Goal: Task Accomplishment & Management: Manage account settings

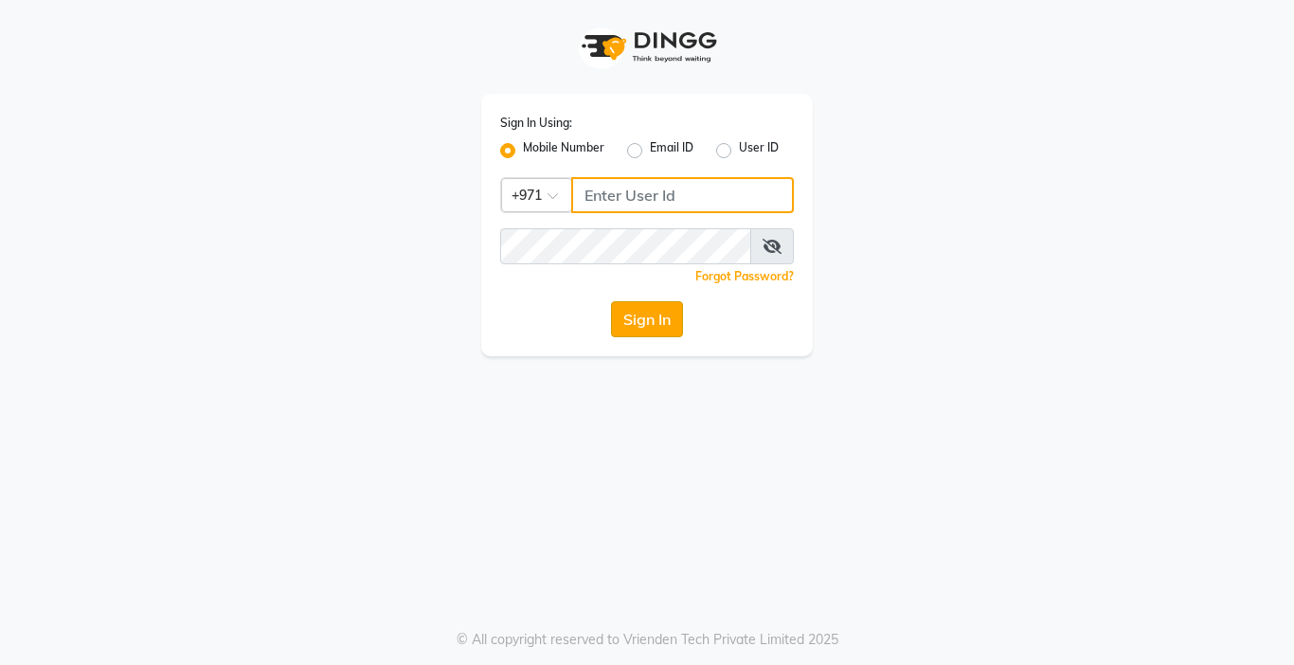
type input "567771563"
click at [630, 321] on button "Sign In" at bounding box center [647, 319] width 72 height 36
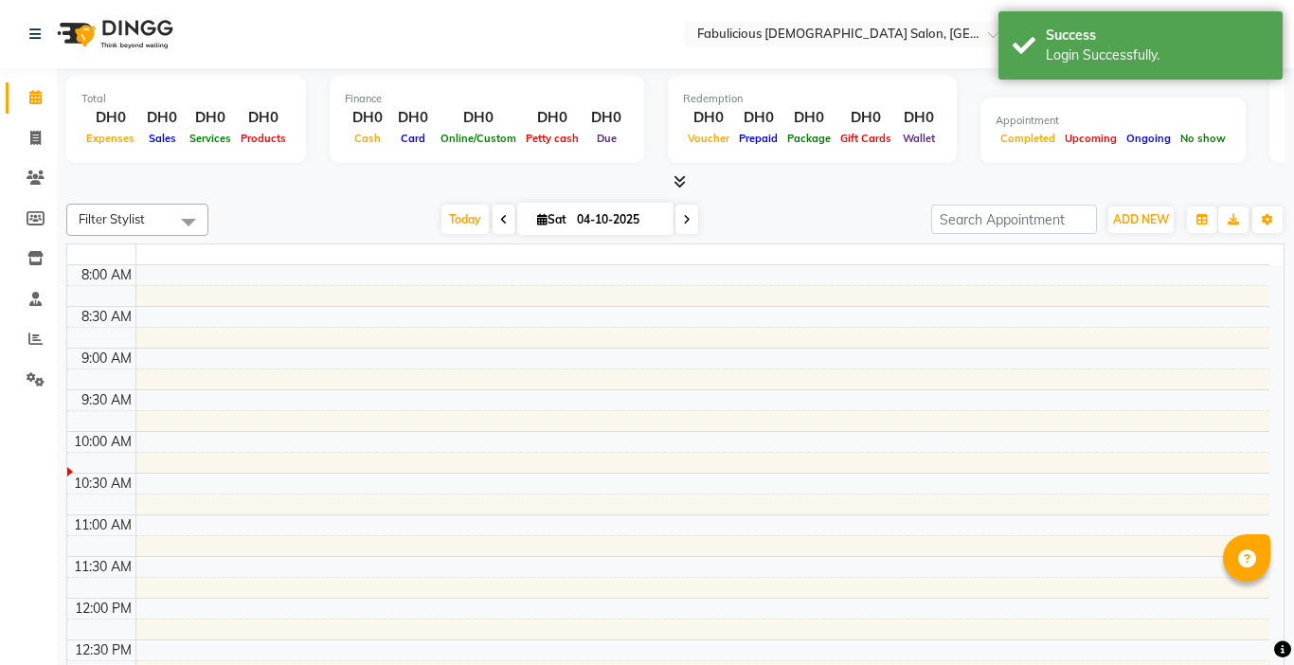
select select "en"
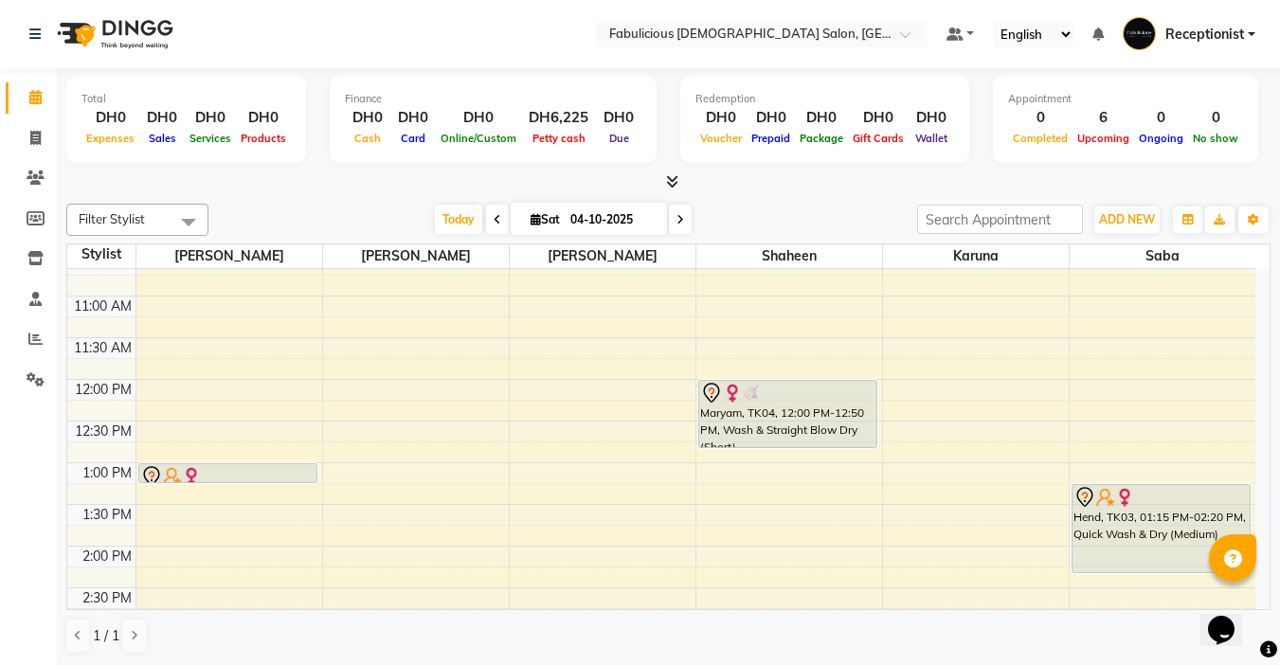
scroll to position [95, 0]
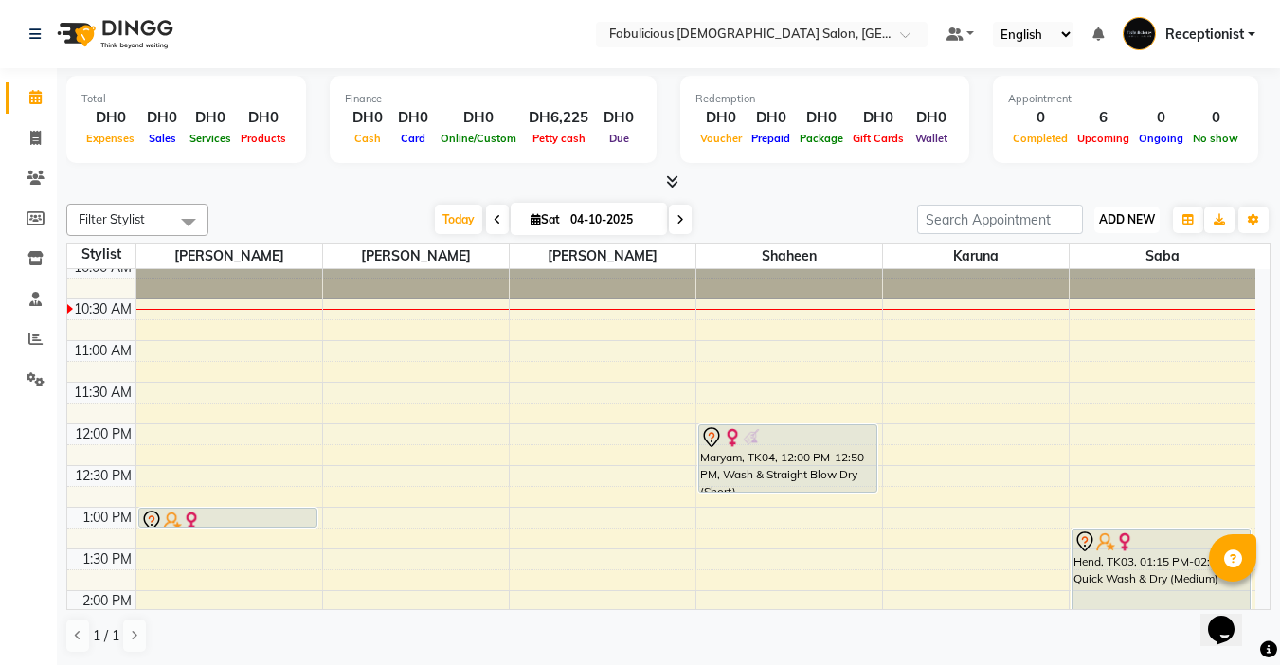
click at [1107, 222] on span "ADD NEW" at bounding box center [1127, 219] width 56 height 14
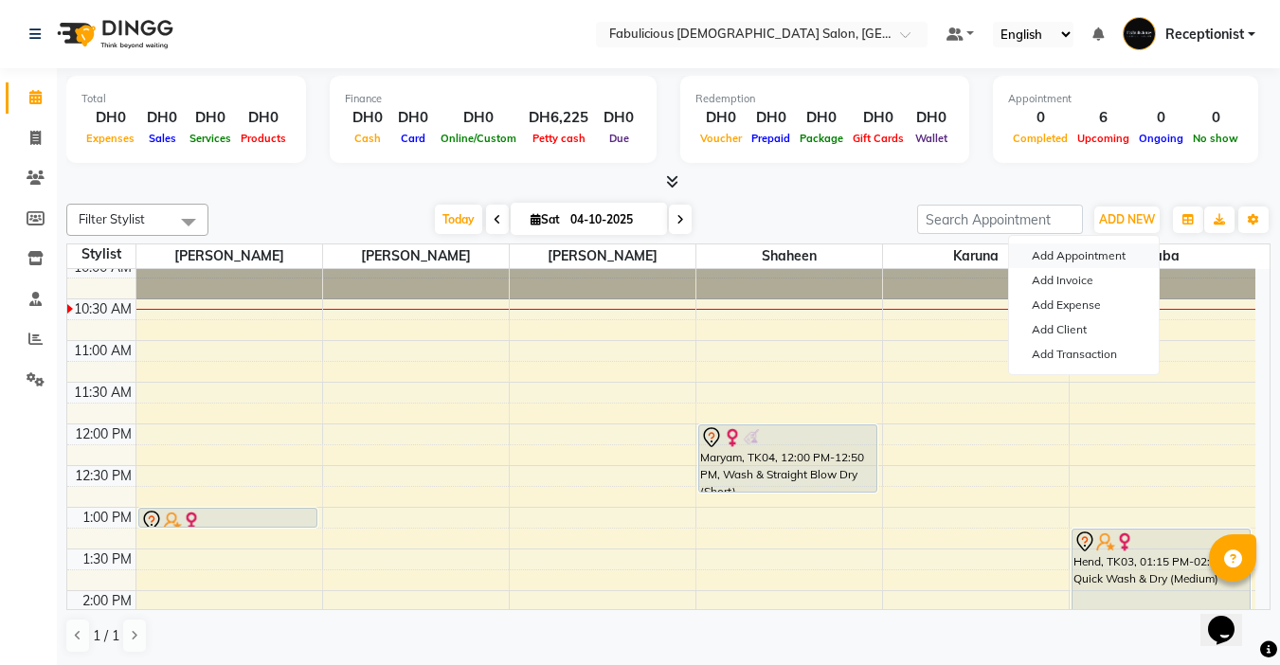
click at [1040, 256] on button "Add Appointment" at bounding box center [1084, 255] width 150 height 25
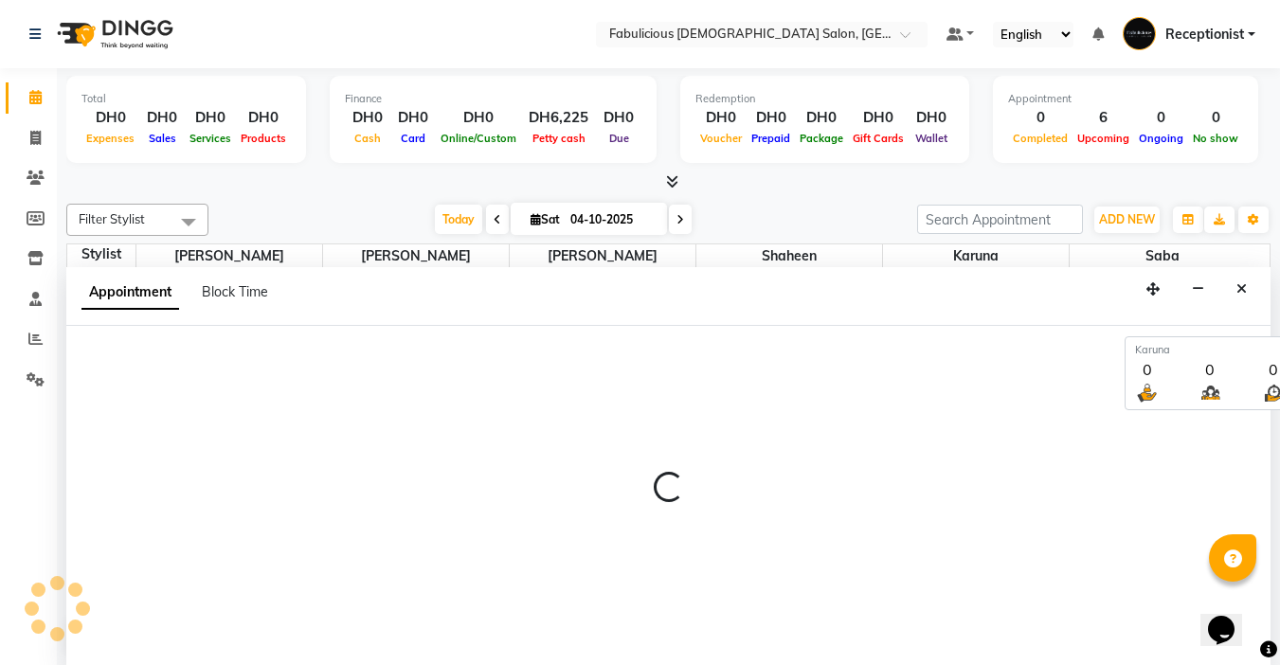
scroll to position [1, 0]
select select "tentative"
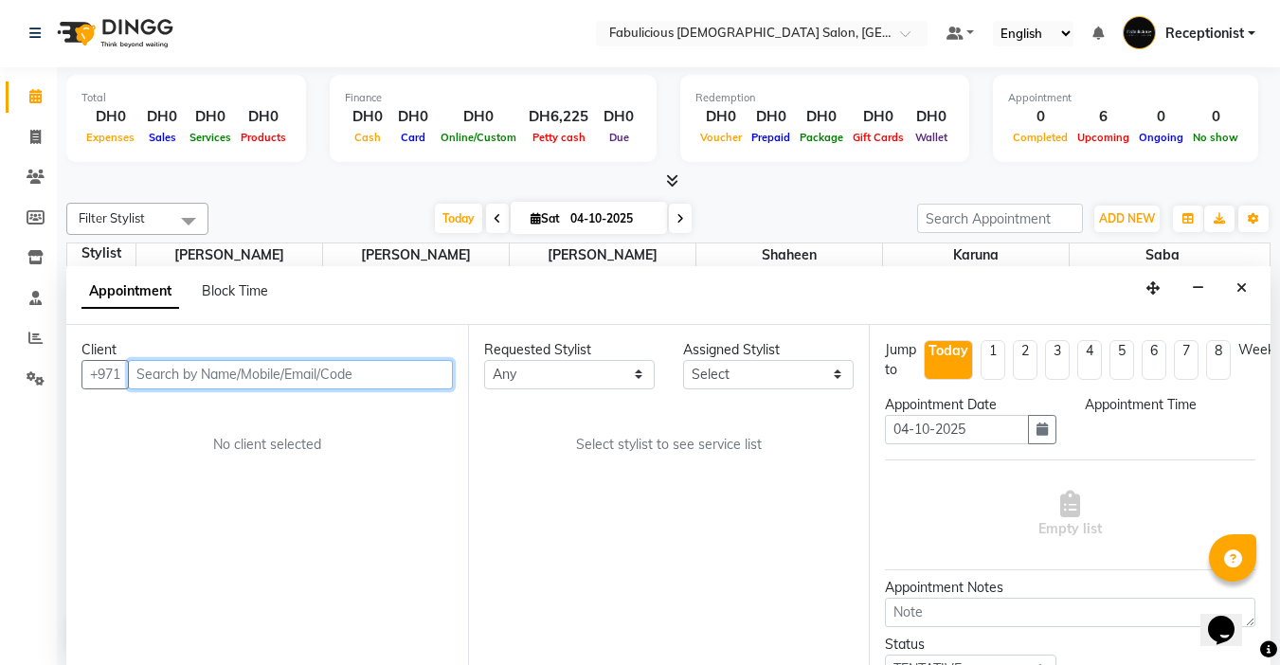
select select "600"
click at [356, 384] on input "text" at bounding box center [290, 374] width 325 height 29
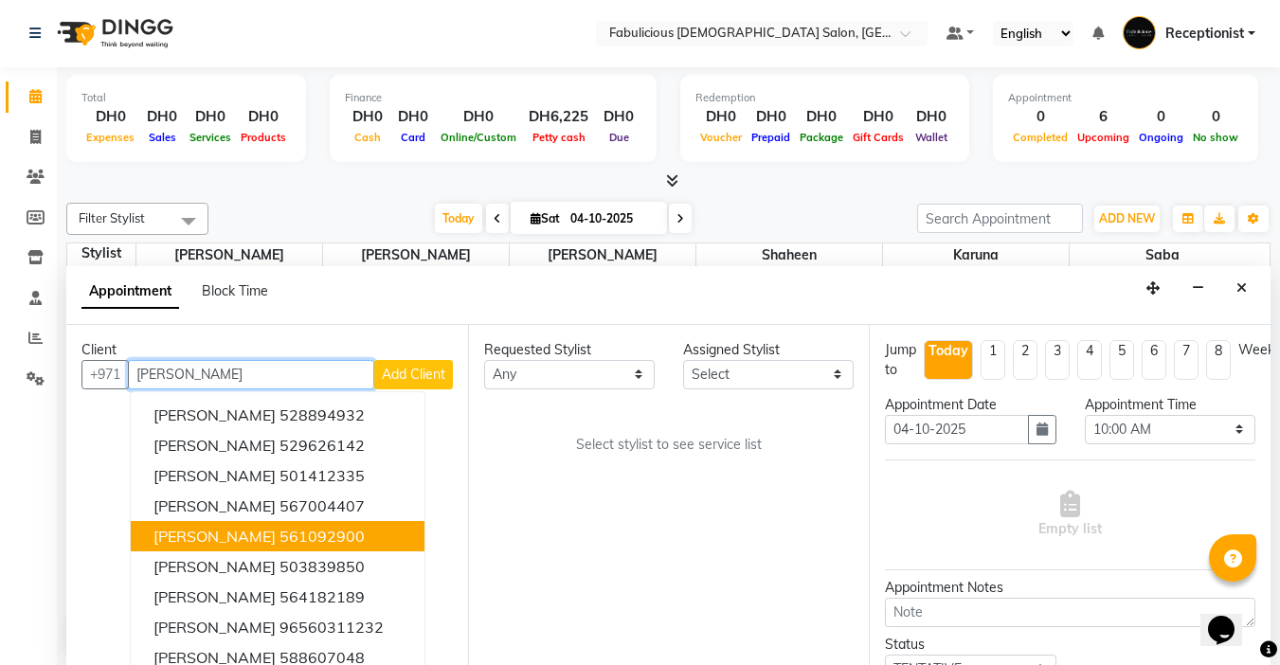
click at [170, 530] on span "[PERSON_NAME]" at bounding box center [214, 536] width 122 height 19
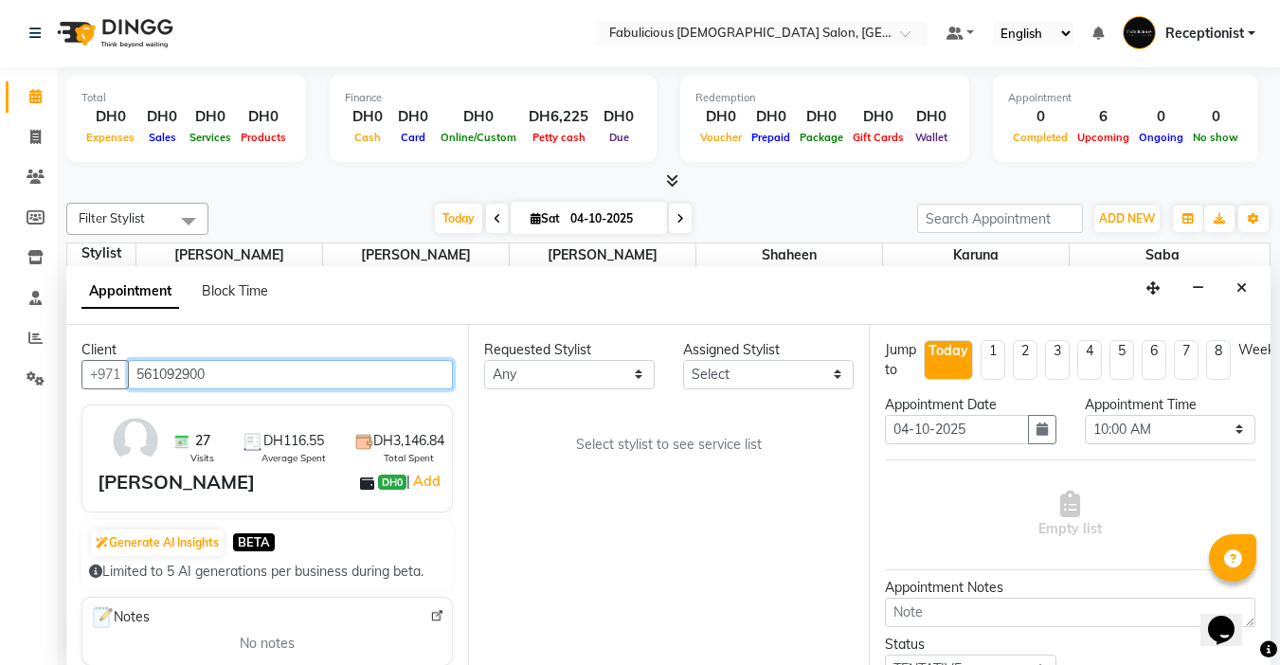
type input "561092900"
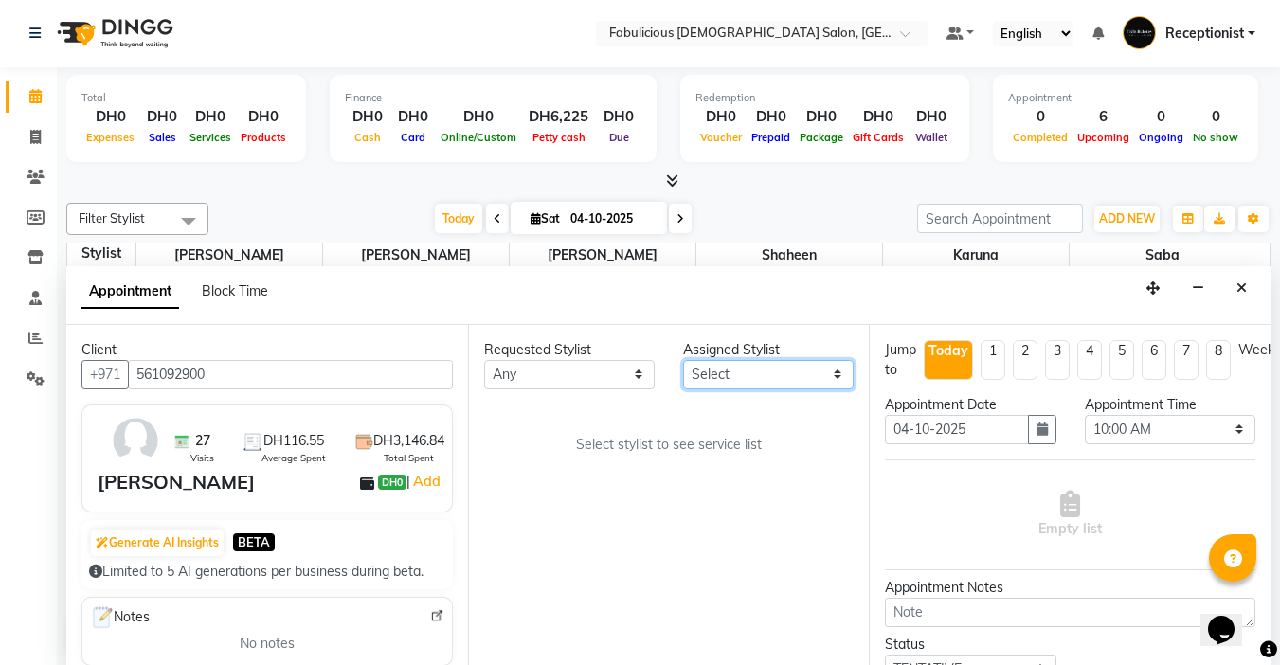
click at [765, 377] on select "Select [PERSON_NAME] [PERSON_NAME] [PERSON_NAME] [PERSON_NAME]" at bounding box center [768, 374] width 171 height 29
select select "11627"
click at [683, 360] on select "Select [PERSON_NAME] [PERSON_NAME] [PERSON_NAME] [PERSON_NAME]" at bounding box center [768, 374] width 171 height 29
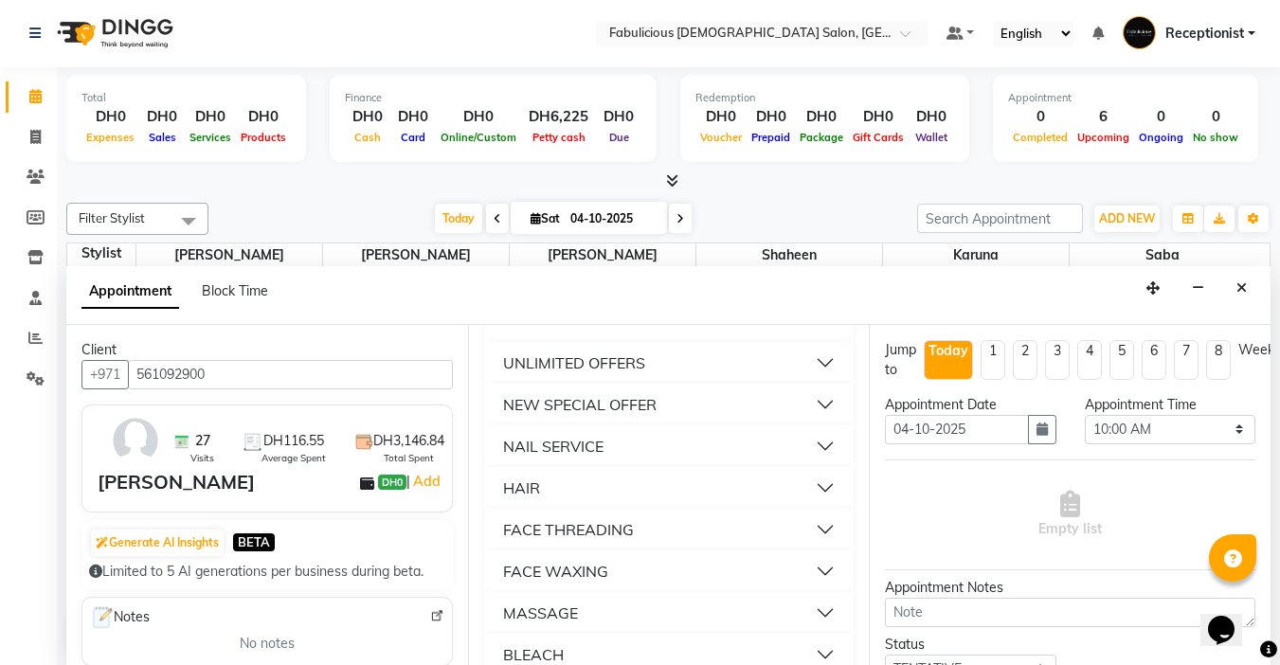
scroll to position [1231, 0]
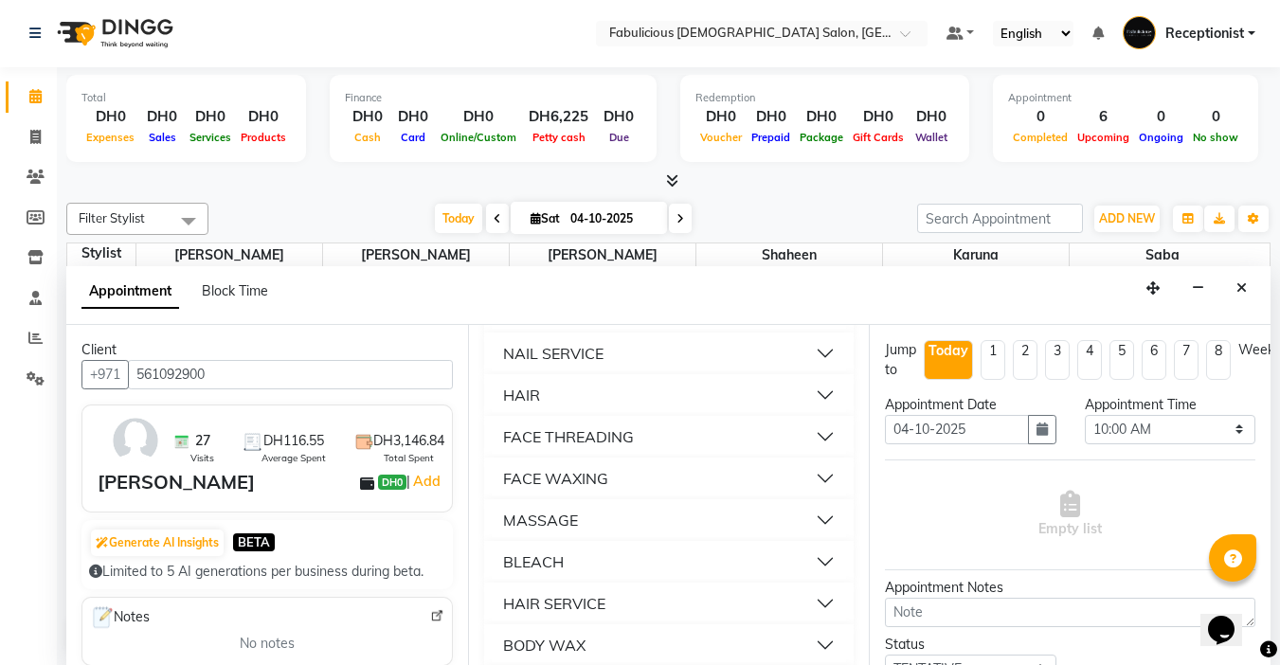
click at [509, 448] on div "FACE THREADING" at bounding box center [568, 436] width 131 height 23
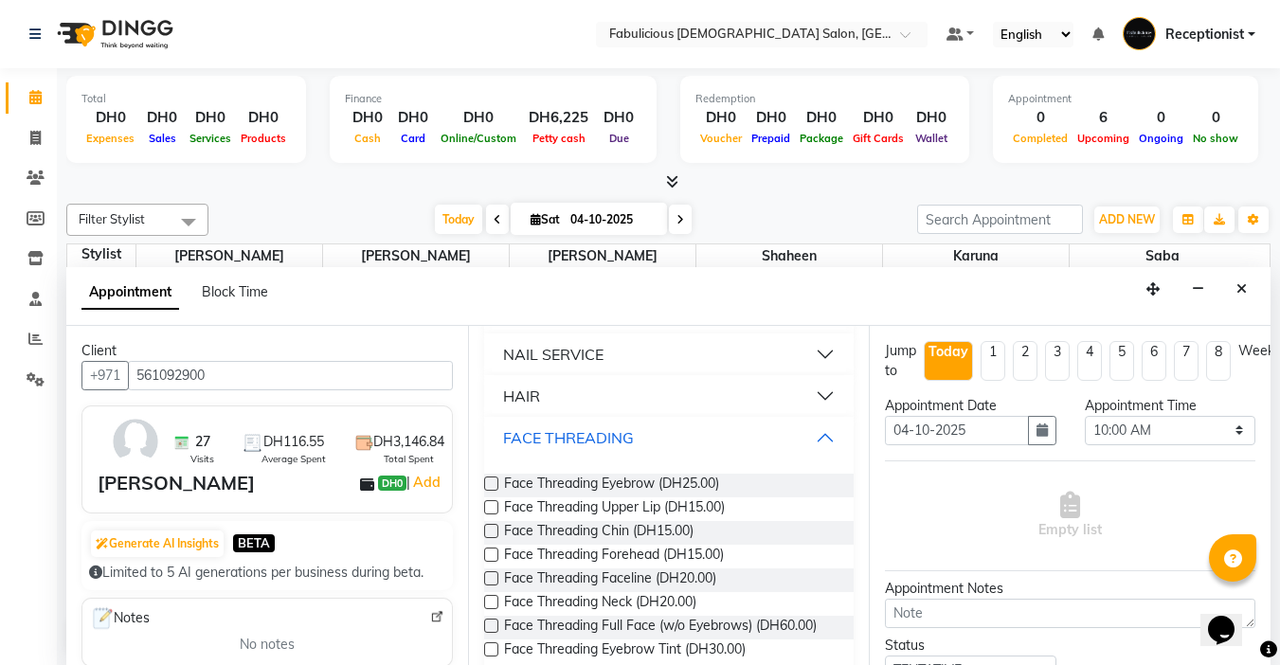
scroll to position [1326, 0]
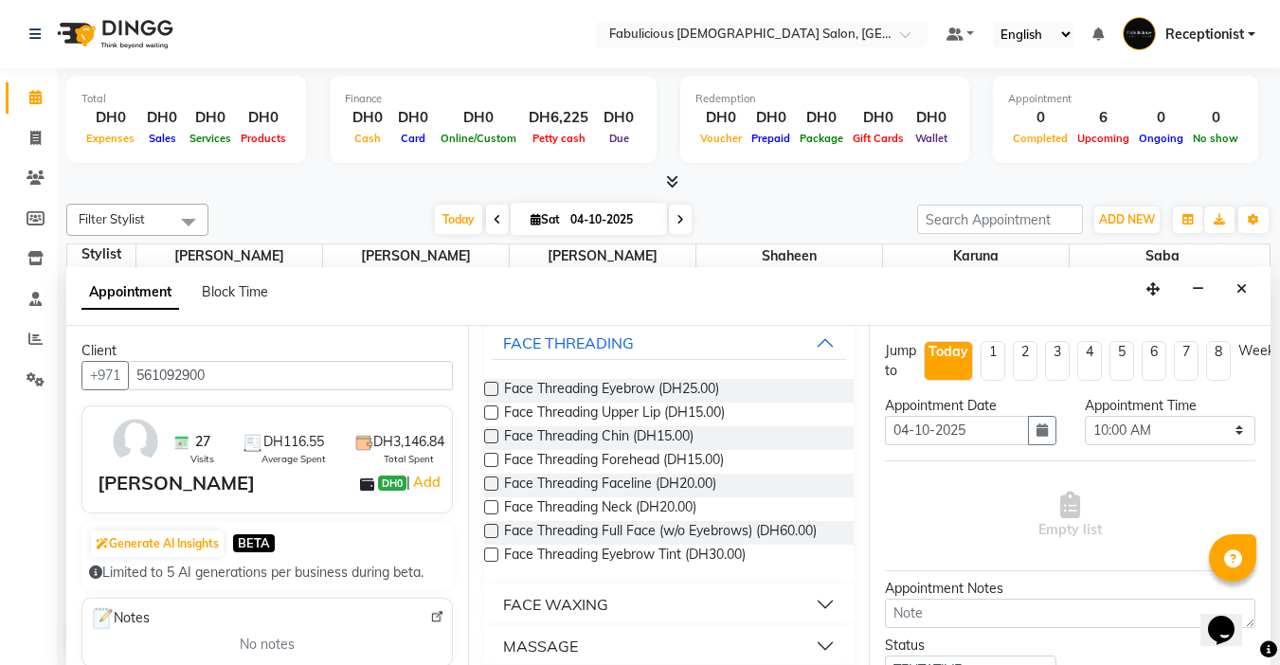
click at [490, 396] on label at bounding box center [491, 389] width 14 height 14
click at [490, 397] on input "checkbox" at bounding box center [490, 391] width 12 height 12
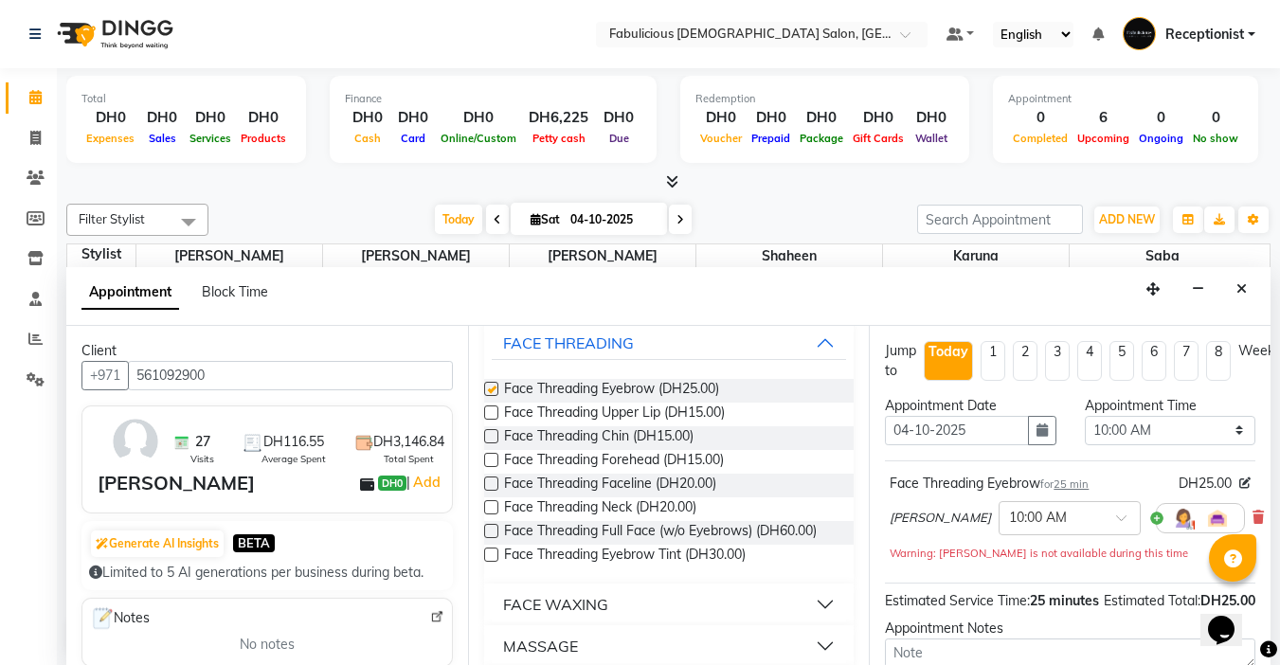
checkbox input "false"
click at [490, 420] on label at bounding box center [491, 412] width 14 height 14
click at [490, 421] on input "checkbox" at bounding box center [490, 414] width 12 height 12
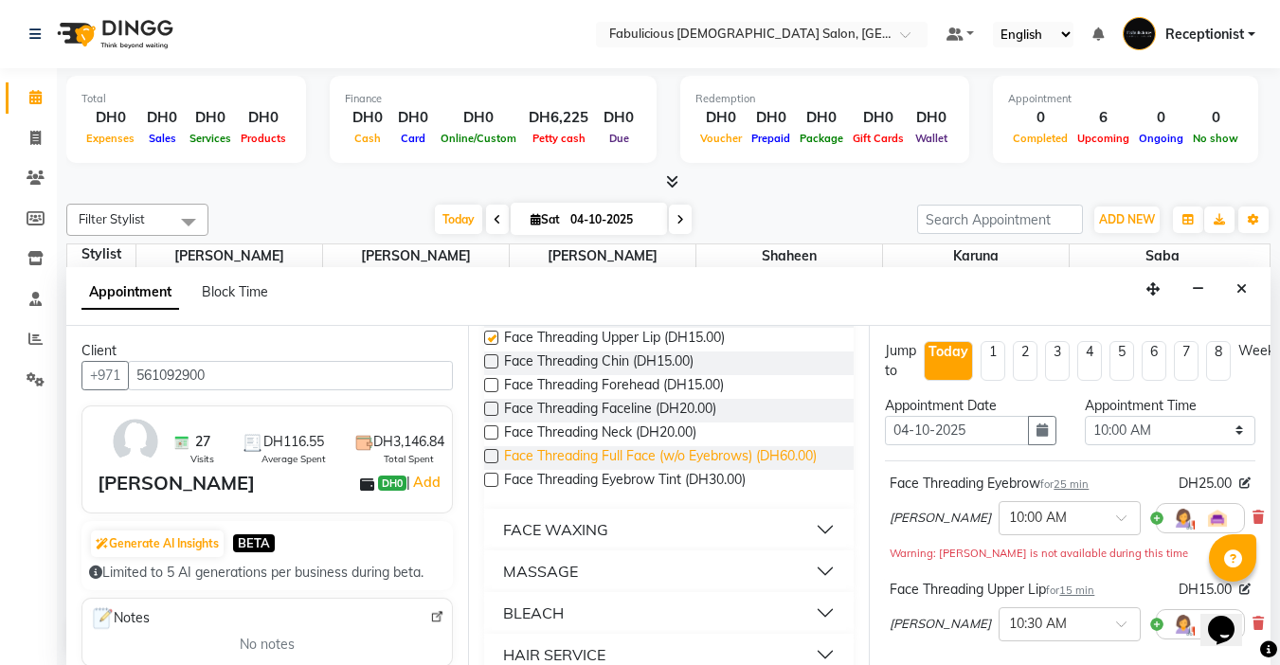
checkbox input "false"
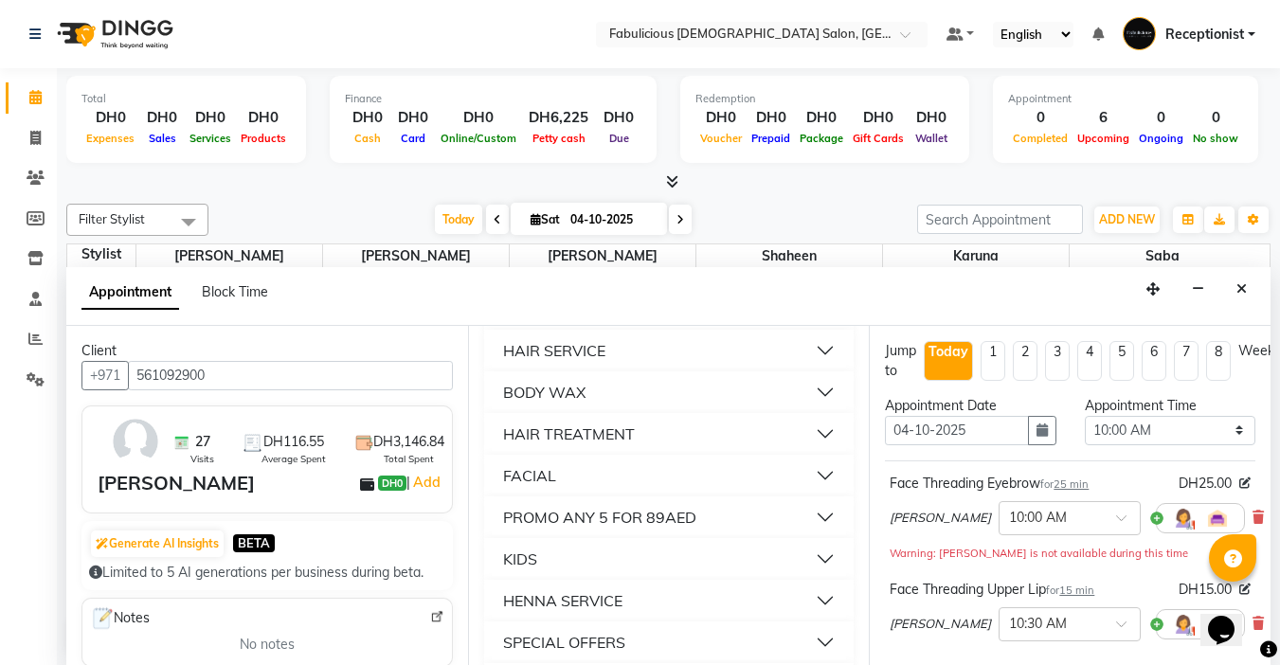
click at [534, 404] on div "BODY WAX" at bounding box center [544, 392] width 82 height 23
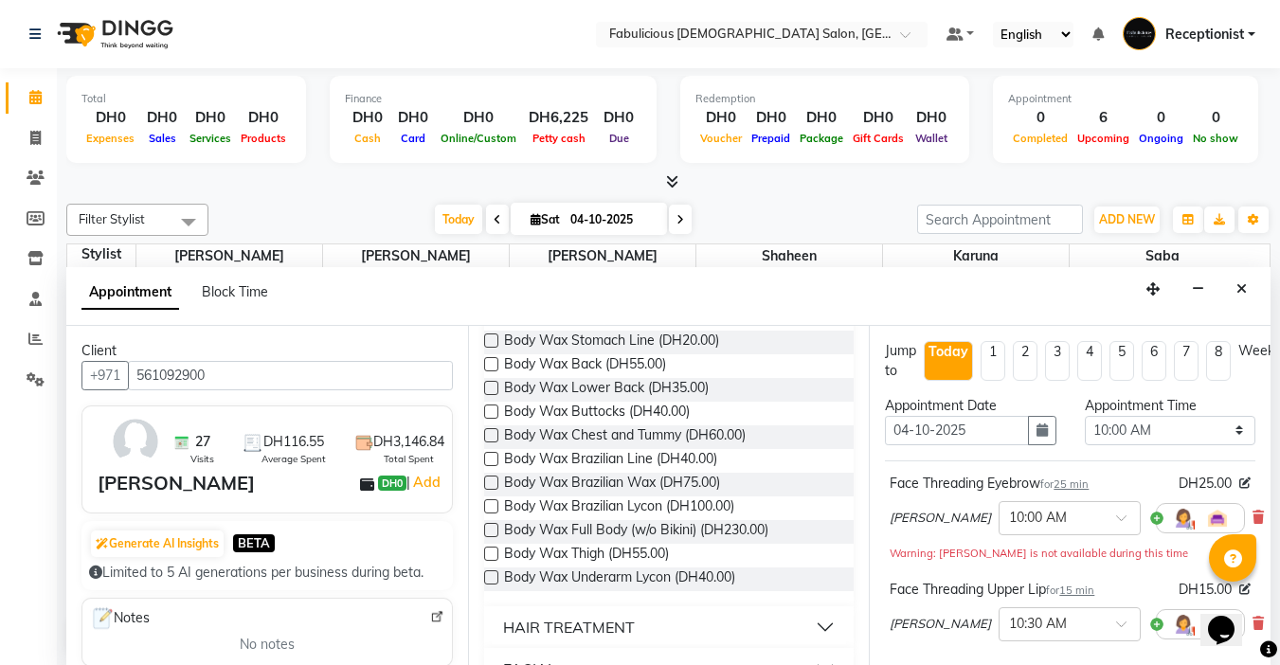
scroll to position [1989, 0]
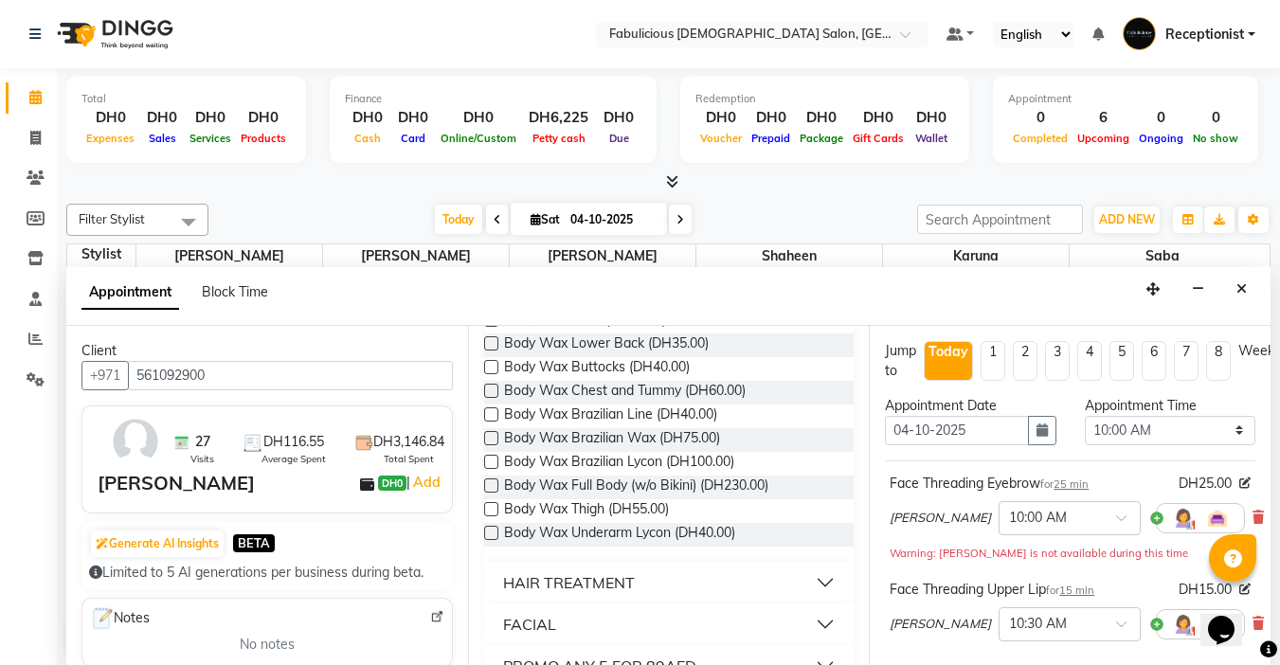
click at [491, 445] on label at bounding box center [491, 438] width 14 height 14
click at [491, 446] on input "checkbox" at bounding box center [490, 440] width 12 height 12
checkbox input "false"
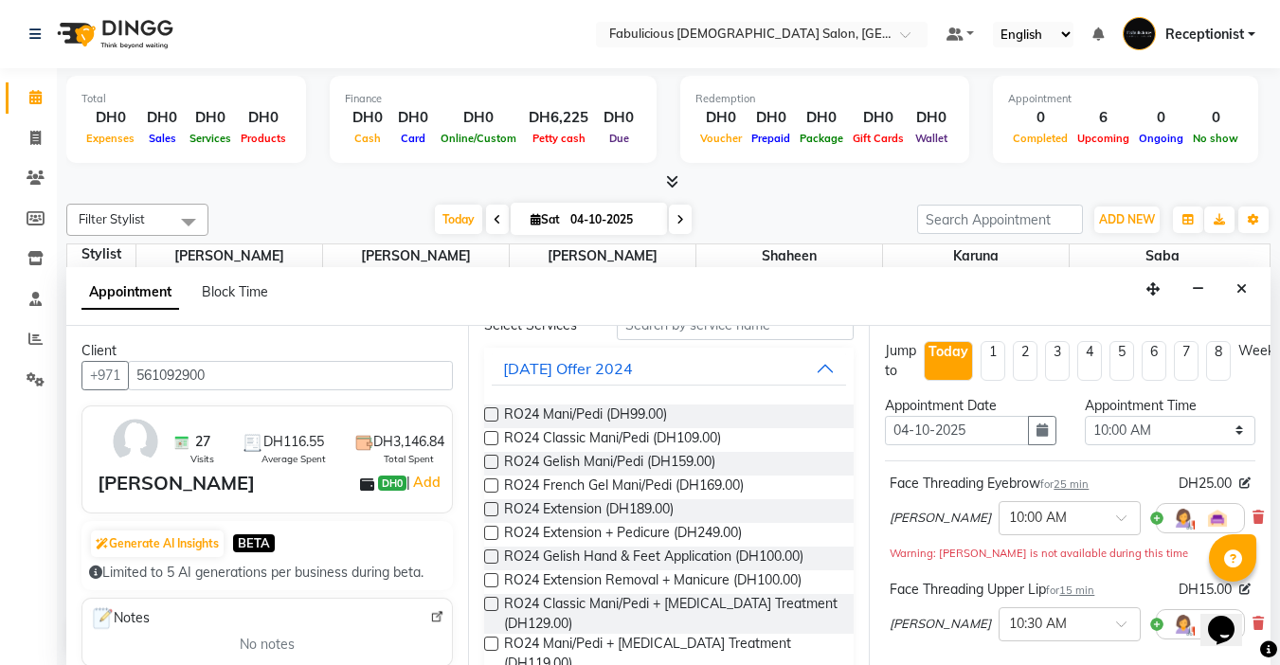
scroll to position [0, 0]
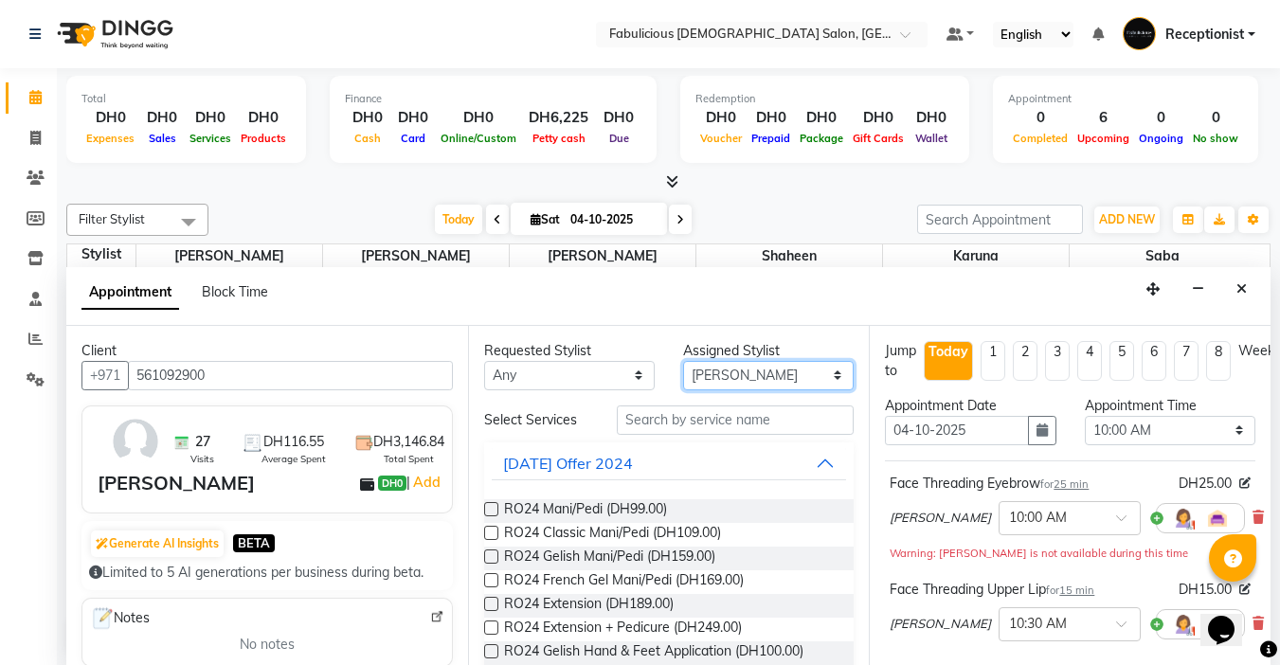
click at [749, 365] on select "Select [PERSON_NAME] [PERSON_NAME] [PERSON_NAME] [PERSON_NAME]" at bounding box center [768, 375] width 171 height 29
select select "11630"
click at [683, 361] on select "Select [PERSON_NAME] [PERSON_NAME] [PERSON_NAME] [PERSON_NAME]" at bounding box center [768, 375] width 171 height 29
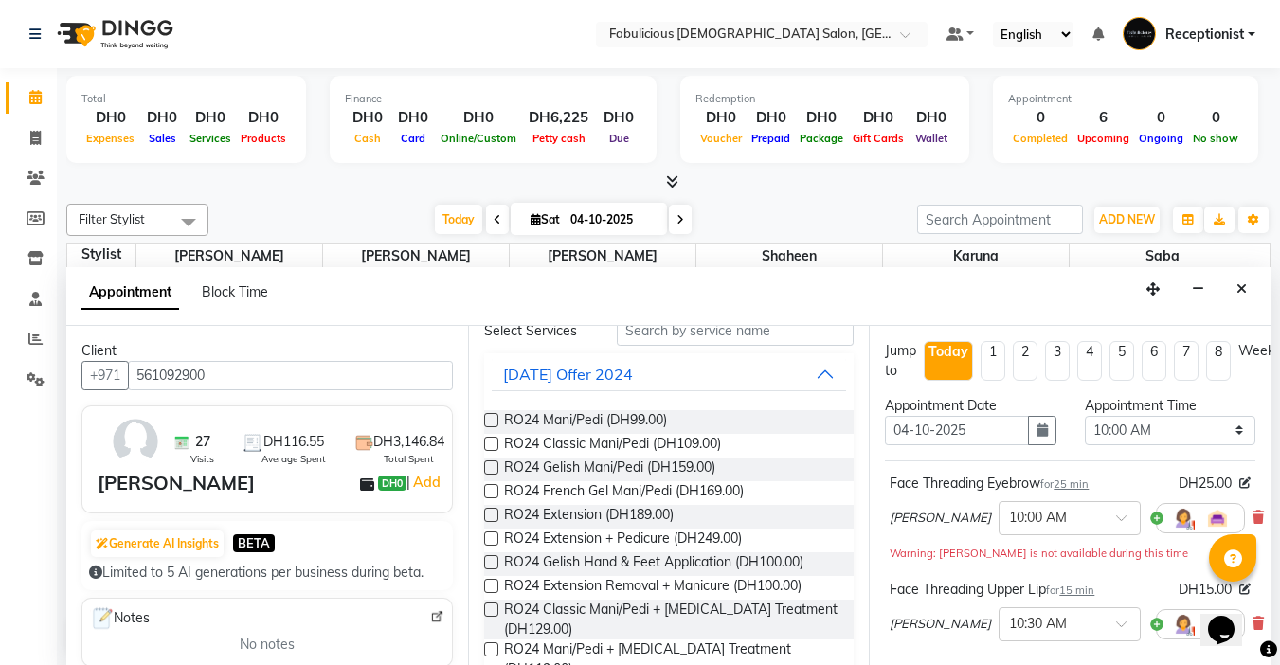
scroll to position [109, 0]
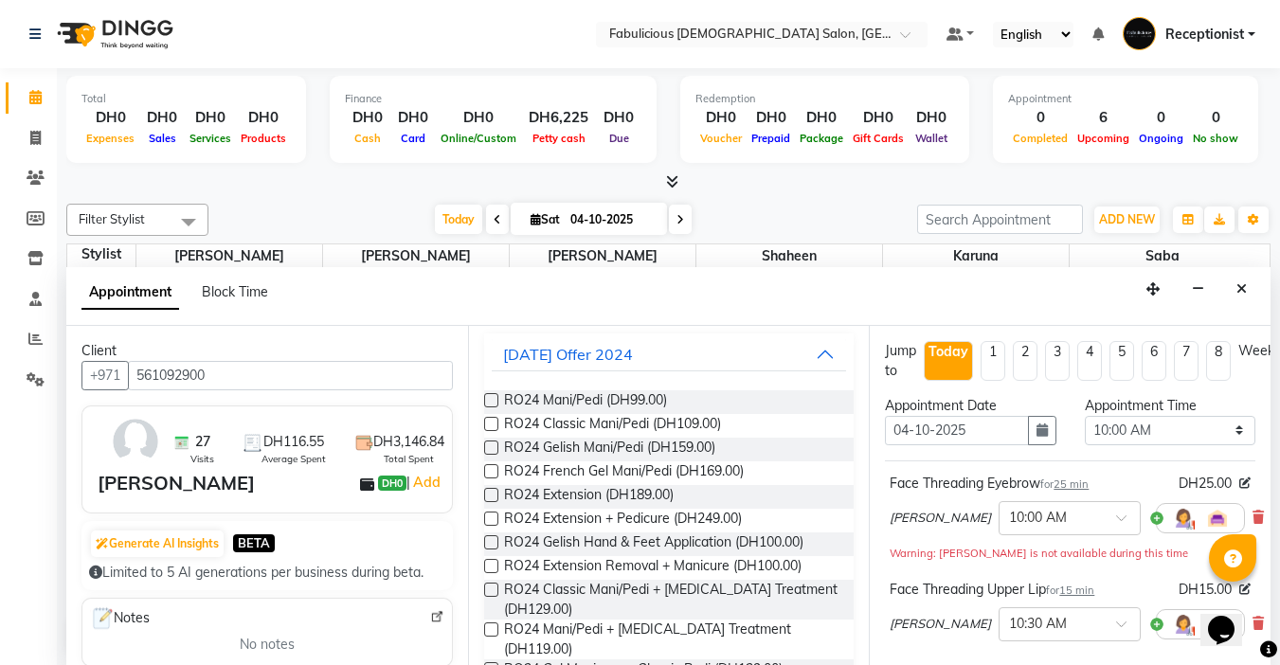
click at [493, 400] on label at bounding box center [491, 400] width 14 height 14
click at [493, 400] on input "checkbox" at bounding box center [490, 402] width 12 height 12
checkbox input "false"
click at [1225, 426] on select "Select 10:00 AM 10:15 AM 10:30 AM 10:45 AM 11:00 AM 11:15 AM 11:30 AM 11:45 AM …" at bounding box center [1170, 430] width 171 height 29
select select "690"
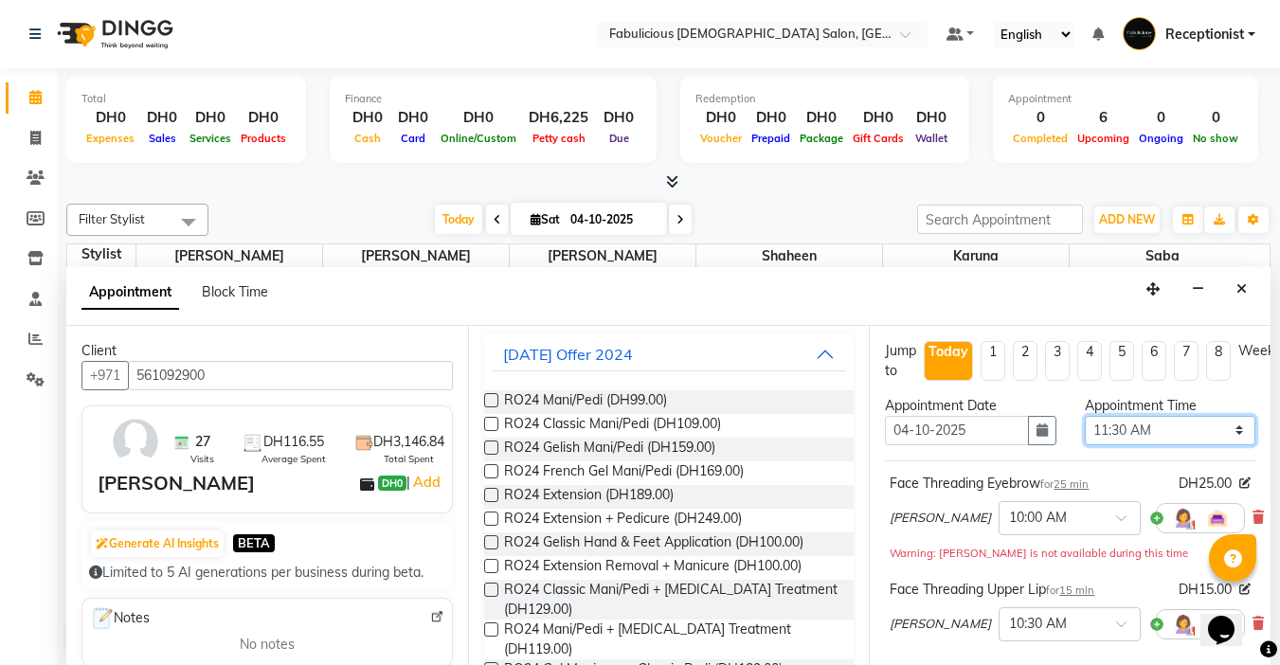
click at [1085, 416] on select "Select 10:00 AM 10:15 AM 10:30 AM 10:45 AM 11:00 AM 11:15 AM 11:30 AM 11:45 AM …" at bounding box center [1170, 430] width 171 height 29
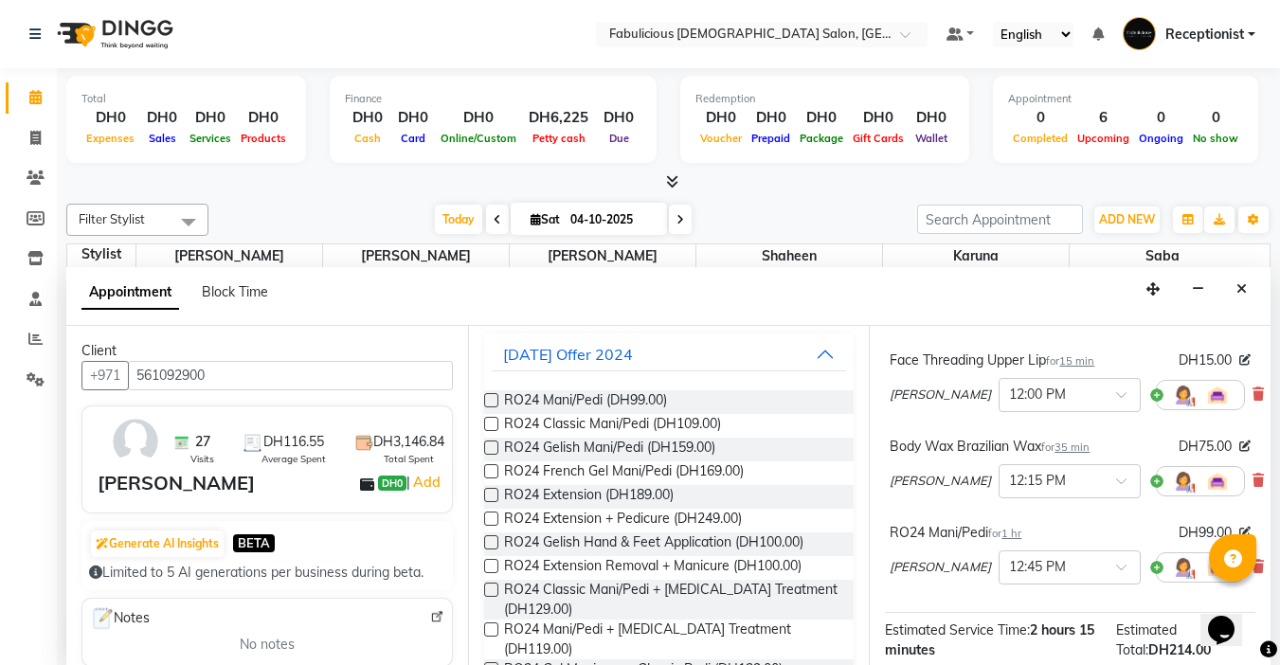
scroll to position [451, 0]
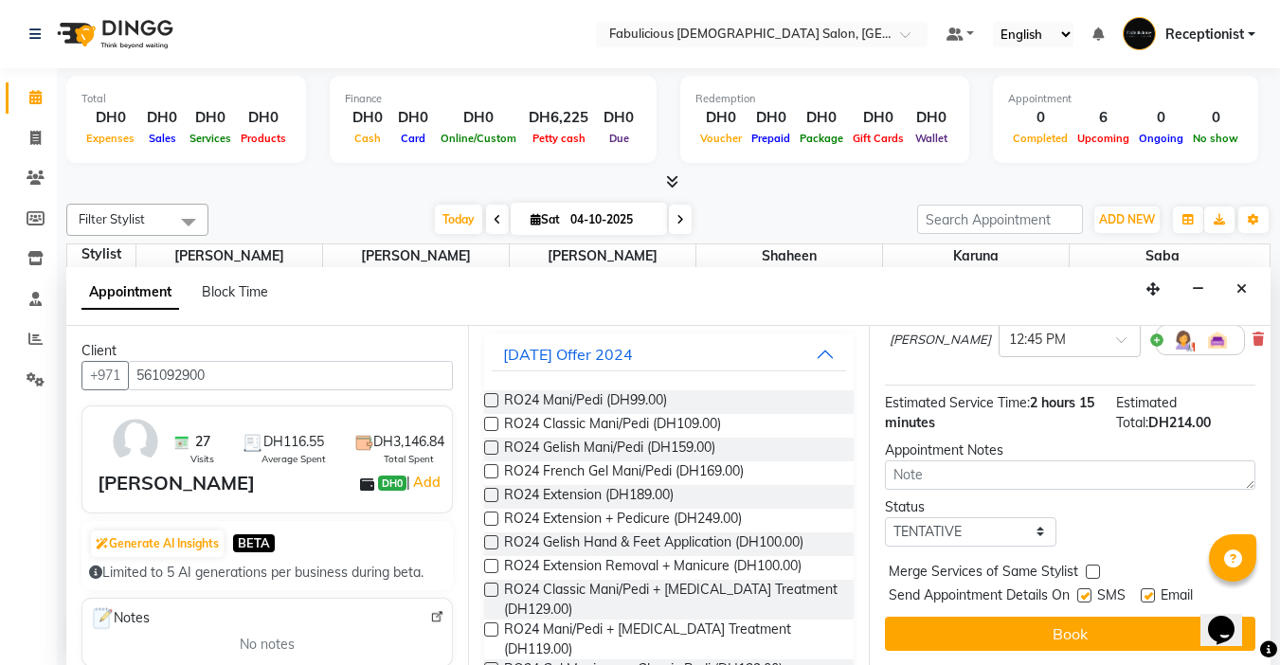
click at [1089, 565] on label at bounding box center [1093, 572] width 14 height 14
click at [1089, 567] on input "checkbox" at bounding box center [1092, 573] width 12 height 12
checkbox input "true"
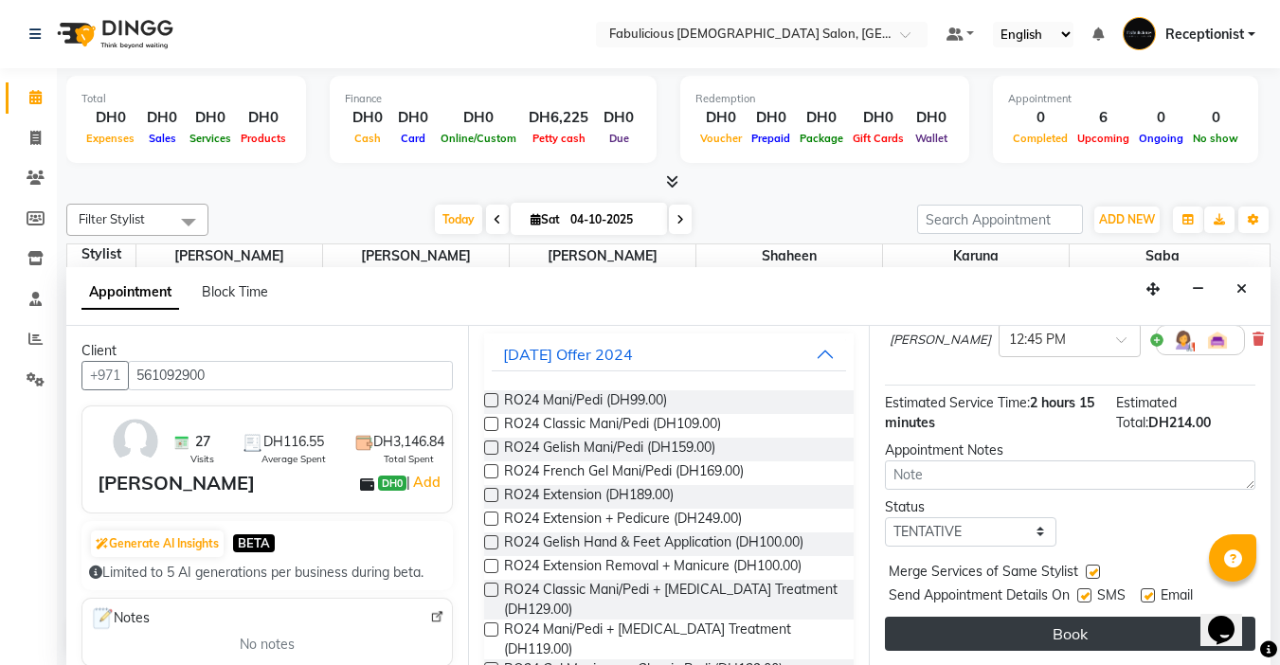
click at [1055, 620] on button "Book" at bounding box center [1070, 634] width 370 height 34
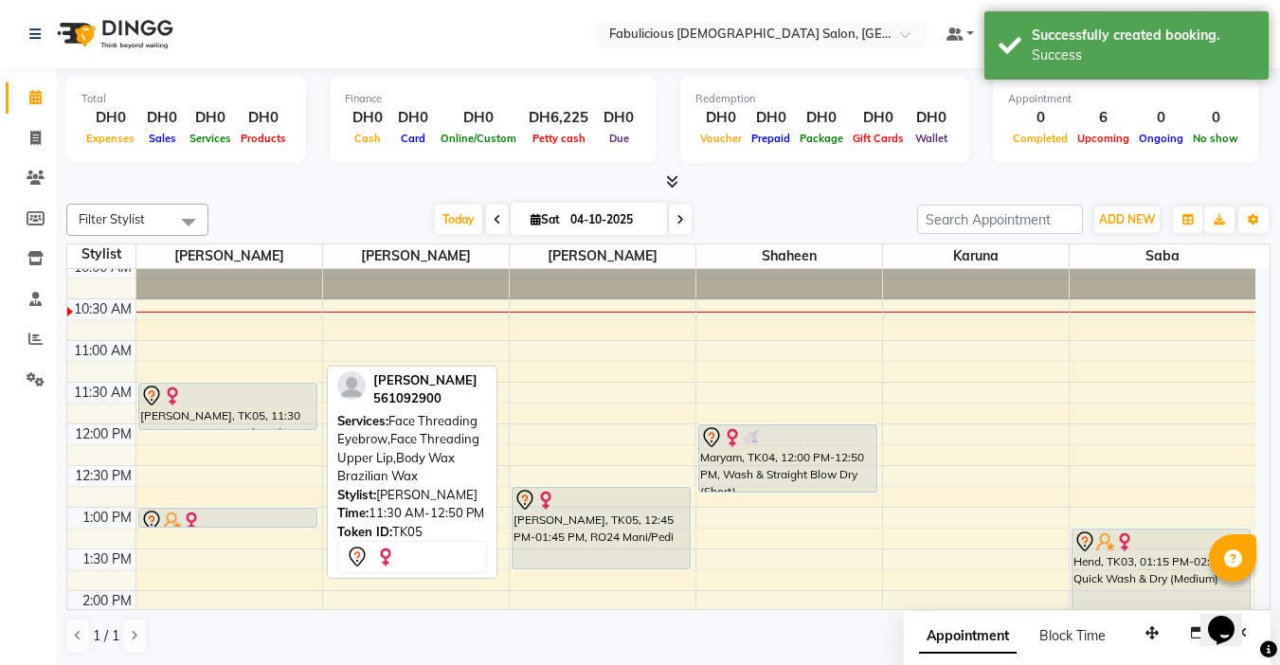
drag, startPoint x: 221, startPoint y: 494, endPoint x: 428, endPoint y: 467, distance: 209.1
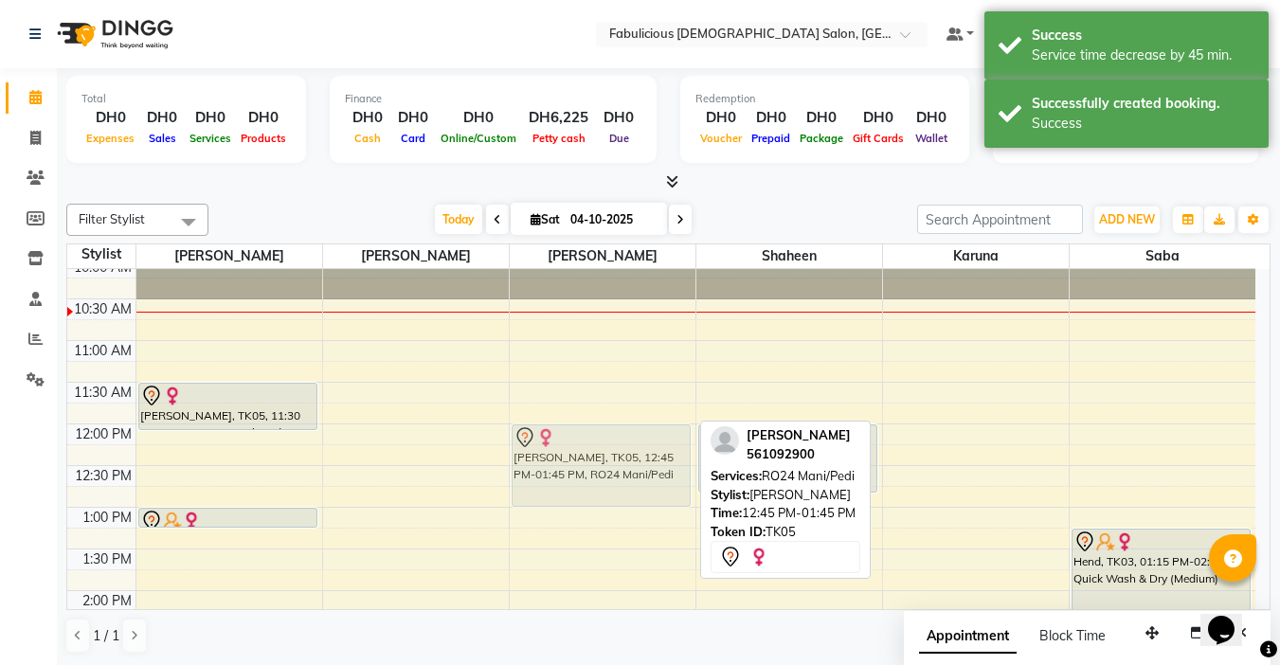
drag, startPoint x: 585, startPoint y: 498, endPoint x: 597, endPoint y: 441, distance: 58.0
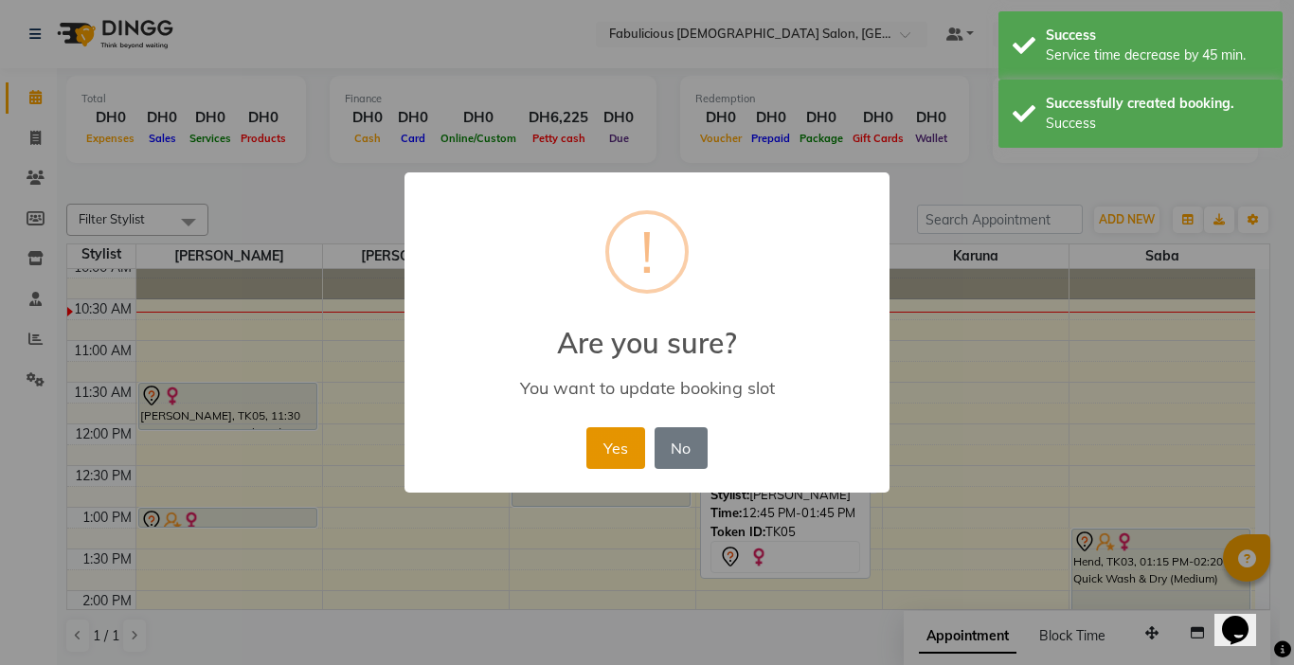
click at [607, 452] on button "Yes" at bounding box center [615, 448] width 58 height 42
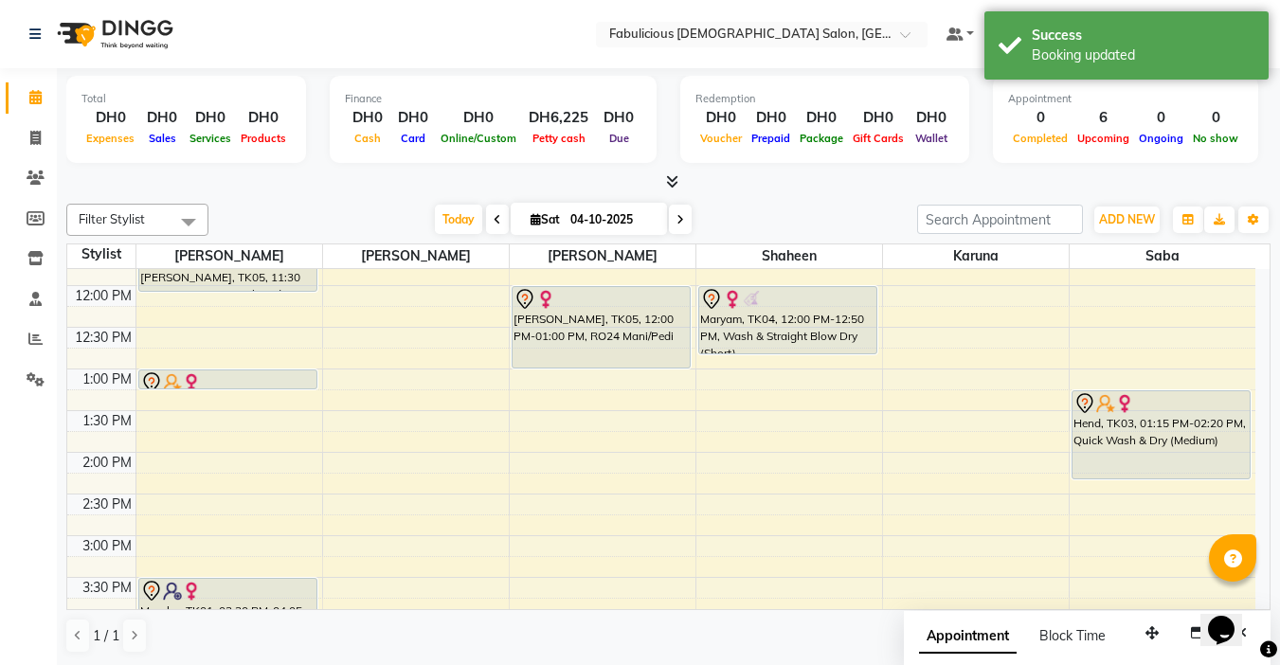
scroll to position [189, 0]
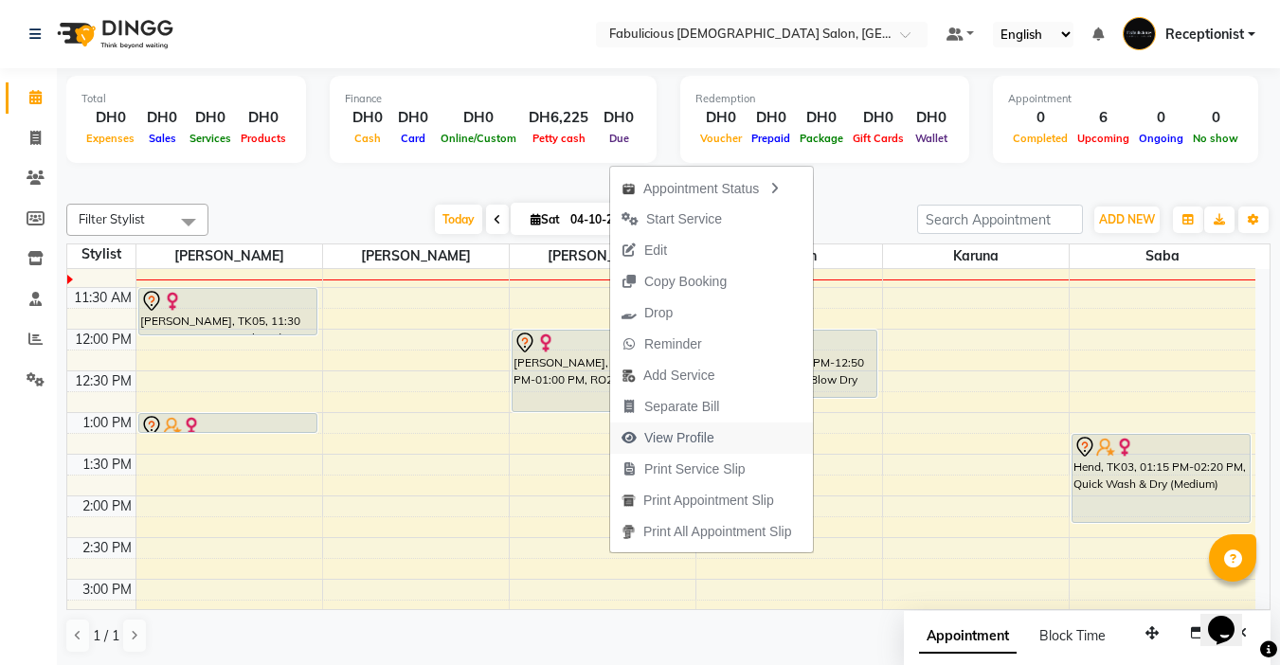
click at [690, 436] on span "View Profile" at bounding box center [679, 438] width 70 height 20
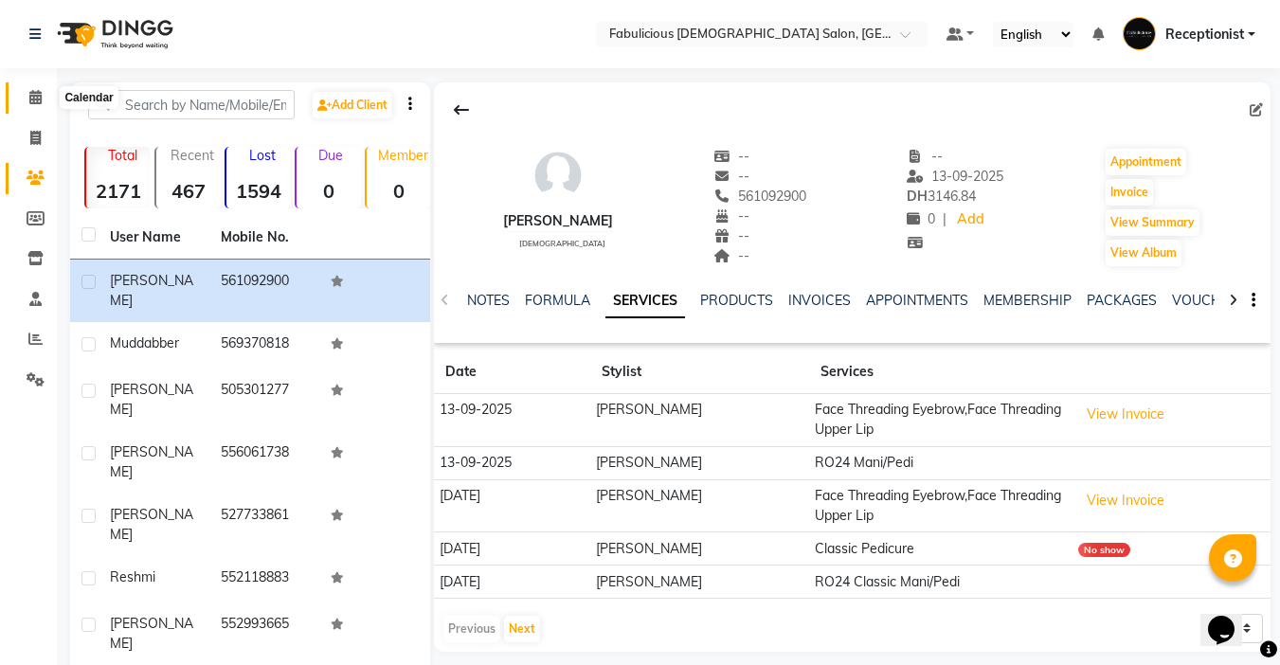
click at [30, 100] on icon at bounding box center [35, 97] width 12 height 14
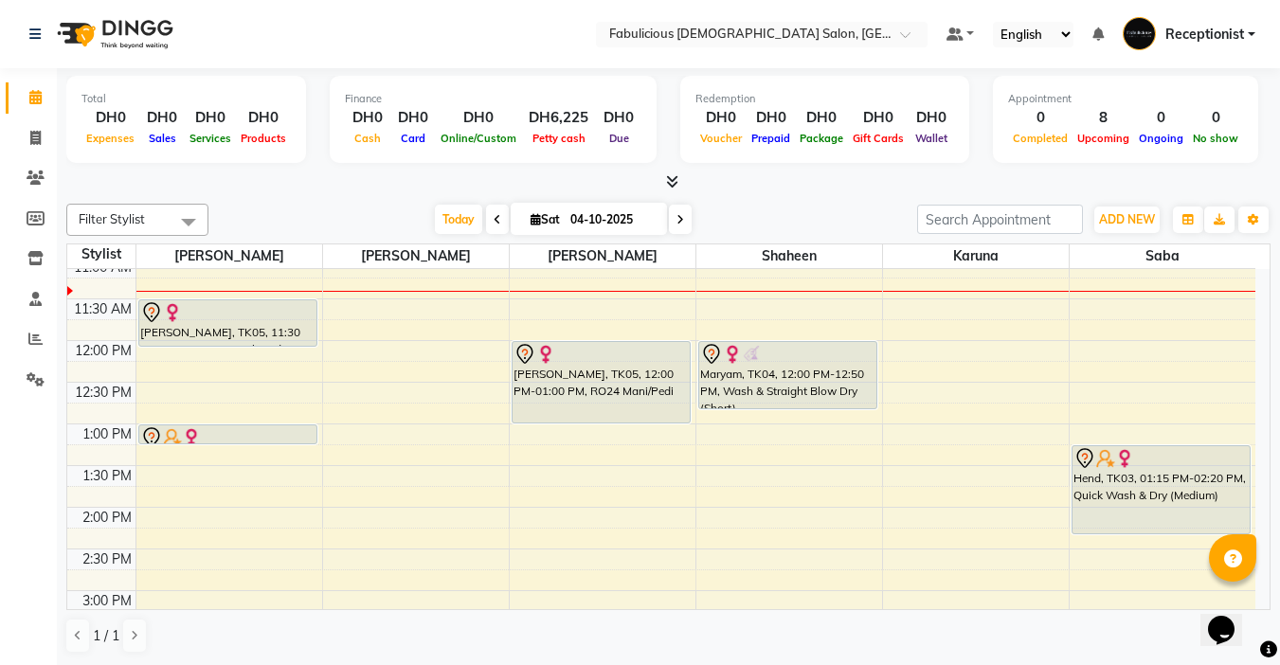
scroll to position [95, 0]
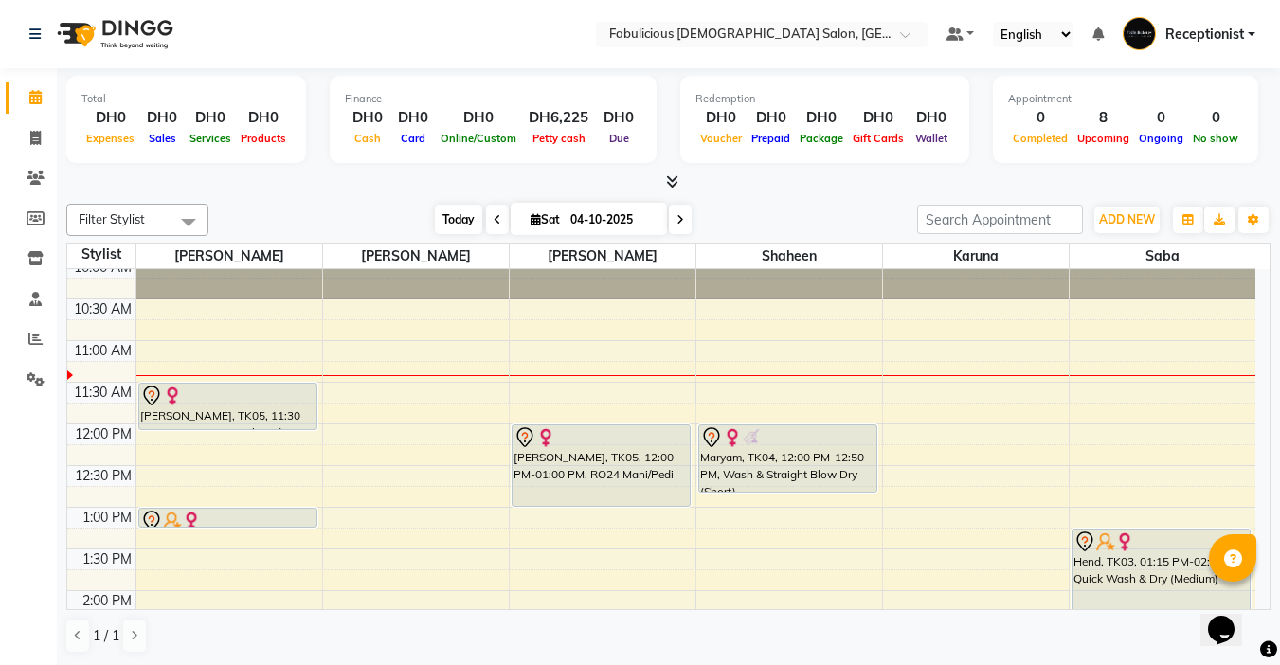
click at [458, 220] on span "Today" at bounding box center [458, 219] width 47 height 29
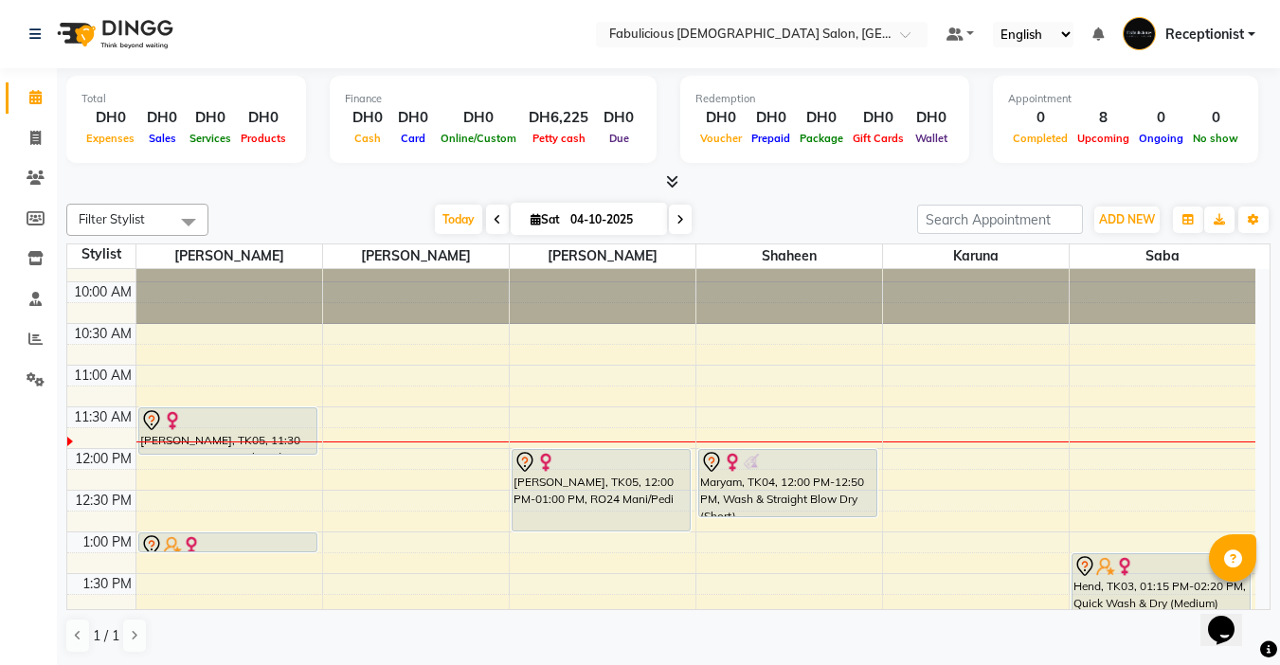
scroll to position [0, 0]
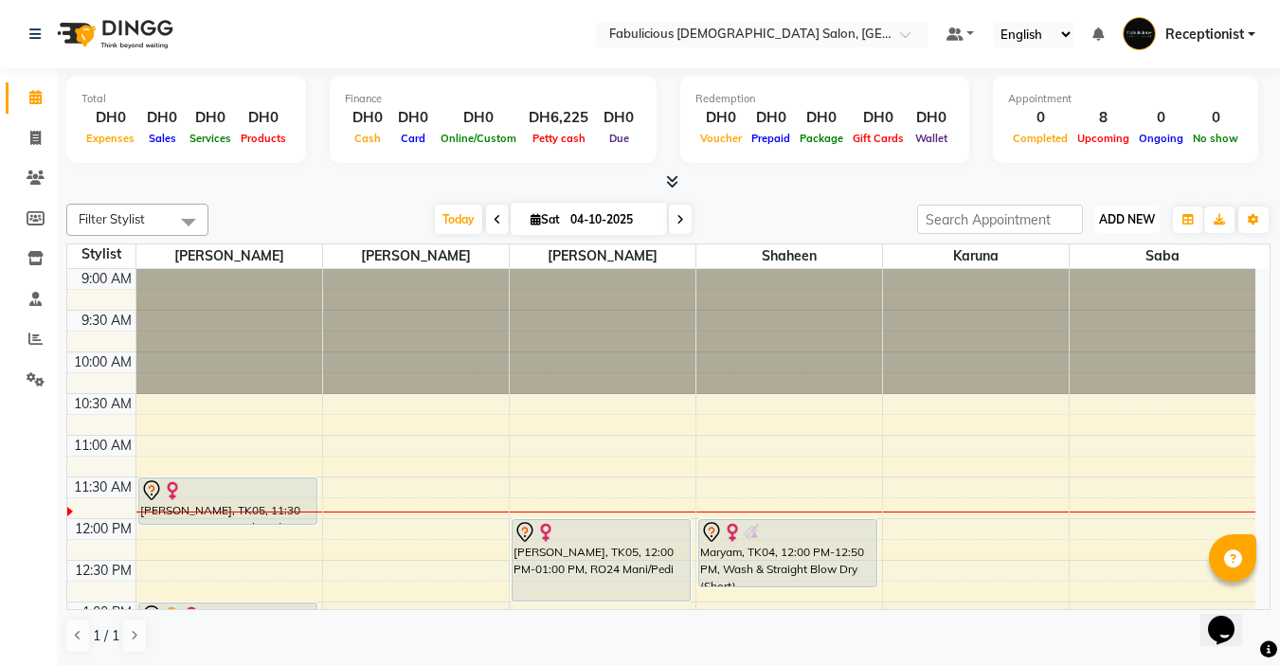
click at [1120, 220] on span "ADD NEW" at bounding box center [1127, 219] width 56 height 14
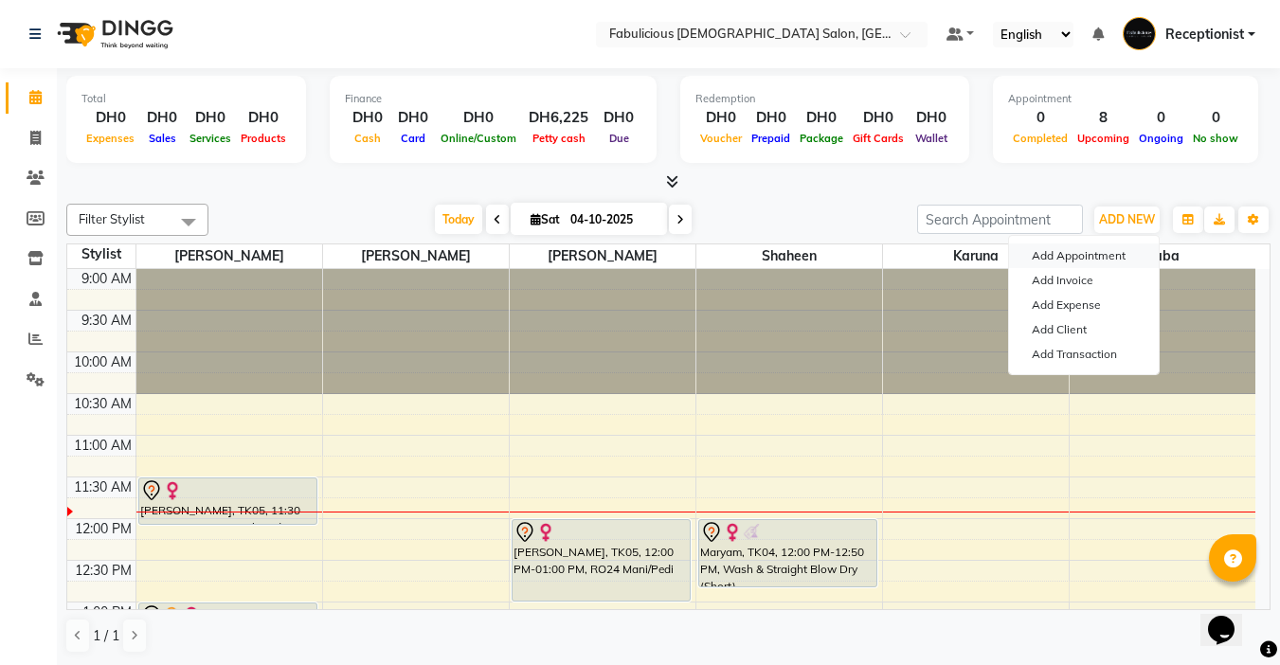
click at [1088, 253] on button "Add Appointment" at bounding box center [1084, 255] width 150 height 25
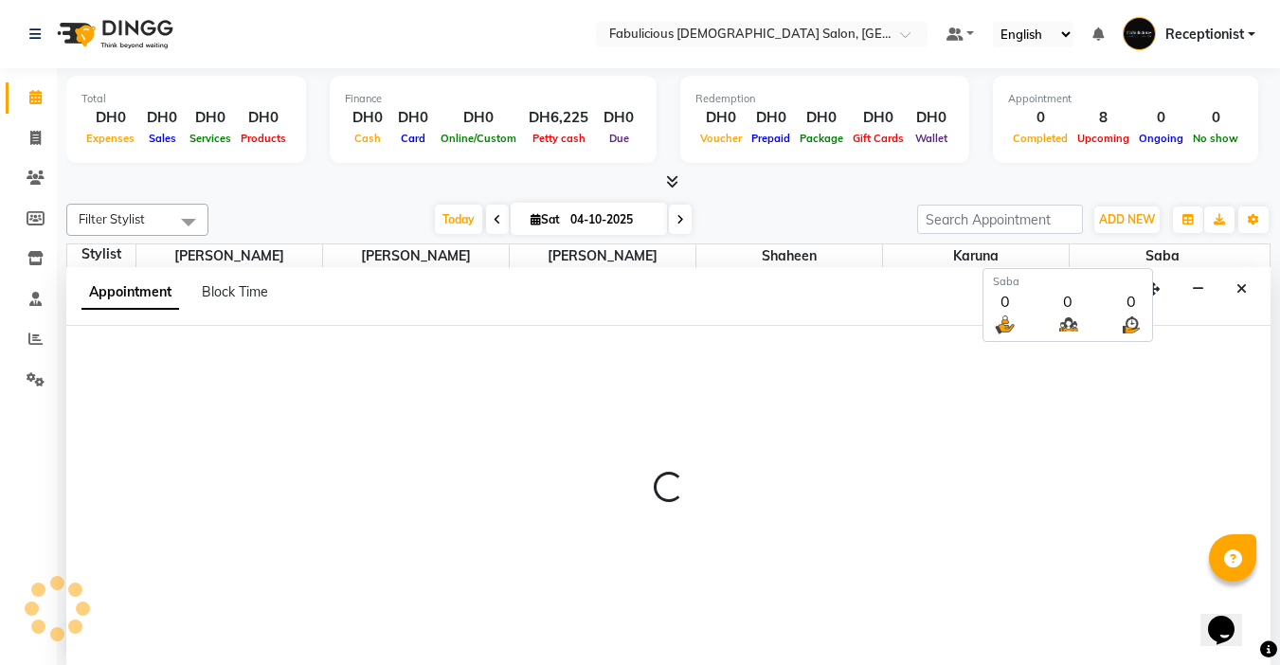
scroll to position [1, 0]
select select "600"
select select "tentative"
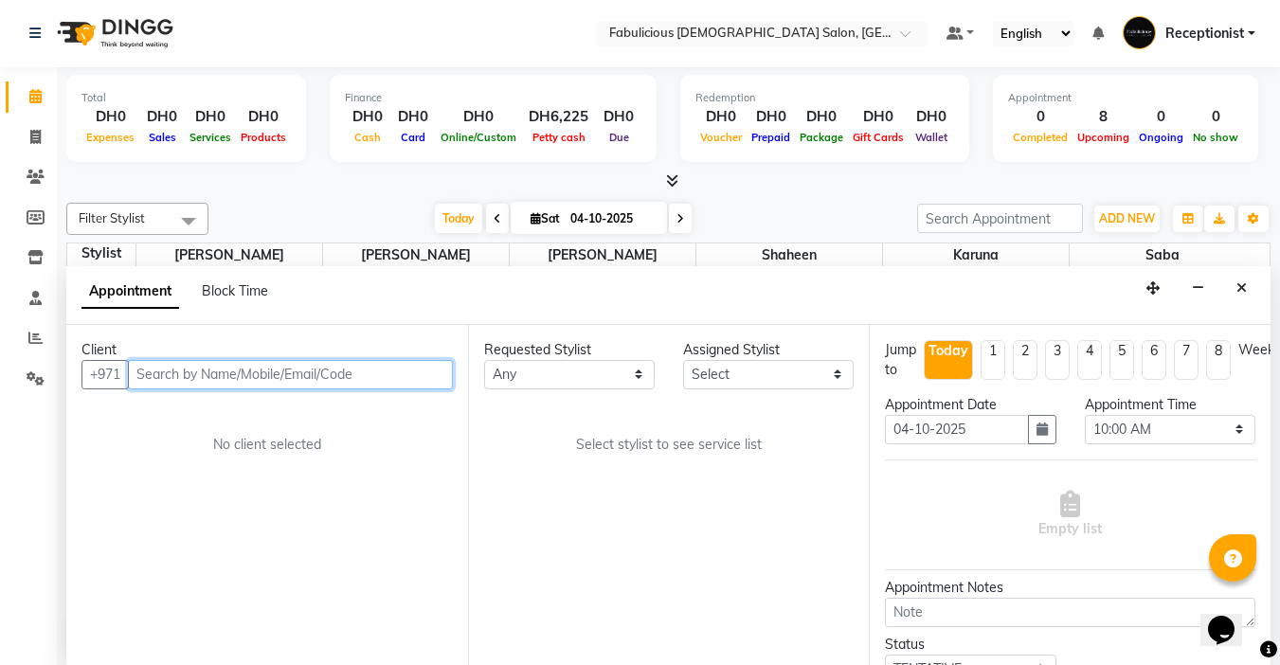
click at [298, 379] on input "text" at bounding box center [290, 374] width 325 height 29
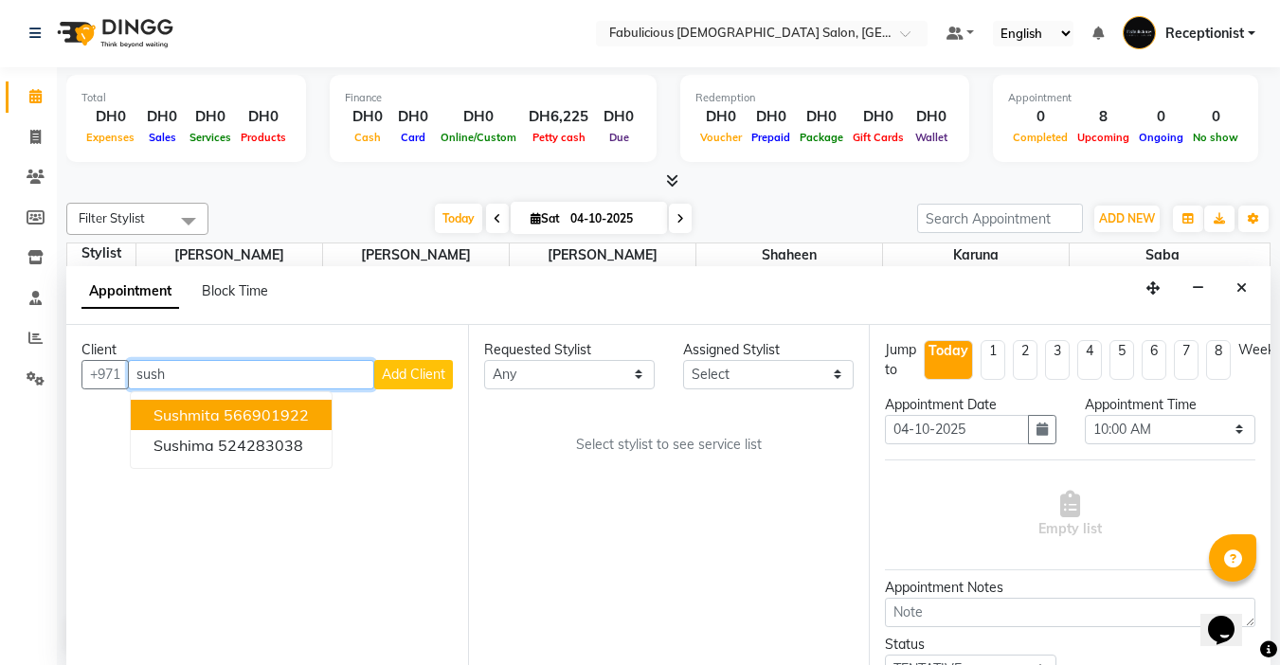
click at [297, 418] on ngb-highlight "566901922" at bounding box center [266, 414] width 85 height 19
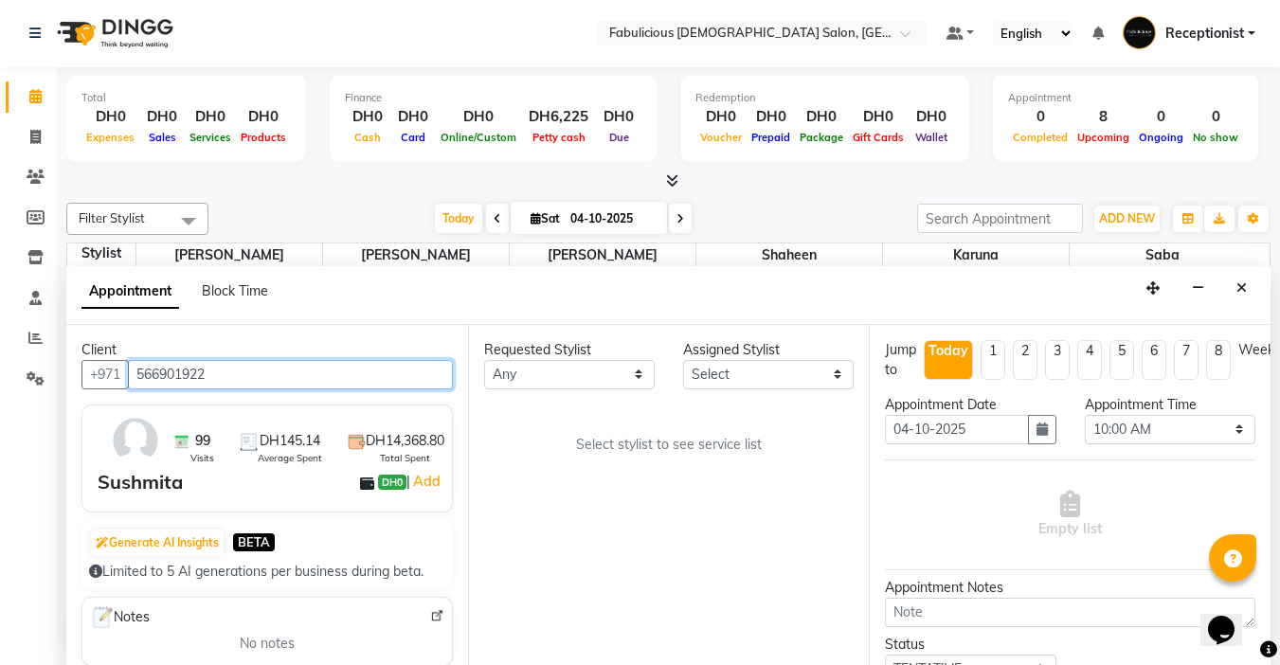
type input "566901922"
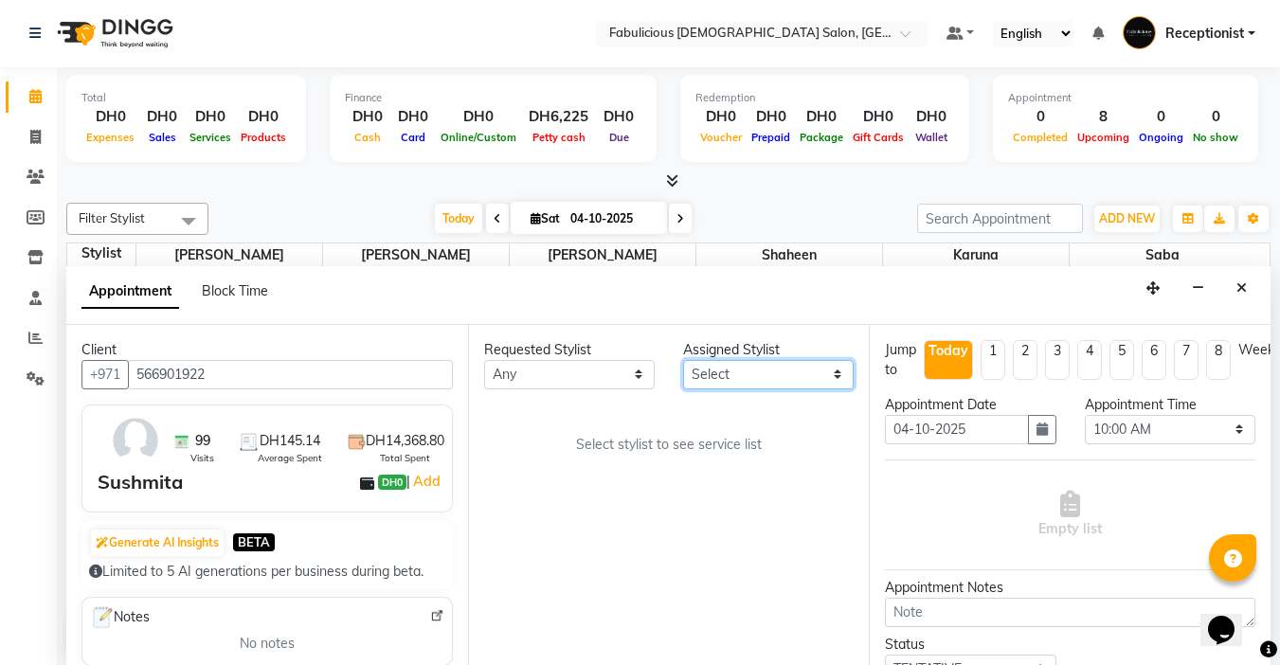
click at [835, 375] on select "Select [PERSON_NAME] [PERSON_NAME] [PERSON_NAME] [PERSON_NAME]" at bounding box center [768, 374] width 171 height 29
select select "33271"
click at [683, 360] on select "Select [PERSON_NAME] [PERSON_NAME] [PERSON_NAME] [PERSON_NAME]" at bounding box center [768, 374] width 171 height 29
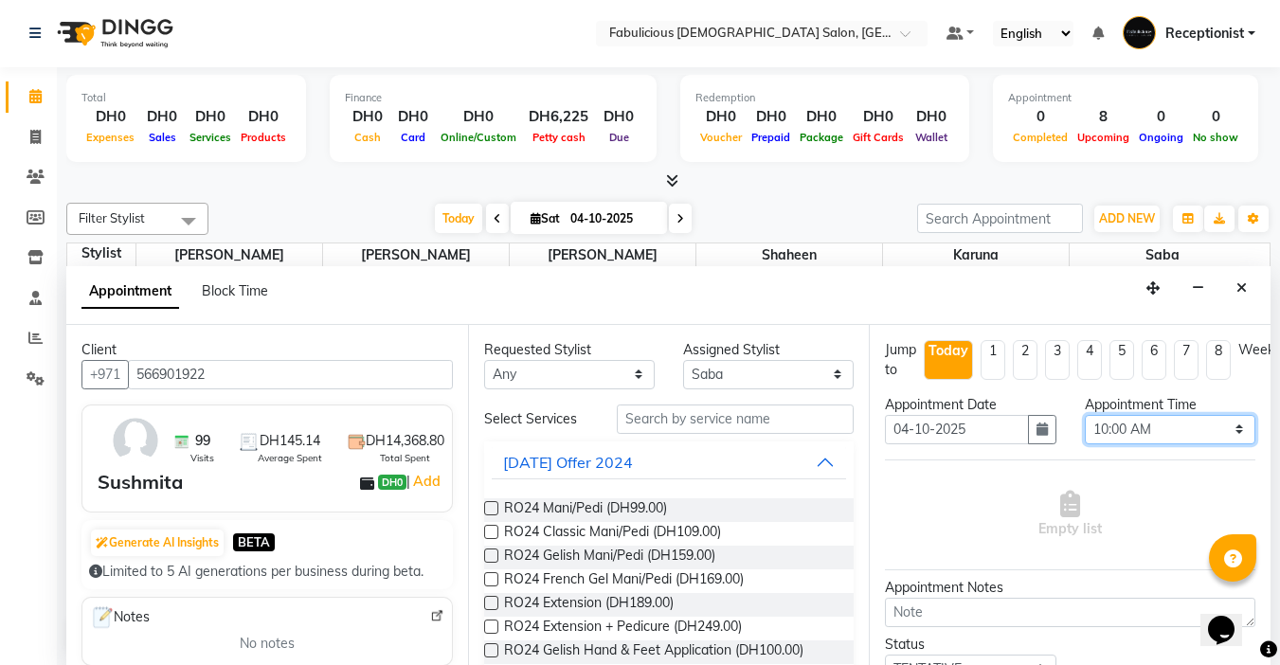
click at [1212, 424] on select "Select 10:00 AM 10:15 AM 10:30 AM 10:45 AM 11:00 AM 11:15 AM 11:30 AM 11:45 AM …" at bounding box center [1170, 429] width 171 height 29
select select "660"
click at [1085, 415] on select "Select 10:00 AM 10:15 AM 10:30 AM 10:45 AM 11:00 AM 11:15 AM 11:30 AM 11:45 AM …" at bounding box center [1170, 429] width 171 height 29
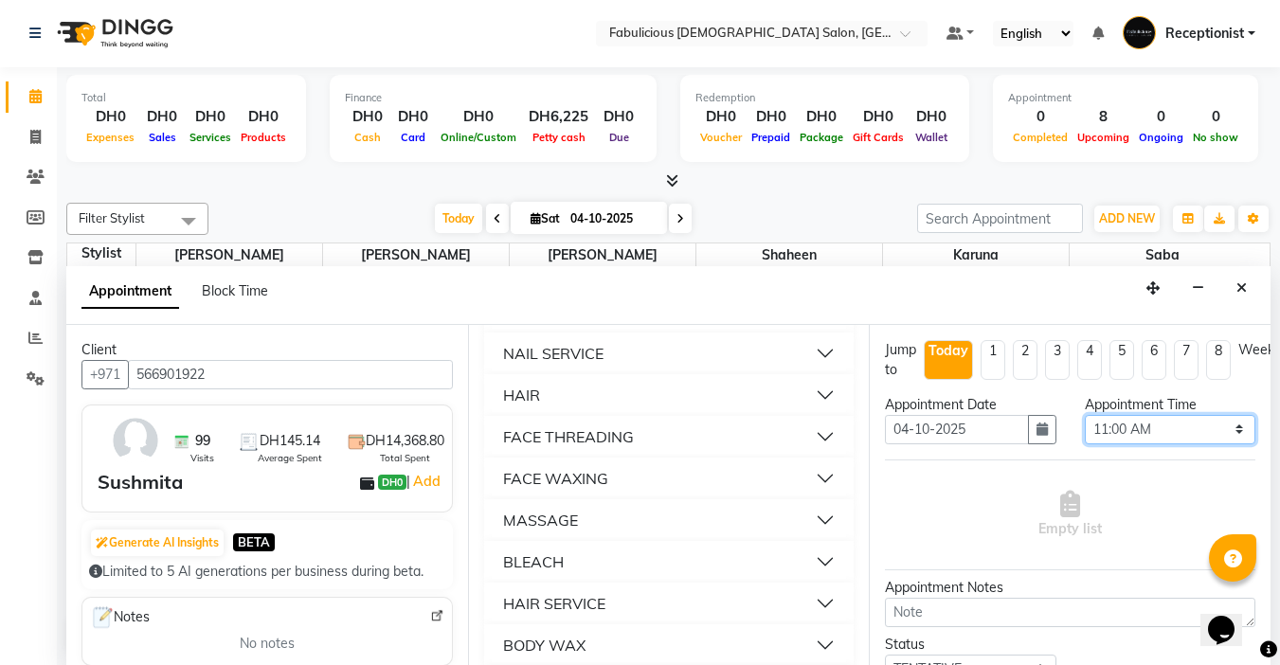
scroll to position [1326, 0]
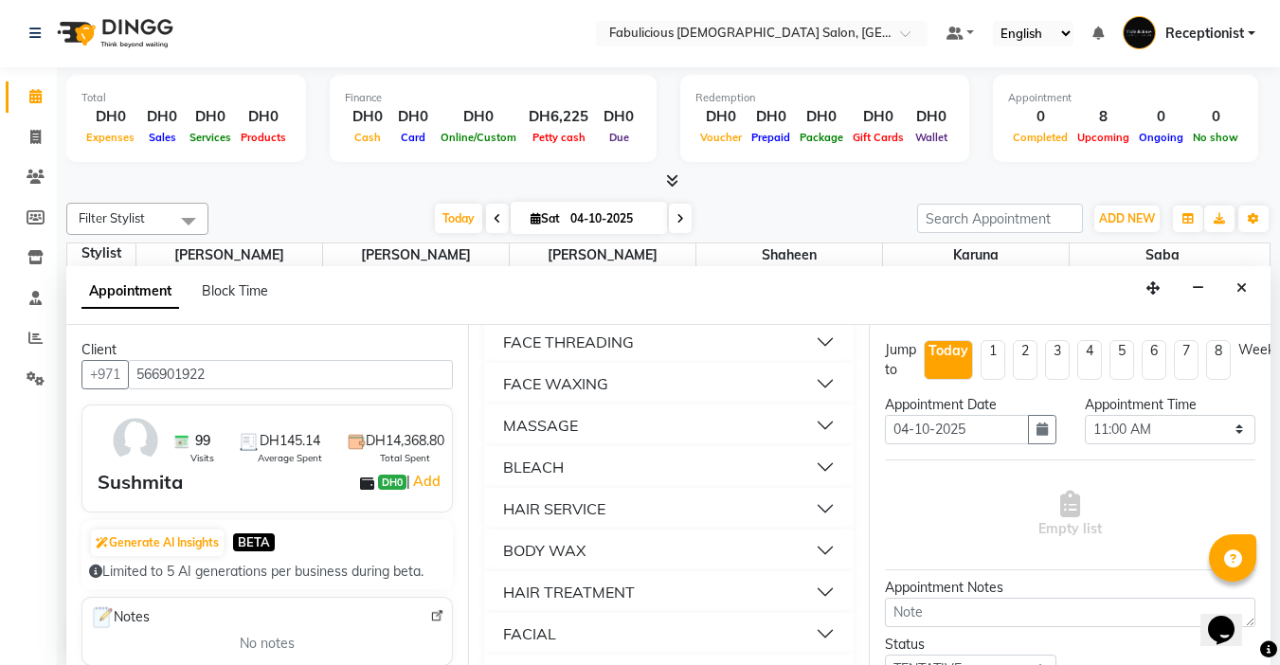
click at [807, 526] on button "HAIR SERVICE" at bounding box center [669, 509] width 355 height 34
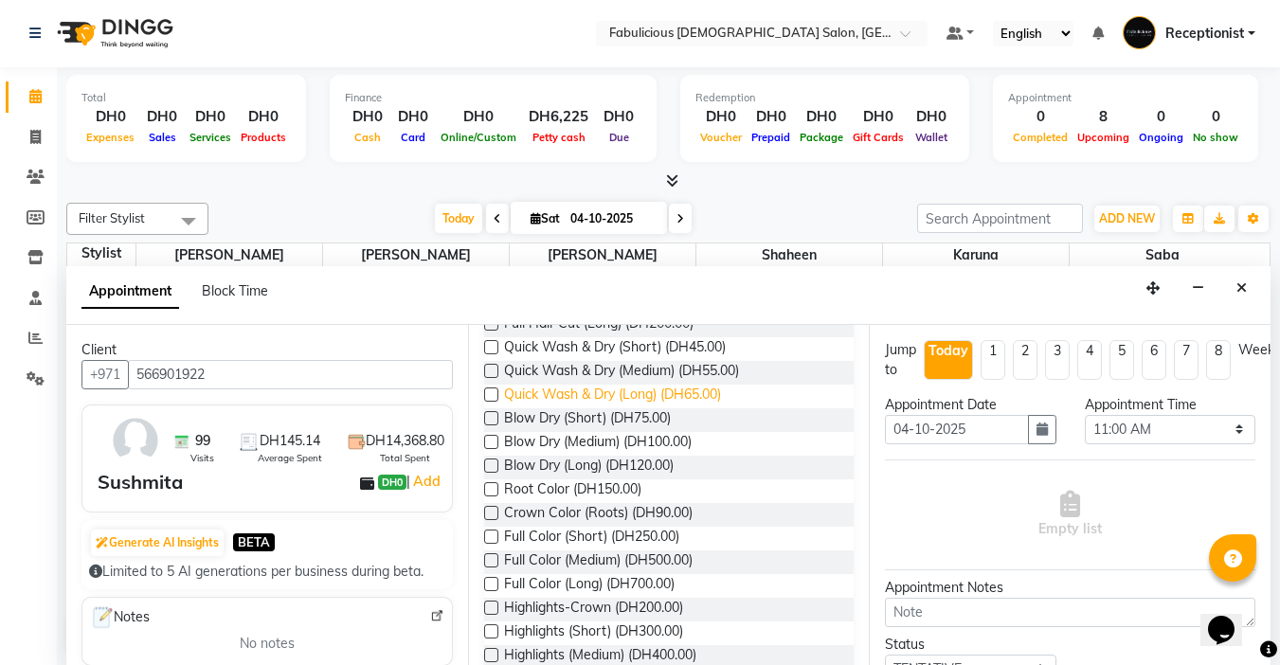
scroll to position [1705, 0]
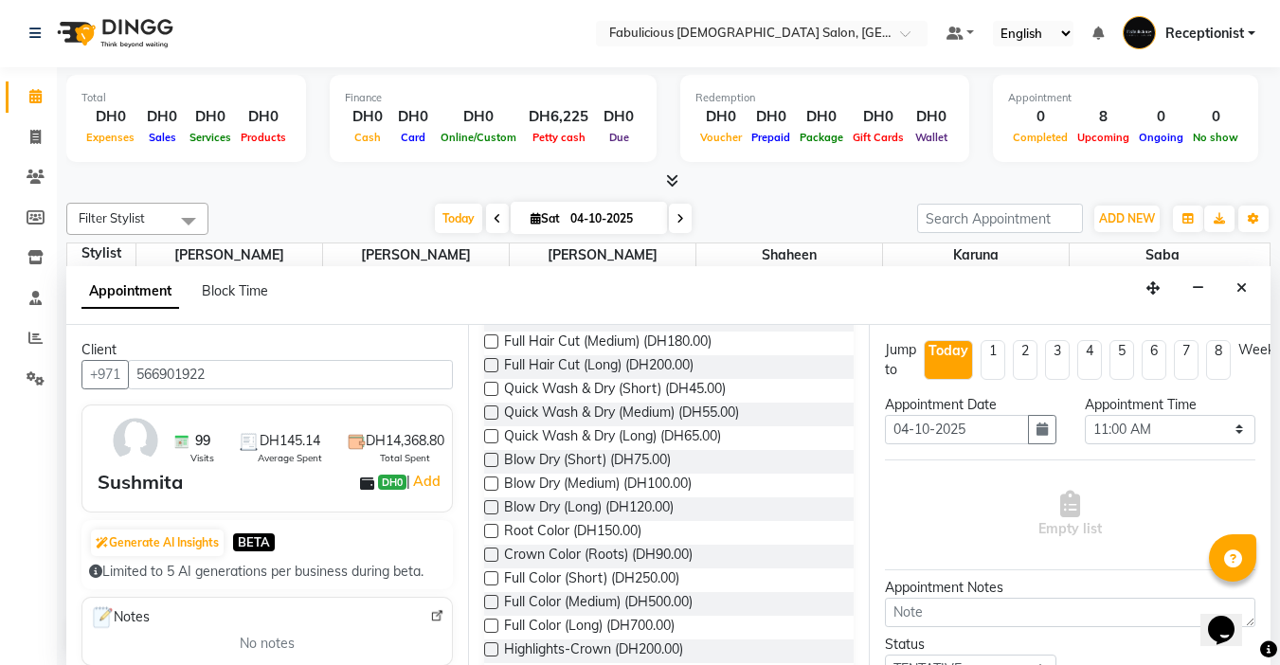
click at [486, 420] on label at bounding box center [491, 412] width 14 height 14
click at [486, 421] on input "checkbox" at bounding box center [490, 414] width 12 height 12
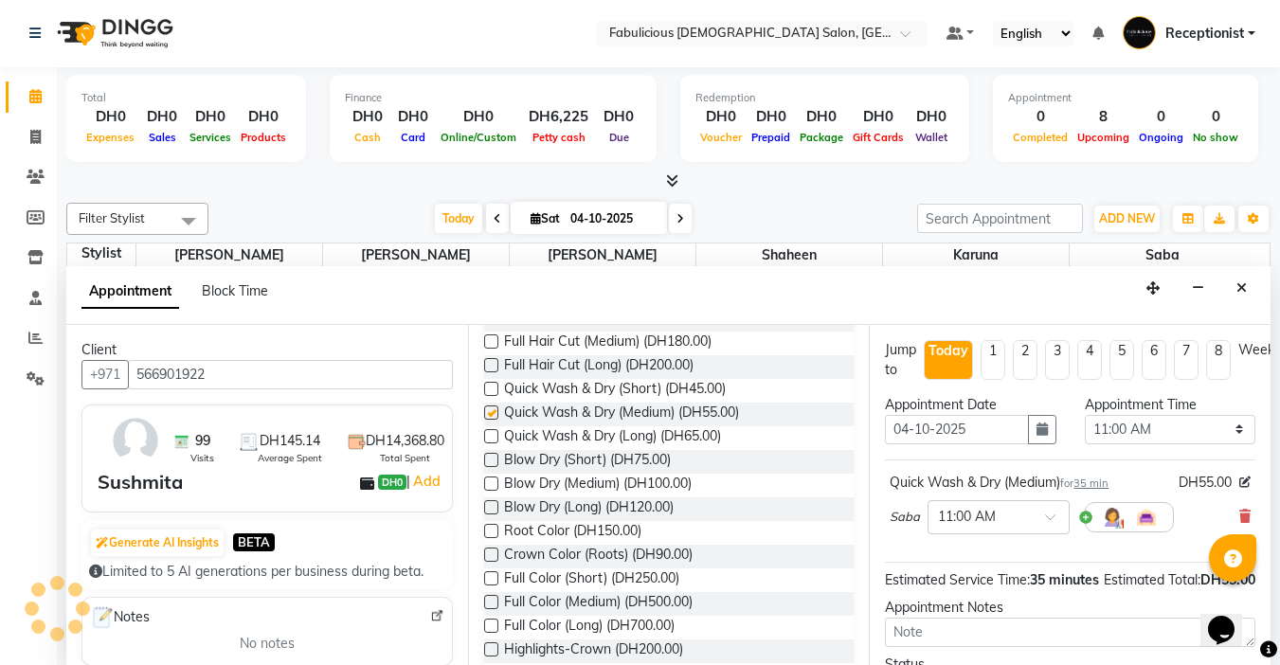
checkbox input "false"
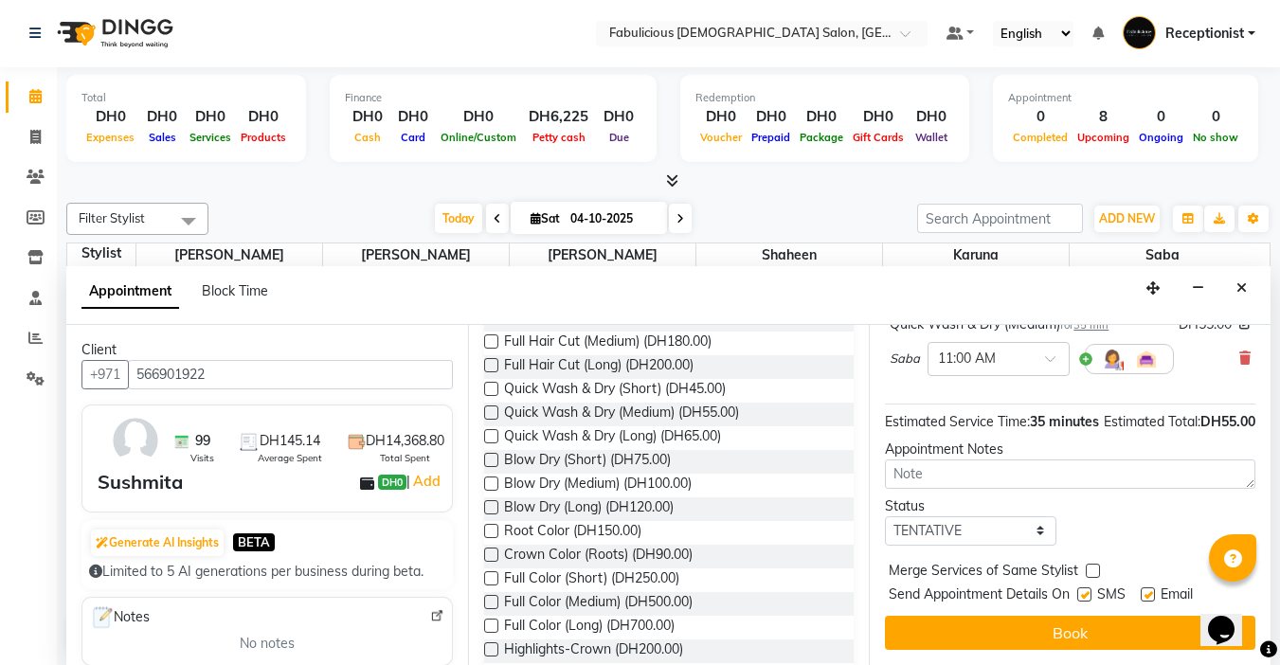
scroll to position [192, 0]
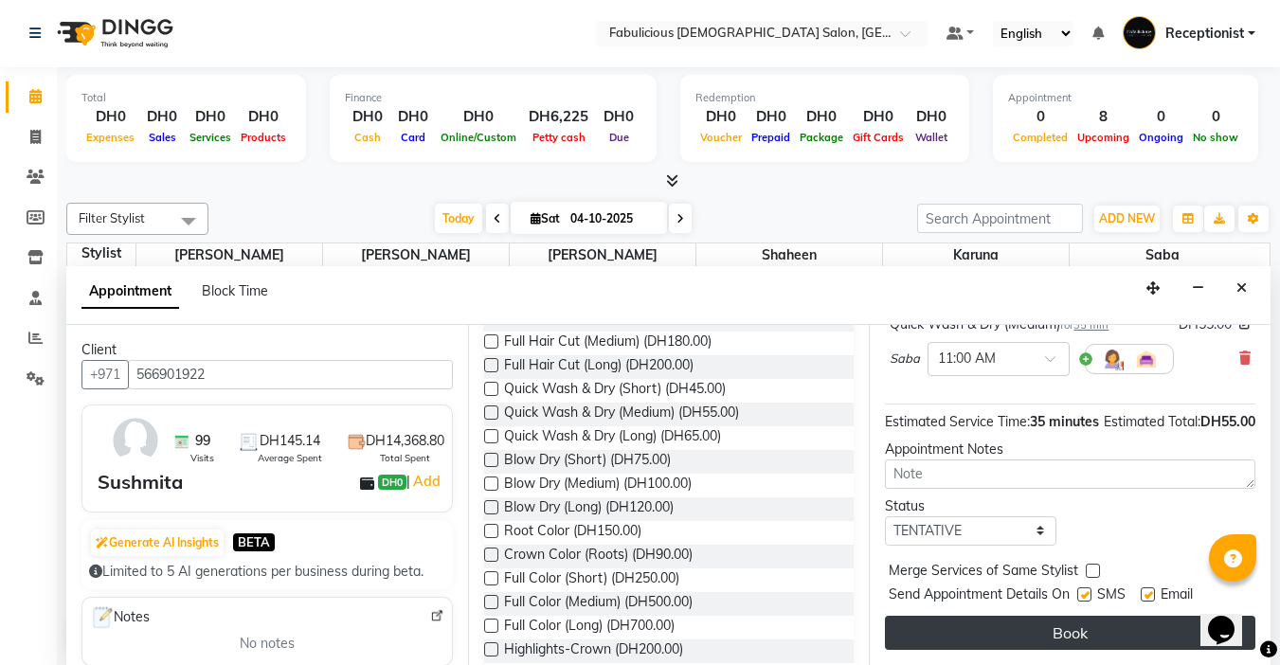
click at [1057, 617] on button "Book" at bounding box center [1070, 633] width 370 height 34
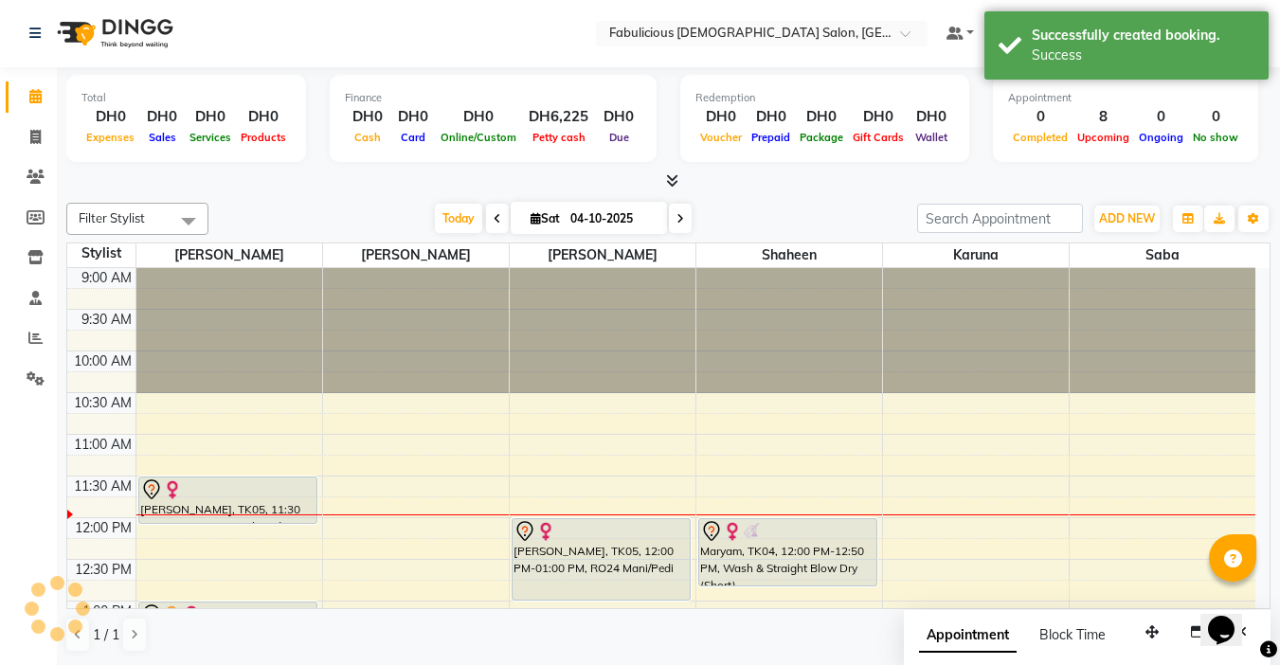
scroll to position [0, 0]
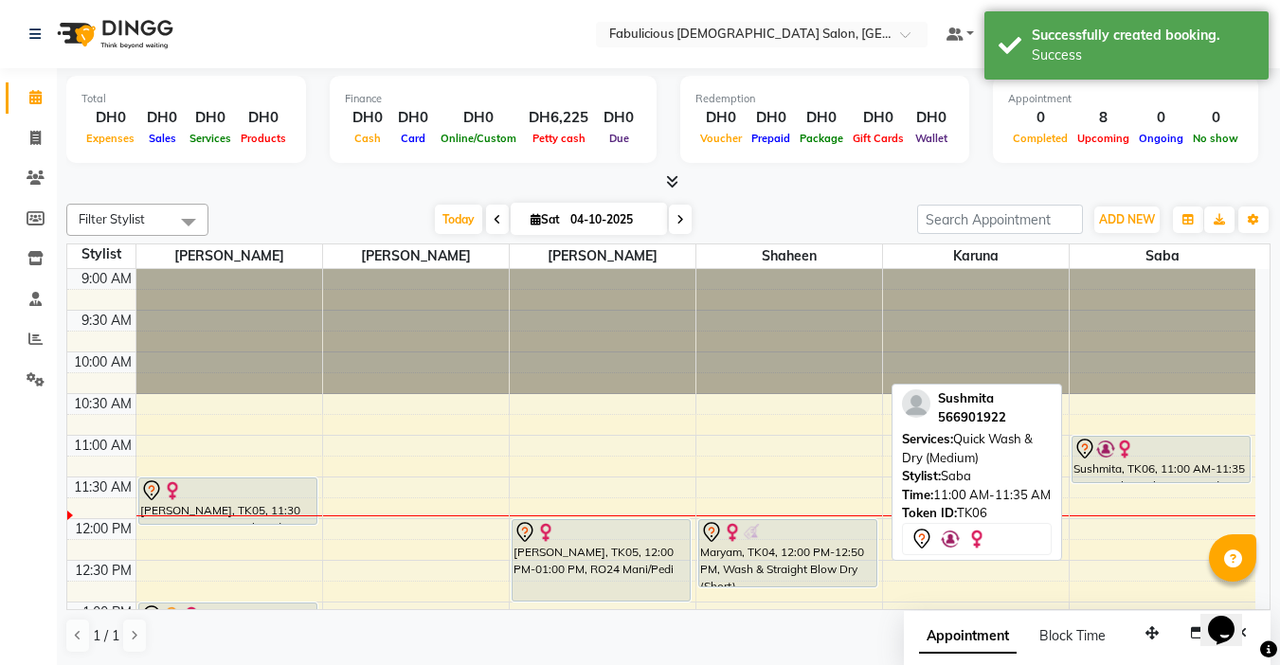
click at [1163, 468] on div "Sushmita, TK06, 11:00 AM-11:35 AM, Quick Wash & Dry (Medium)" at bounding box center [1161, 459] width 178 height 45
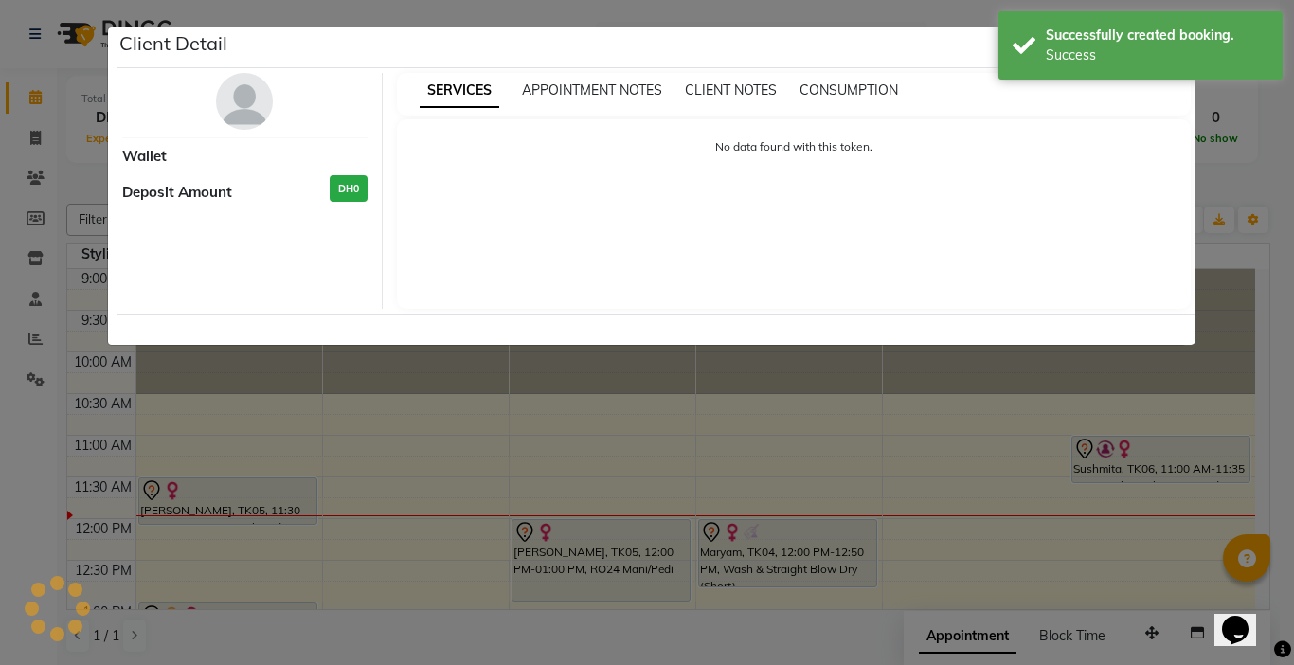
select select "7"
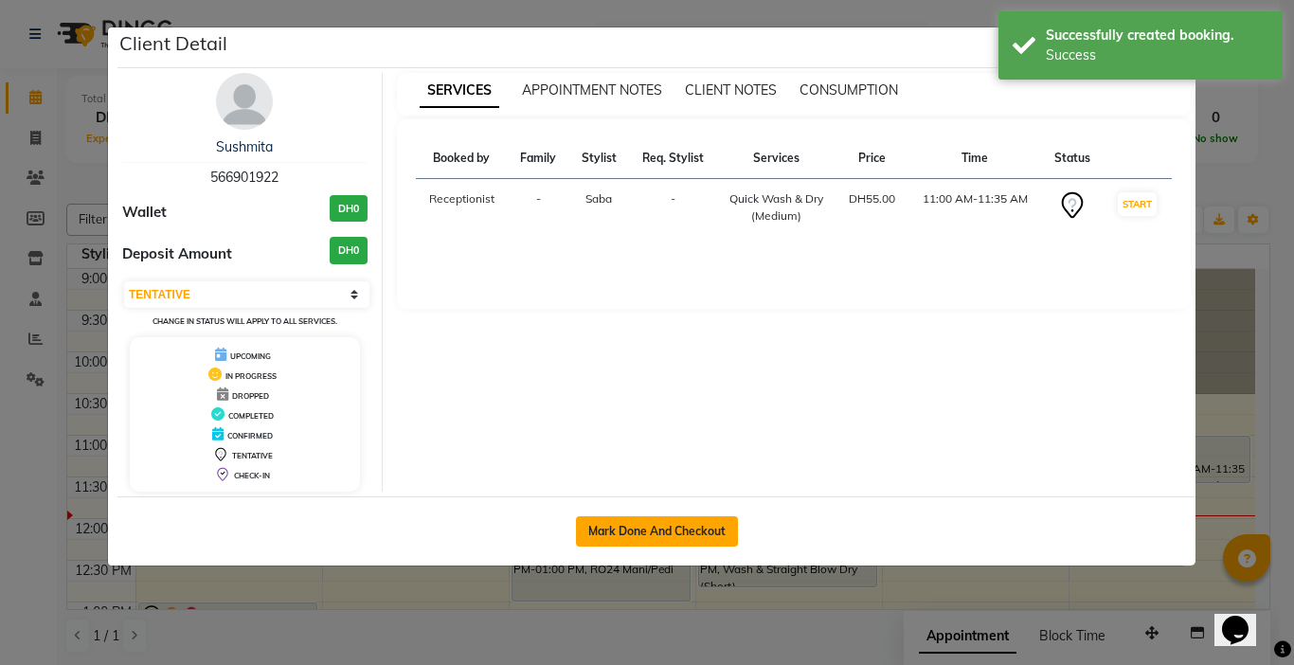
click at [632, 530] on button "Mark Done And Checkout" at bounding box center [657, 531] width 162 height 30
select select "service"
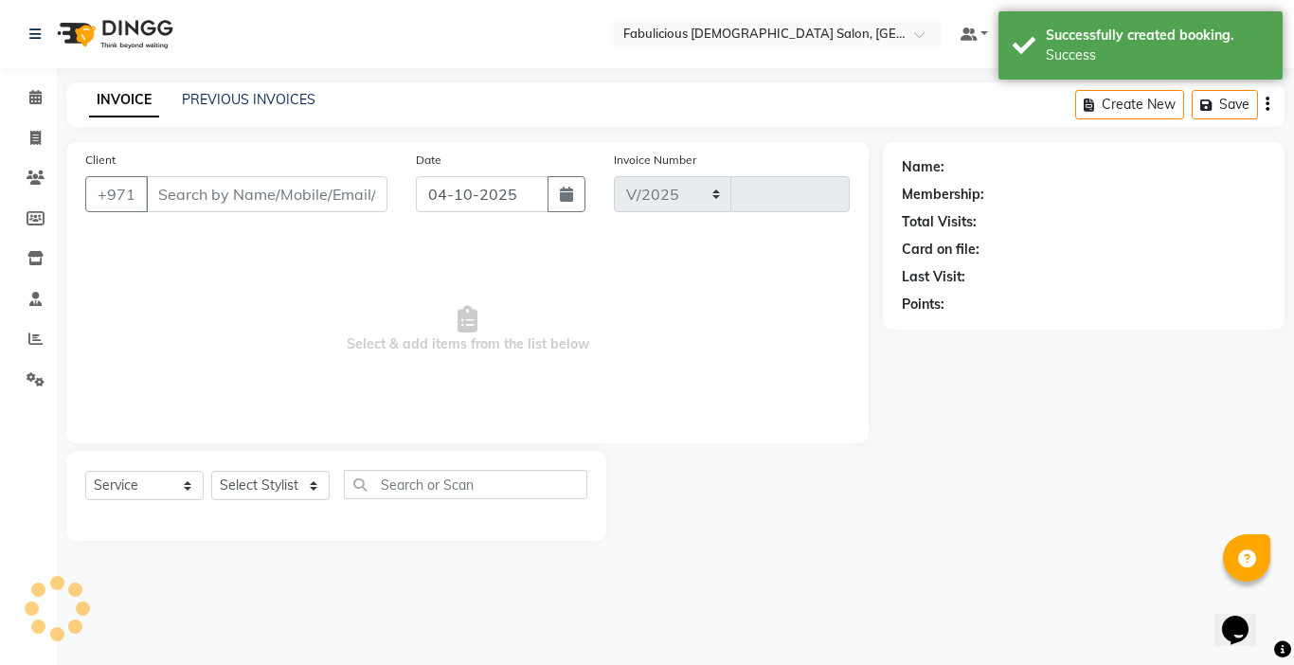
select select "738"
type input "2466"
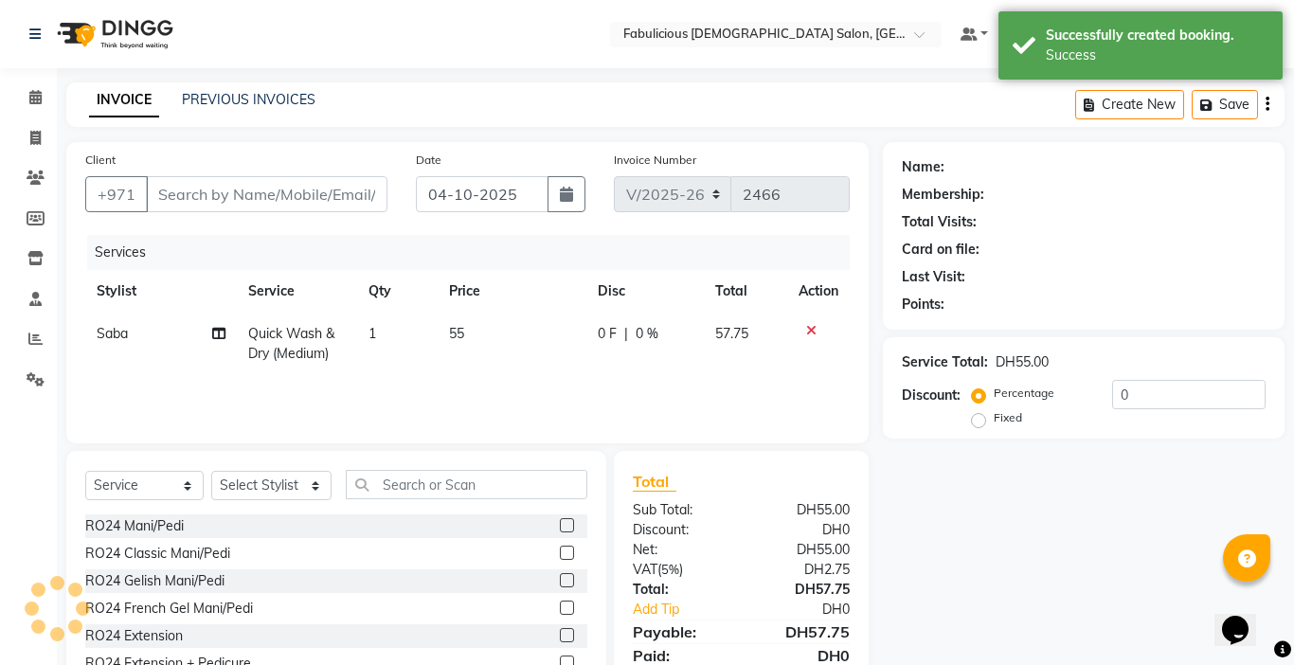
type input "566901922"
select select "33271"
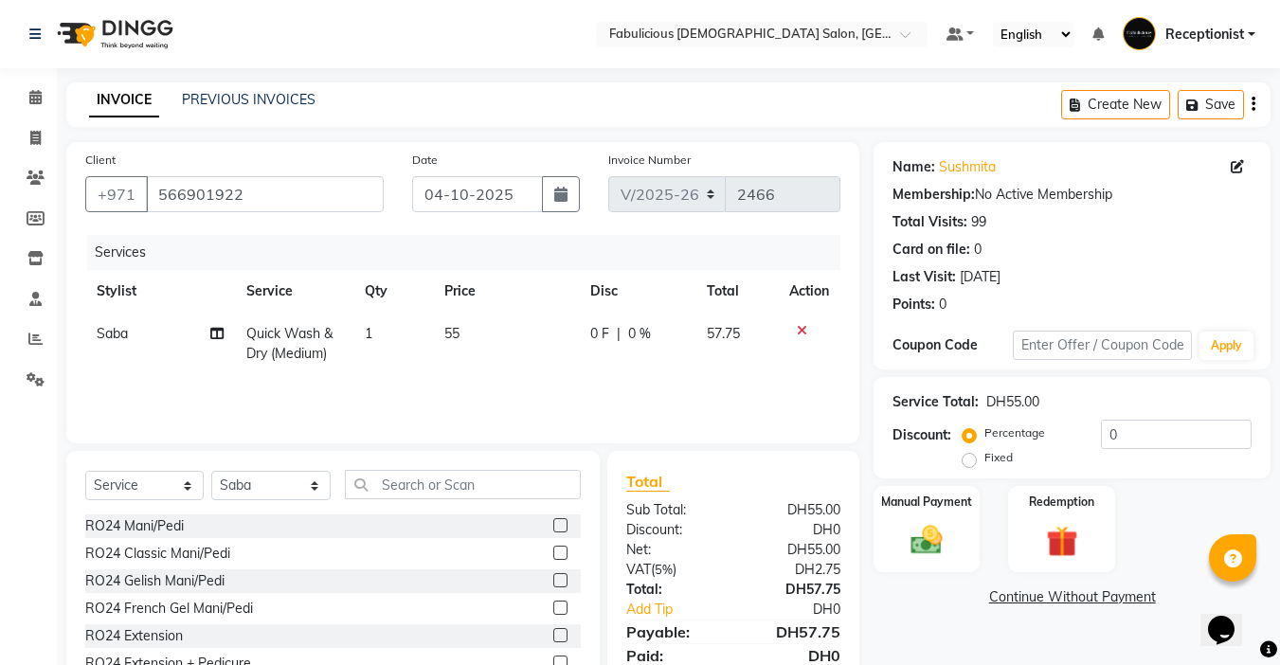
click at [458, 324] on td "55" at bounding box center [506, 344] width 147 height 63
select select "33271"
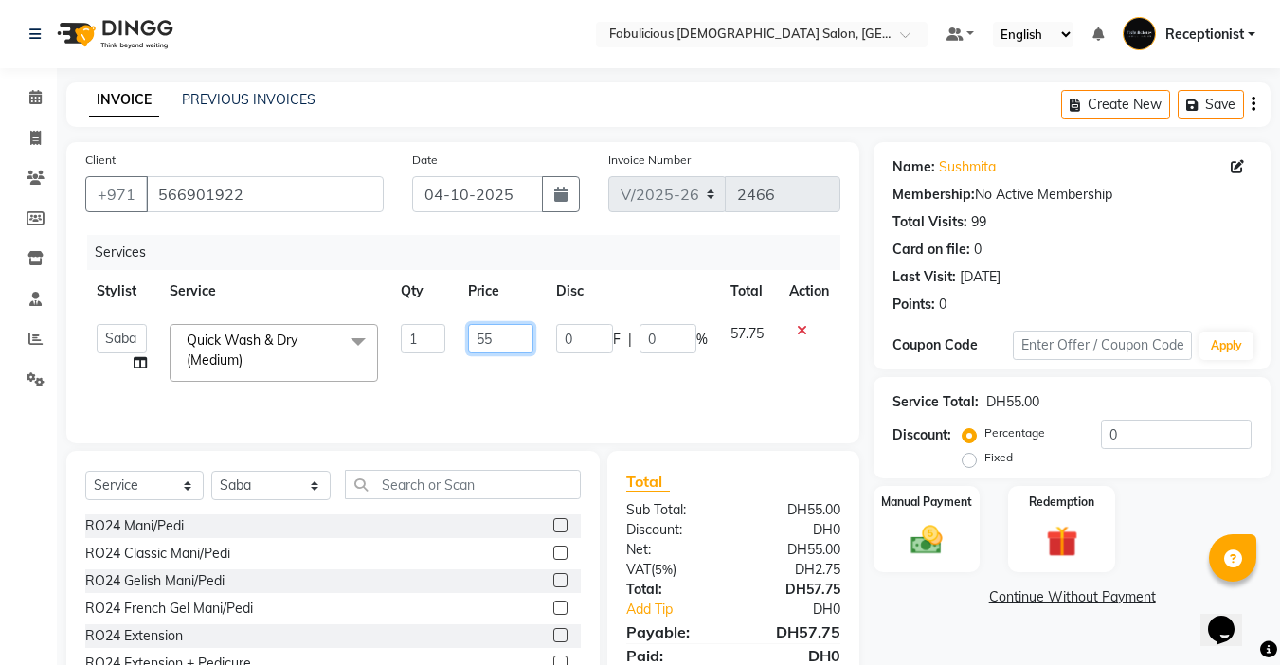
click at [505, 338] on input "55" at bounding box center [500, 338] width 65 height 29
type input "50"
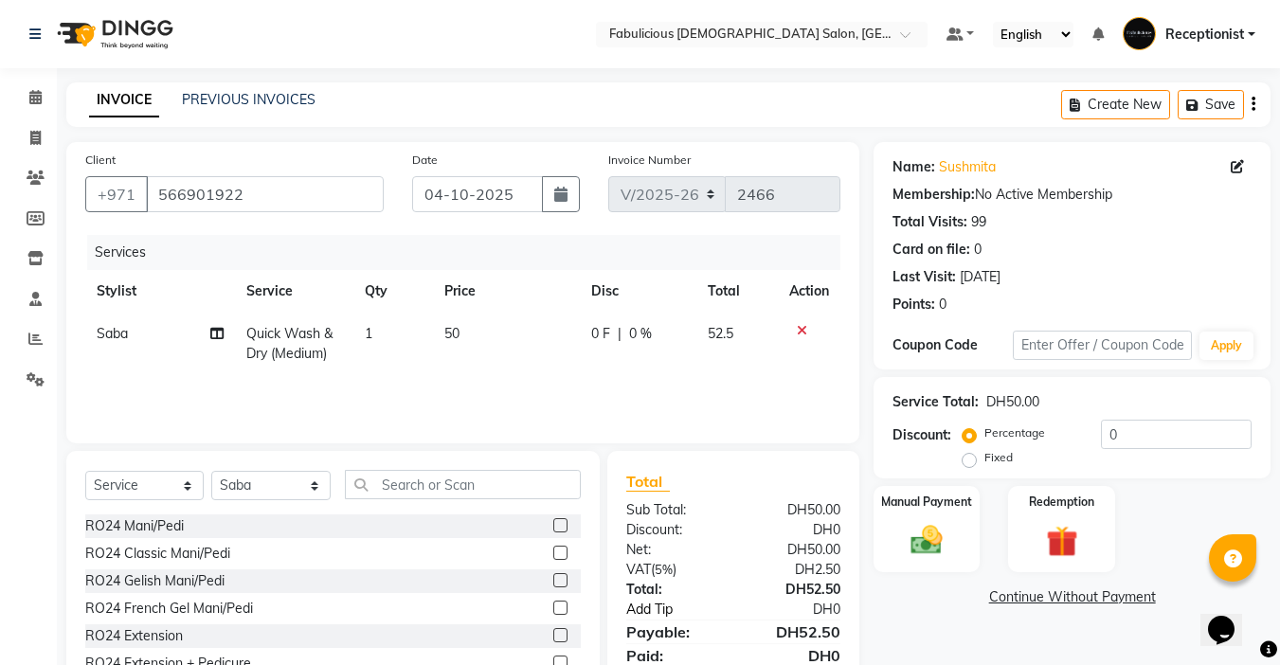
click at [638, 604] on link "Add Tip" at bounding box center [682, 610] width 141 height 20
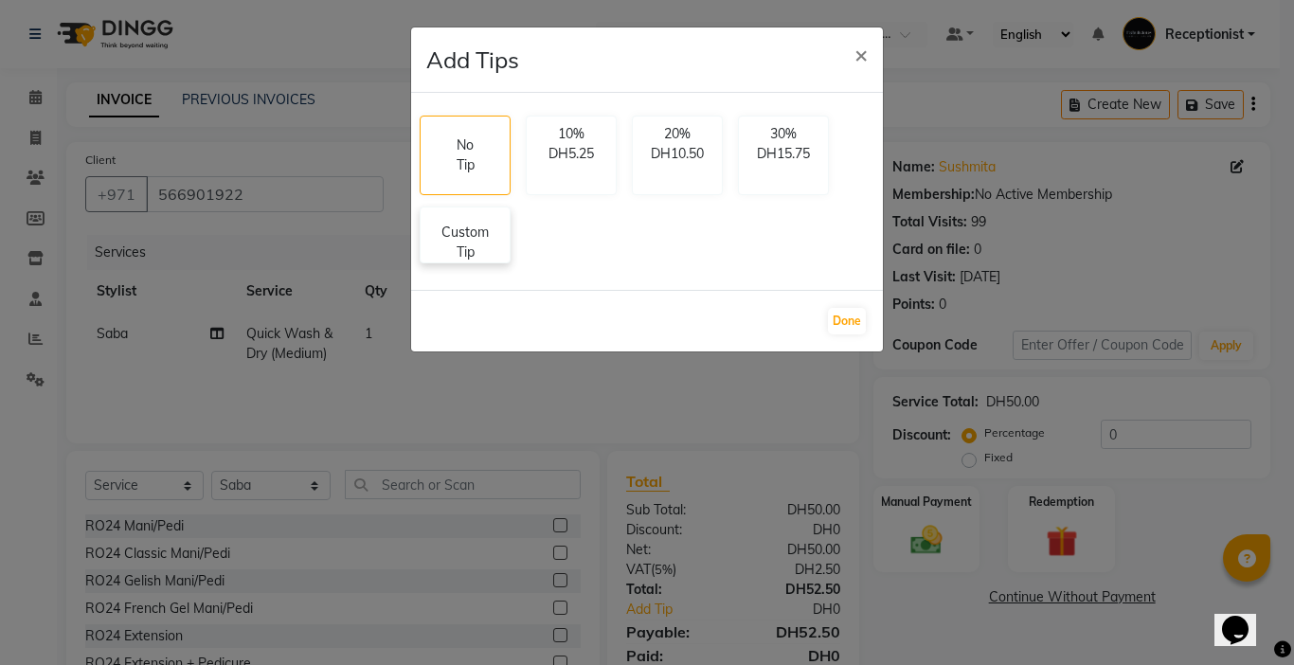
click at [487, 241] on p "Custom Tip" at bounding box center [465, 243] width 66 height 40
select select "33271"
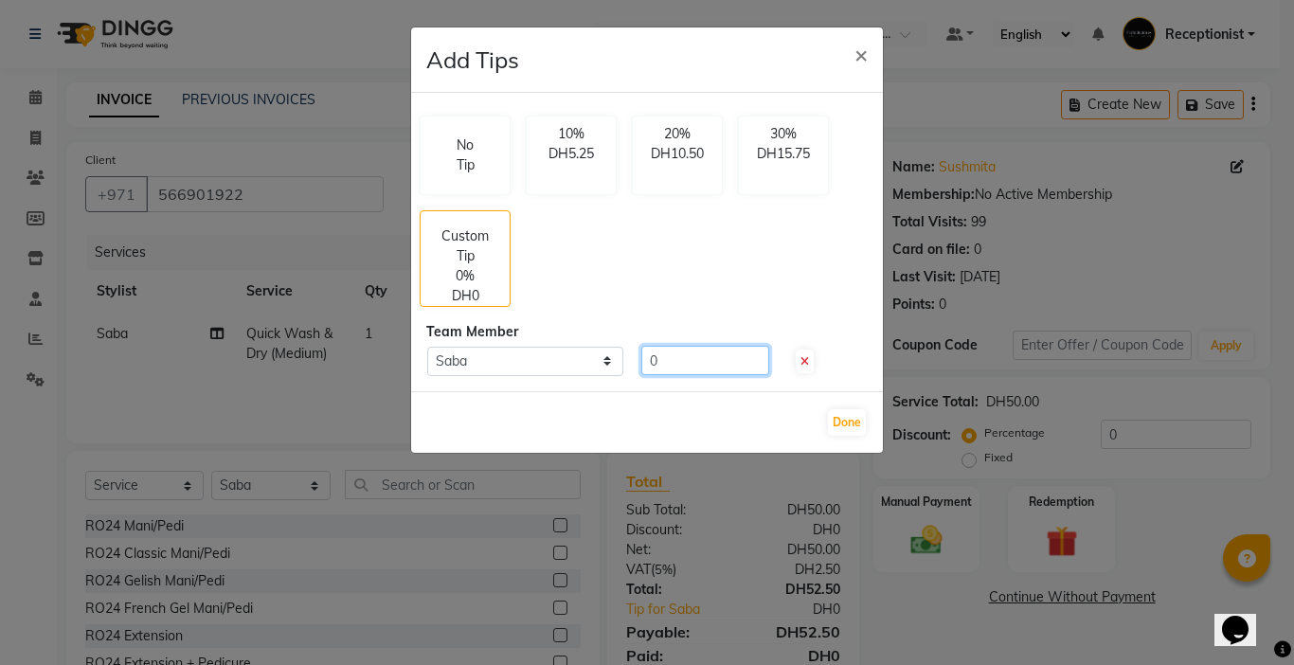
click at [687, 360] on input "0" at bounding box center [705, 360] width 128 height 29
type input "10"
click at [844, 424] on button "Done" at bounding box center [847, 422] width 38 height 27
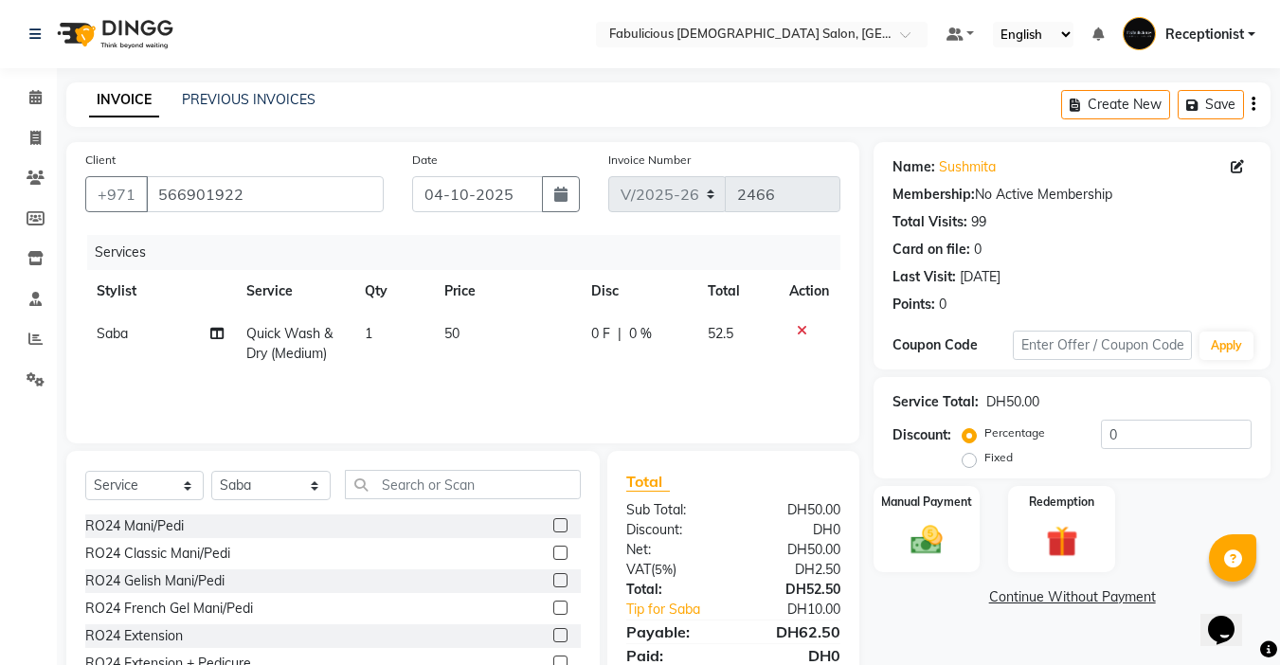
scroll to position [94, 0]
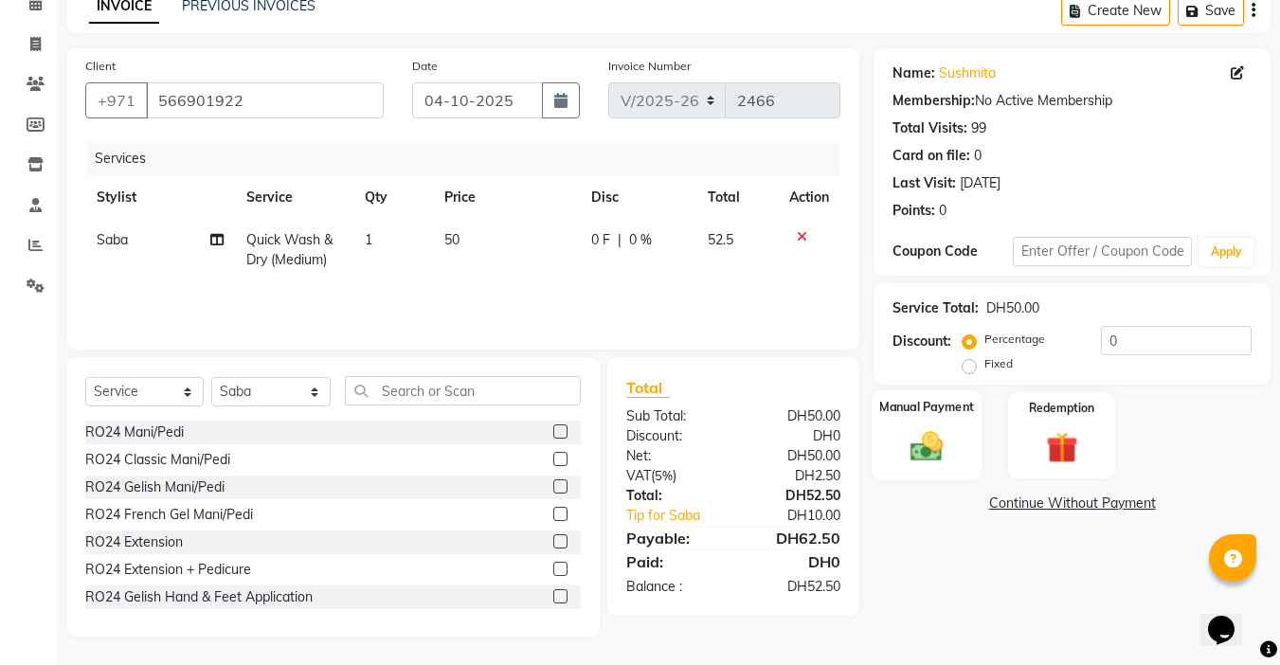
click at [918, 424] on div "Manual Payment" at bounding box center [927, 435] width 111 height 90
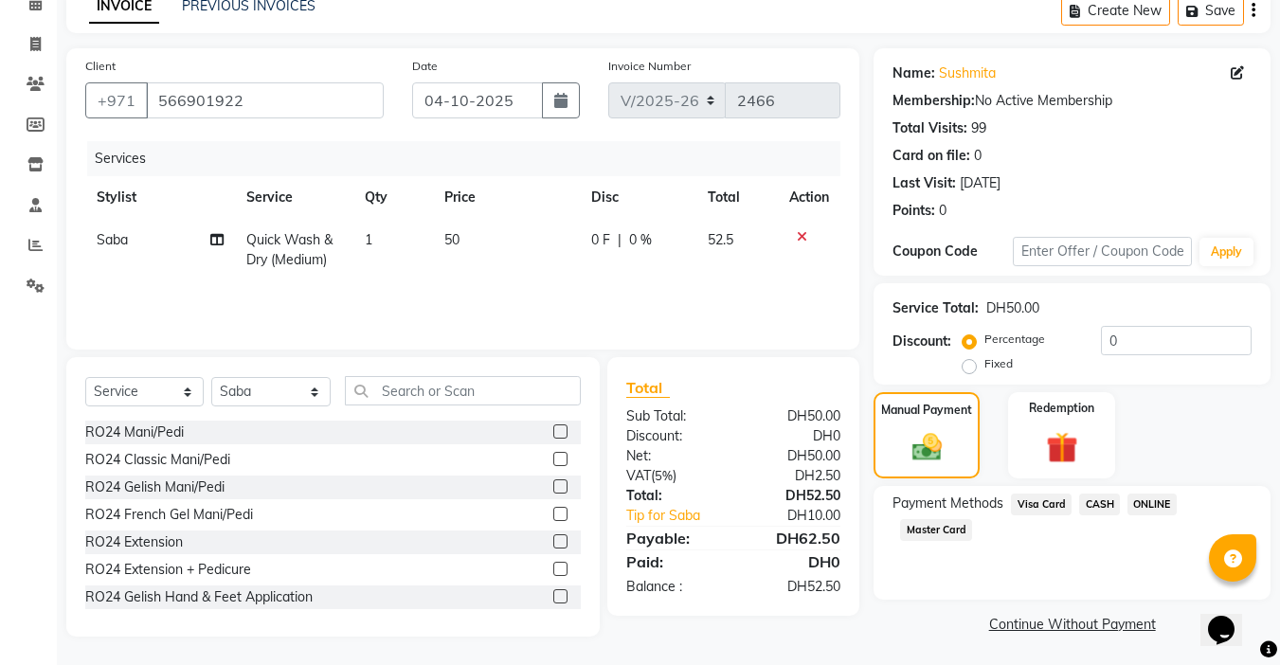
click at [951, 526] on span "Master Card" at bounding box center [936, 530] width 72 height 22
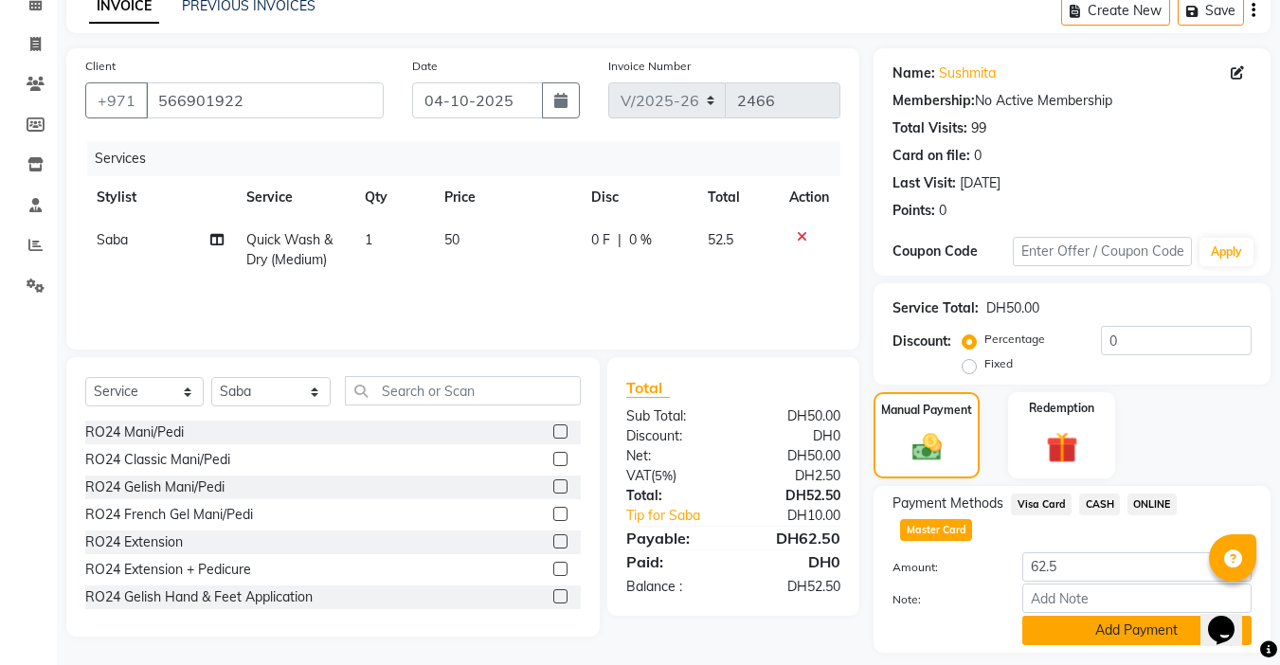
click at [1097, 629] on button "Add Payment" at bounding box center [1136, 630] width 229 height 29
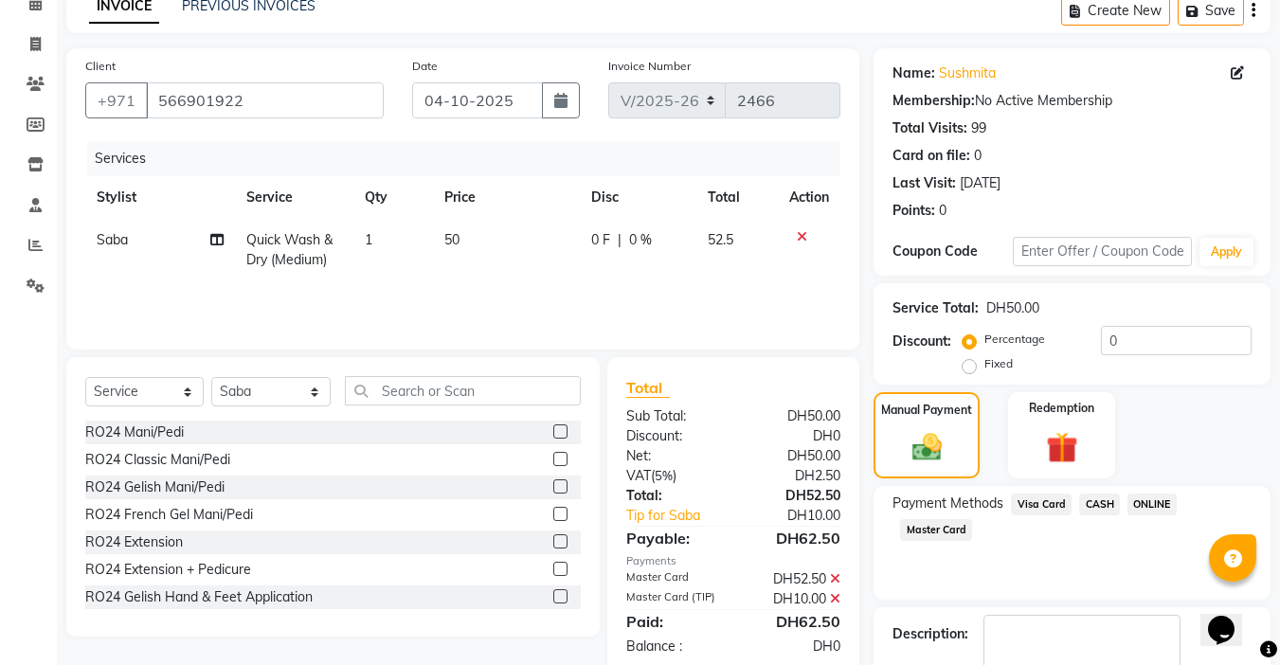
scroll to position [203, 0]
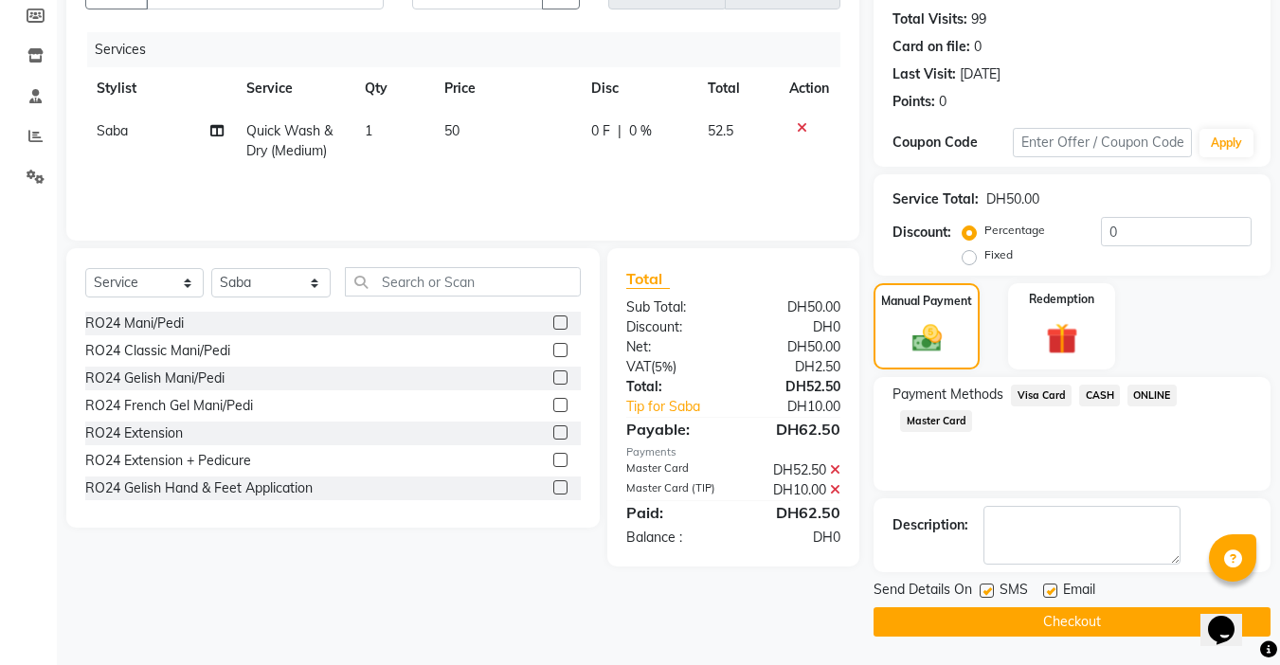
click at [1085, 617] on button "Checkout" at bounding box center [1071, 621] width 397 height 29
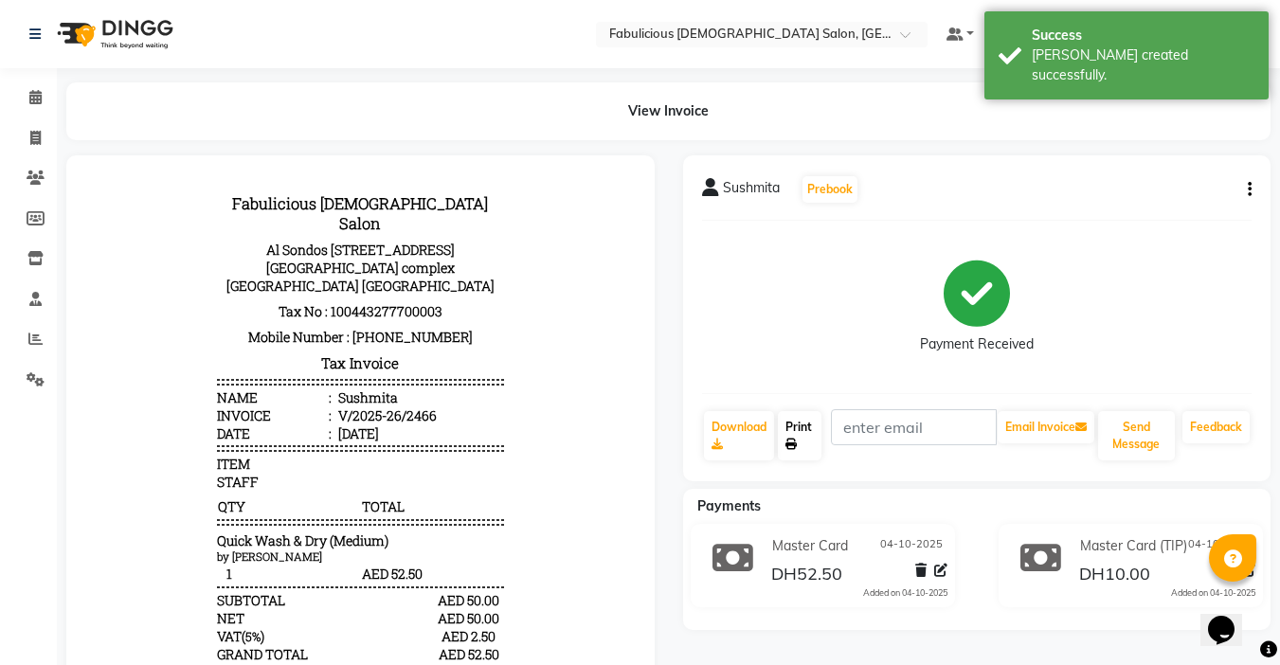
click at [809, 422] on link "Print" at bounding box center [800, 435] width 44 height 49
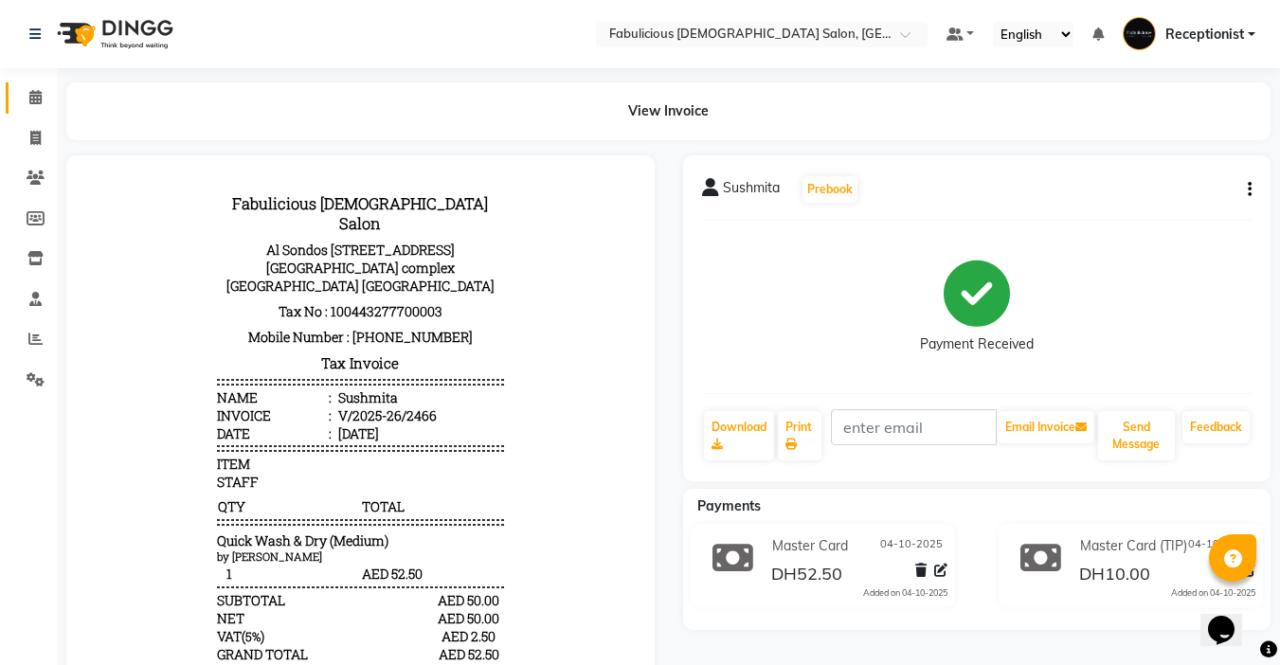
click at [34, 104] on span at bounding box center [35, 98] width 33 height 22
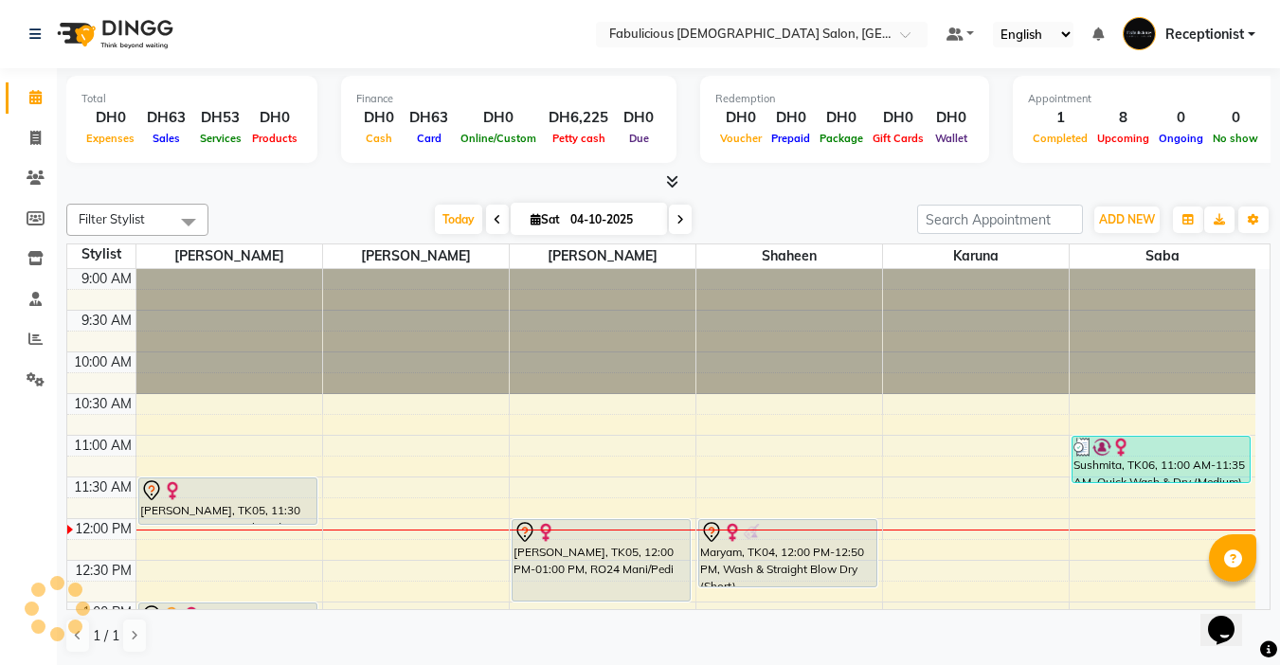
click at [494, 220] on icon at bounding box center [498, 219] width 8 height 11
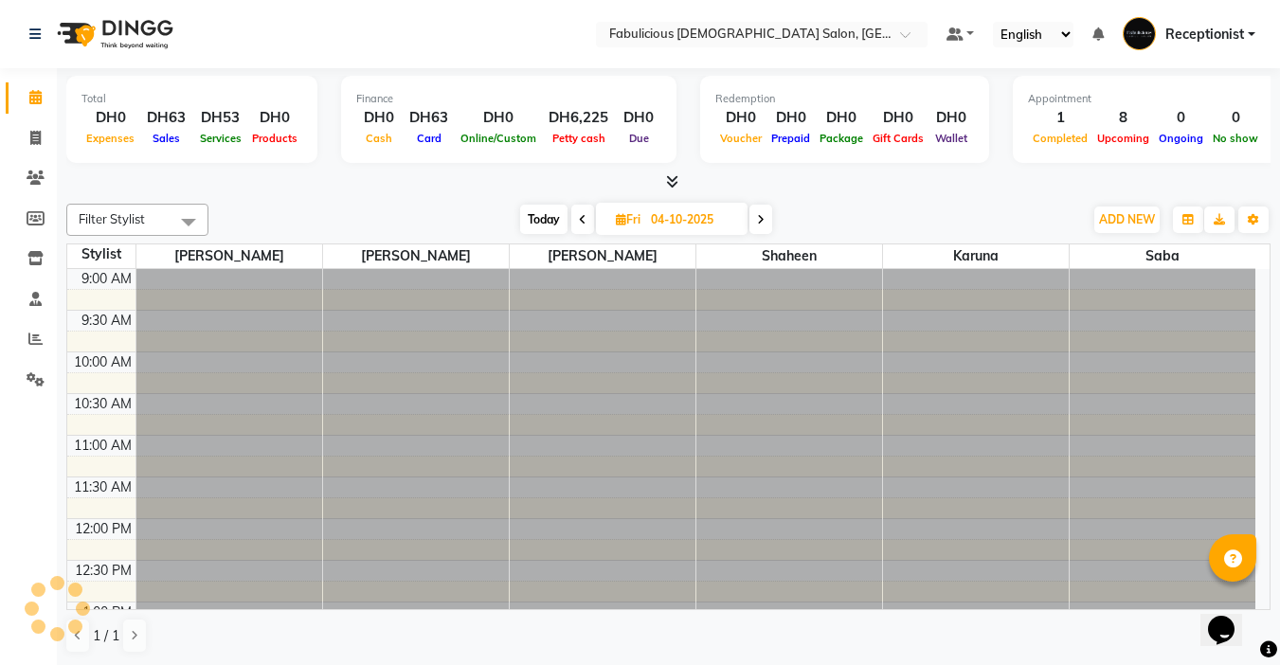
type input "03-10-2025"
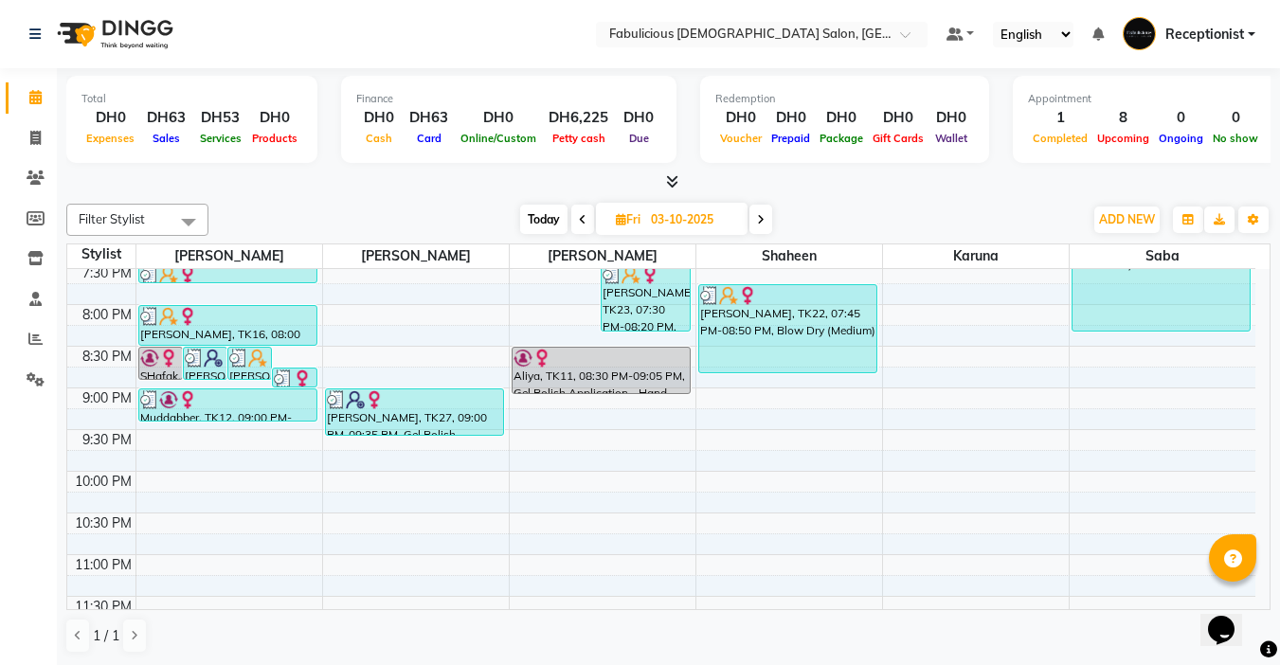
scroll to position [909, 0]
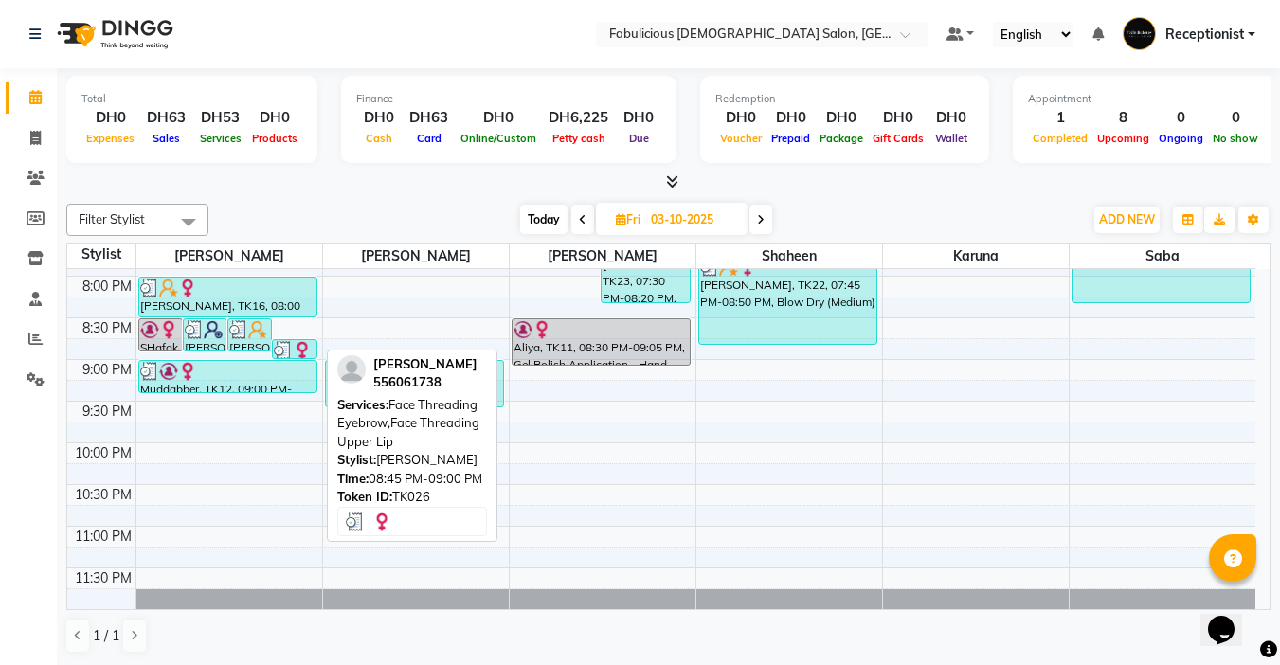
click at [285, 358] on link "[PERSON_NAME], TK26, 08:45 PM-09:00 PM, Face Threading Eyebrow,Face Threading U…" at bounding box center [294, 349] width 45 height 20
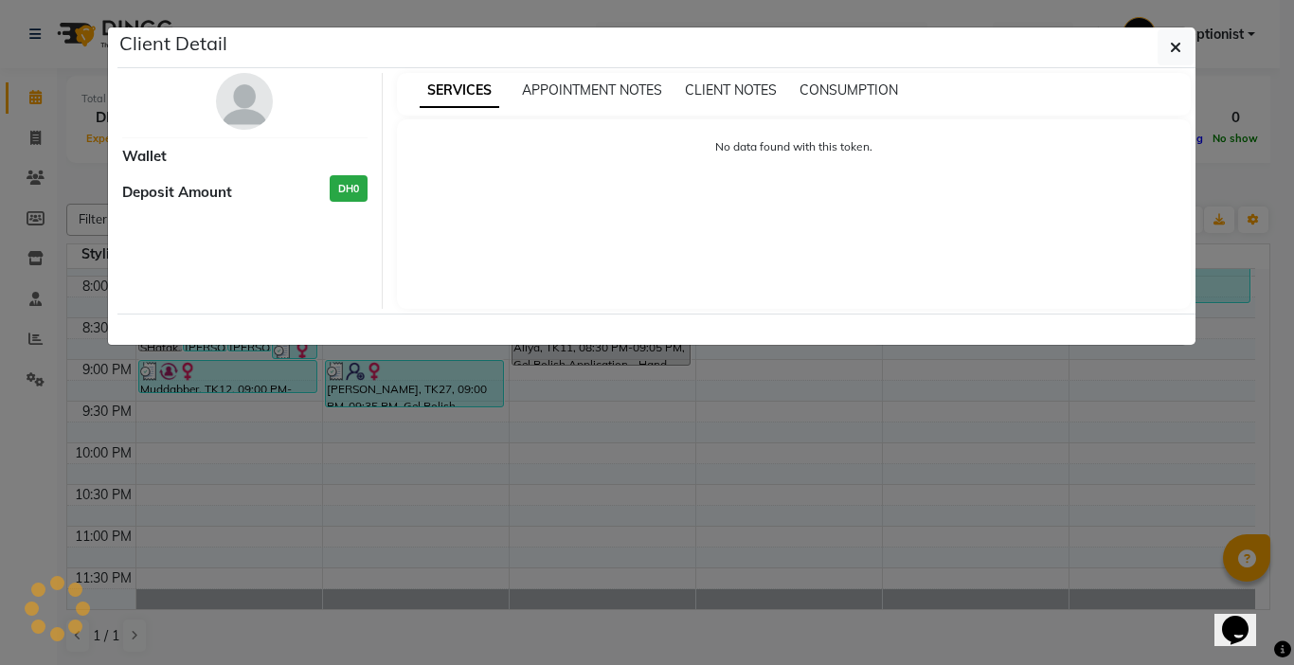
select select "3"
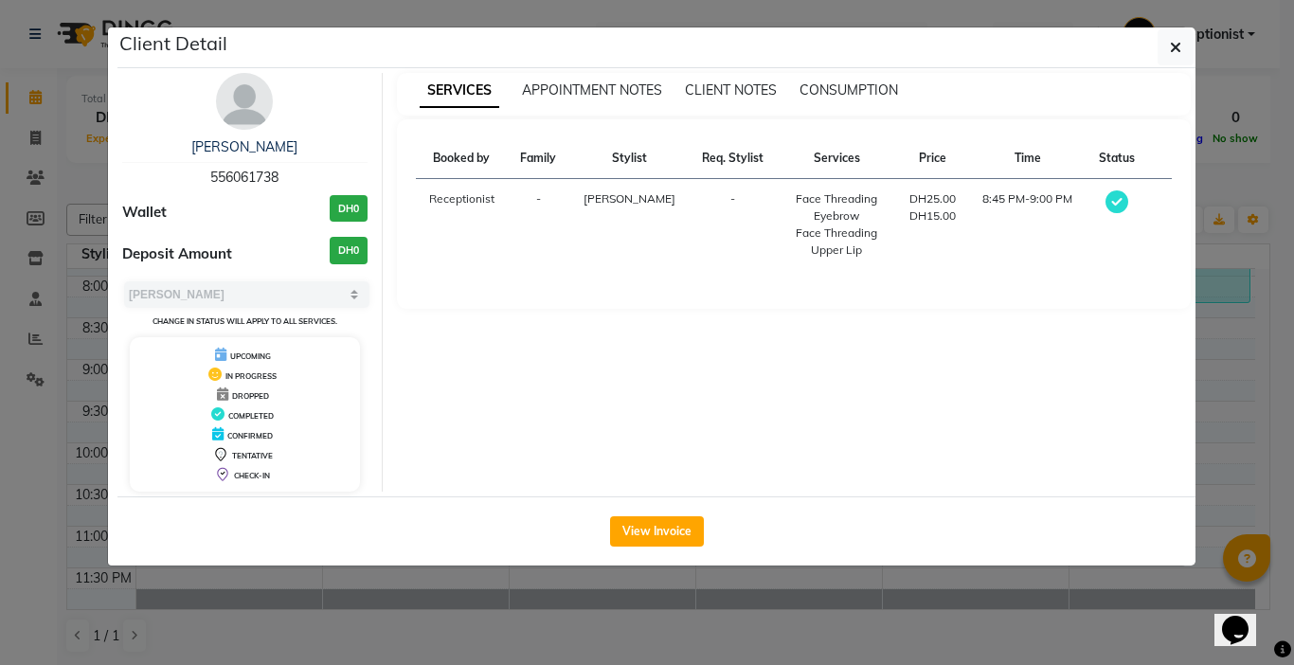
click at [1260, 379] on ngb-modal-window "Client Detail [PERSON_NAME] 556061738 Wallet DH0 Deposit Amount DH0 Select MARK…" at bounding box center [647, 332] width 1294 height 665
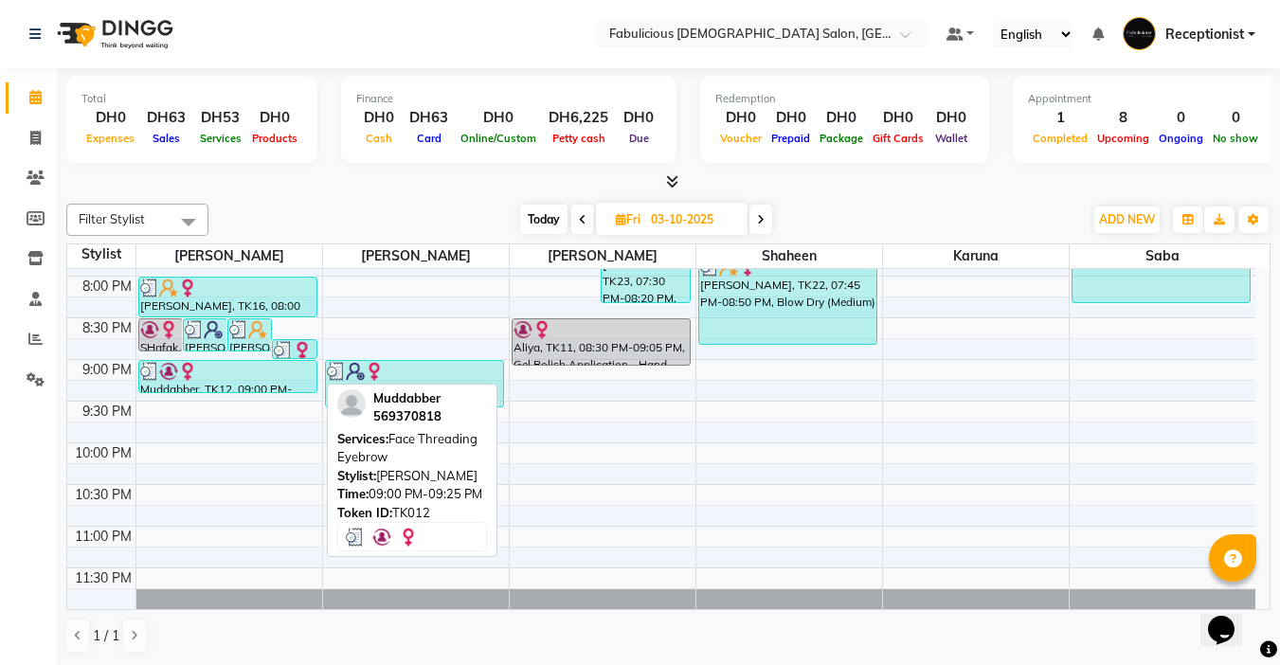
click at [279, 369] on div at bounding box center [227, 371] width 175 height 19
select select "3"
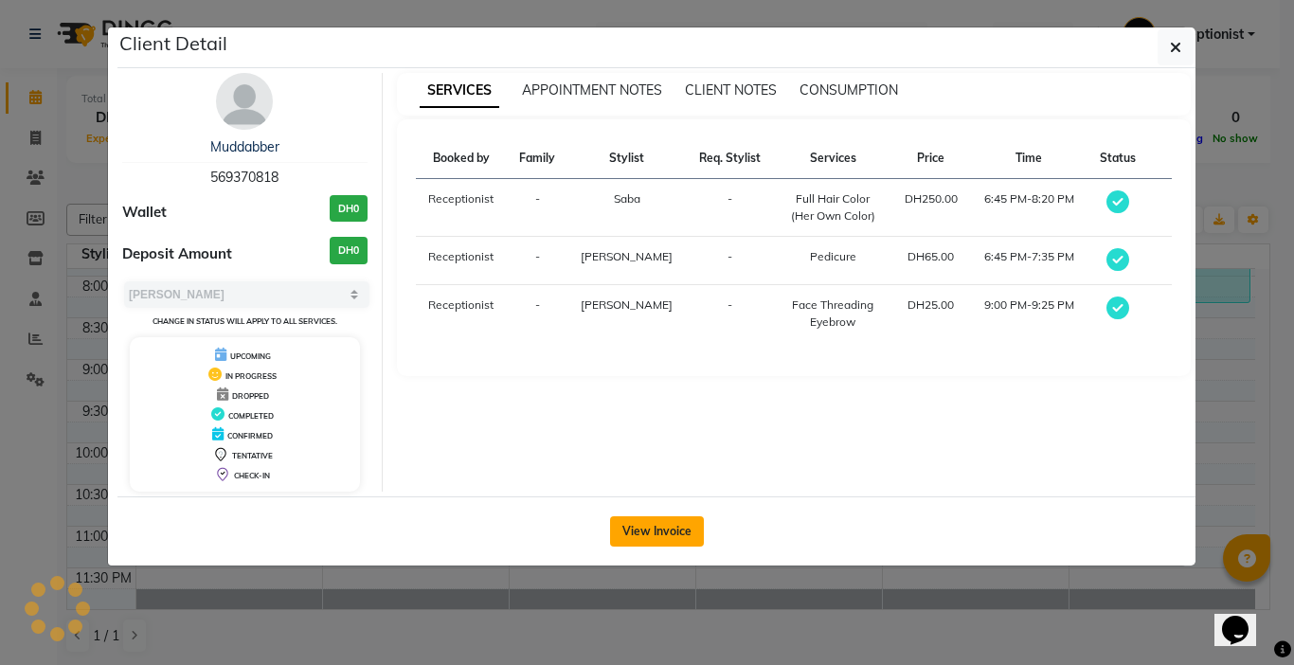
click at [641, 530] on button "View Invoice" at bounding box center [657, 531] width 94 height 30
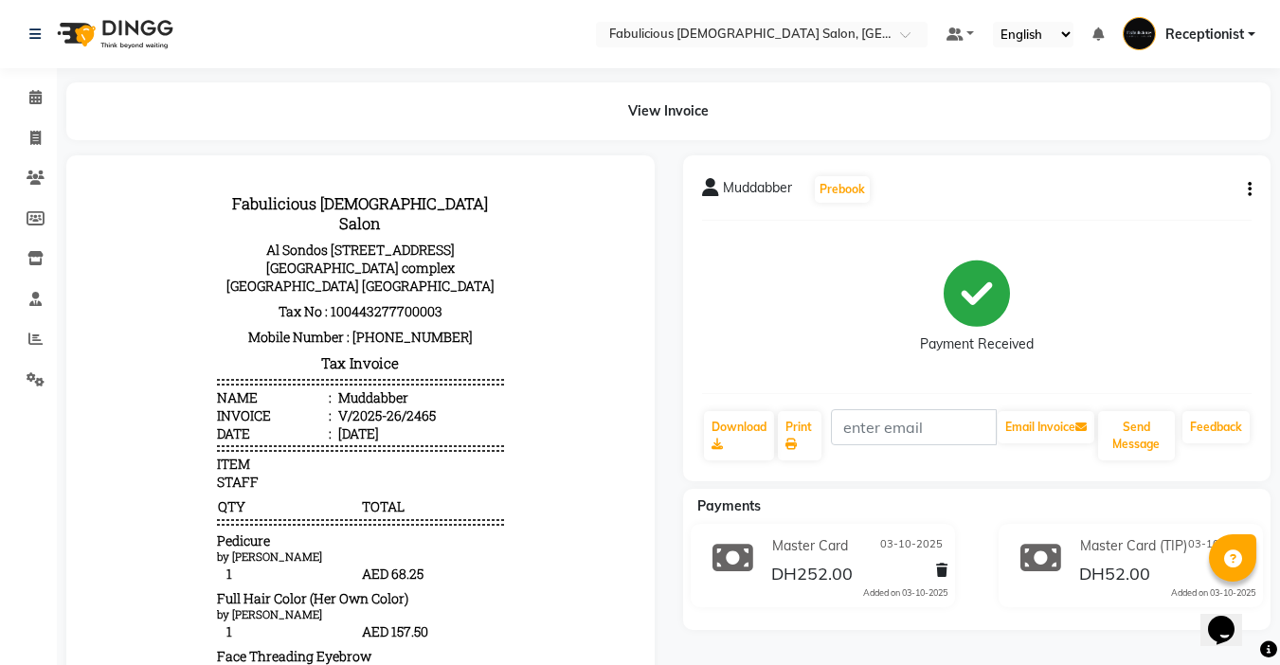
click at [1248, 189] on icon "button" at bounding box center [1250, 189] width 4 height 1
click at [1099, 179] on div "Split Service Amount" at bounding box center [1155, 178] width 130 height 24
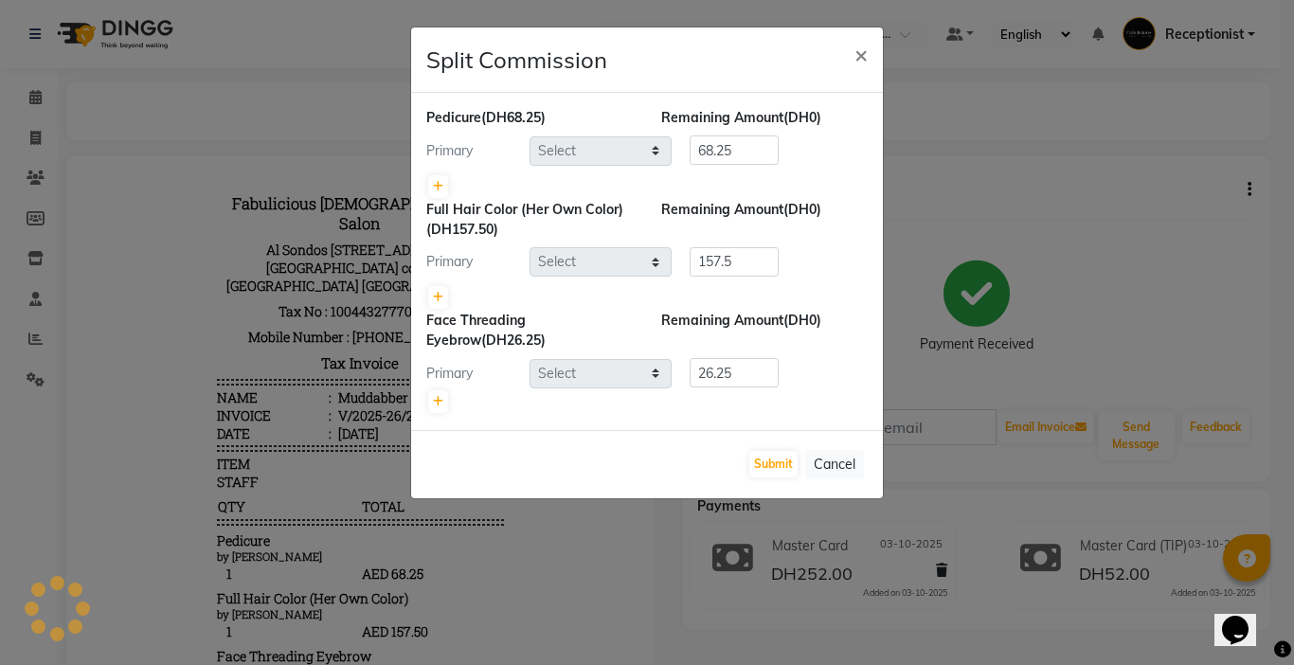
select select "11630"
select select "33271"
select select "11627"
click at [1066, 217] on ngb-modal-window "Split Commission × Pedicure (DH68.25) Remaining Amount (DH0) Primary Select [PE…" at bounding box center [647, 332] width 1294 height 665
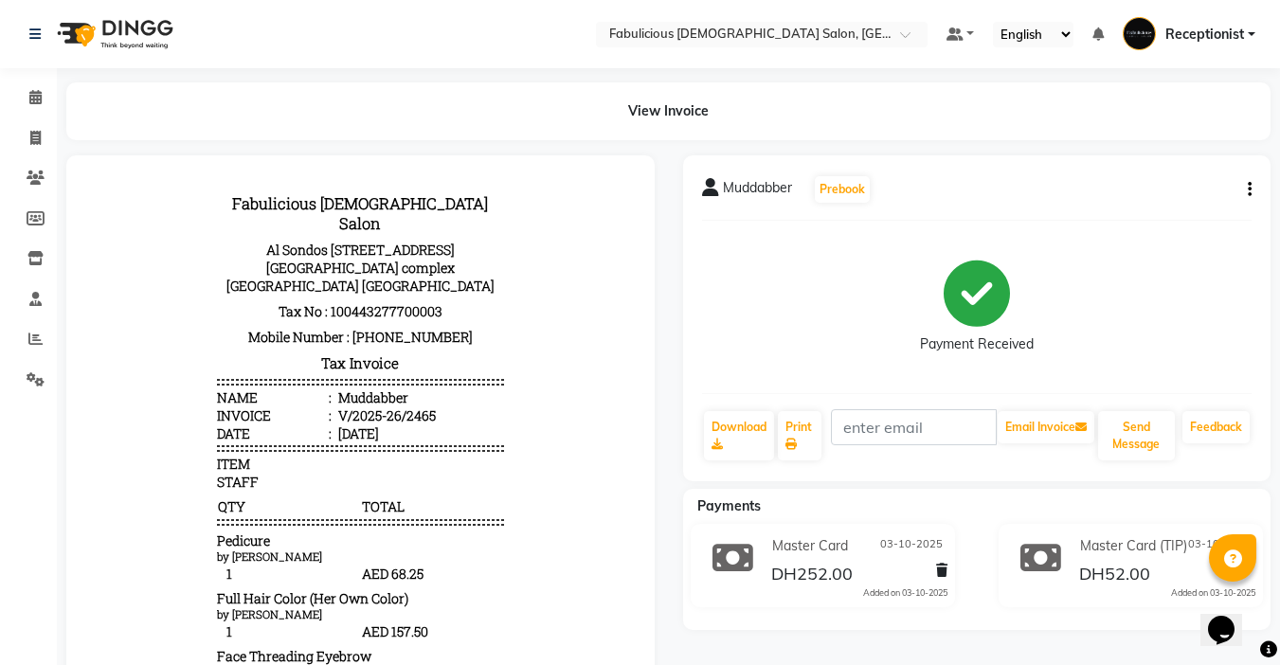
click at [1248, 189] on icon "button" at bounding box center [1250, 189] width 4 height 1
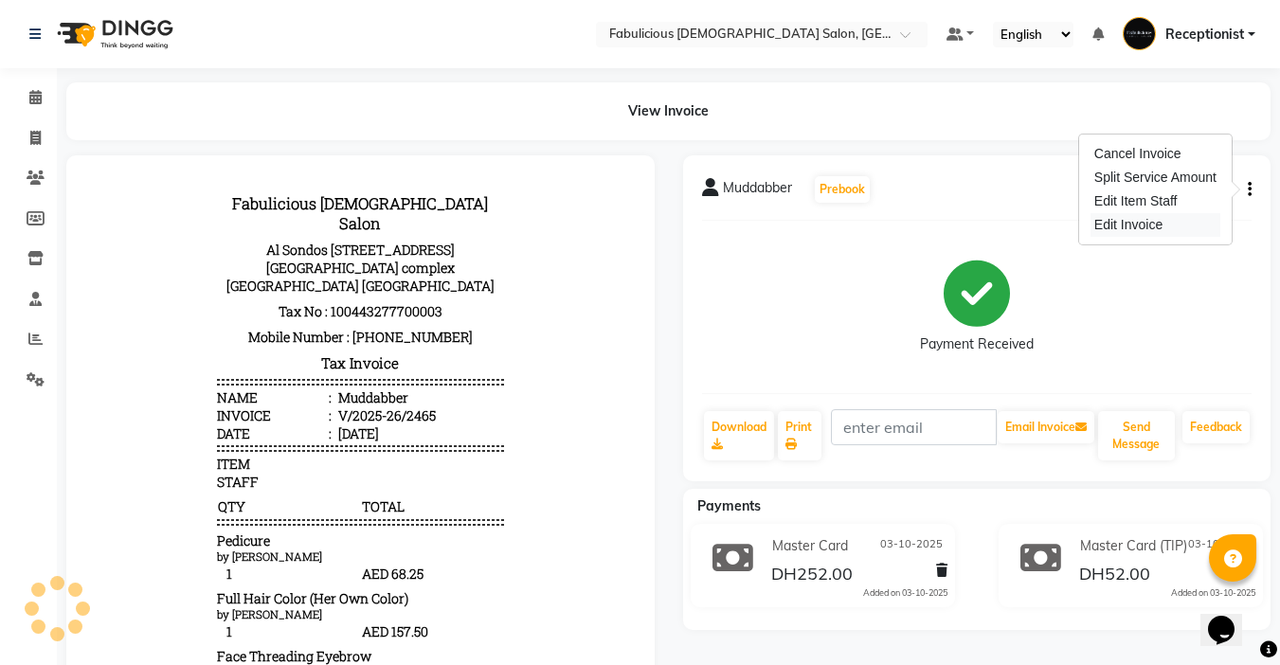
click at [1125, 220] on div "Edit Invoice" at bounding box center [1155, 225] width 130 height 24
select select "service"
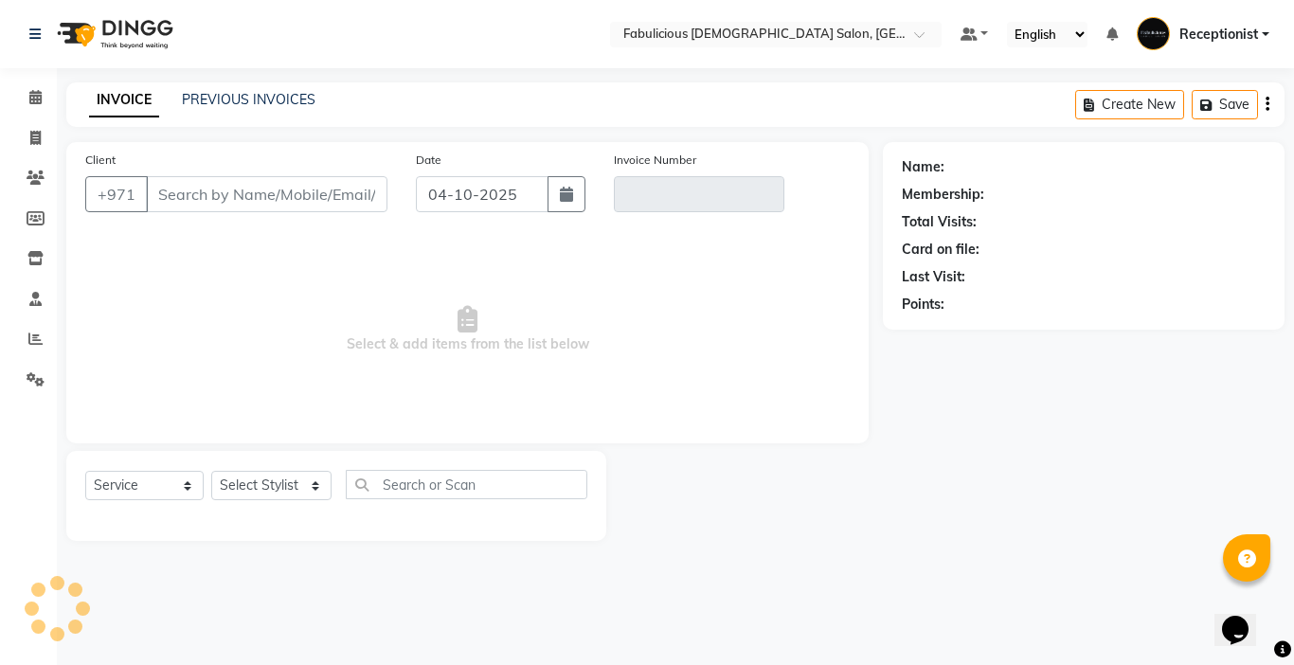
type input "569370818"
type input "V/2025-26/2465"
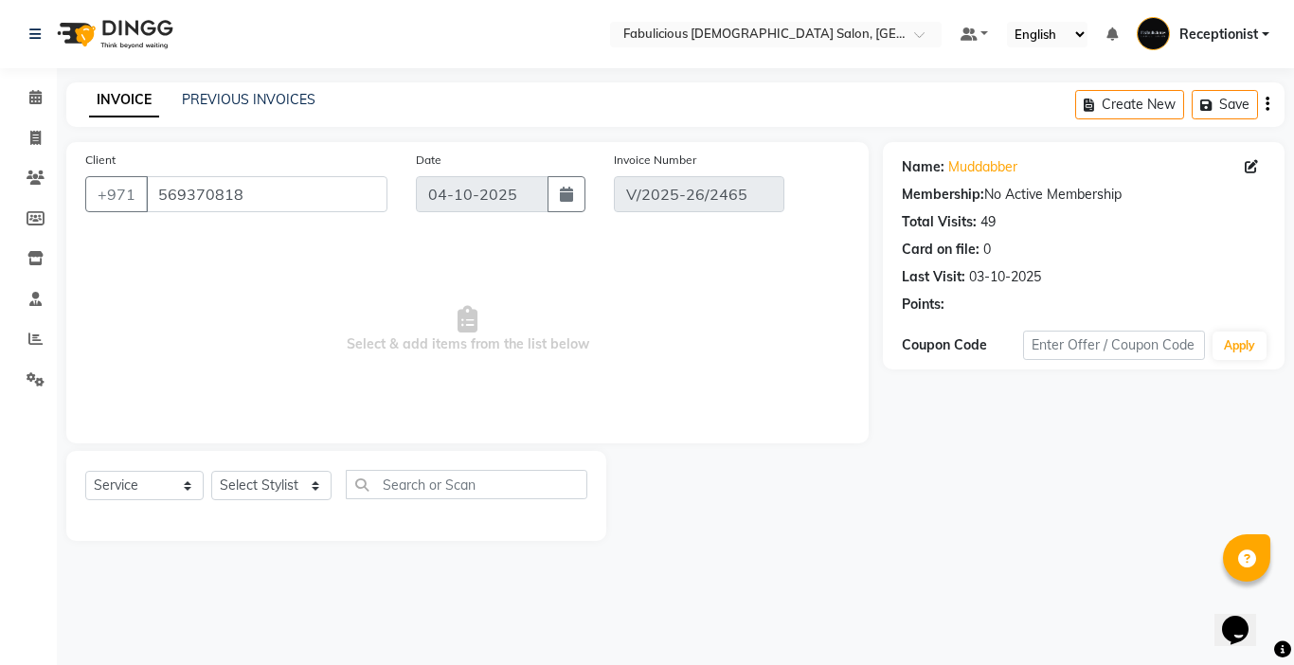
type input "03-10-2025"
select select "select"
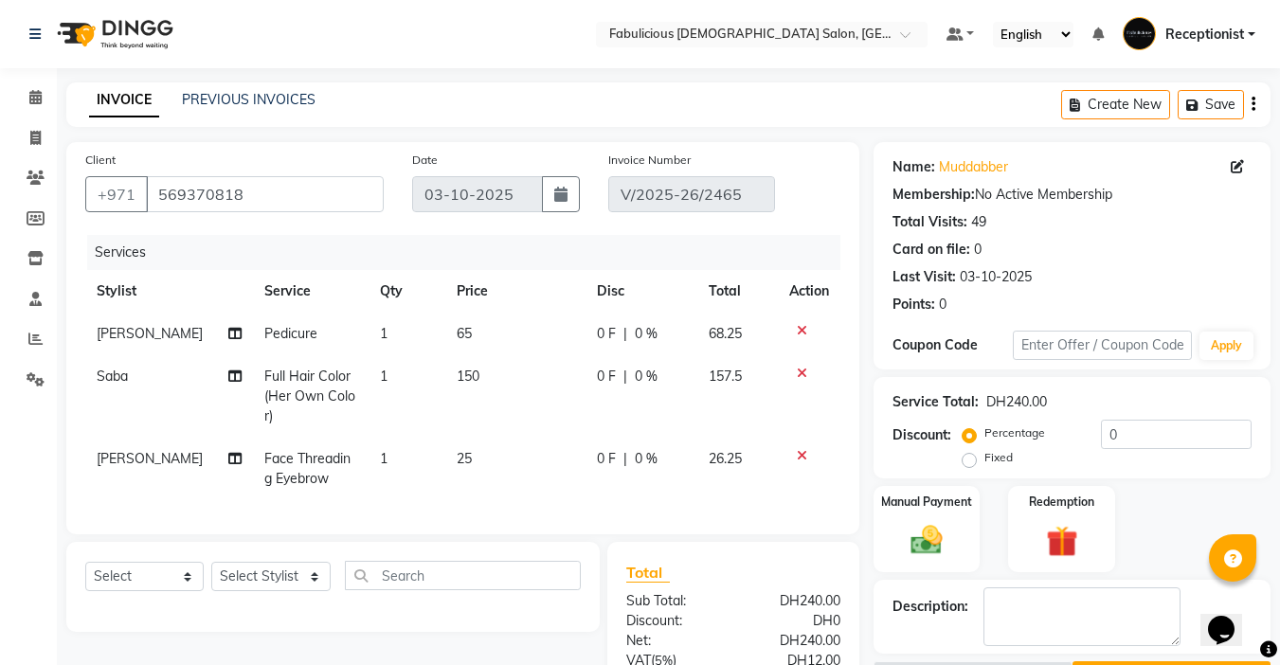
scroll to position [258, 0]
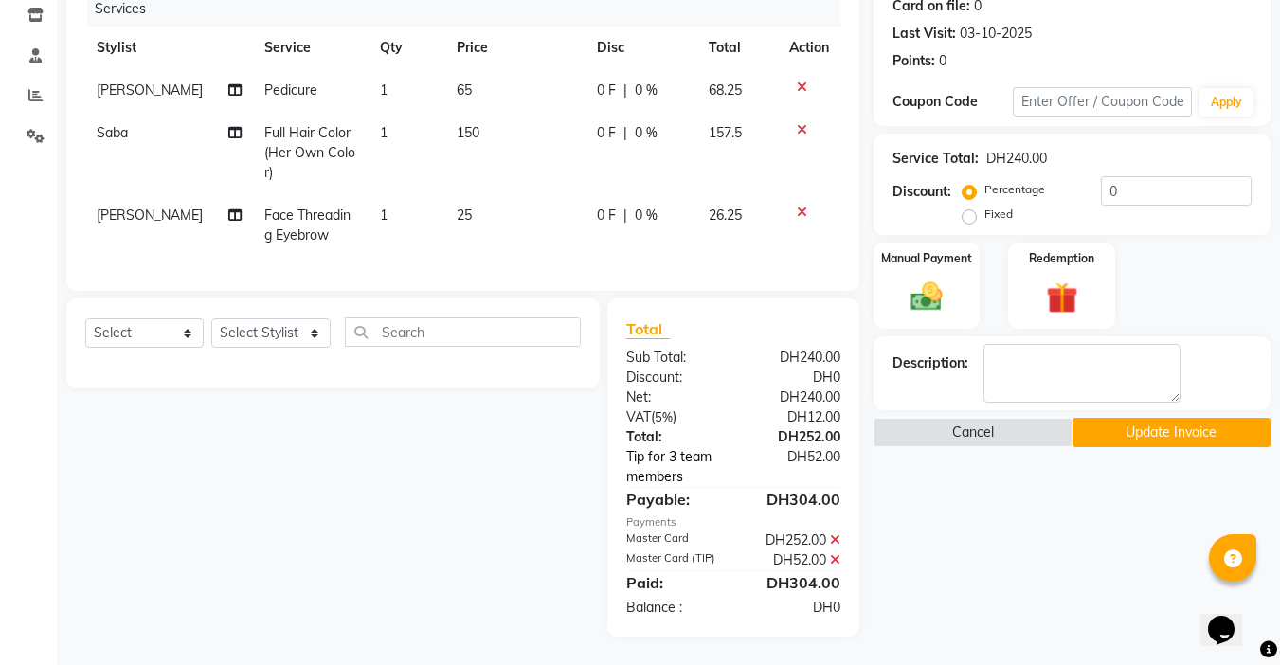
click at [650, 460] on link "Tip for 3 team members" at bounding box center [682, 467] width 141 height 40
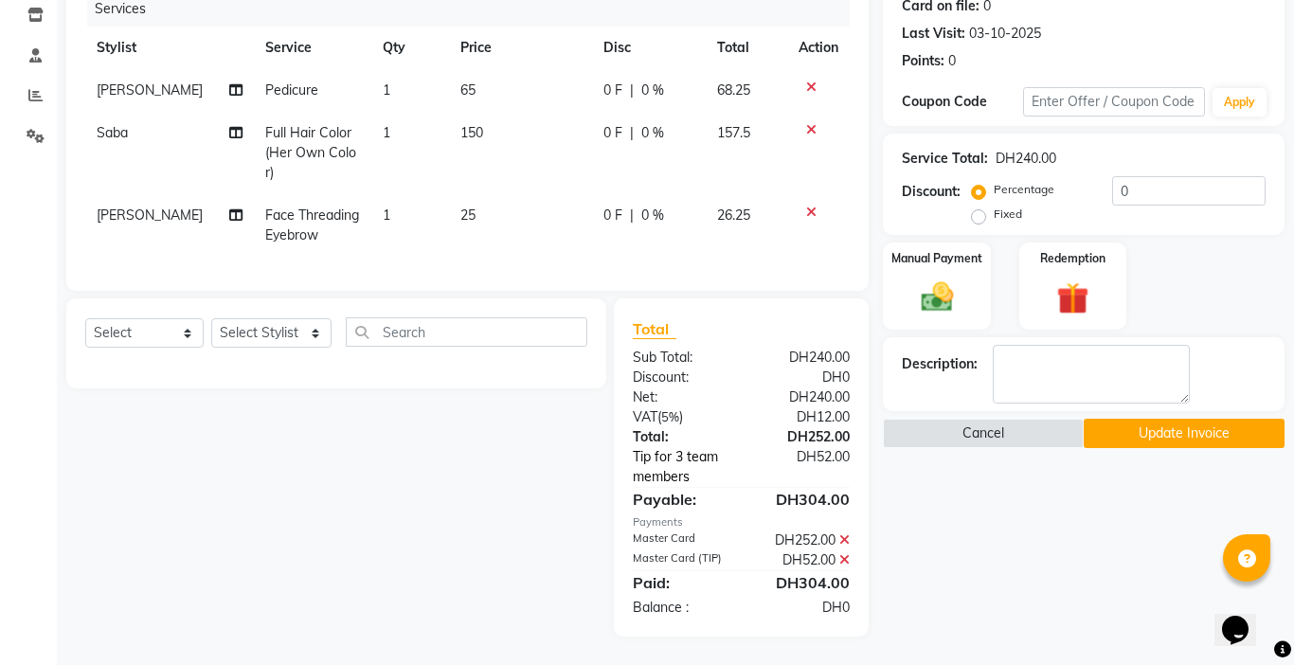
select select "11630"
select select "33271"
select select "11627"
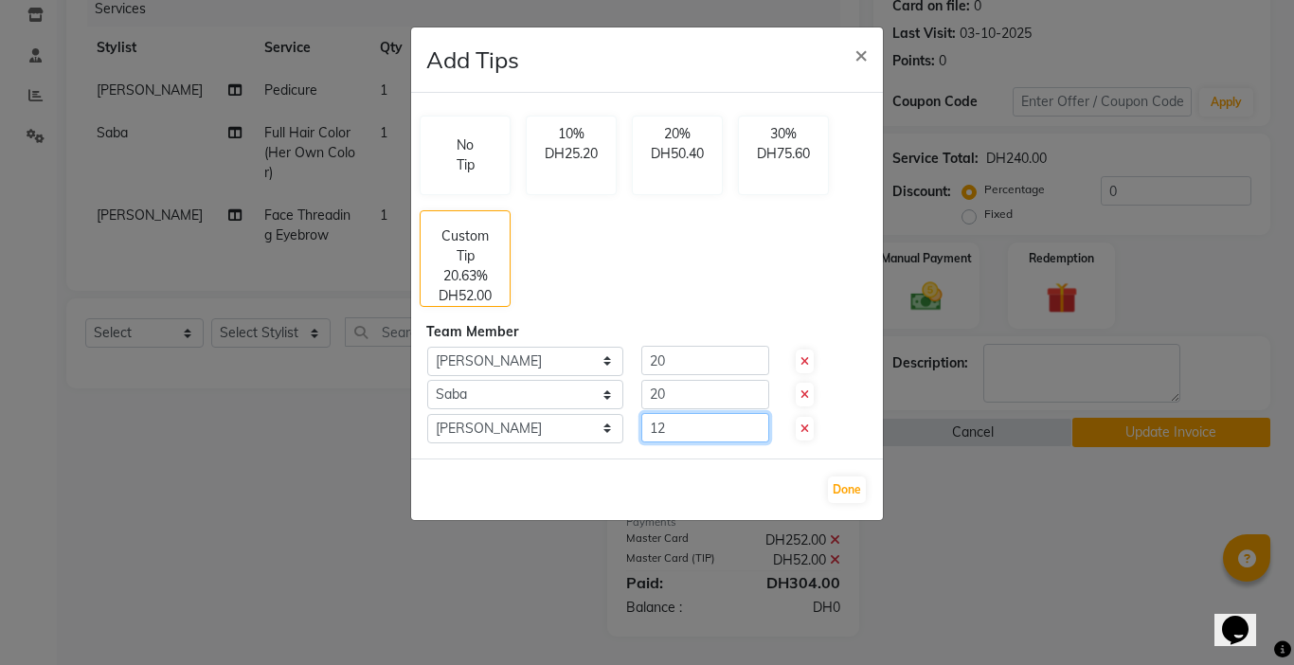
click at [672, 430] on input "12" at bounding box center [705, 427] width 128 height 29
type input "1"
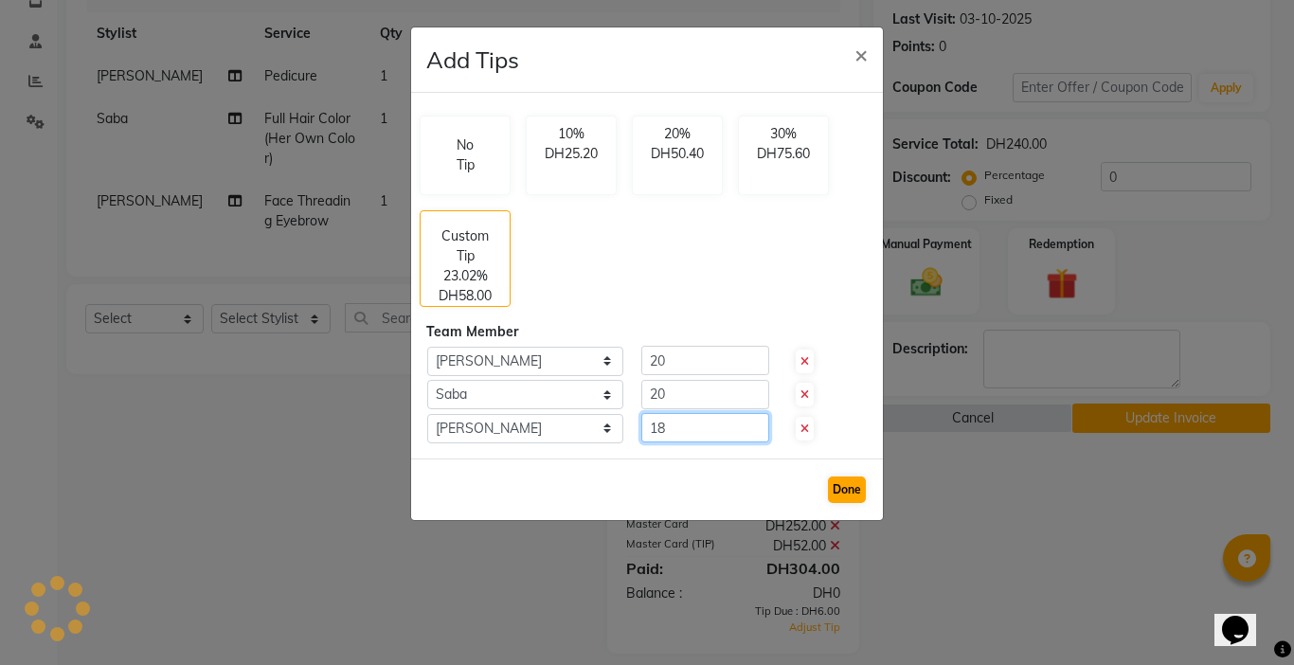
type input "18"
click at [841, 493] on button "Done" at bounding box center [847, 489] width 38 height 27
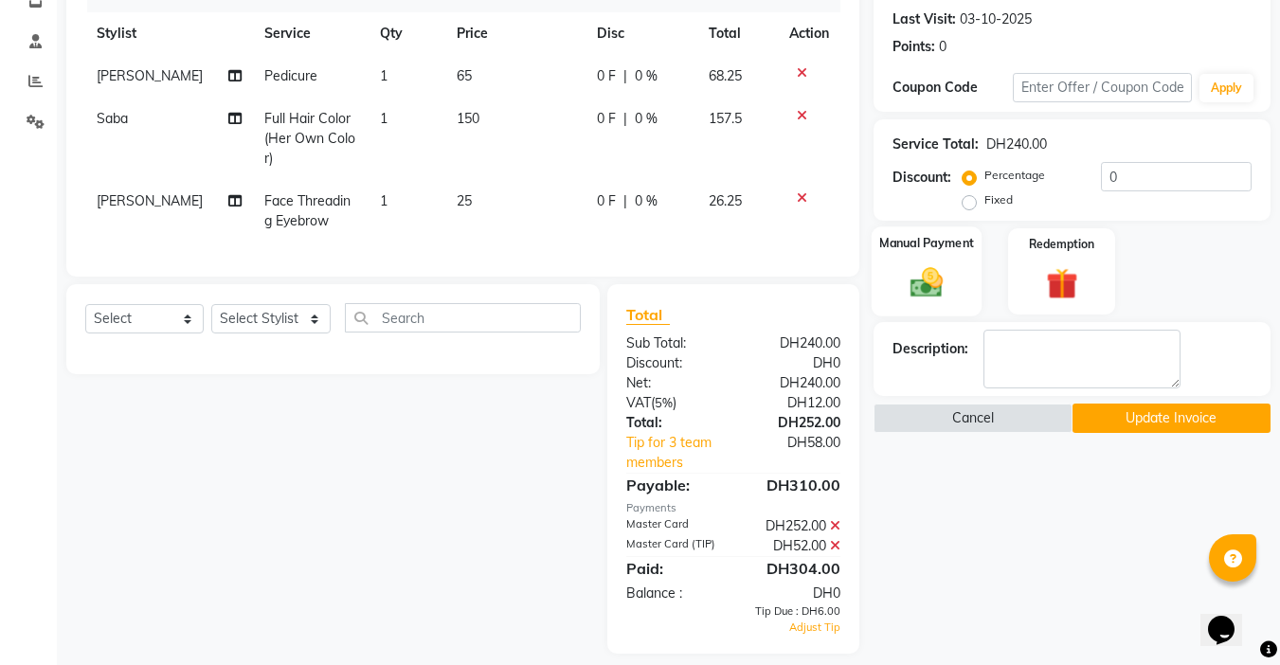
click at [938, 300] on img at bounding box center [926, 282] width 53 height 38
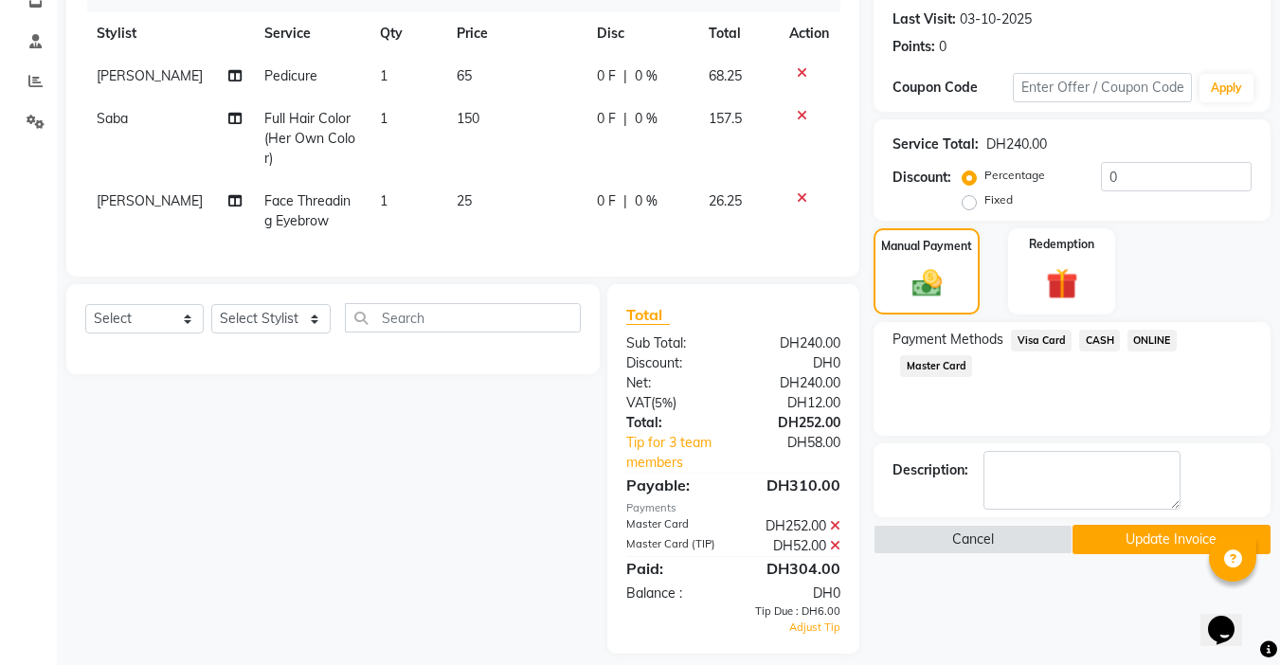
click at [927, 368] on span "Master Card" at bounding box center [936, 366] width 72 height 22
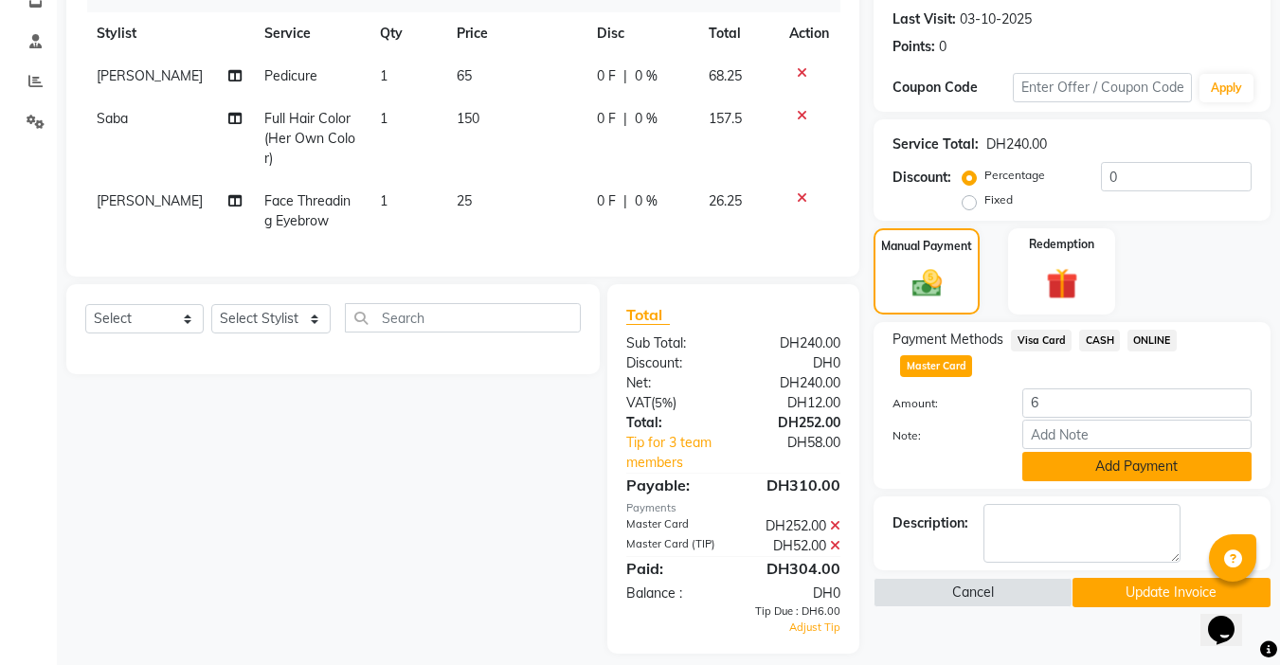
click at [1109, 458] on button "Add Payment" at bounding box center [1136, 466] width 229 height 29
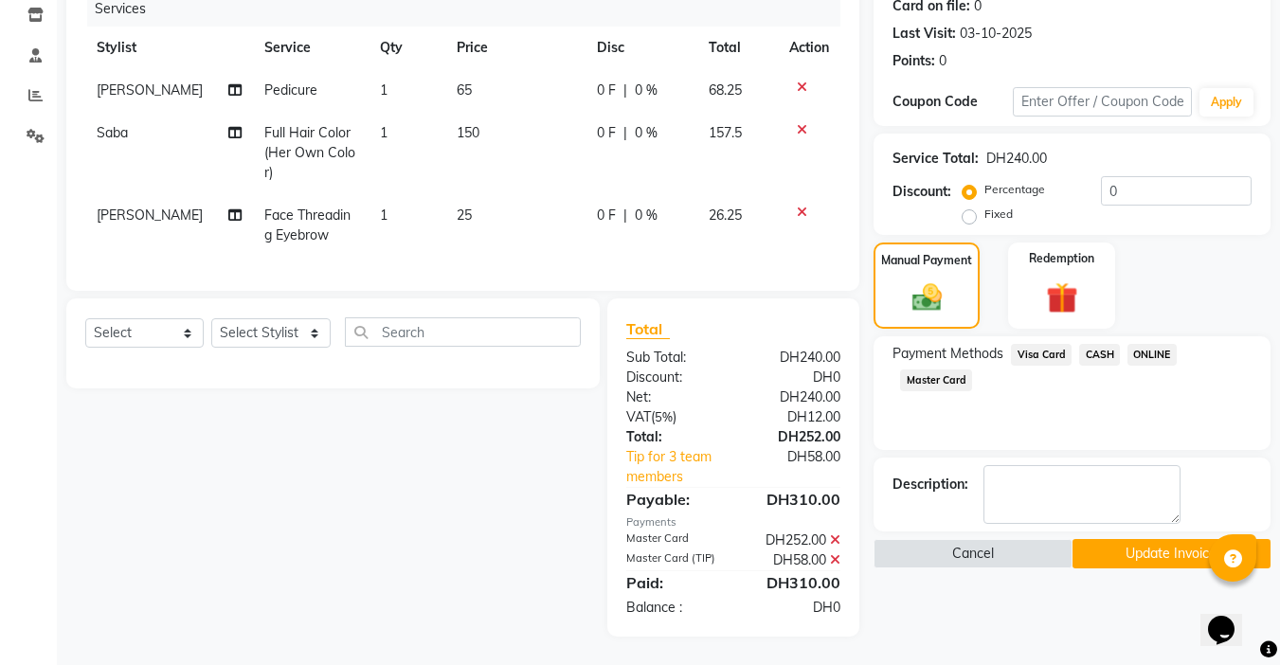
click at [1143, 539] on button "Update Invoice" at bounding box center [1171, 553] width 198 height 29
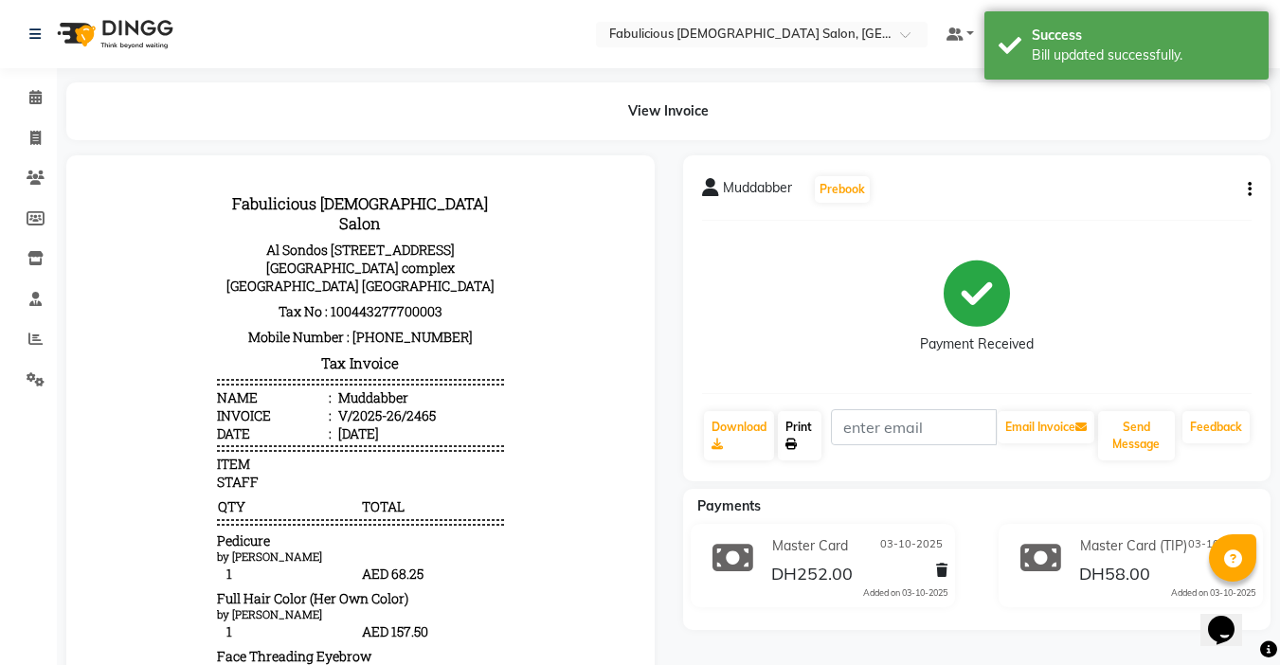
click at [799, 424] on link "Print" at bounding box center [800, 435] width 44 height 49
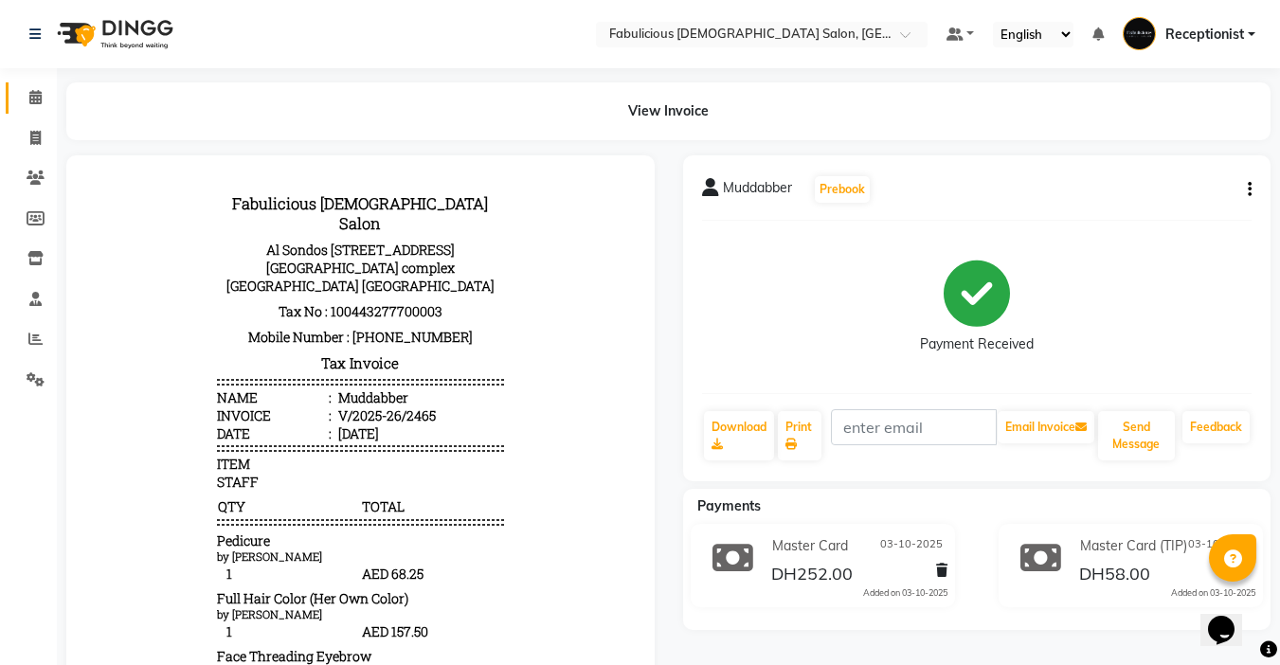
click at [33, 98] on icon at bounding box center [35, 97] width 12 height 14
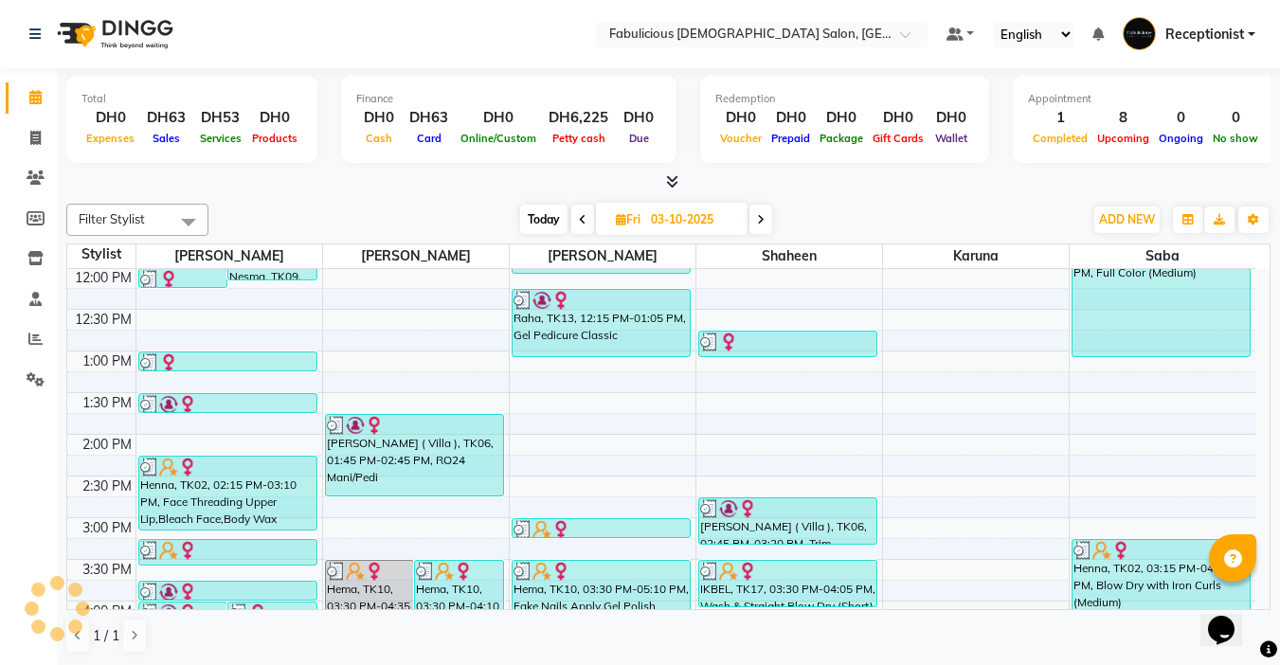
scroll to position [251, 0]
click at [760, 215] on icon at bounding box center [761, 219] width 8 height 11
type input "04-10-2025"
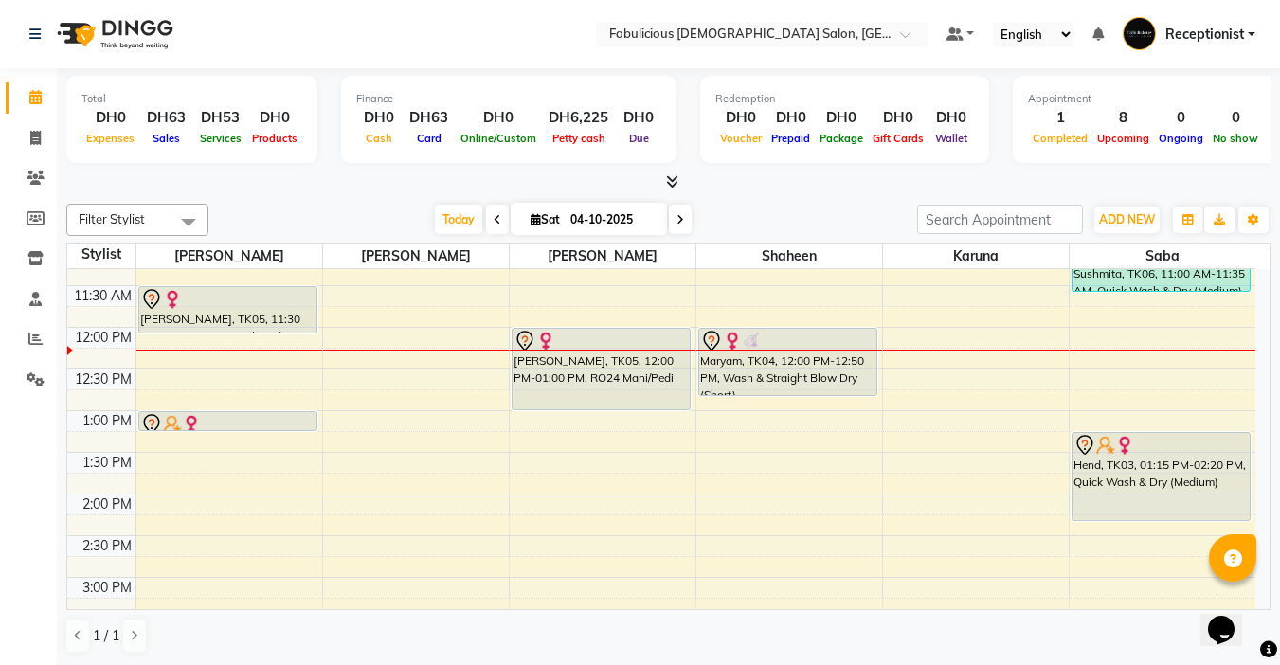
scroll to position [189, 0]
click at [1105, 223] on span "ADD NEW" at bounding box center [1127, 219] width 56 height 14
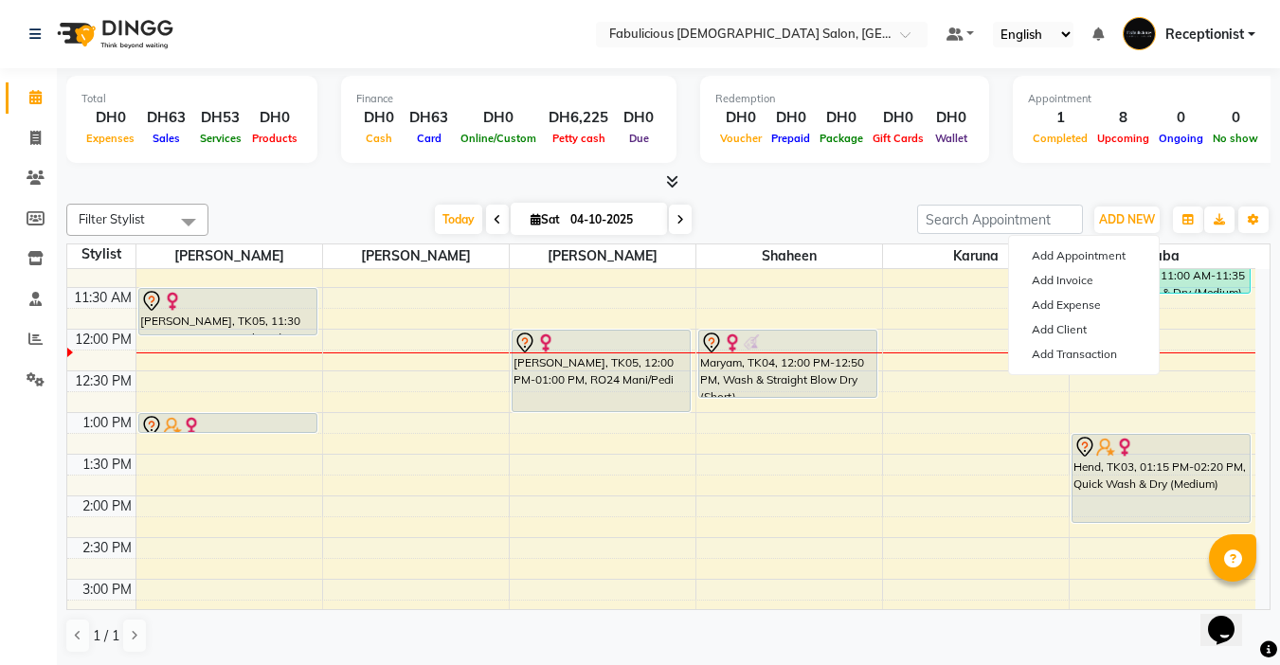
click at [1273, 222] on div "Total DH0 Expenses DH63 Sales DH53 Services DH0 Products Finance DH0 Cash DH63 …" at bounding box center [668, 367] width 1223 height 598
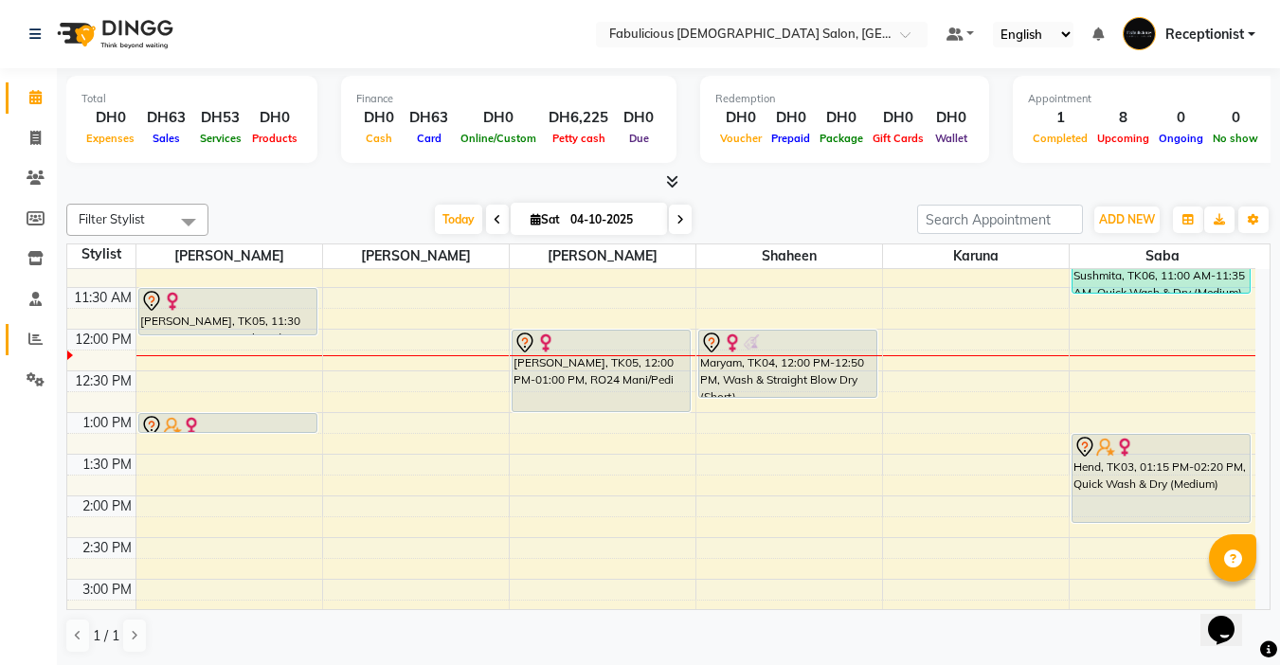
click at [29, 338] on icon at bounding box center [35, 339] width 14 height 14
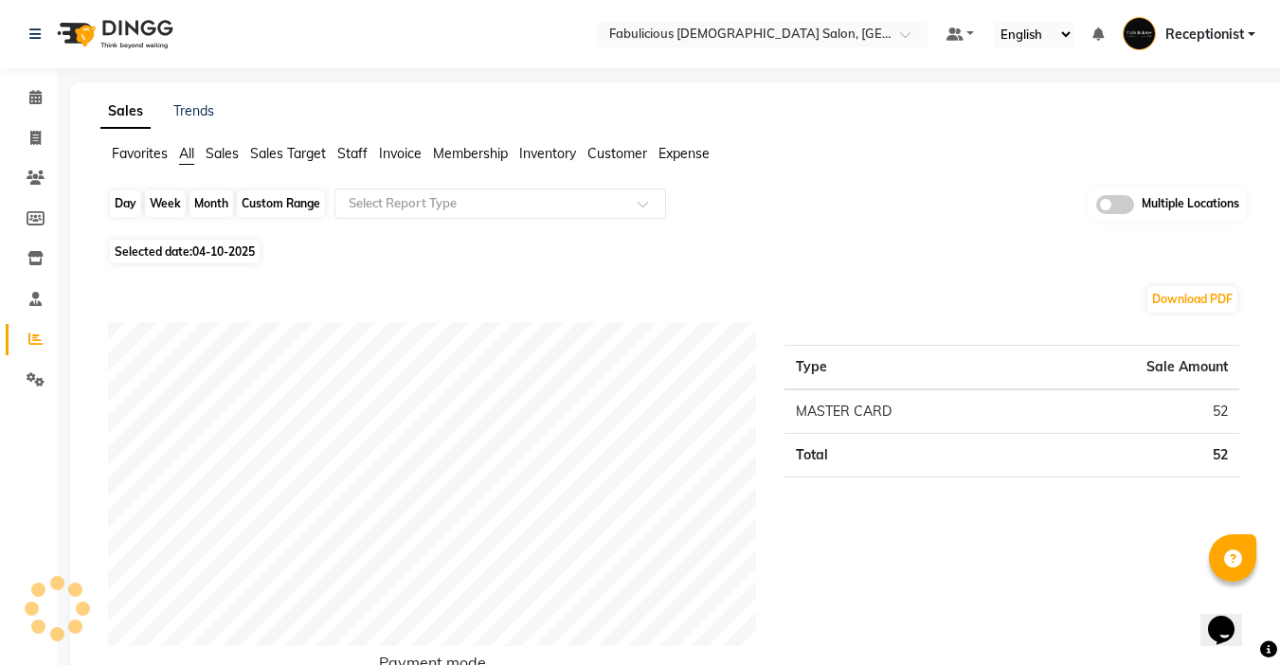
click at [120, 202] on div "Day" at bounding box center [125, 203] width 31 height 27
select select "10"
select select "2025"
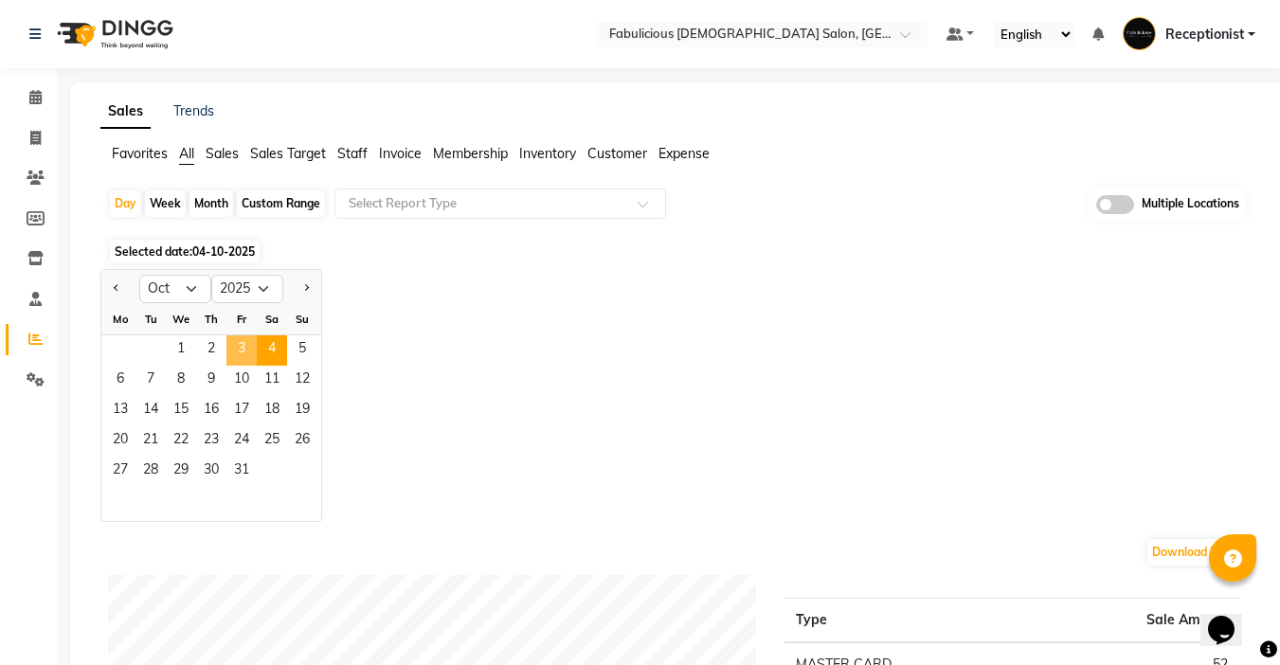
click at [240, 350] on span "3" at bounding box center [241, 350] width 30 height 30
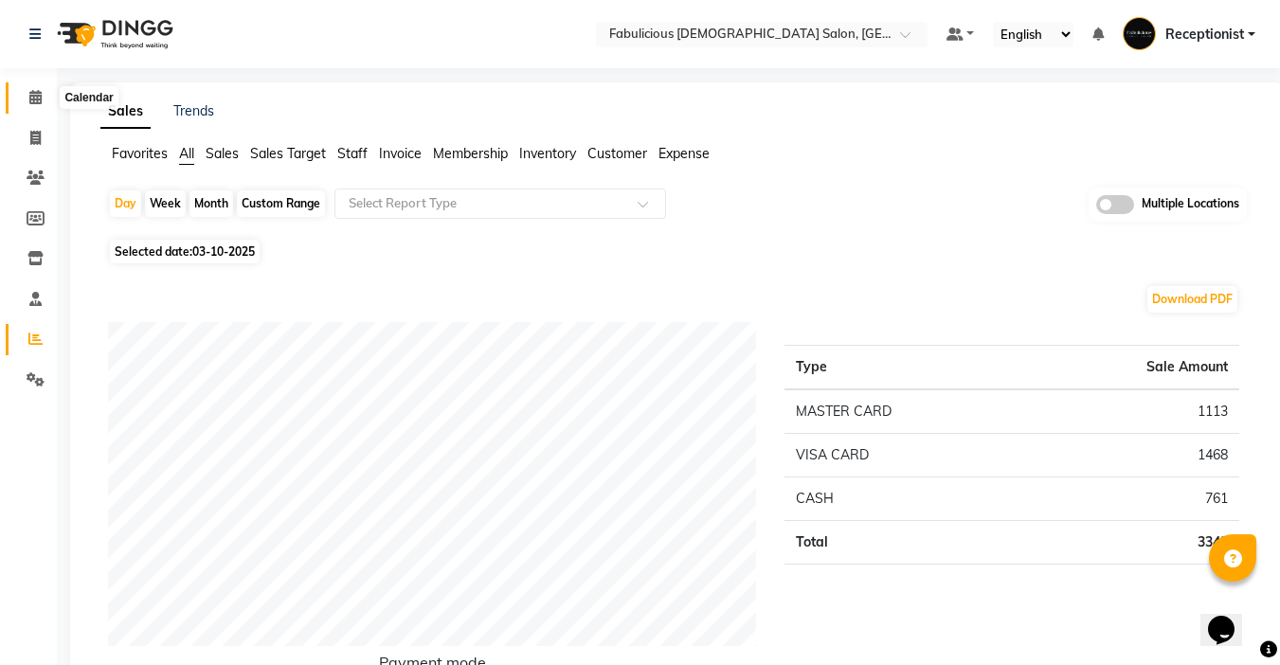
click at [33, 98] on icon at bounding box center [35, 97] width 12 height 14
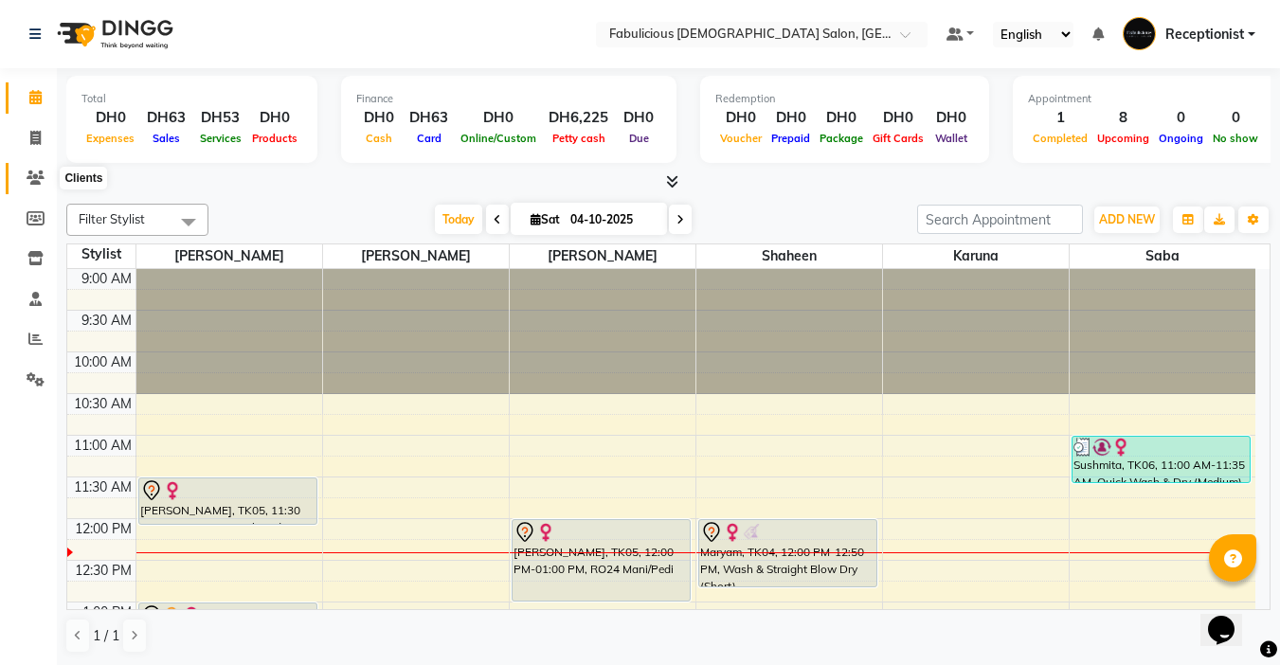
click at [36, 179] on icon at bounding box center [36, 178] width 18 height 14
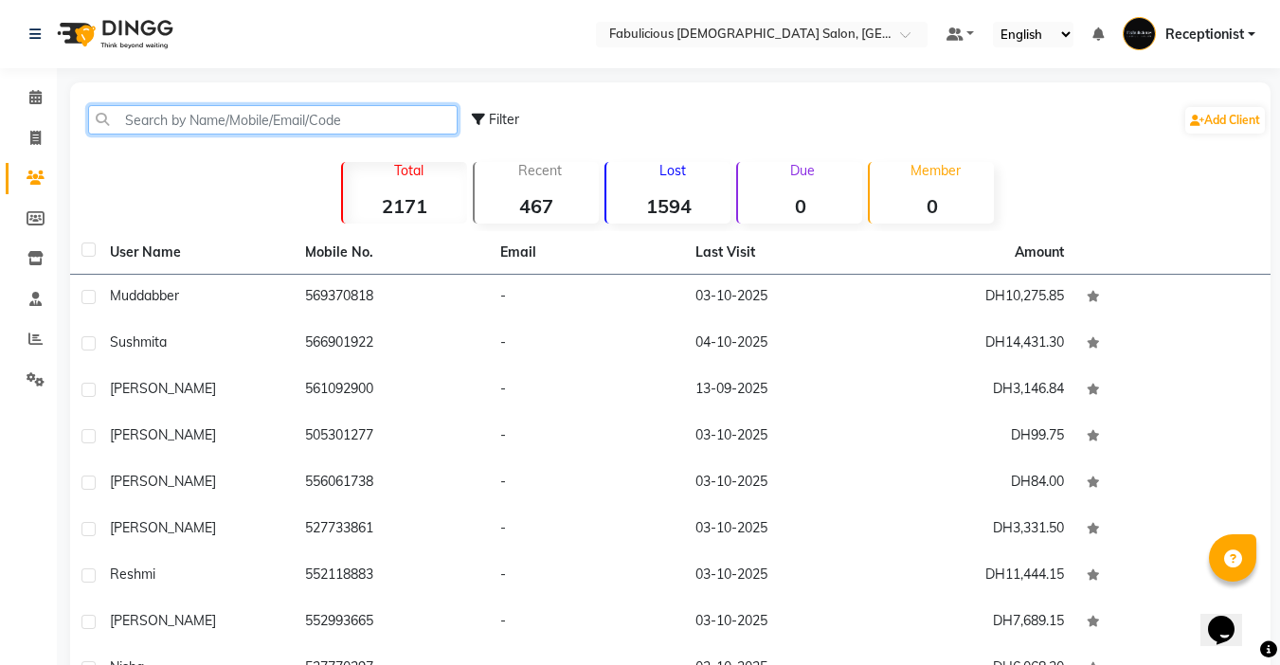
click at [210, 131] on input "text" at bounding box center [272, 119] width 369 height 29
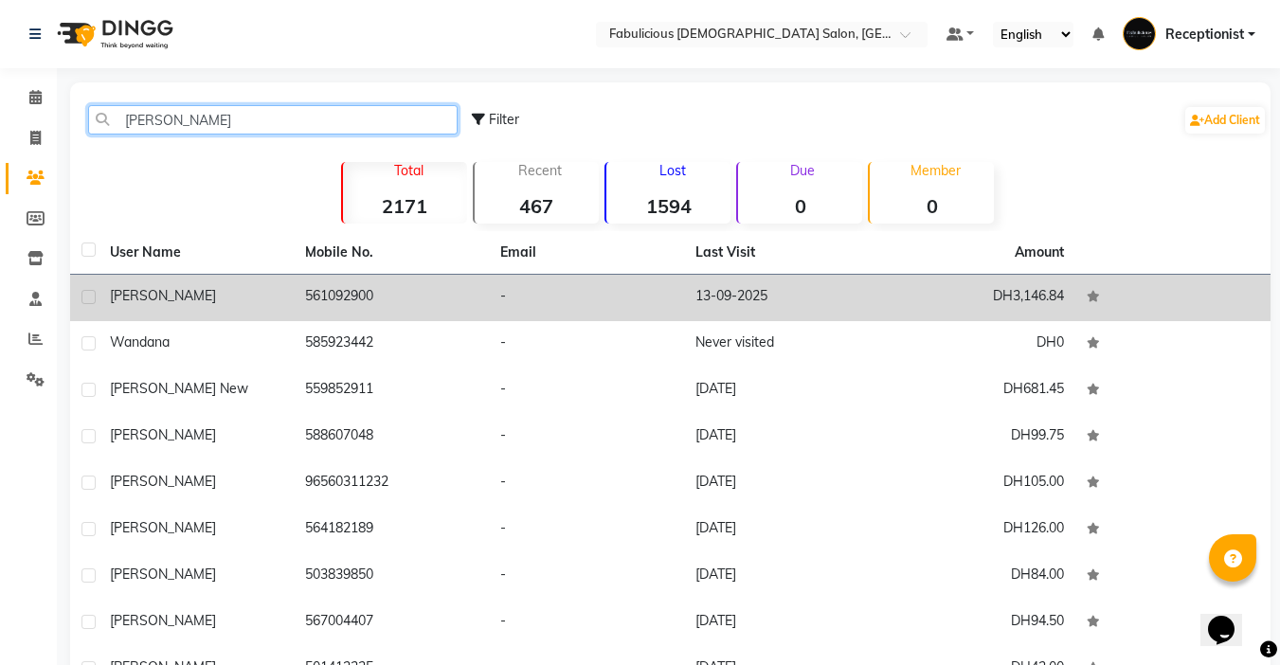
type input "[PERSON_NAME]"
click at [1091, 297] on icon at bounding box center [1093, 296] width 13 height 11
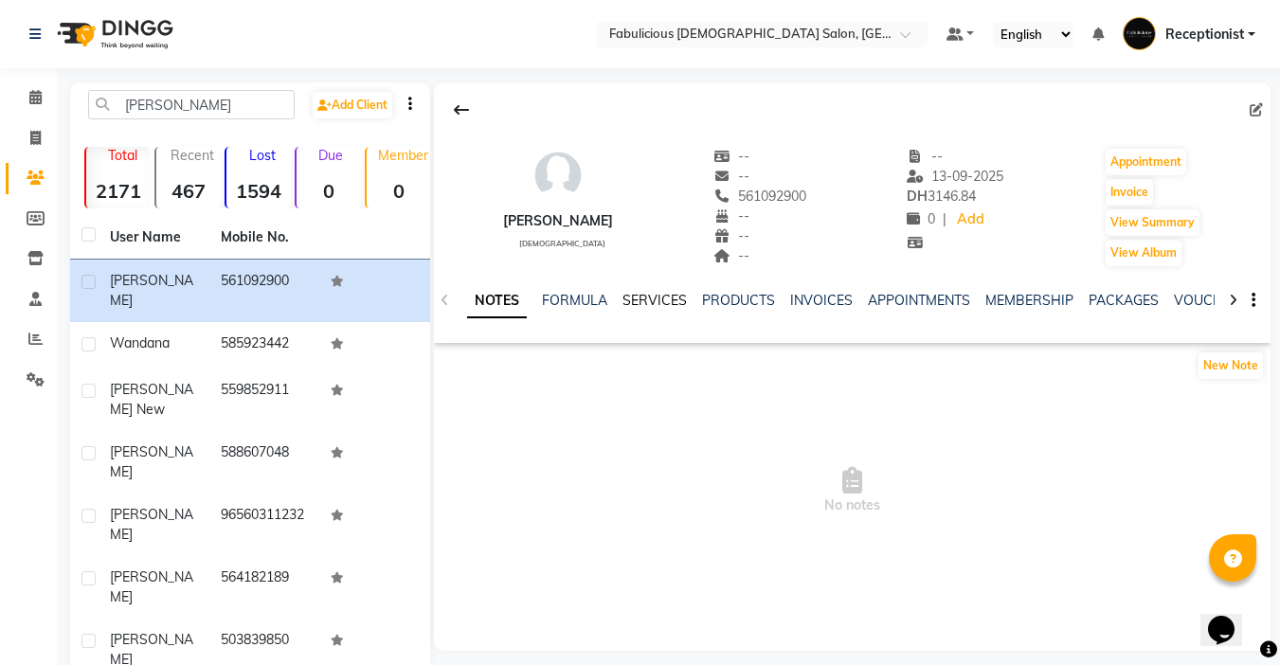
click at [640, 307] on link "SERVICES" at bounding box center [654, 300] width 64 height 17
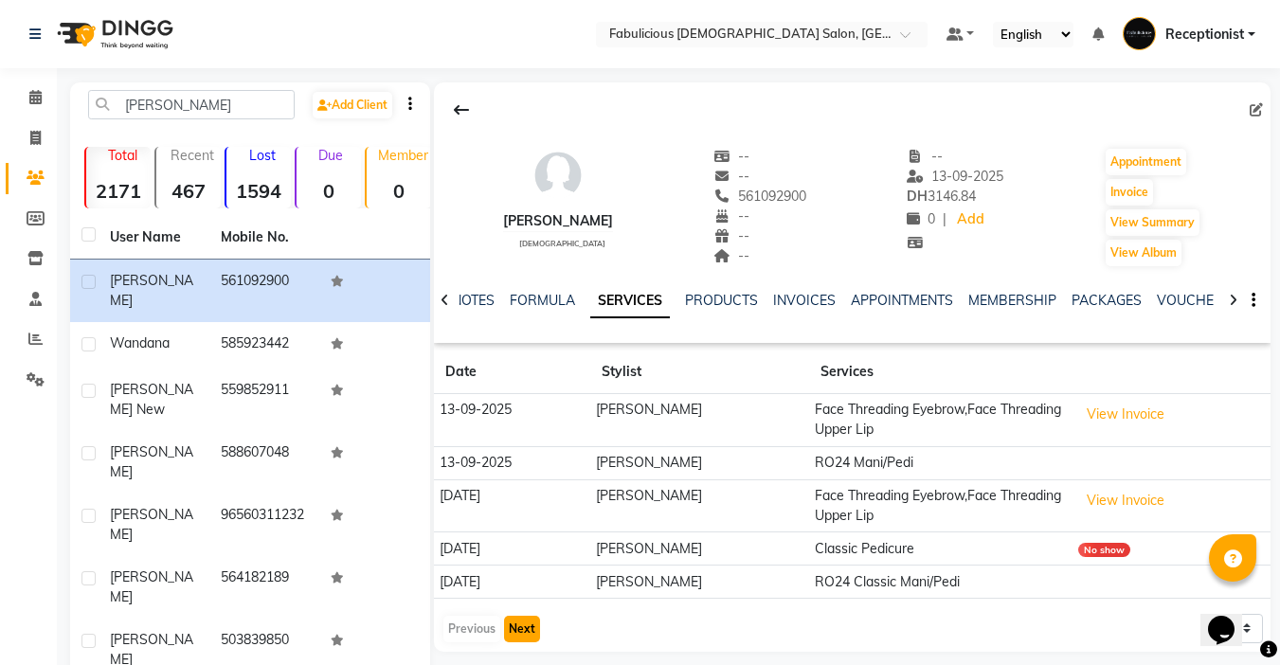
click at [509, 635] on button "Next" at bounding box center [522, 629] width 36 height 27
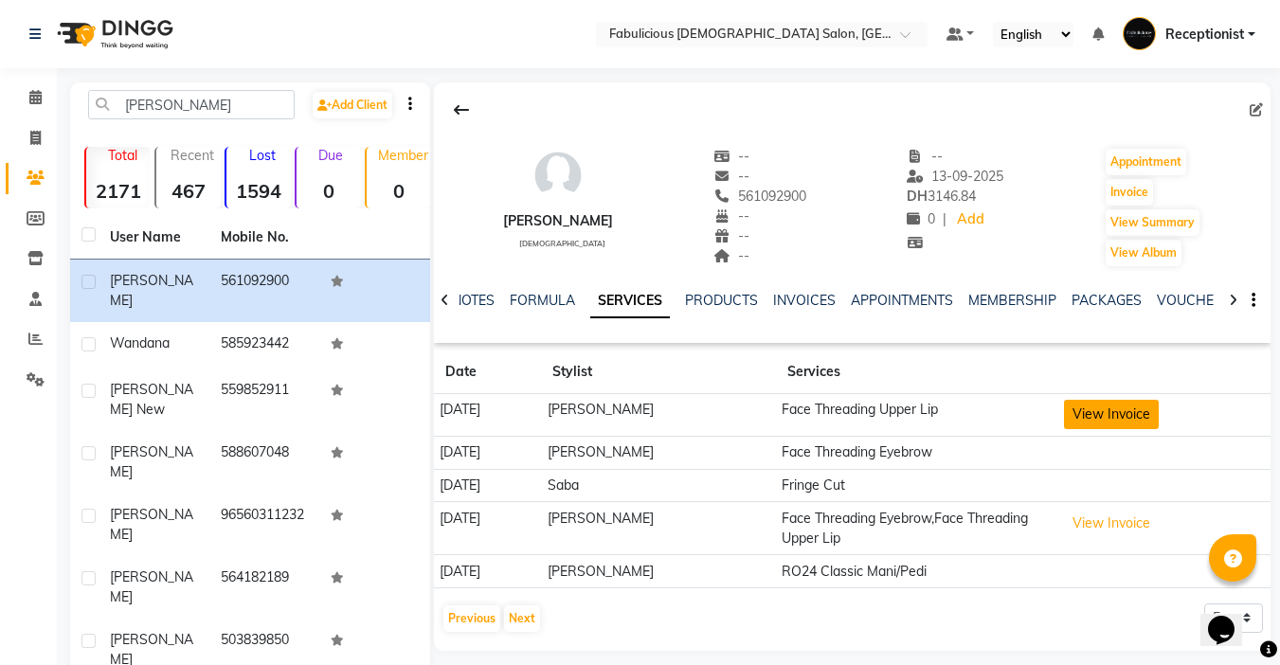
click at [1087, 412] on button "View Invoice" at bounding box center [1111, 414] width 95 height 29
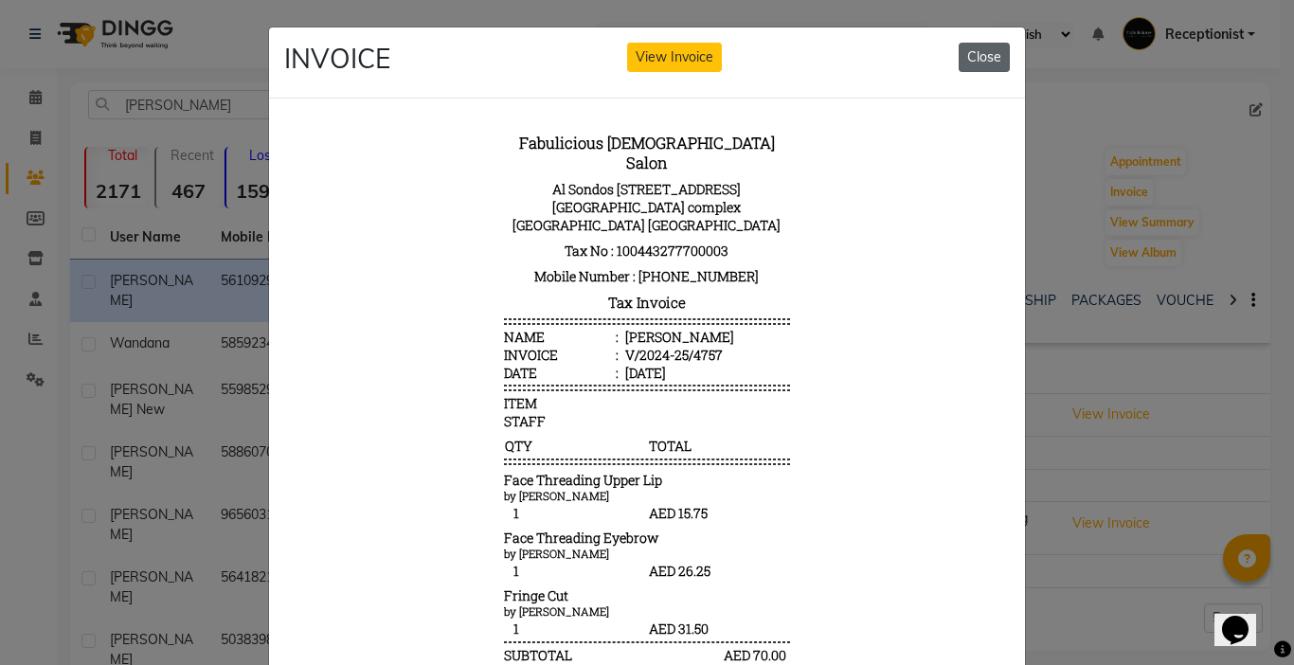
click at [985, 52] on button "Close" at bounding box center [984, 57] width 51 height 29
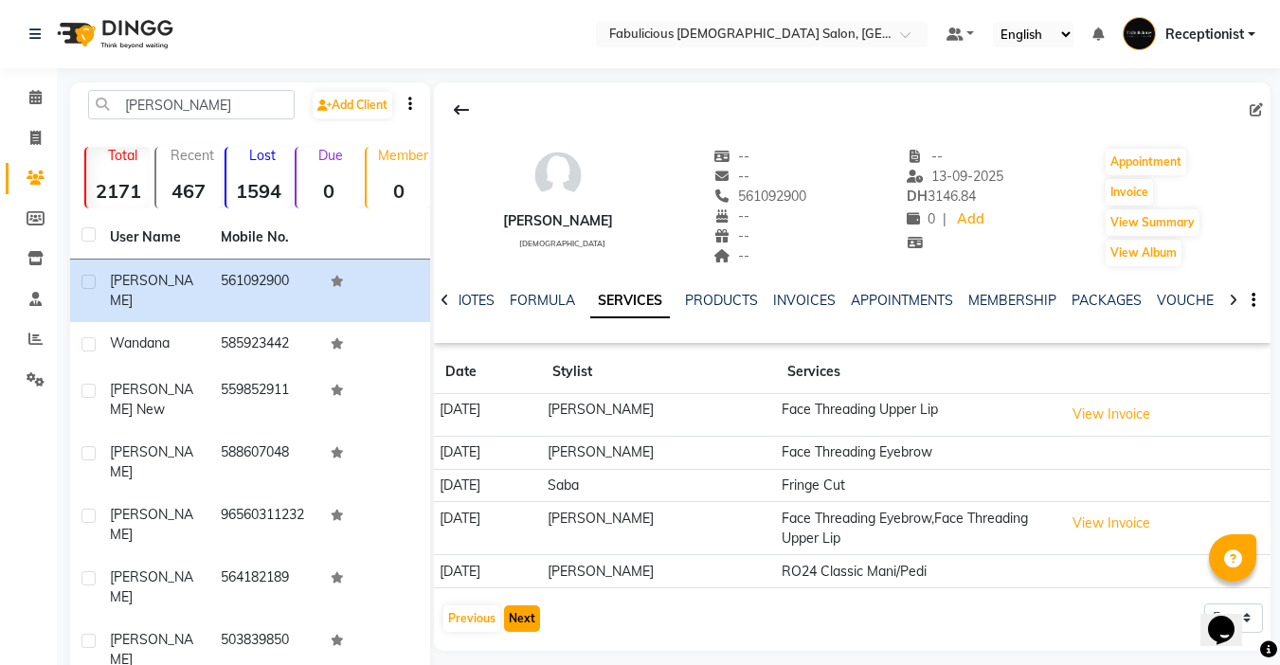
click at [515, 622] on button "Next" at bounding box center [522, 618] width 36 height 27
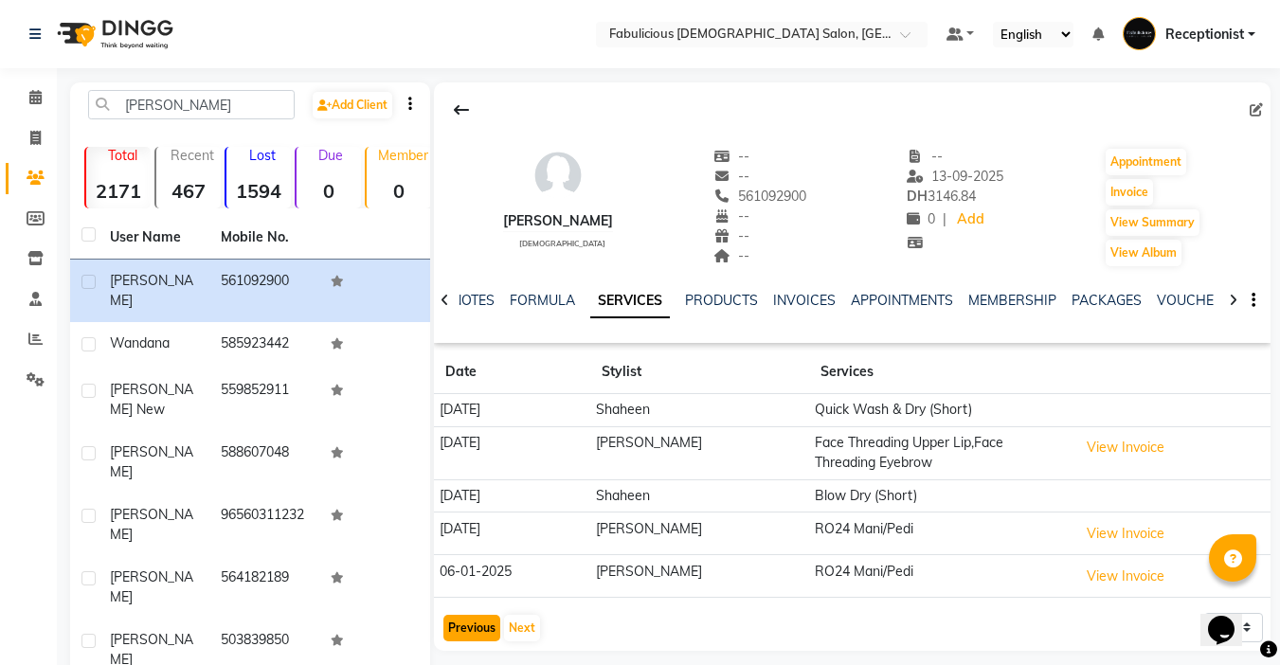
click at [475, 631] on button "Previous" at bounding box center [471, 628] width 57 height 27
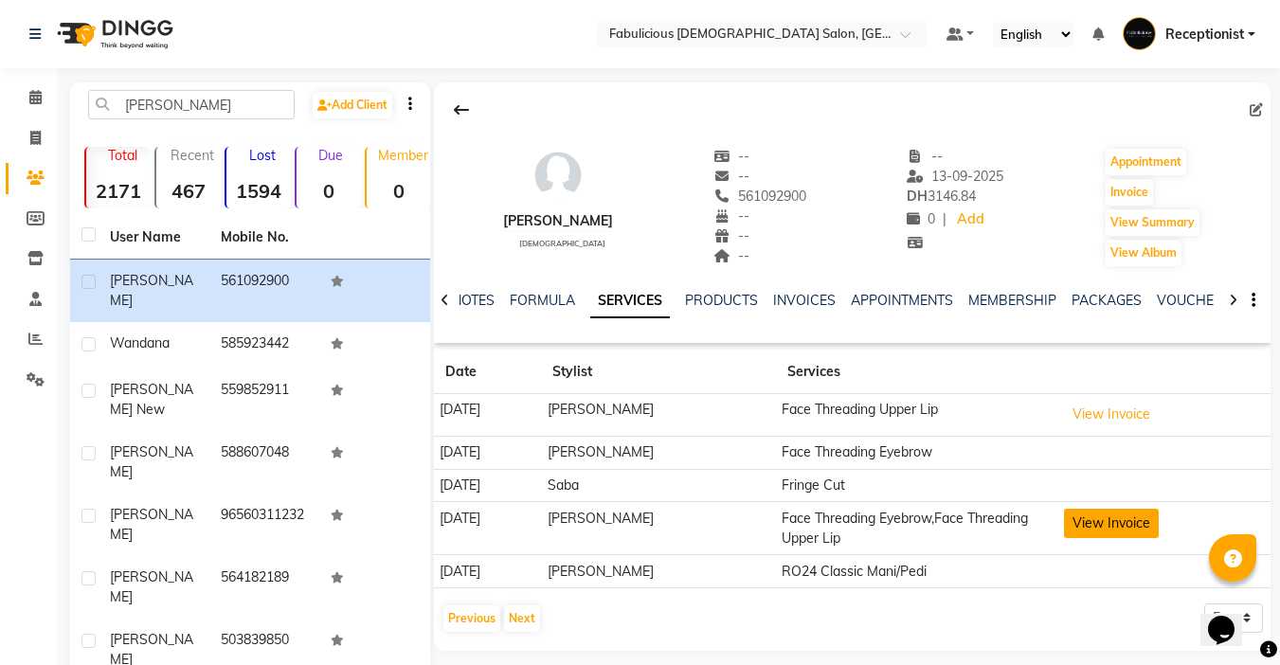
click at [1083, 520] on button "View Invoice" at bounding box center [1111, 523] width 95 height 29
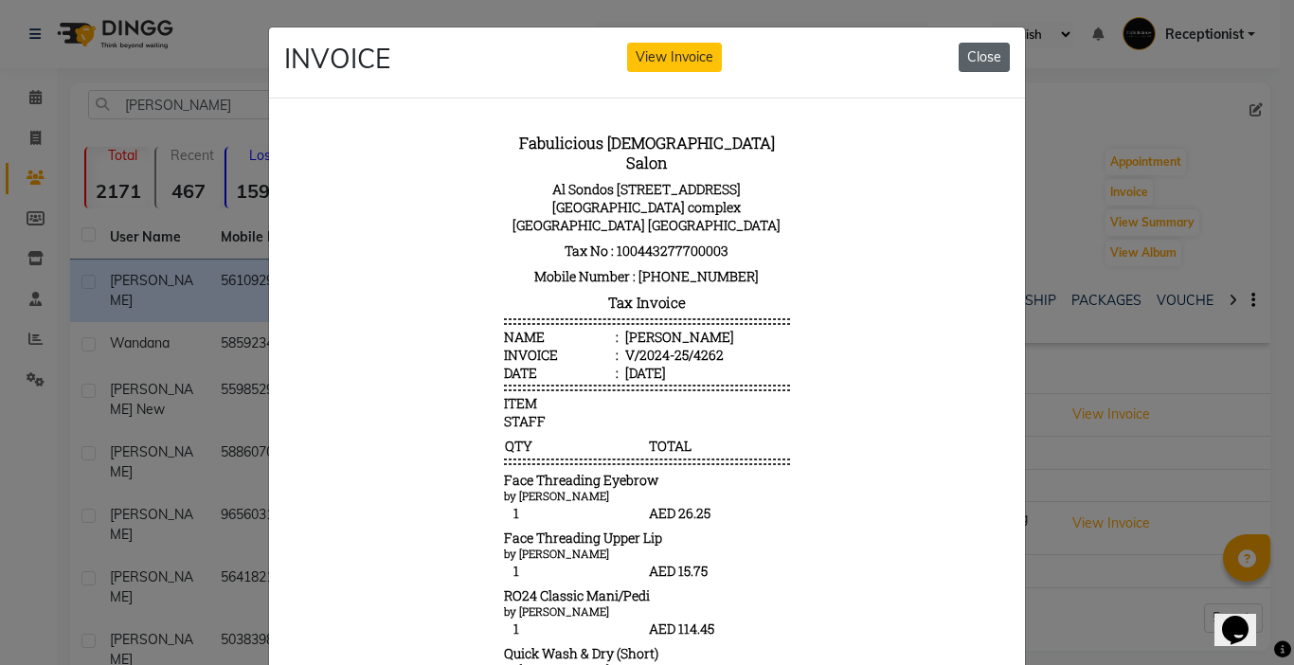
click at [970, 56] on button "Close" at bounding box center [984, 57] width 51 height 29
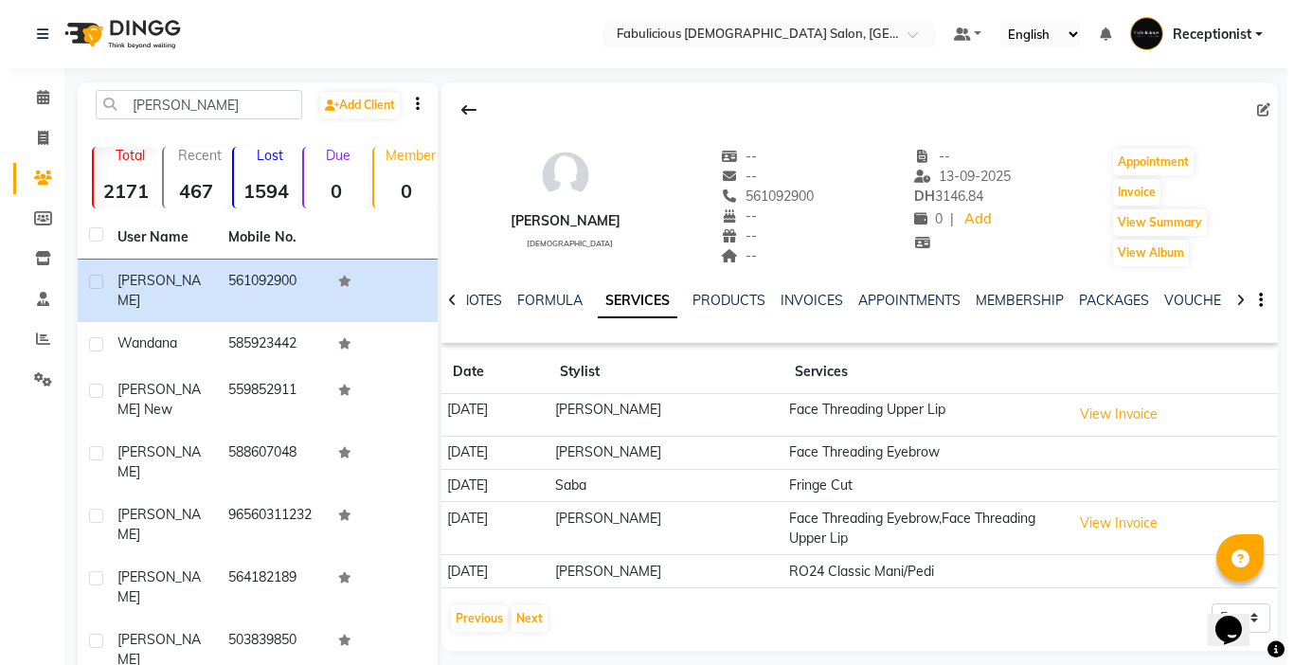
scroll to position [140, 0]
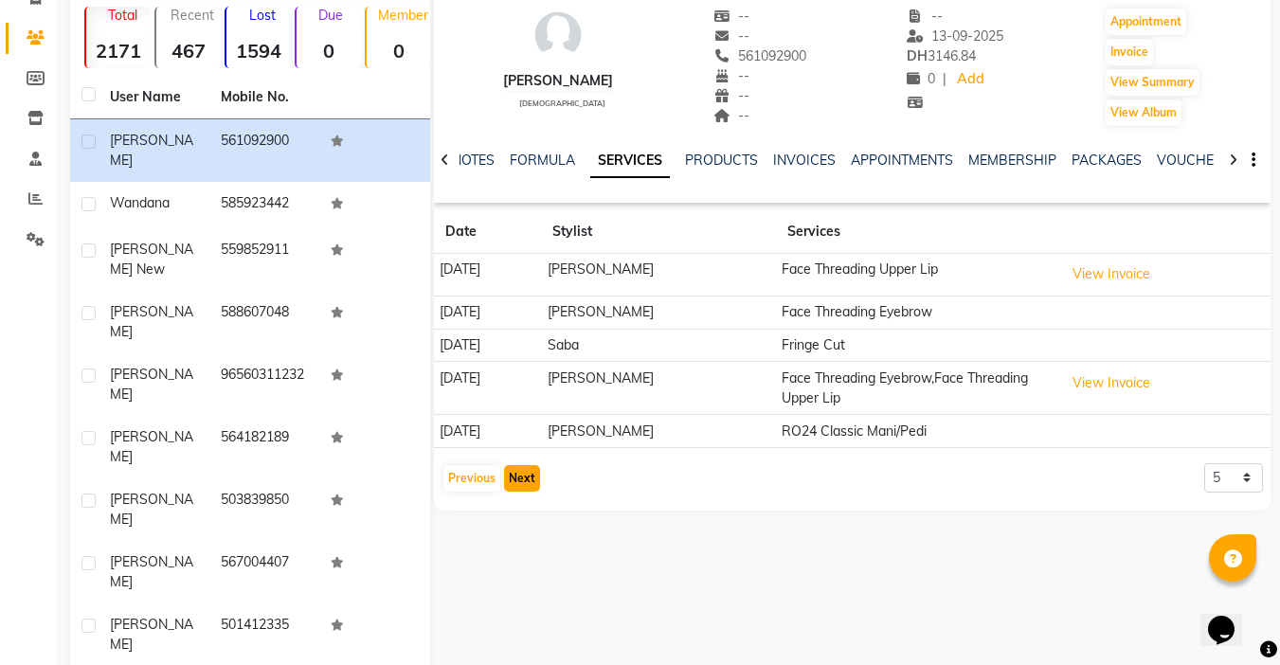
click at [504, 483] on button "Next" at bounding box center [522, 478] width 36 height 27
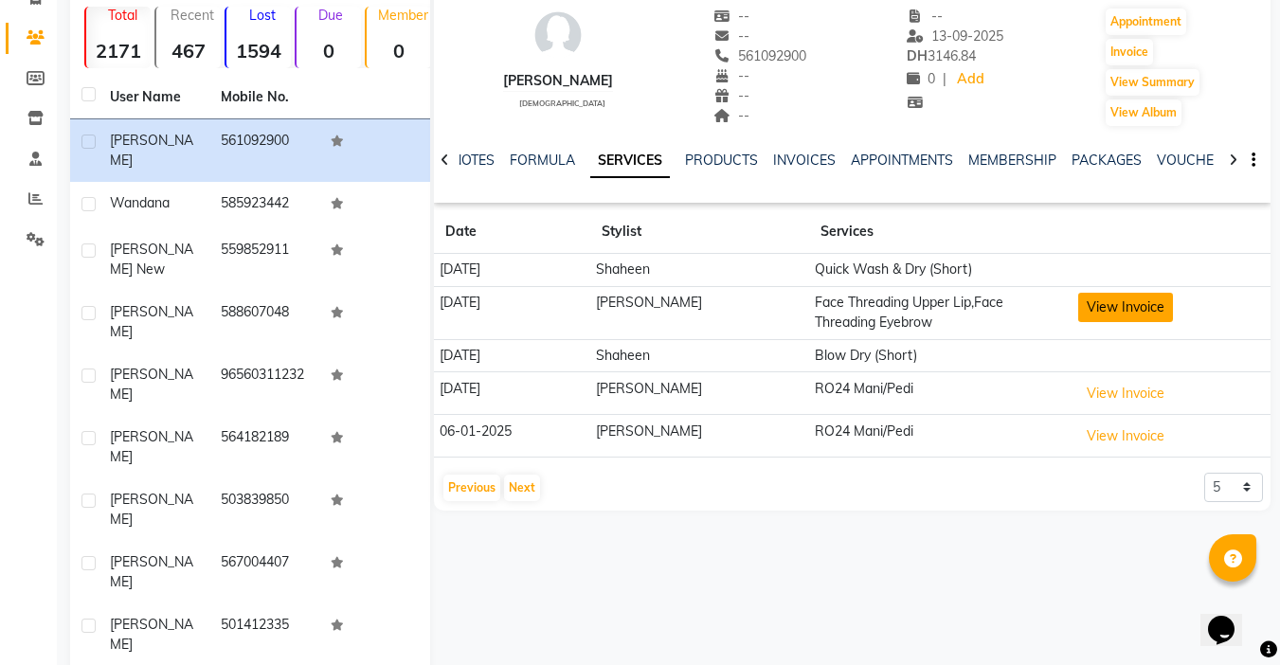
click at [1086, 304] on button "View Invoice" at bounding box center [1125, 307] width 95 height 29
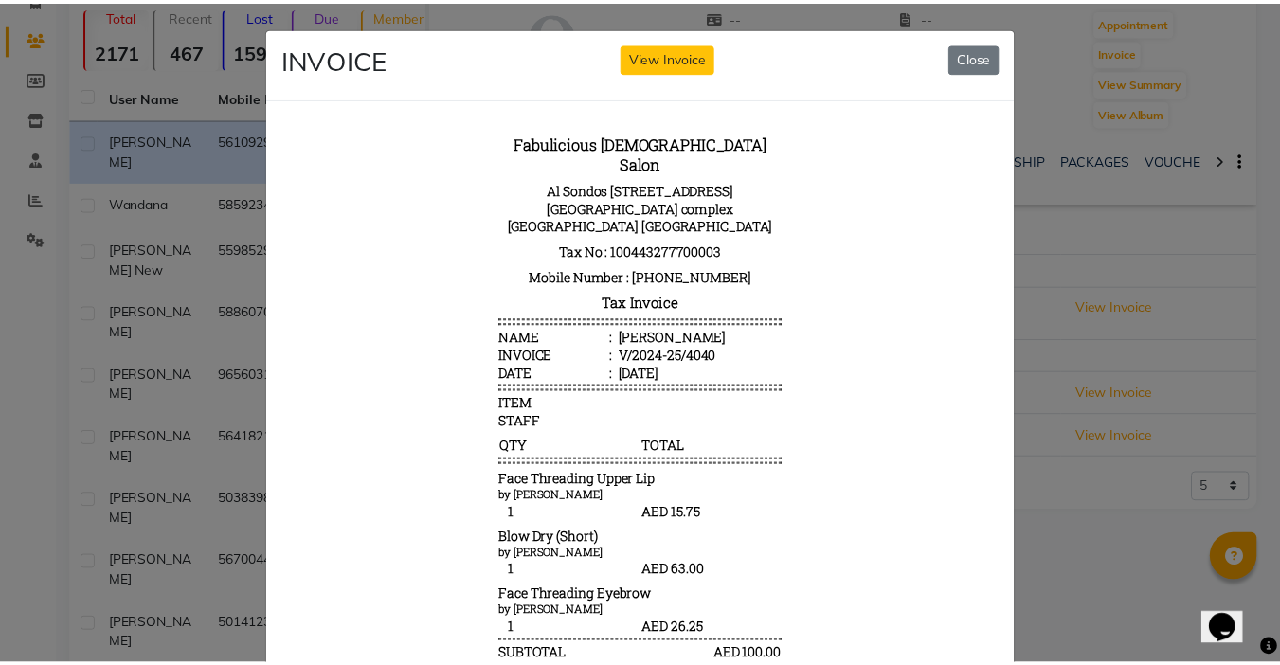
scroll to position [0, 0]
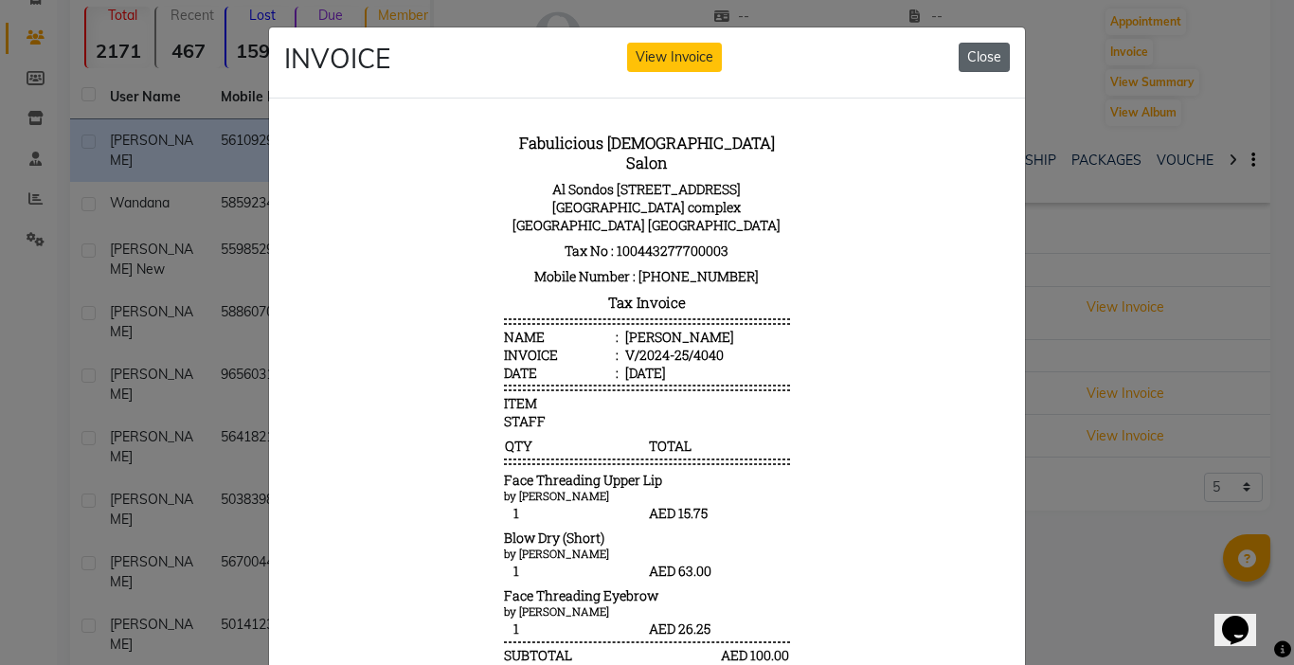
click at [973, 61] on button "Close" at bounding box center [984, 57] width 51 height 29
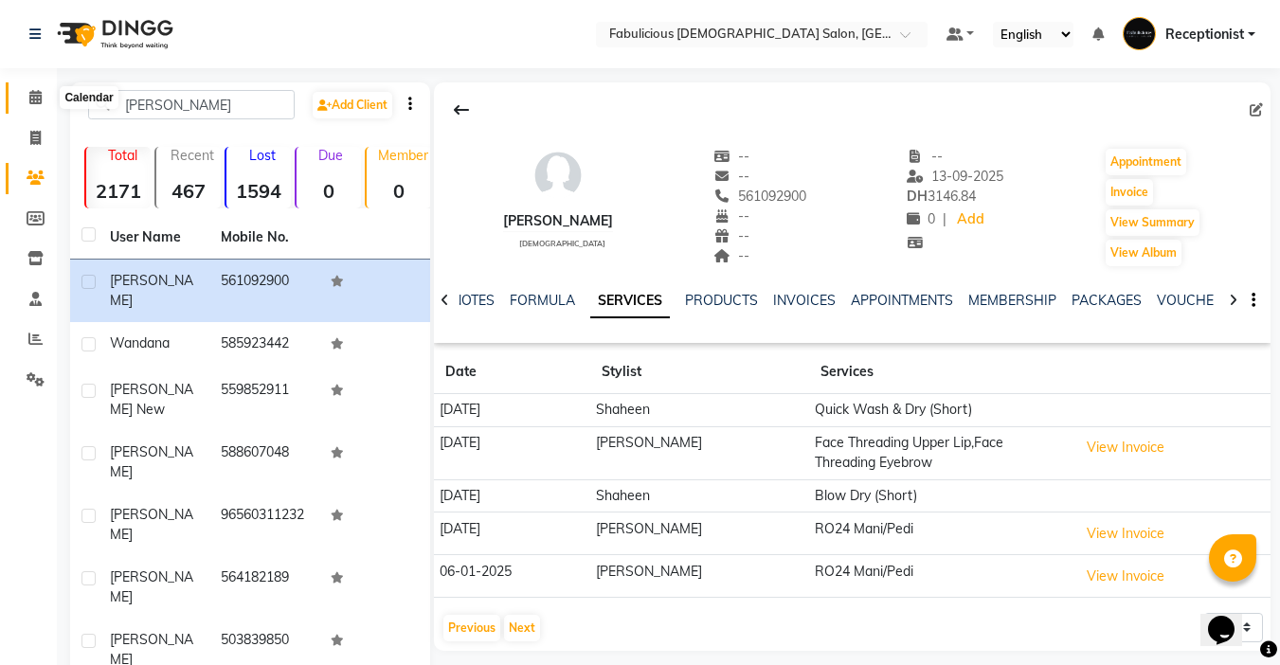
click at [31, 91] on icon at bounding box center [35, 97] width 12 height 14
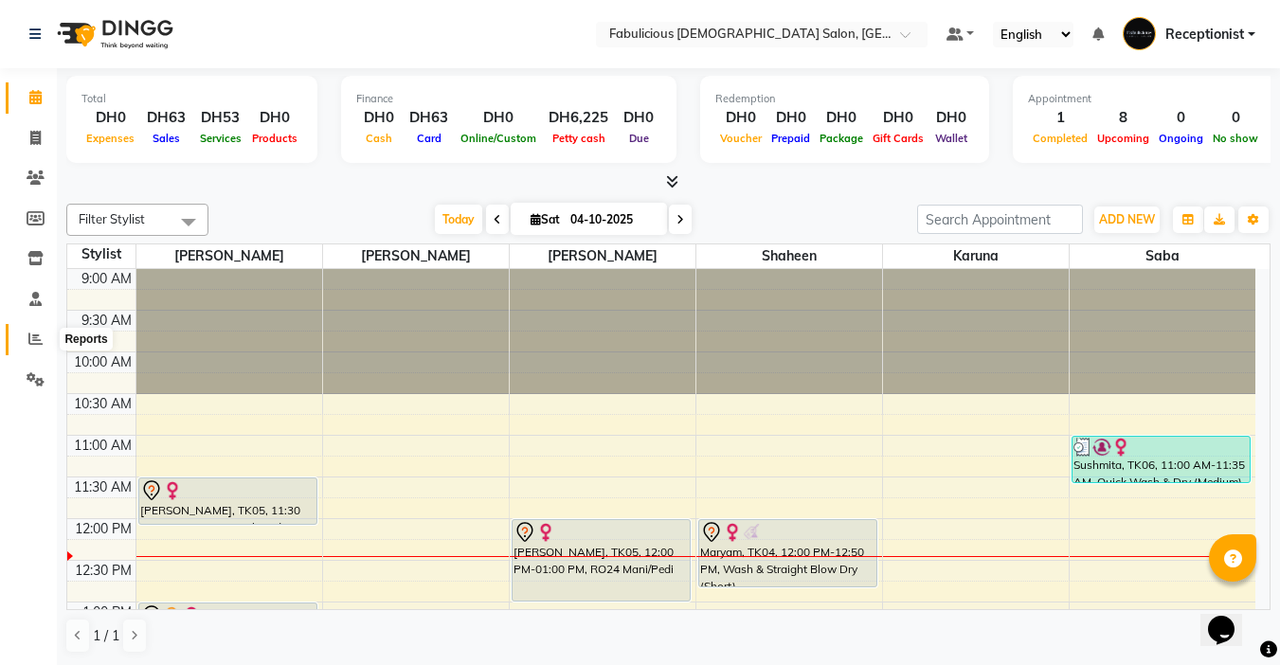
click at [31, 336] on icon at bounding box center [35, 339] width 14 height 14
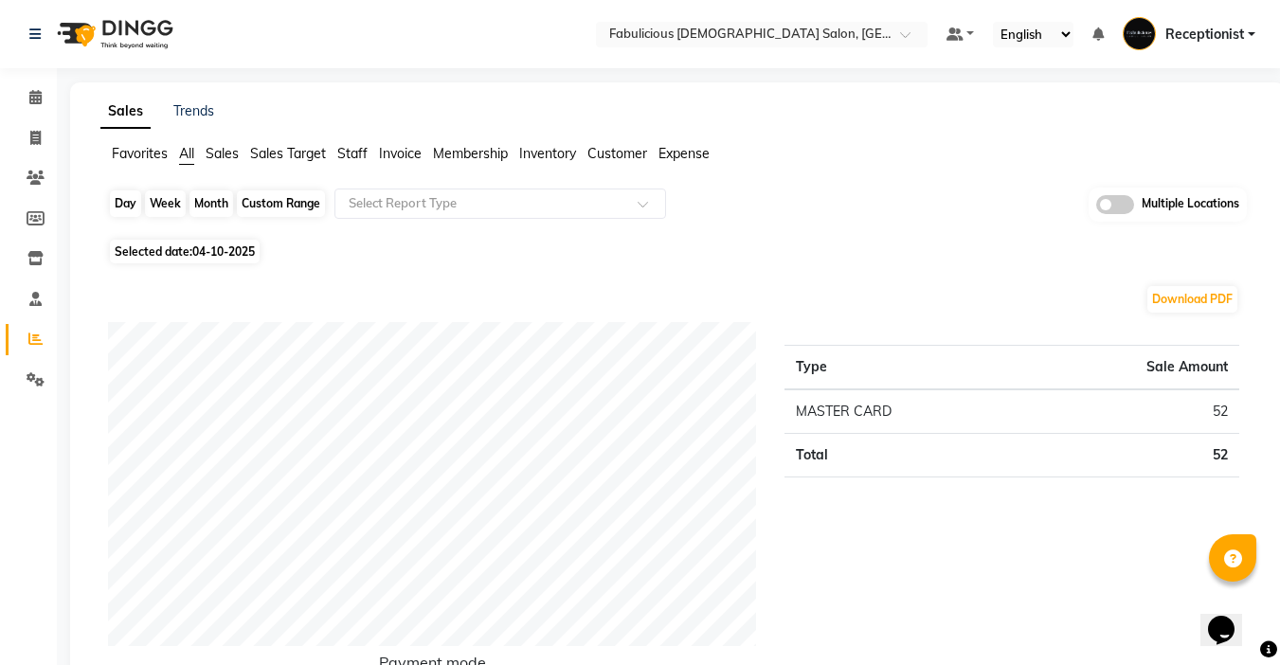
click at [123, 202] on div "Day" at bounding box center [125, 203] width 31 height 27
select select "10"
select select "2025"
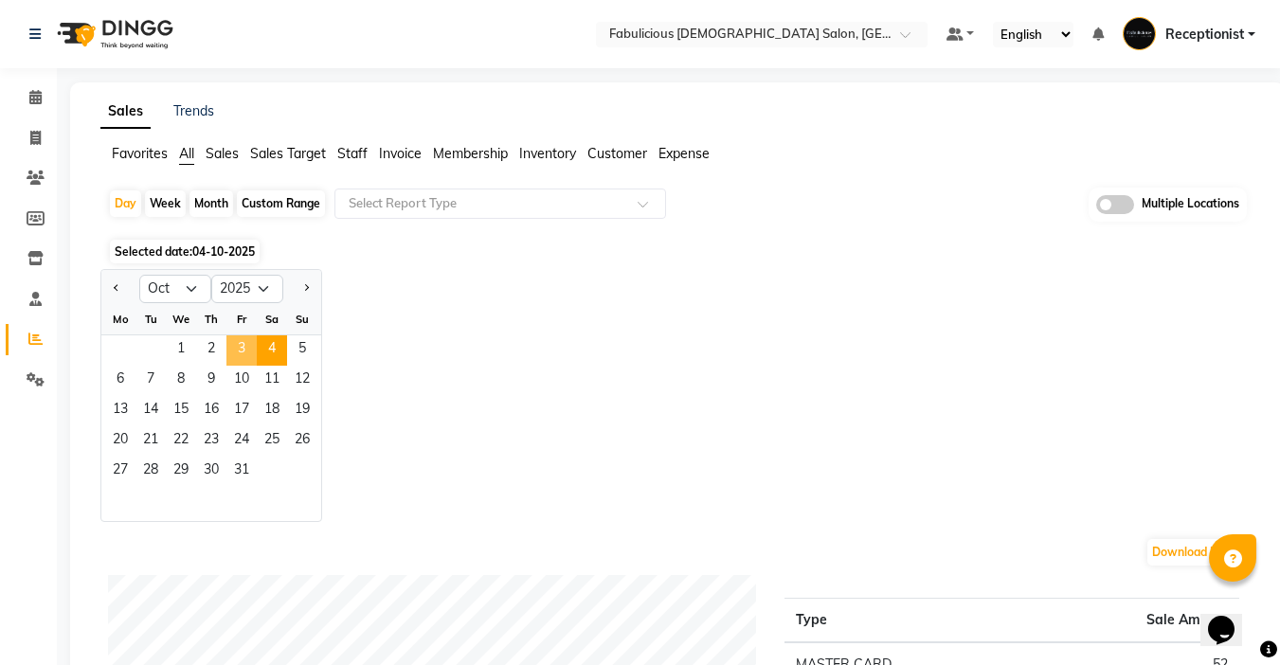
click at [243, 347] on span "3" at bounding box center [241, 350] width 30 height 30
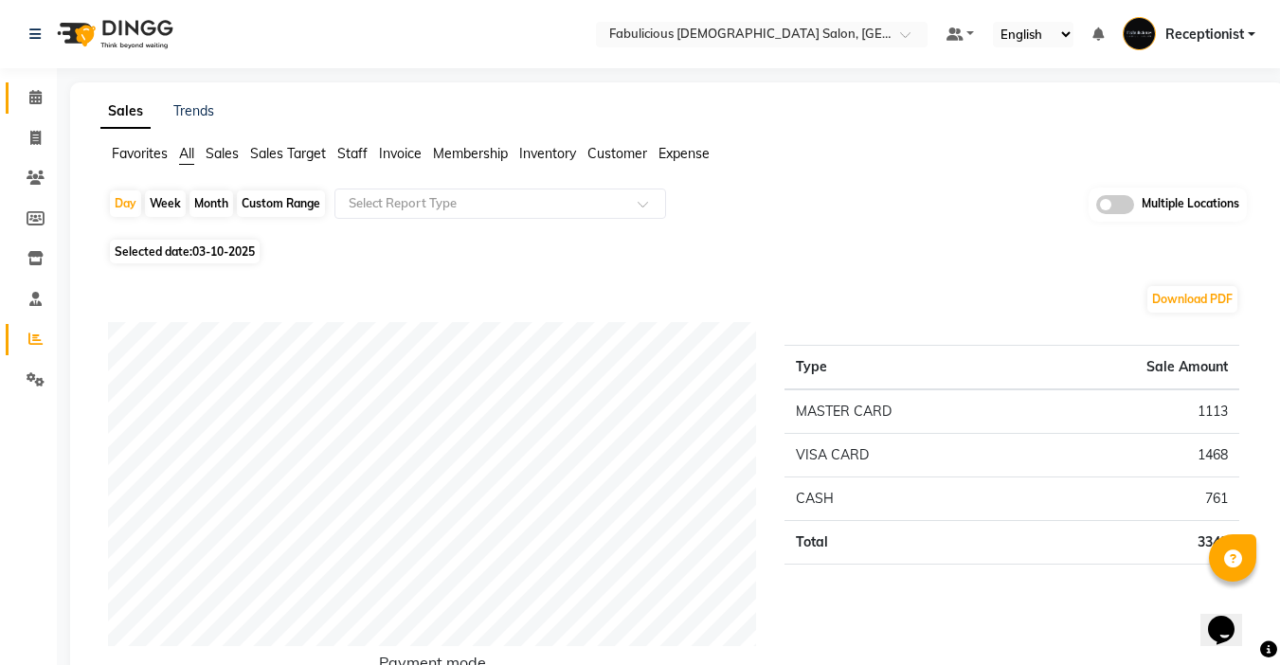
click at [34, 96] on icon at bounding box center [35, 97] width 12 height 14
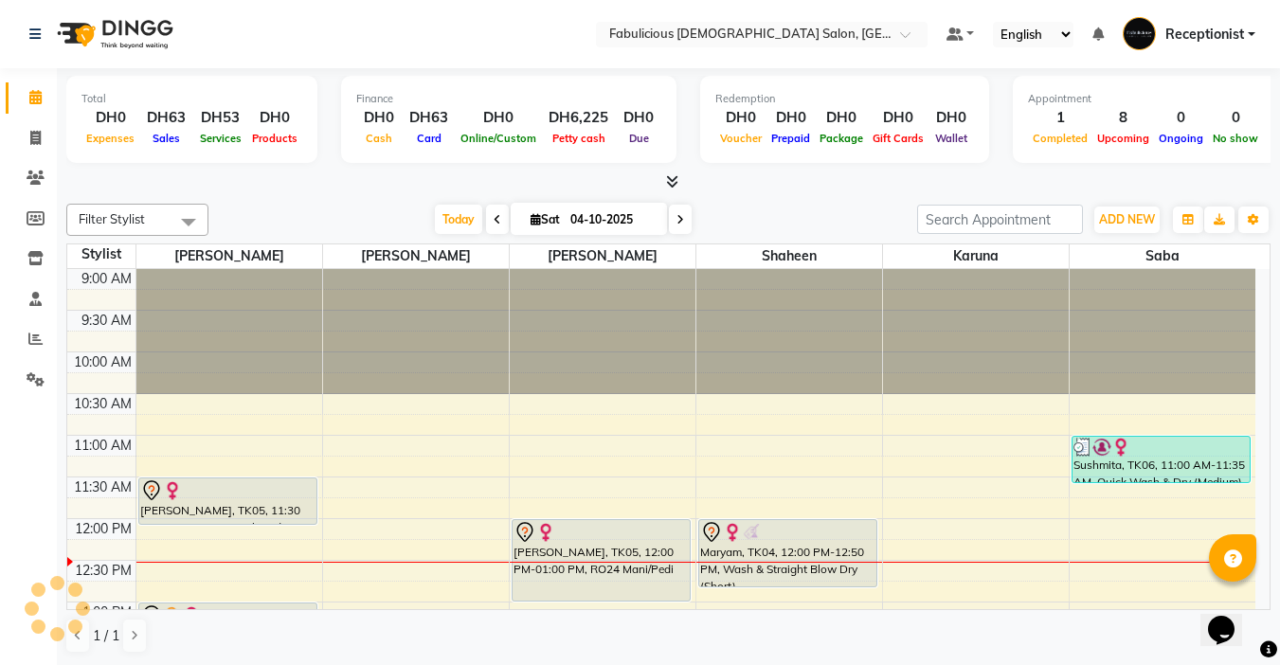
click at [494, 224] on icon at bounding box center [498, 219] width 8 height 11
type input "03-10-2025"
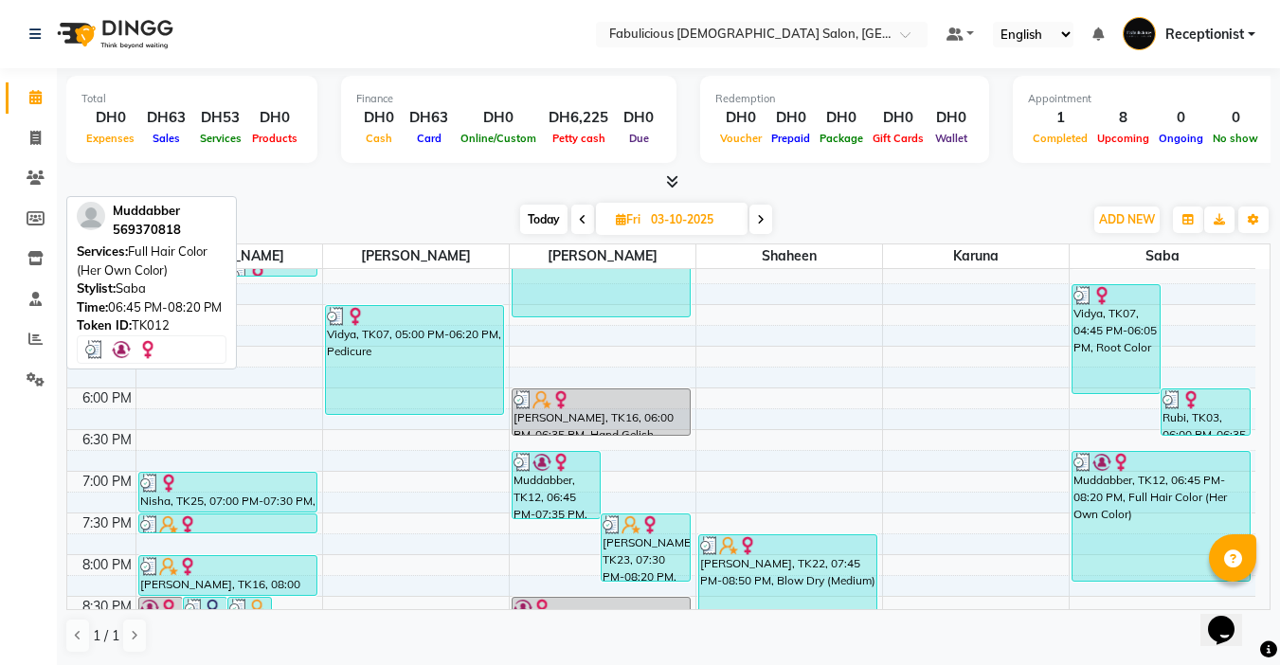
scroll to position [535, 0]
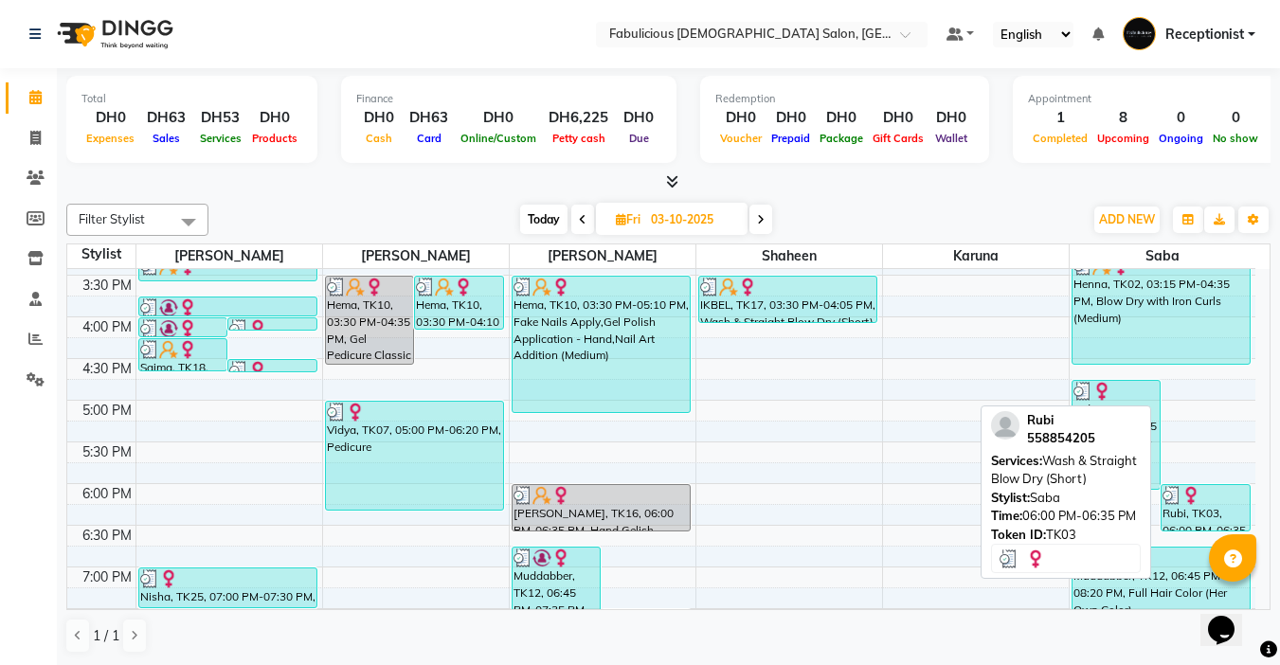
click at [1214, 510] on div "Rubi, TK03, 06:00 PM-06:35 PM, Wash & Straight Blow Dry (Short)" at bounding box center [1205, 507] width 88 height 45
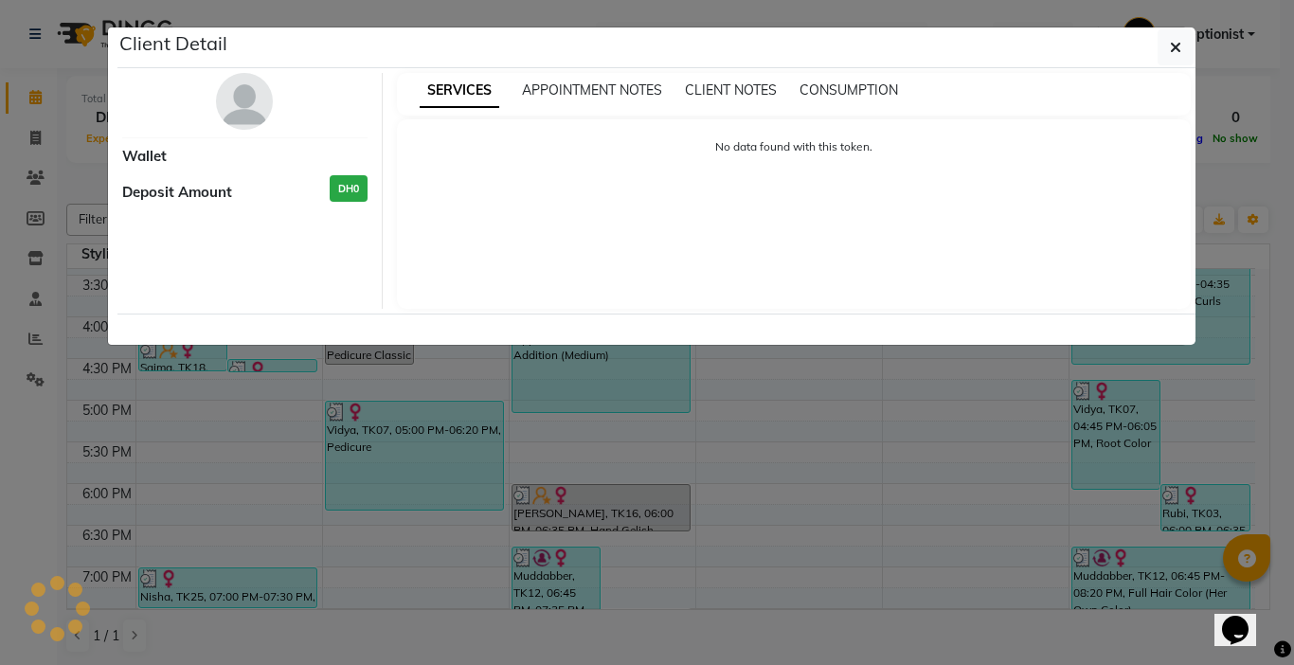
select select "3"
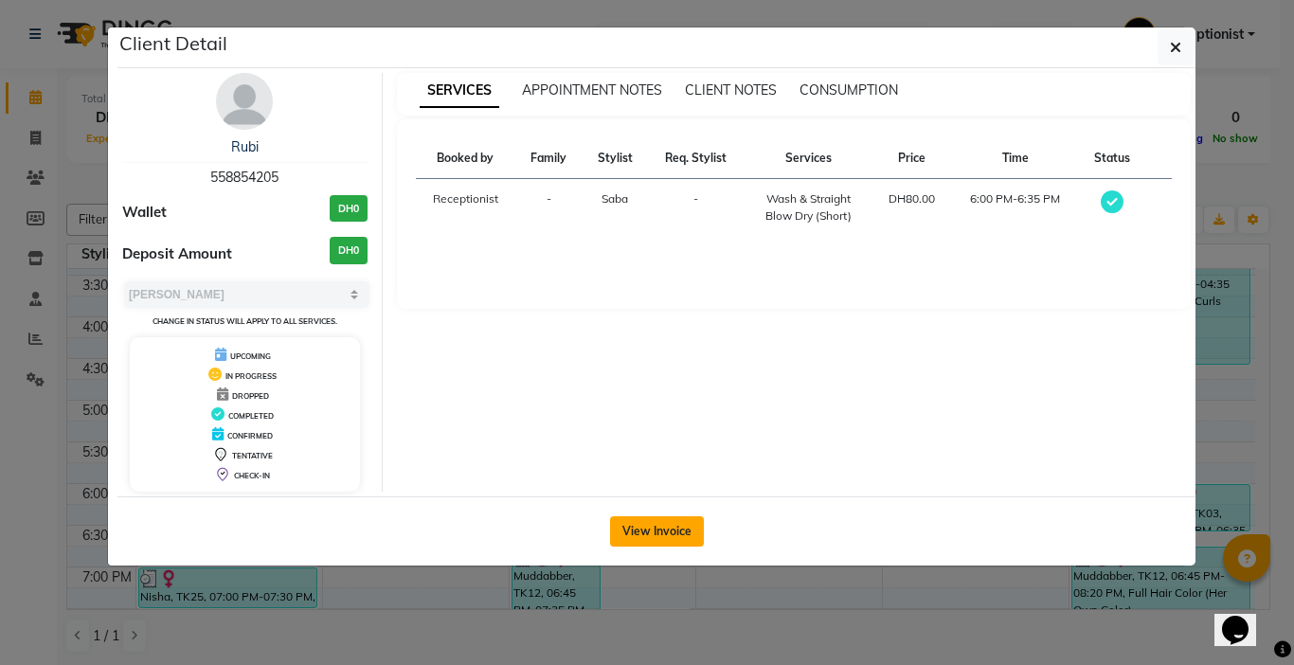
click at [623, 535] on button "View Invoice" at bounding box center [657, 531] width 94 height 30
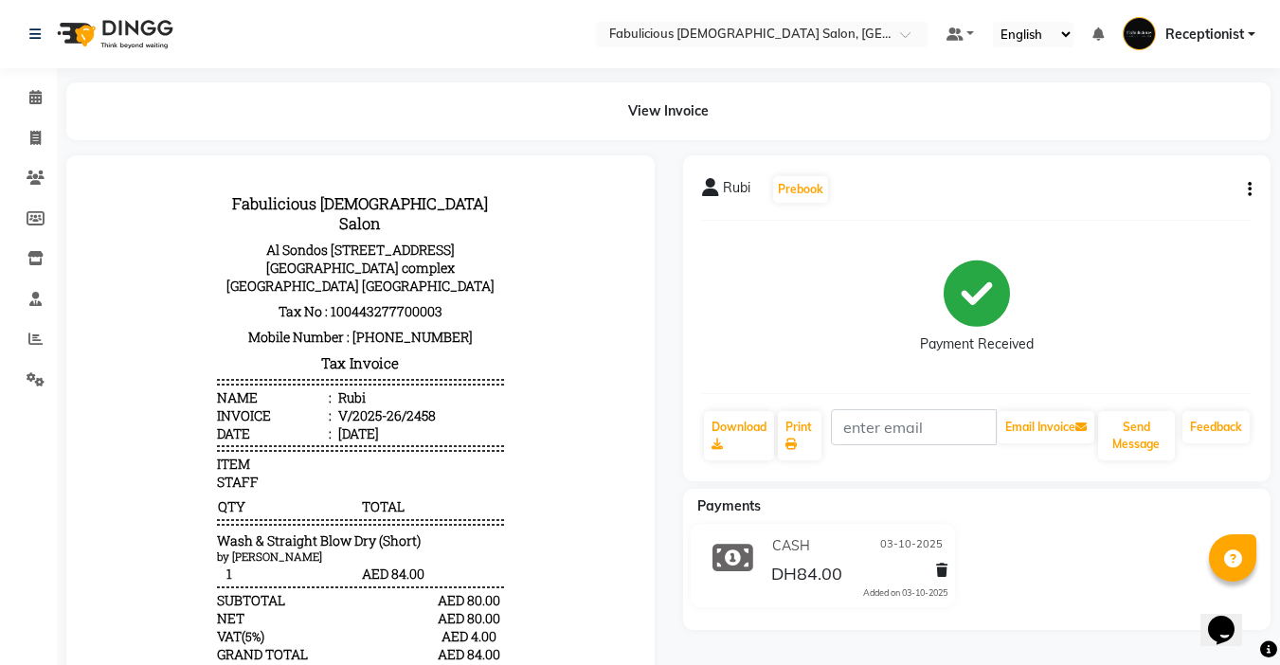
click at [1249, 189] on icon "button" at bounding box center [1250, 189] width 4 height 1
click at [1098, 230] on div "Edit Invoice" at bounding box center [1155, 225] width 130 height 24
select select "service"
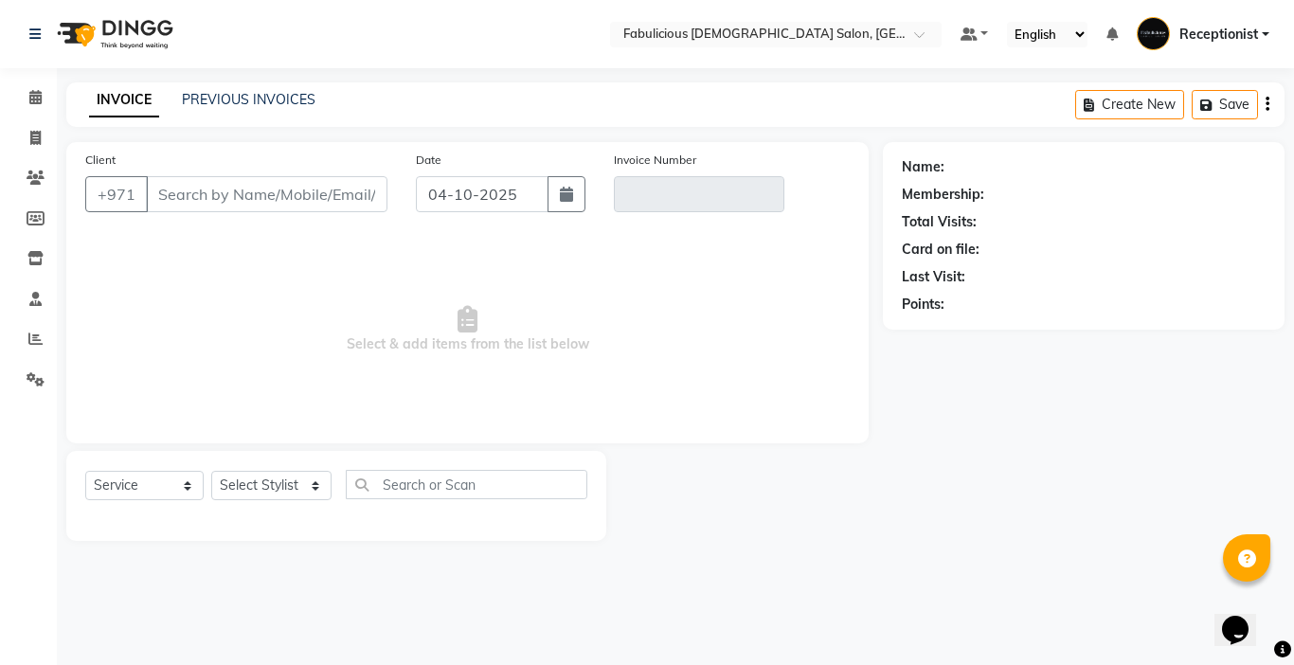
type input "558854205"
type input "V/2025-26/2458"
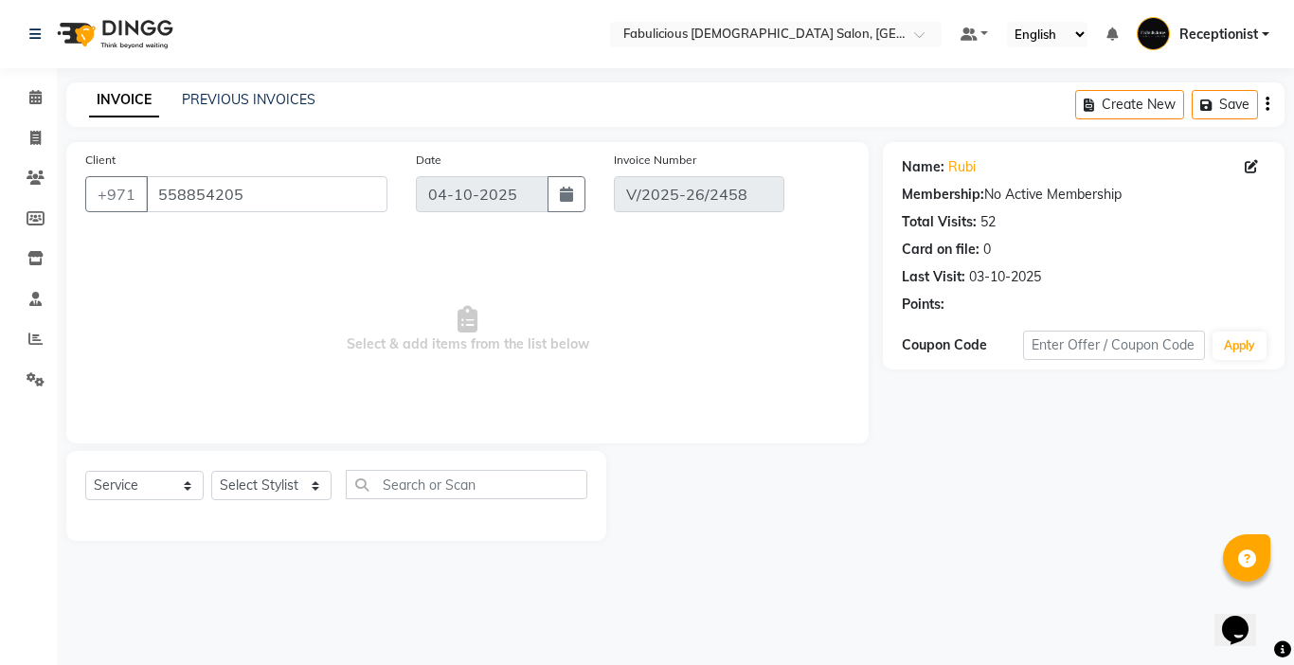
type input "03-10-2025"
select select "select"
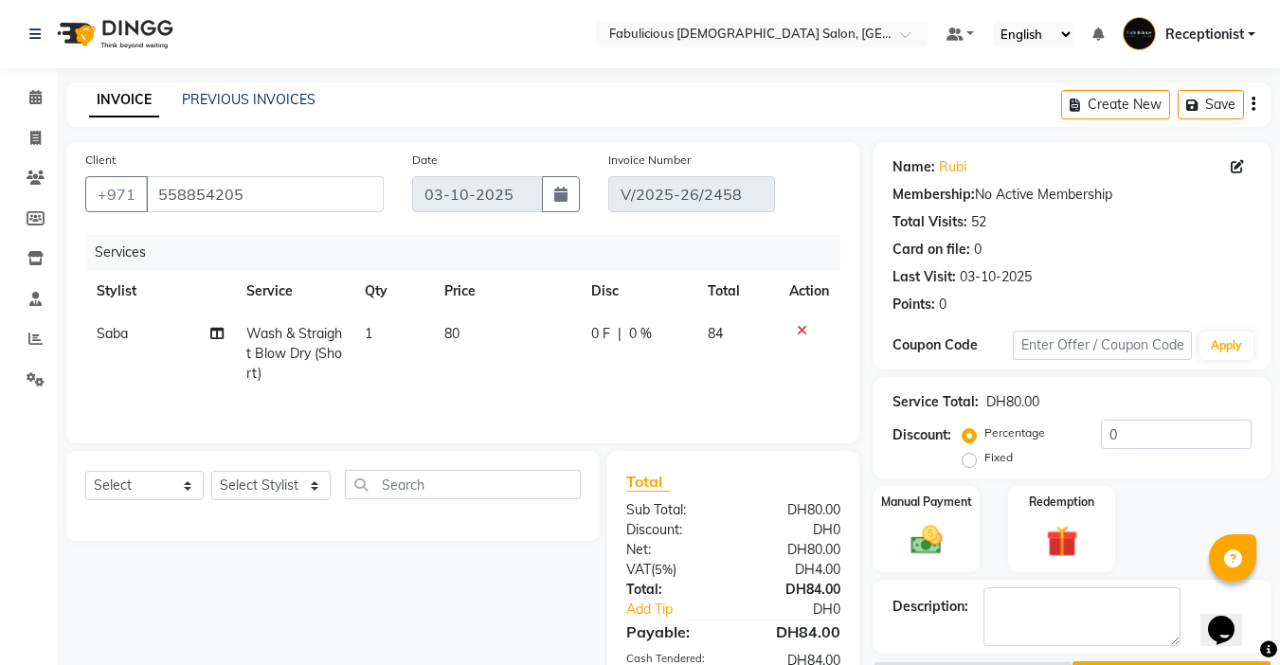
scroll to position [140, 0]
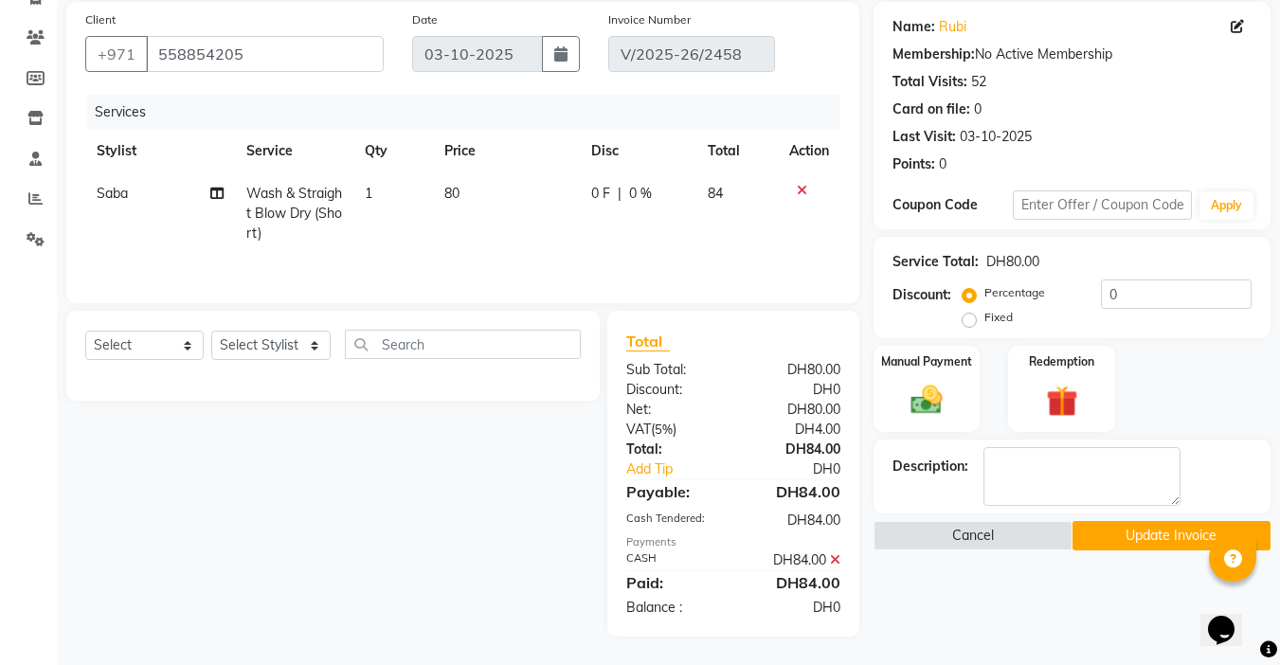
click at [831, 558] on icon at bounding box center [835, 559] width 10 height 13
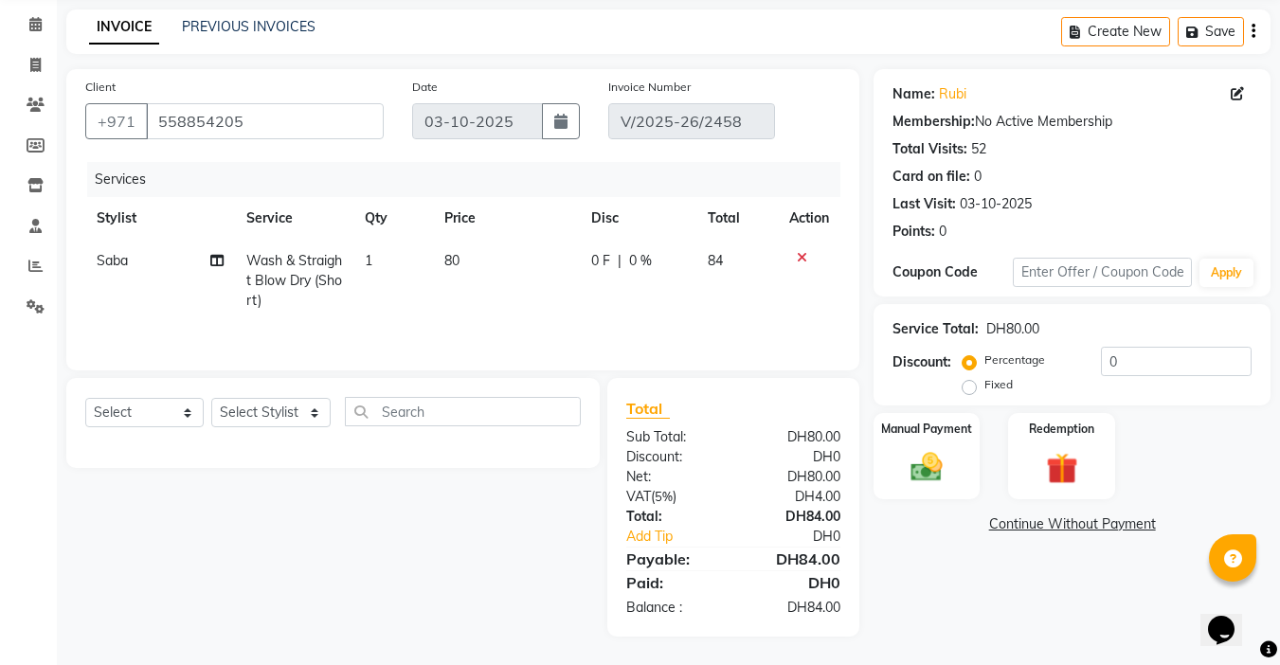
scroll to position [73, 0]
click at [935, 472] on img at bounding box center [926, 467] width 53 height 38
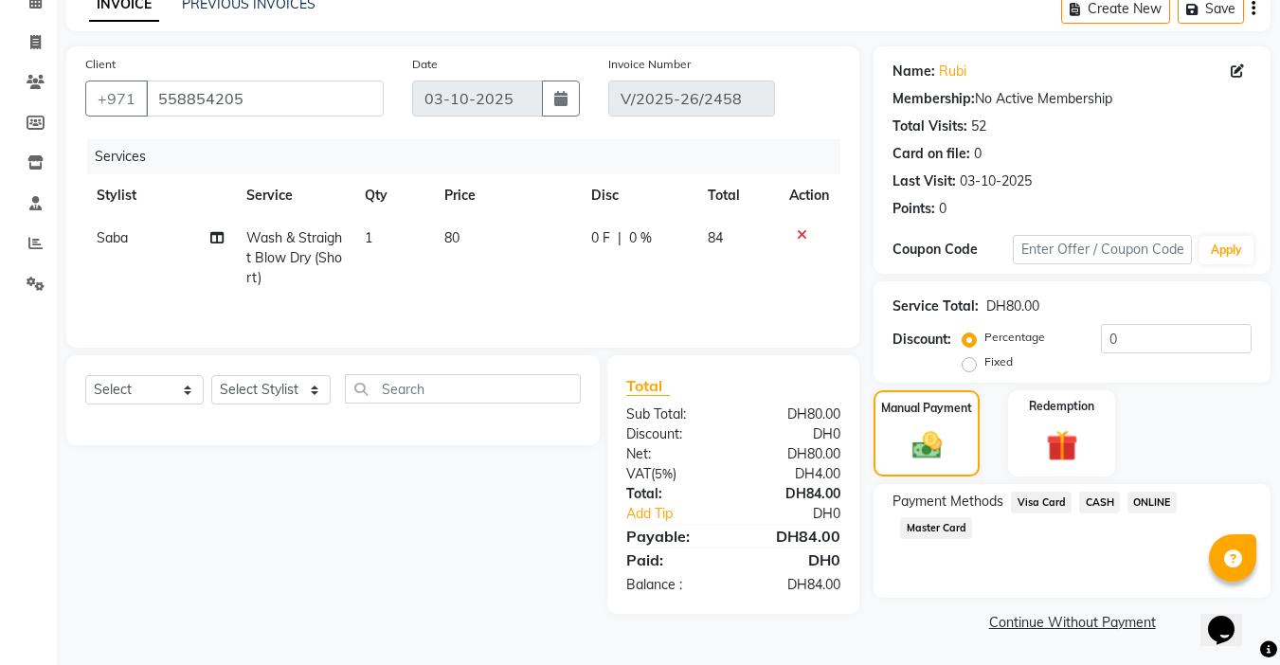
click at [919, 528] on span "Master Card" at bounding box center [936, 528] width 72 height 22
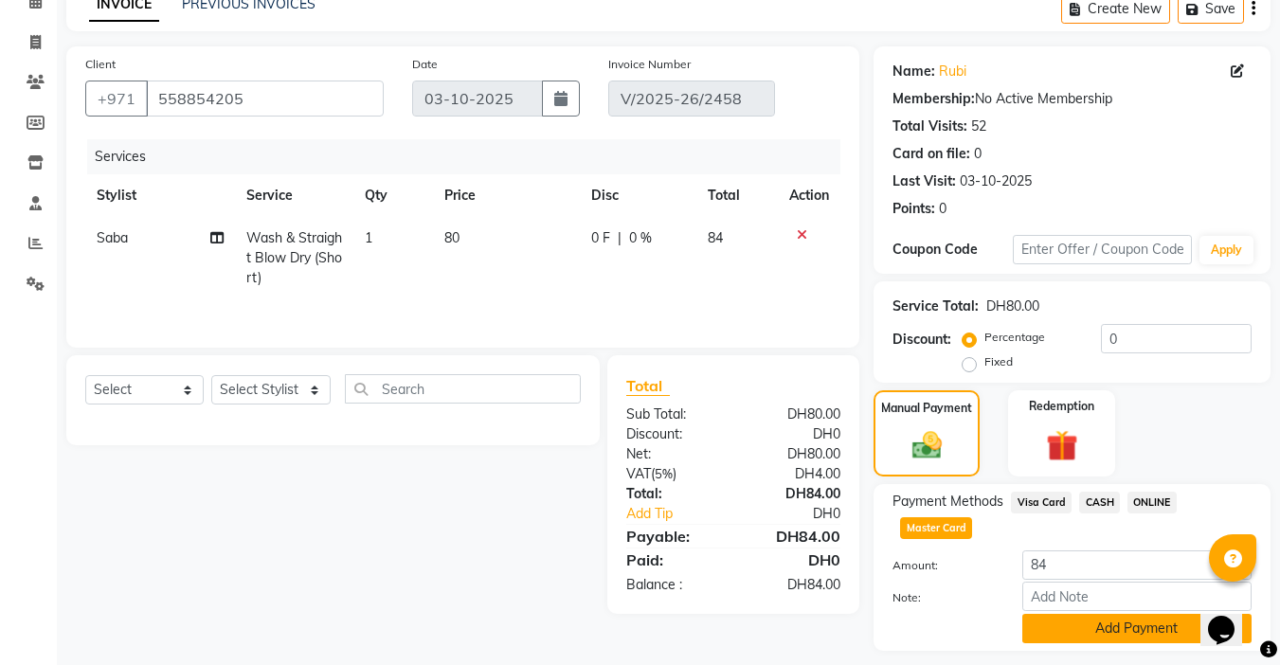
scroll to position [140, 0]
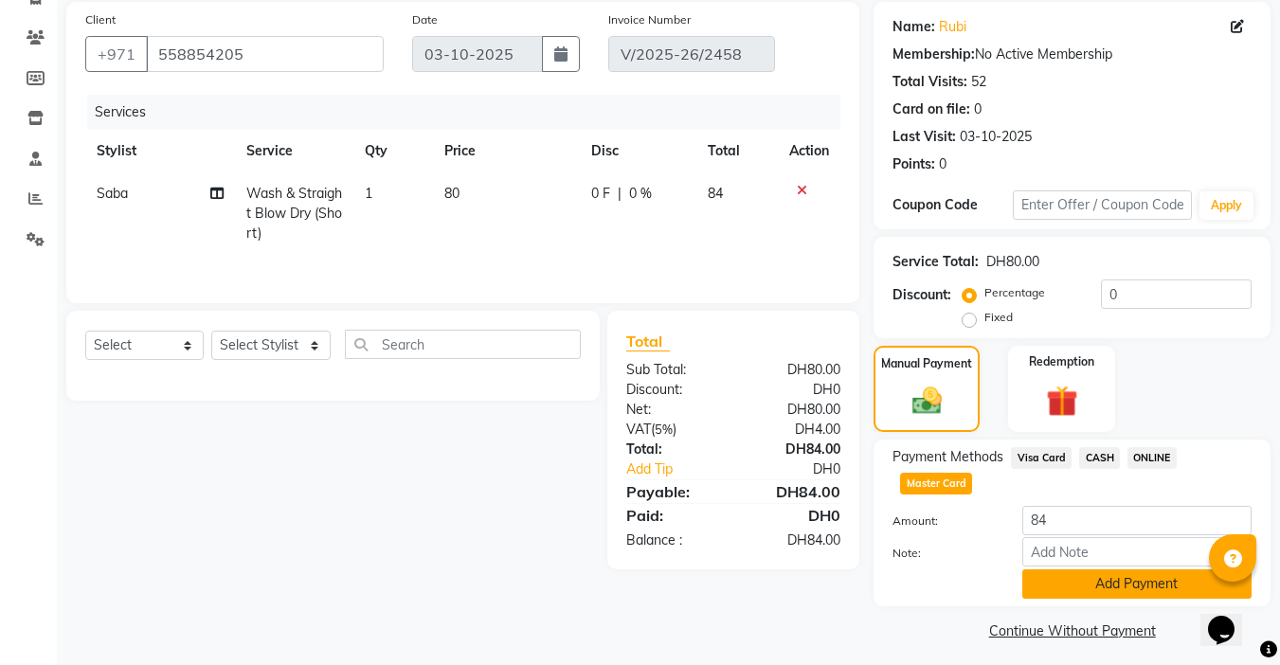
click at [1046, 593] on button "Add Payment" at bounding box center [1136, 583] width 229 height 29
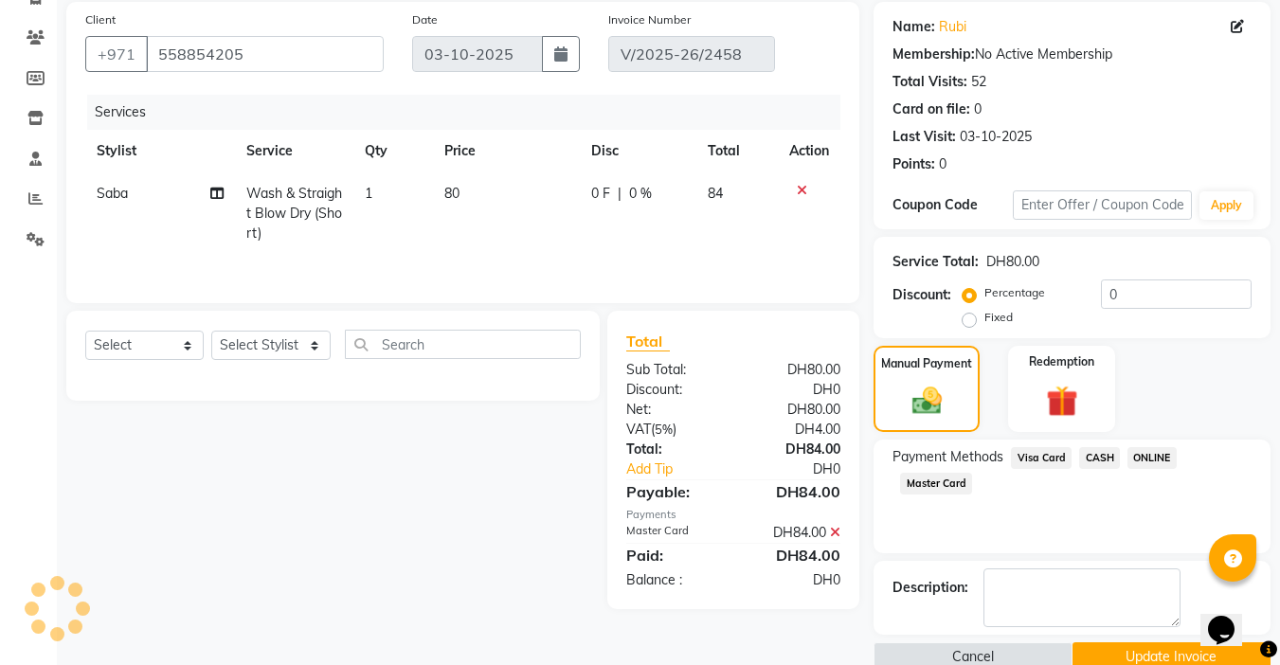
click at [1091, 656] on button "Update Invoice" at bounding box center [1171, 656] width 198 height 29
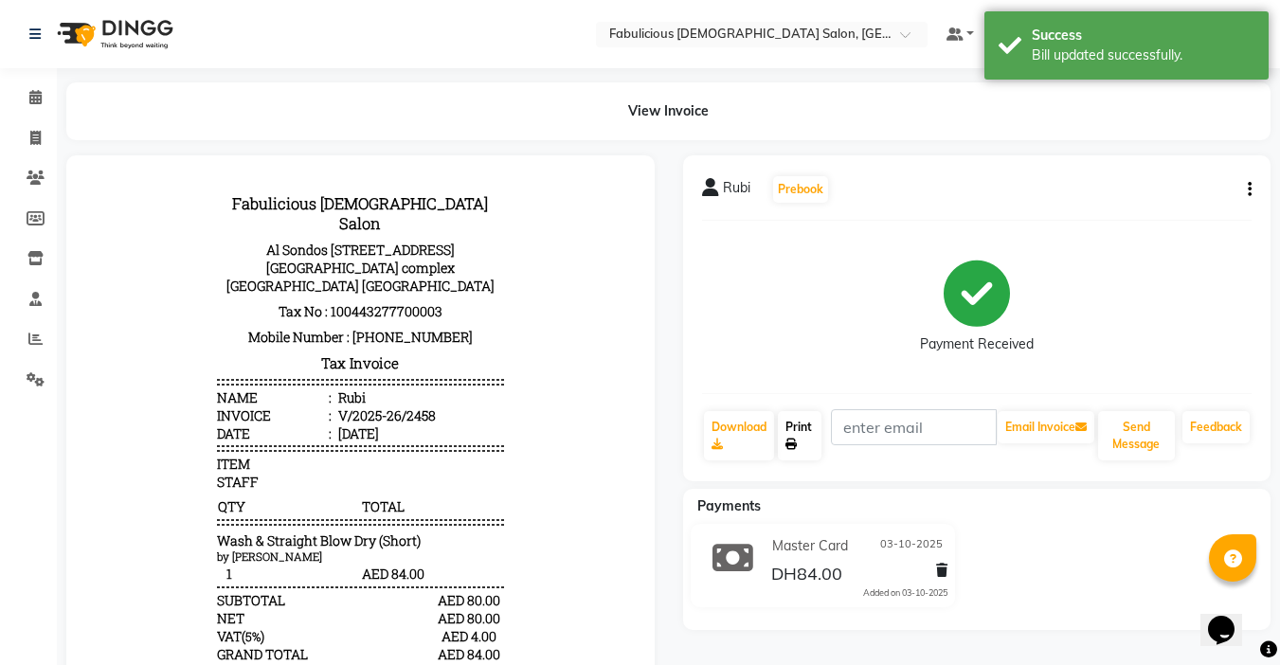
click at [790, 428] on link "Print" at bounding box center [800, 435] width 44 height 49
click at [37, 97] on icon at bounding box center [35, 97] width 12 height 14
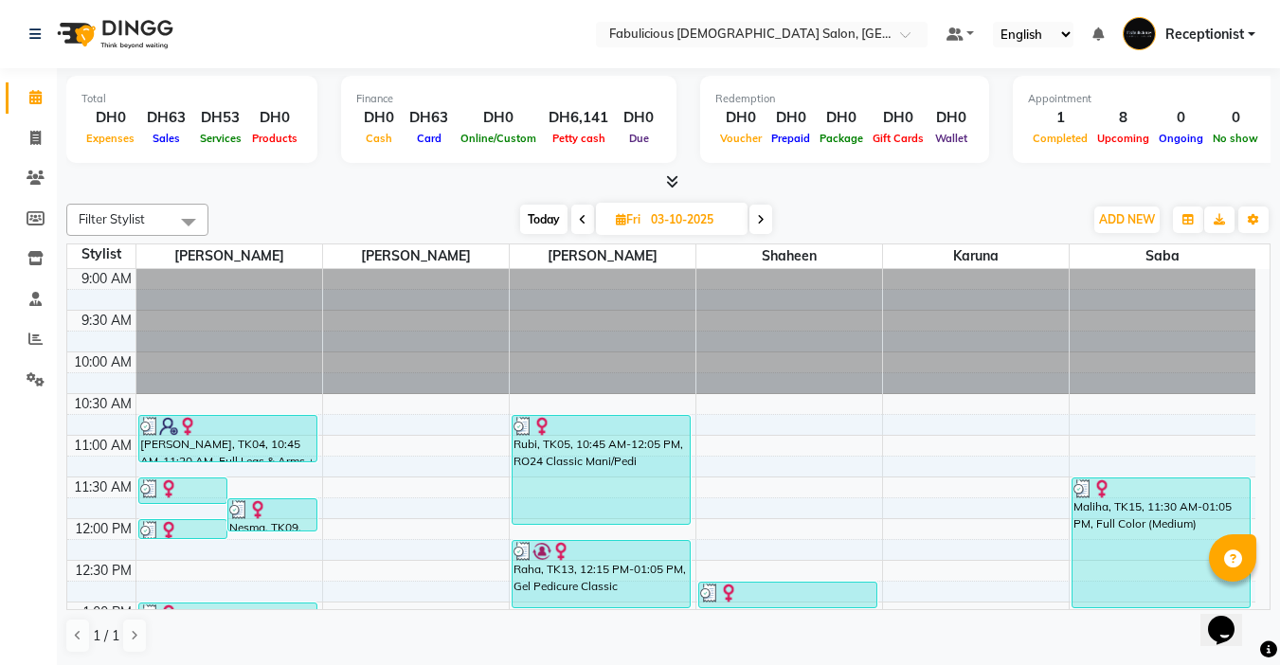
click at [764, 219] on icon at bounding box center [761, 219] width 8 height 11
type input "04-10-2025"
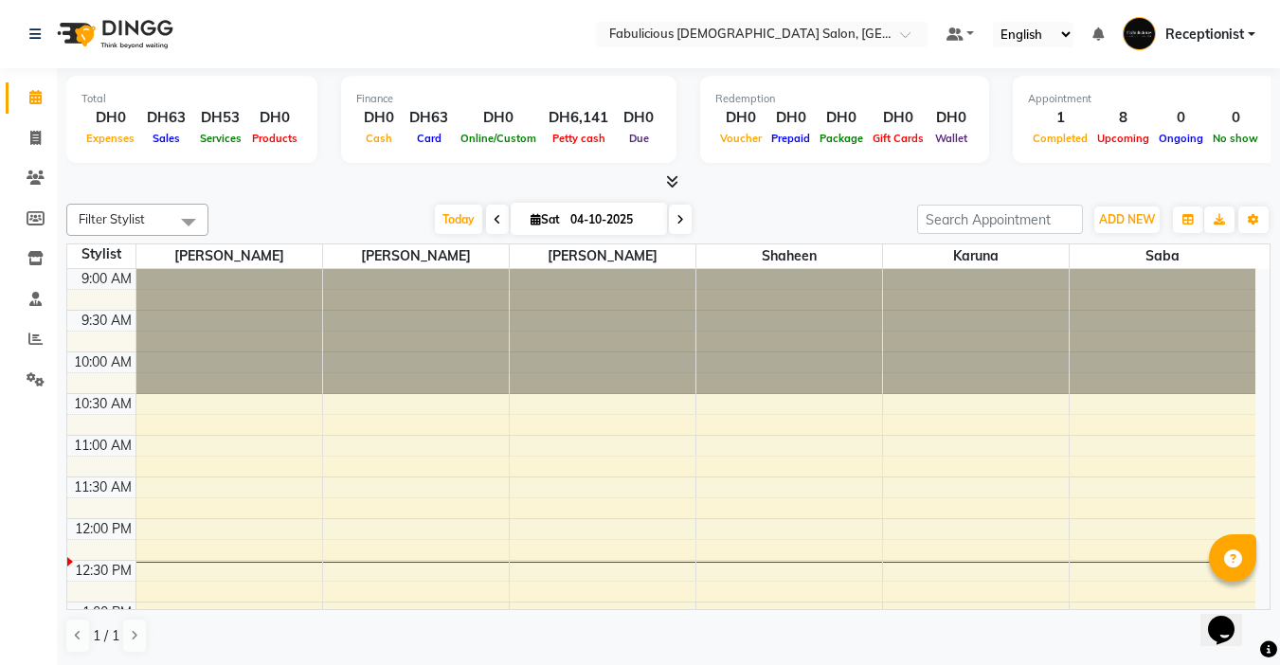
scroll to position [251, 0]
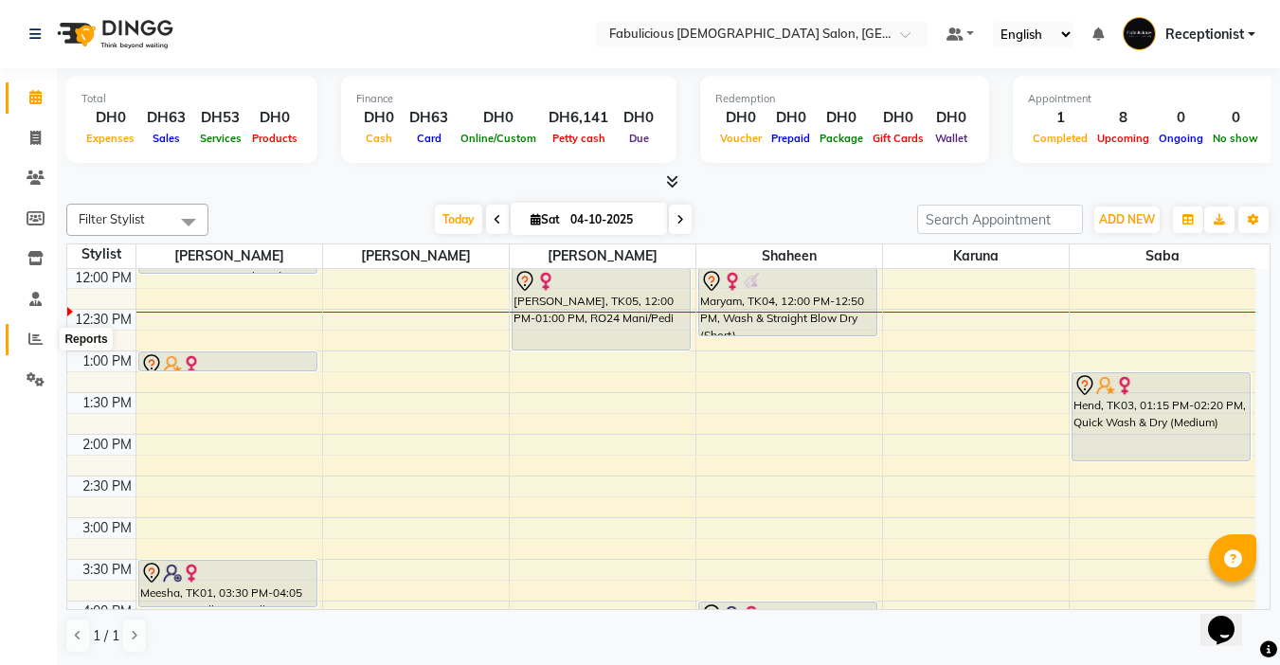
click at [31, 340] on icon at bounding box center [35, 339] width 14 height 14
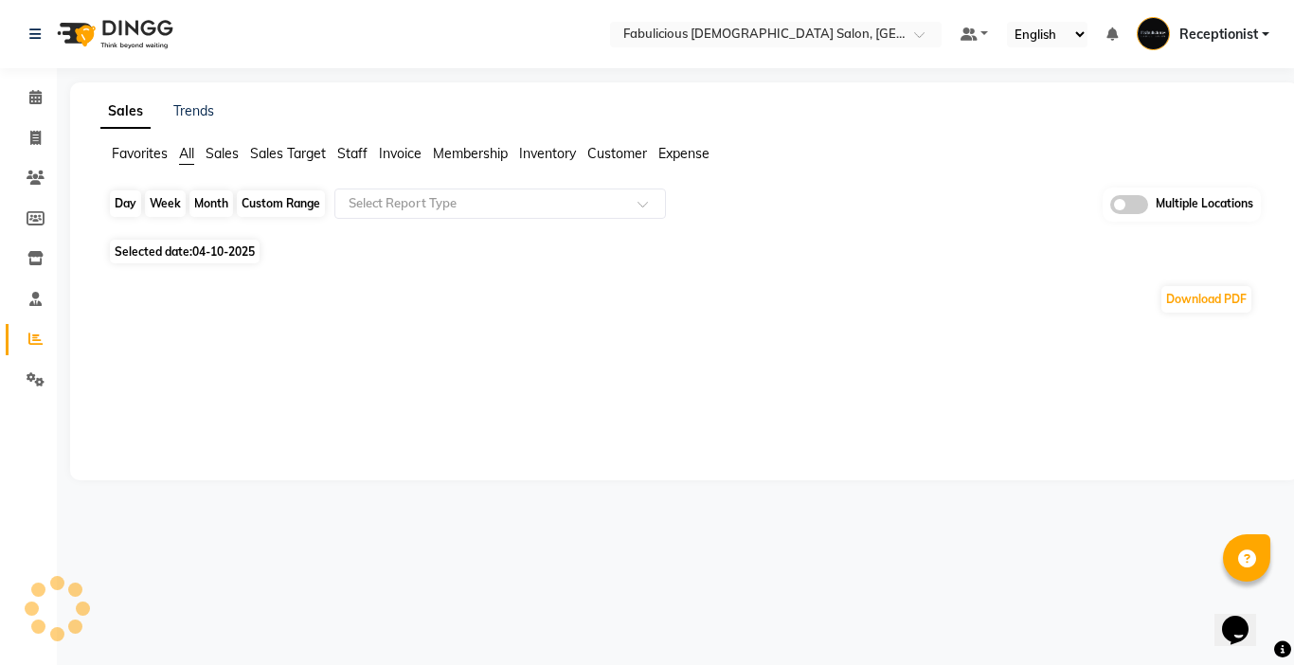
click at [120, 204] on div "Day" at bounding box center [125, 203] width 31 height 27
select select "10"
select select "2025"
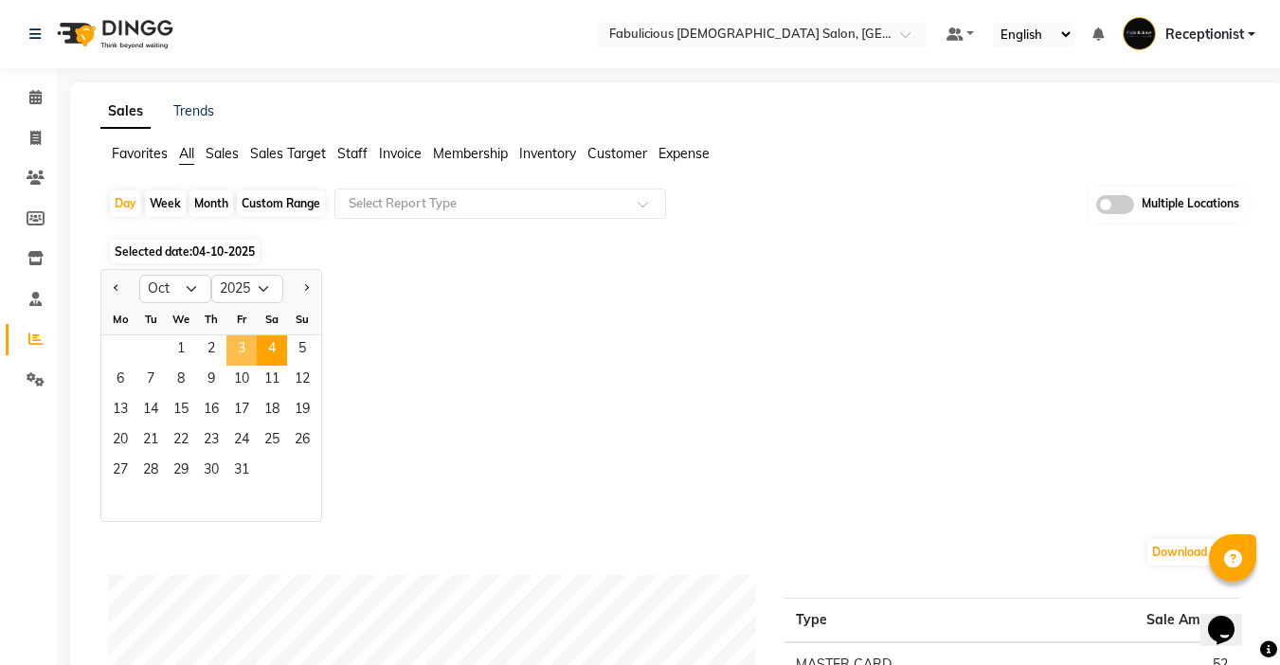
click at [241, 348] on span "3" at bounding box center [241, 350] width 30 height 30
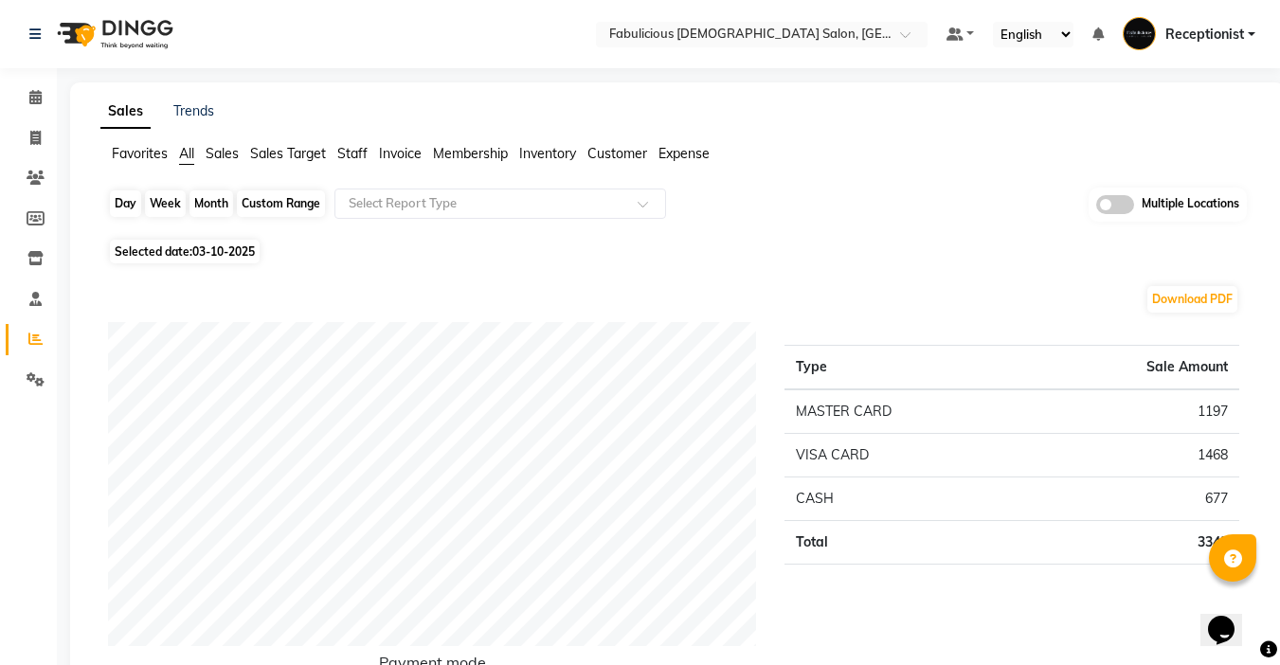
click at [117, 204] on div "Day" at bounding box center [125, 203] width 31 height 27
select select "10"
select select "2025"
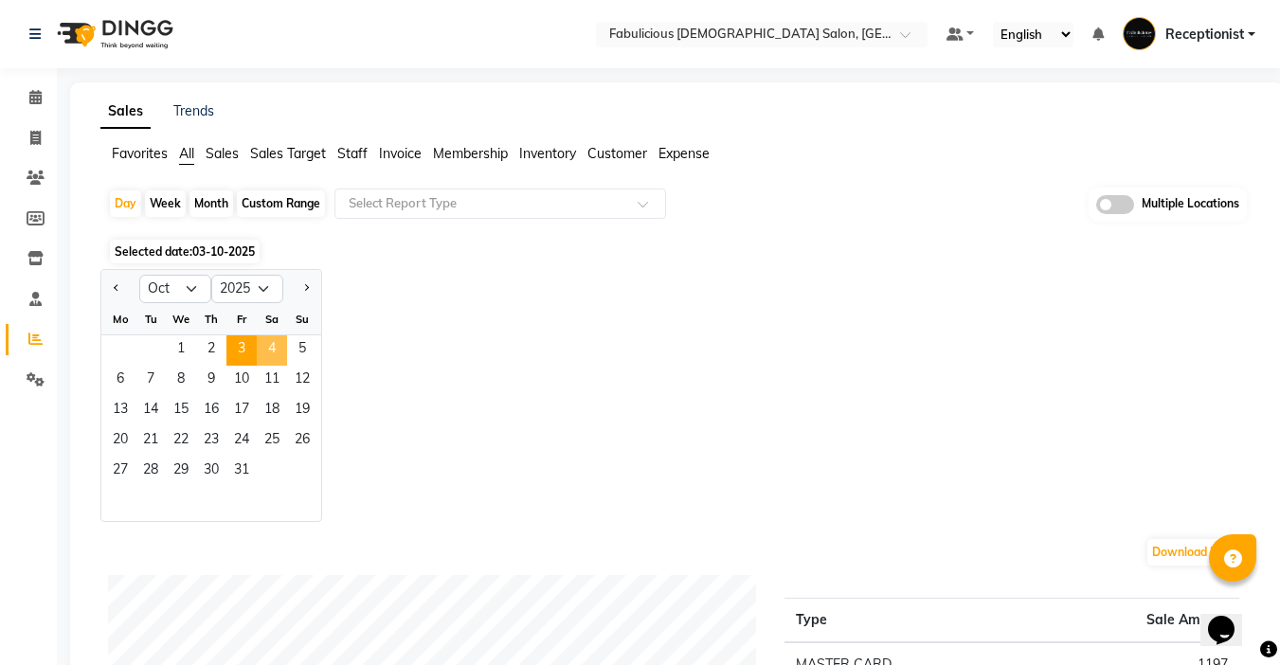
click at [274, 350] on span "4" at bounding box center [272, 350] width 30 height 30
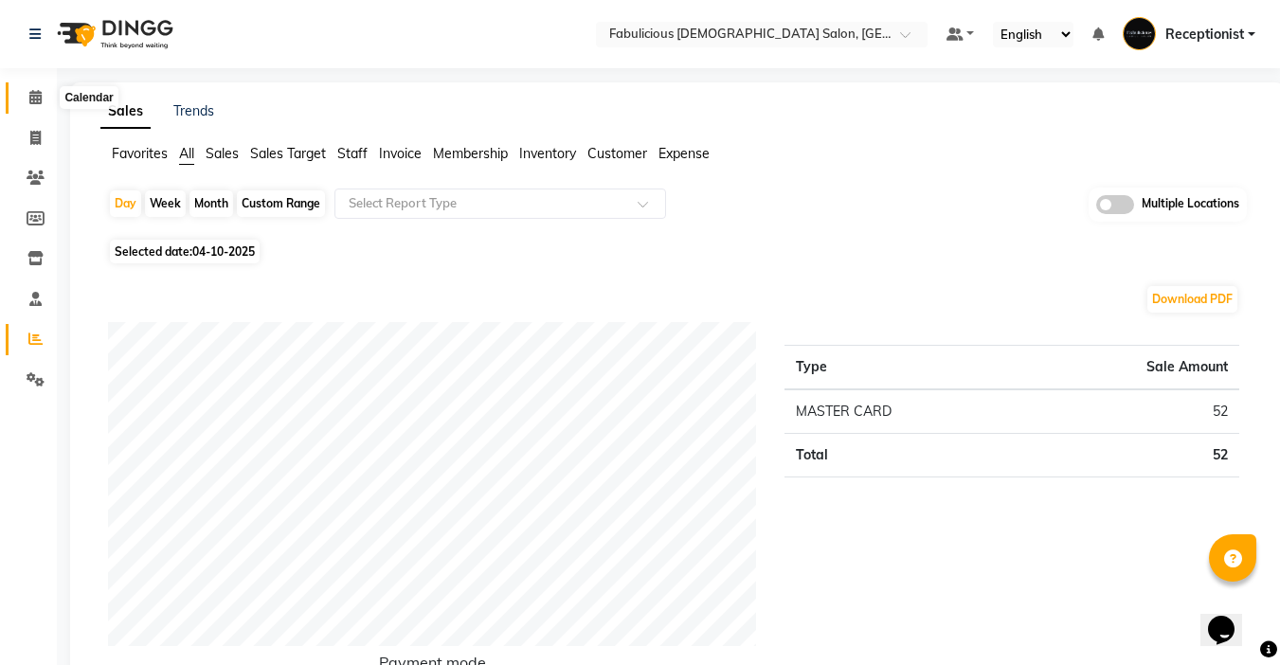
click at [32, 87] on span at bounding box center [35, 98] width 33 height 22
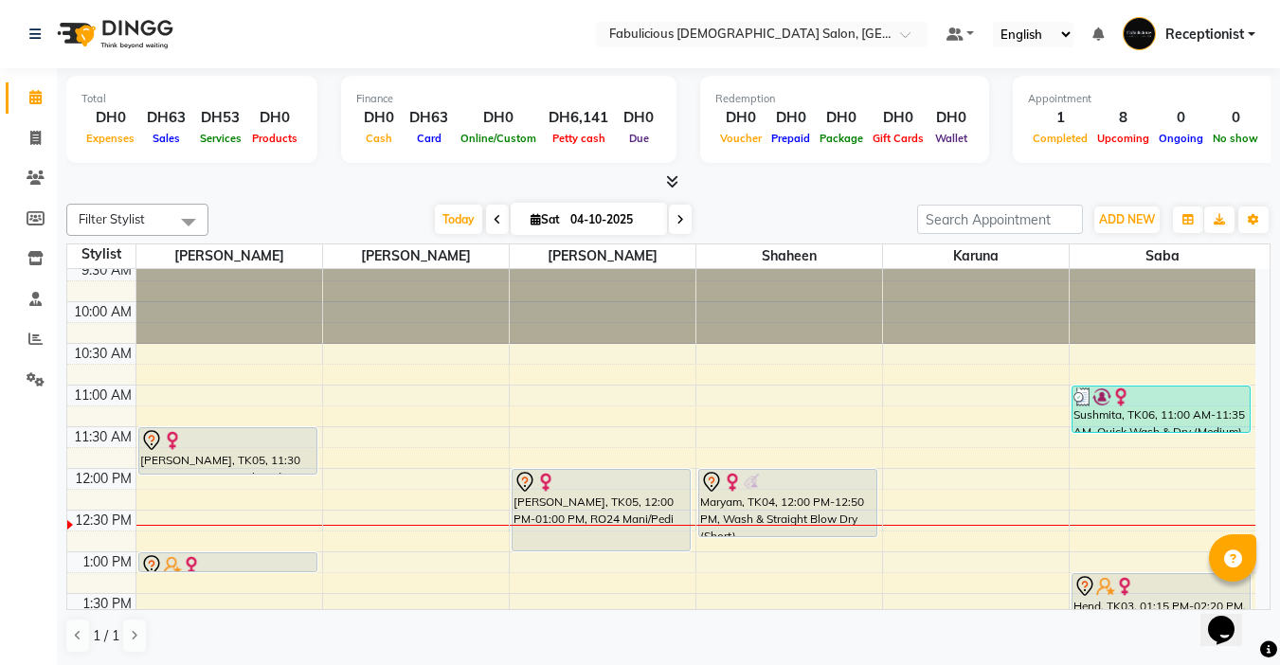
scroll to position [95, 0]
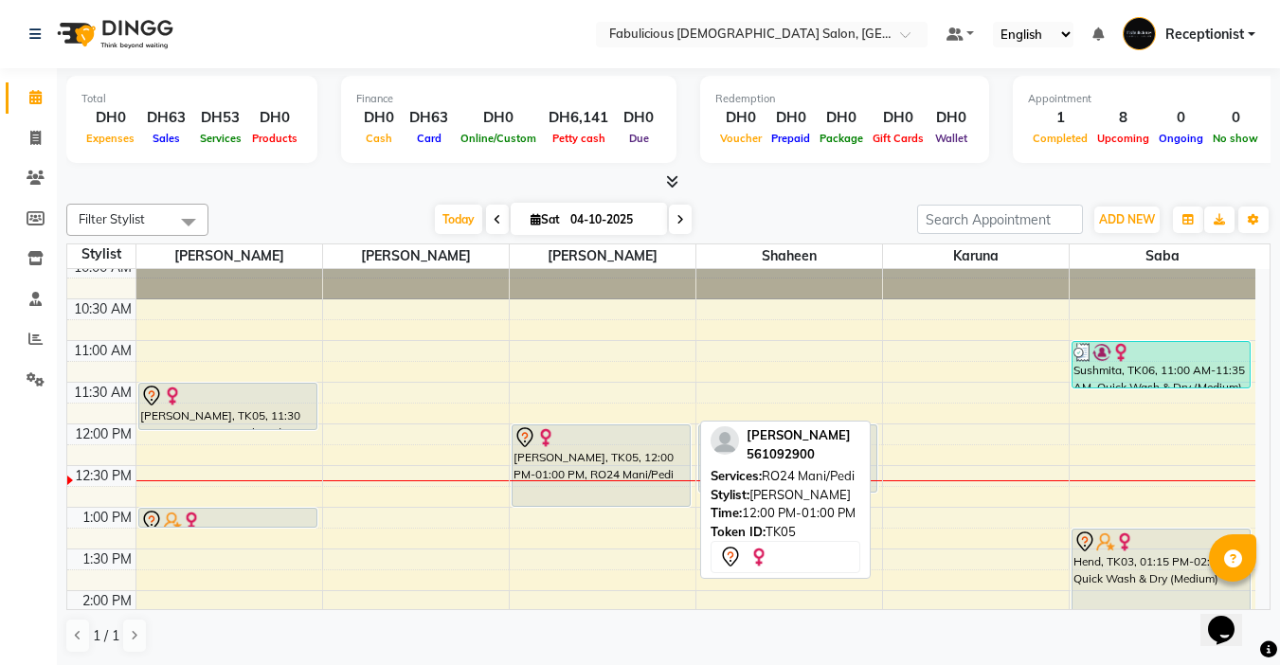
drag, startPoint x: 596, startPoint y: 504, endPoint x: 596, endPoint y: 494, distance: 10.4
click at [596, 492] on div "[PERSON_NAME], TK05, 12:00 PM-01:00 PM, RO24 Mani/Pedi" at bounding box center [600, 465] width 177 height 81
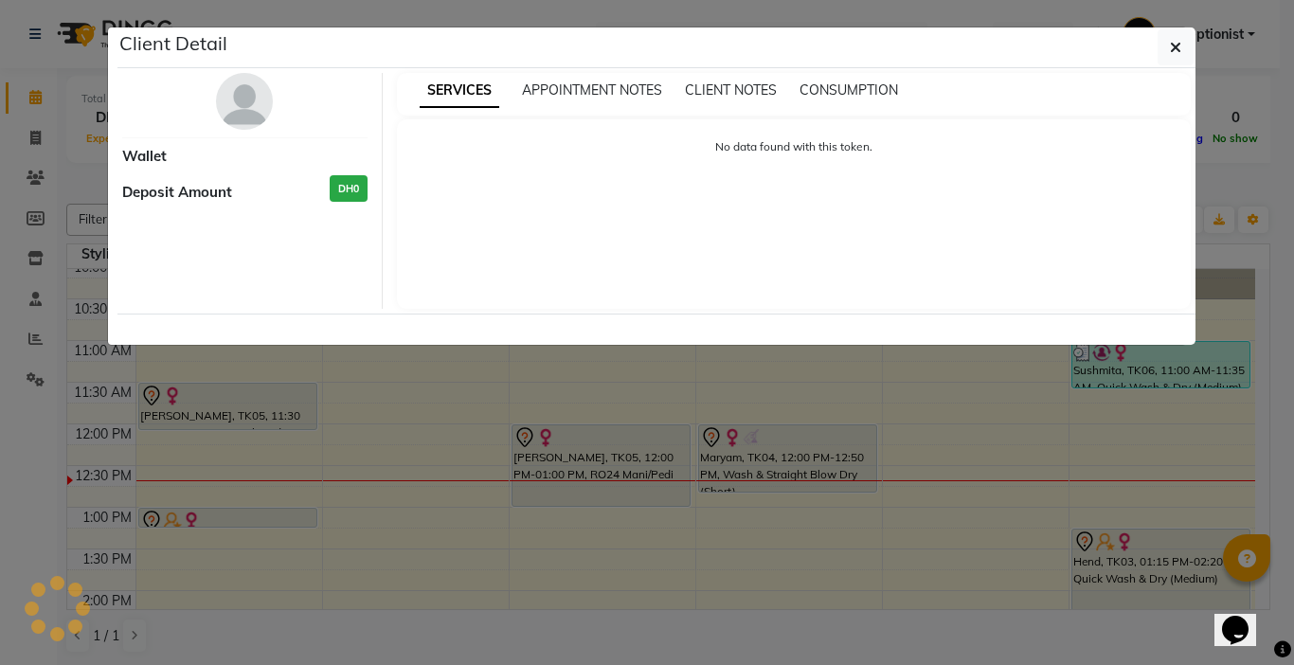
select select "7"
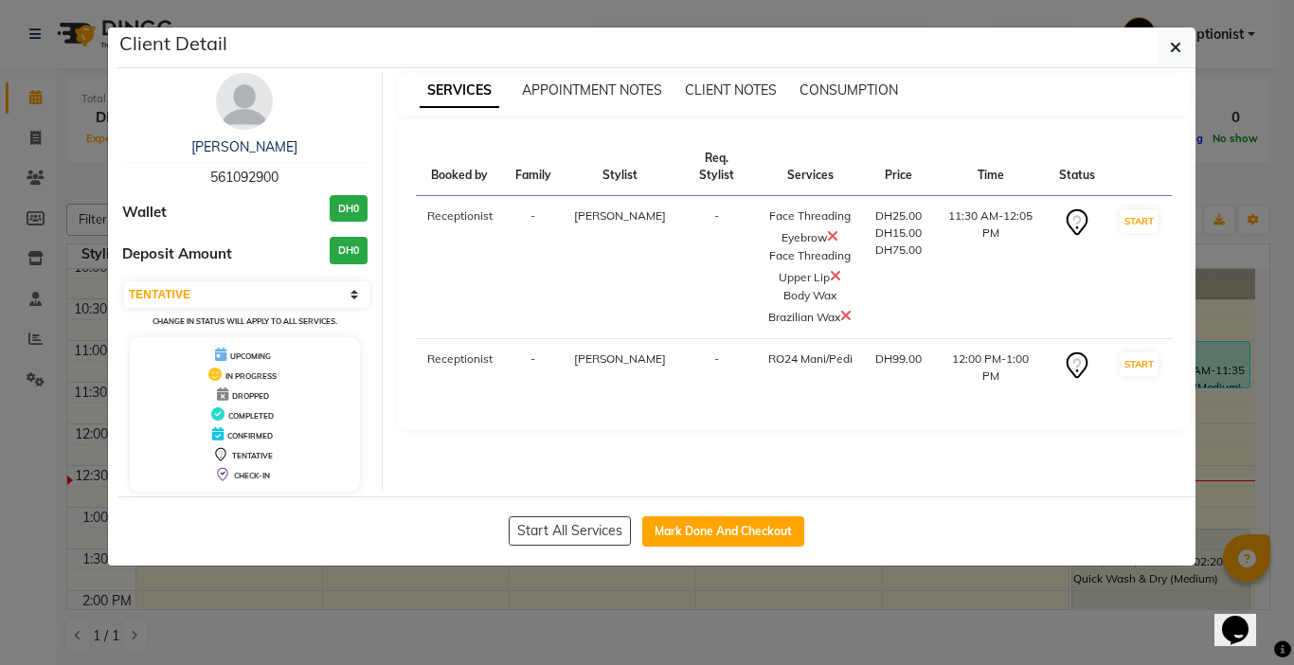
click at [1293, 386] on ngb-modal-window "Client Detail [PERSON_NAME] 561092900 Wallet DH0 Deposit Amount DH0 Select IN S…" at bounding box center [647, 332] width 1294 height 665
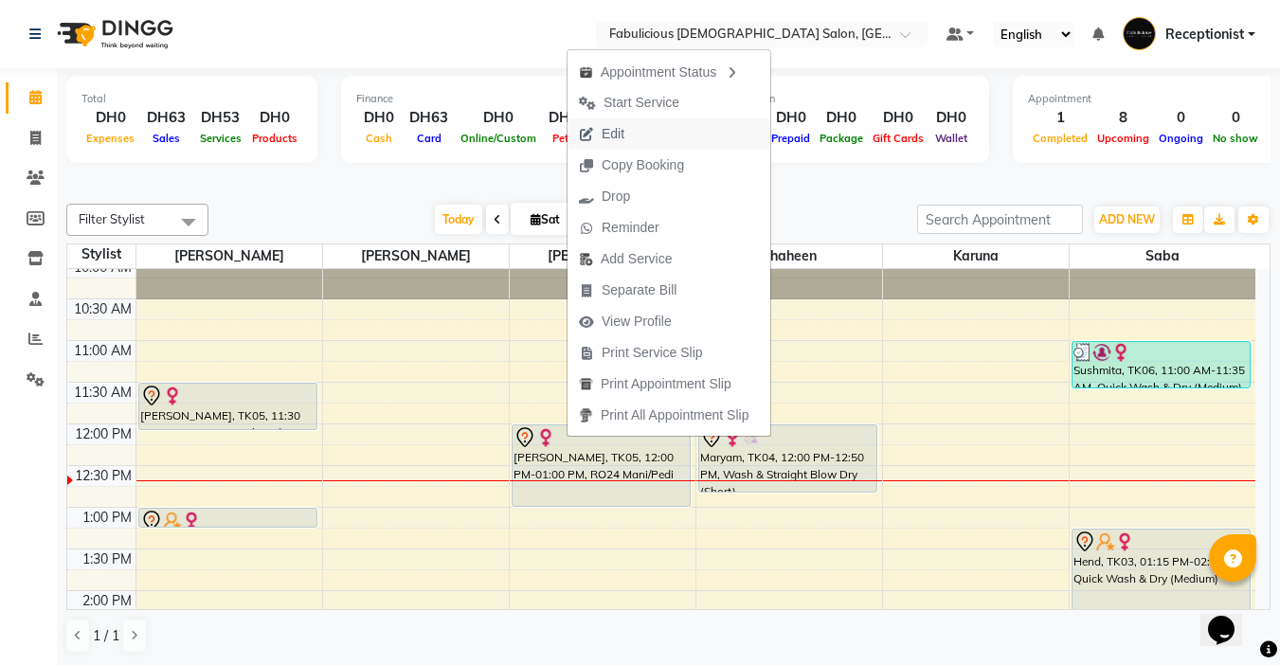
click at [624, 134] on span "Edit" at bounding box center [601, 133] width 68 height 31
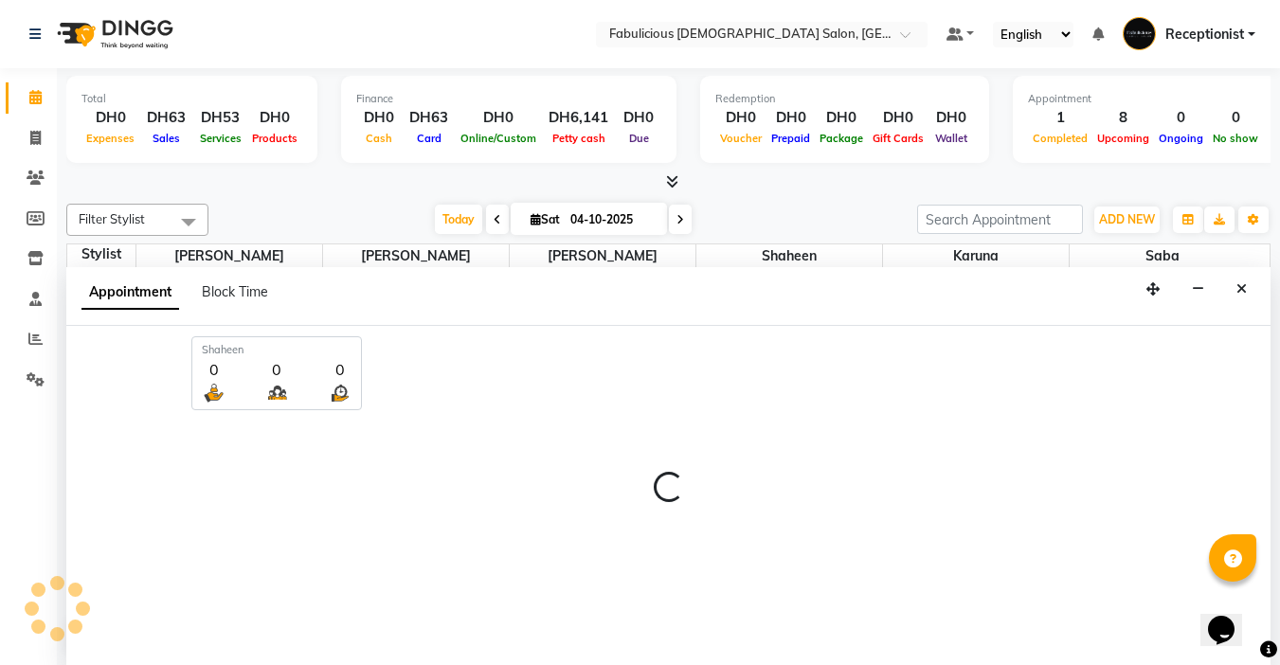
scroll to position [1, 0]
select select "tentative"
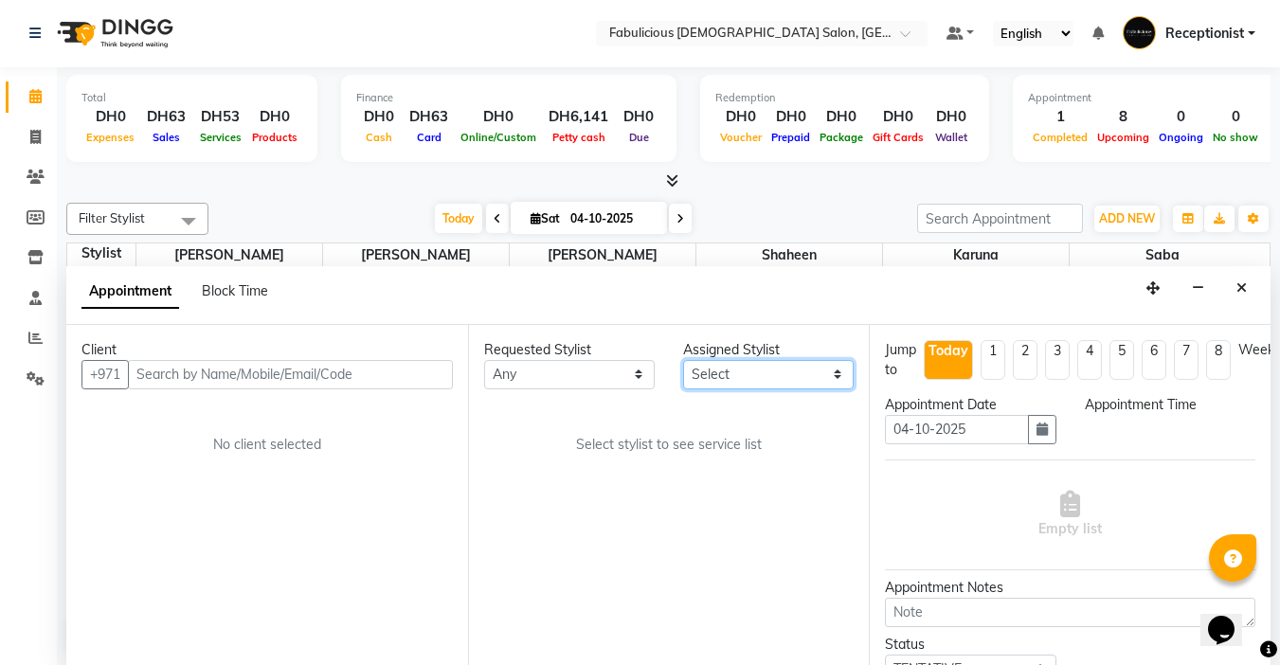
click at [819, 374] on select "Select [PERSON_NAME] [PERSON_NAME] [PERSON_NAME] [PERSON_NAME]" at bounding box center [768, 374] width 171 height 29
select select "690"
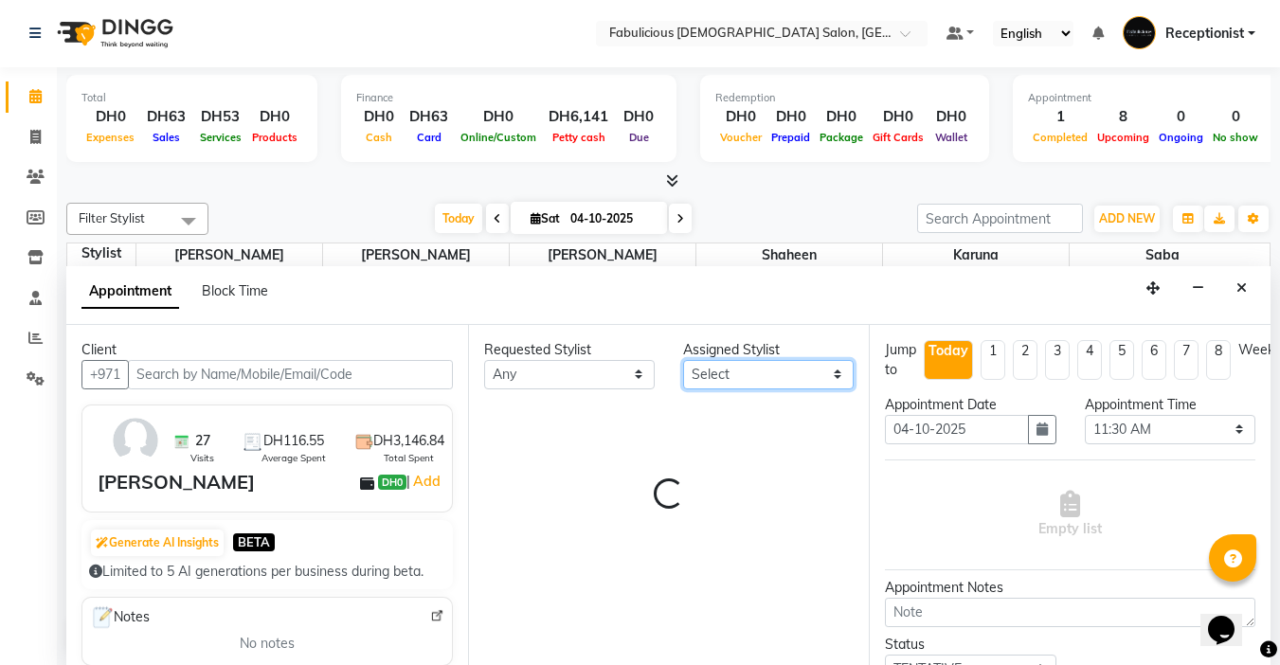
select select "11630"
select select "1134"
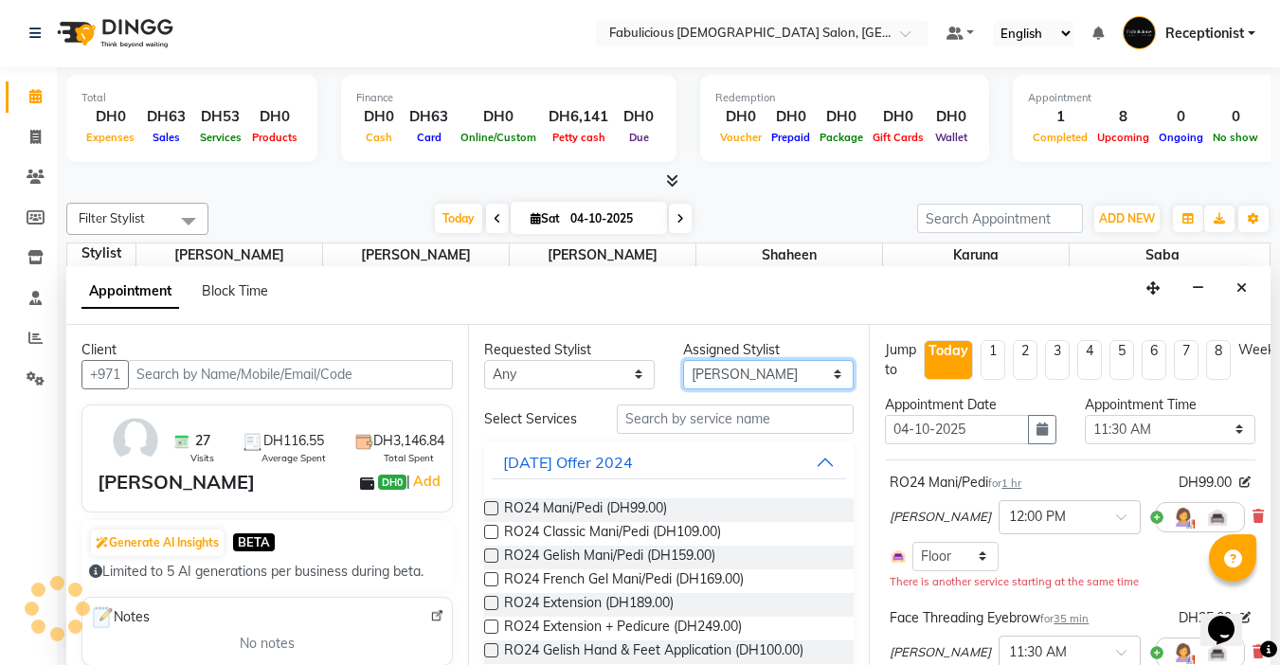
scroll to position [251, 0]
select select "1134"
select select "33271"
click at [683, 360] on select "Select [PERSON_NAME] [PERSON_NAME] [PERSON_NAME] [PERSON_NAME]" at bounding box center [768, 374] width 171 height 29
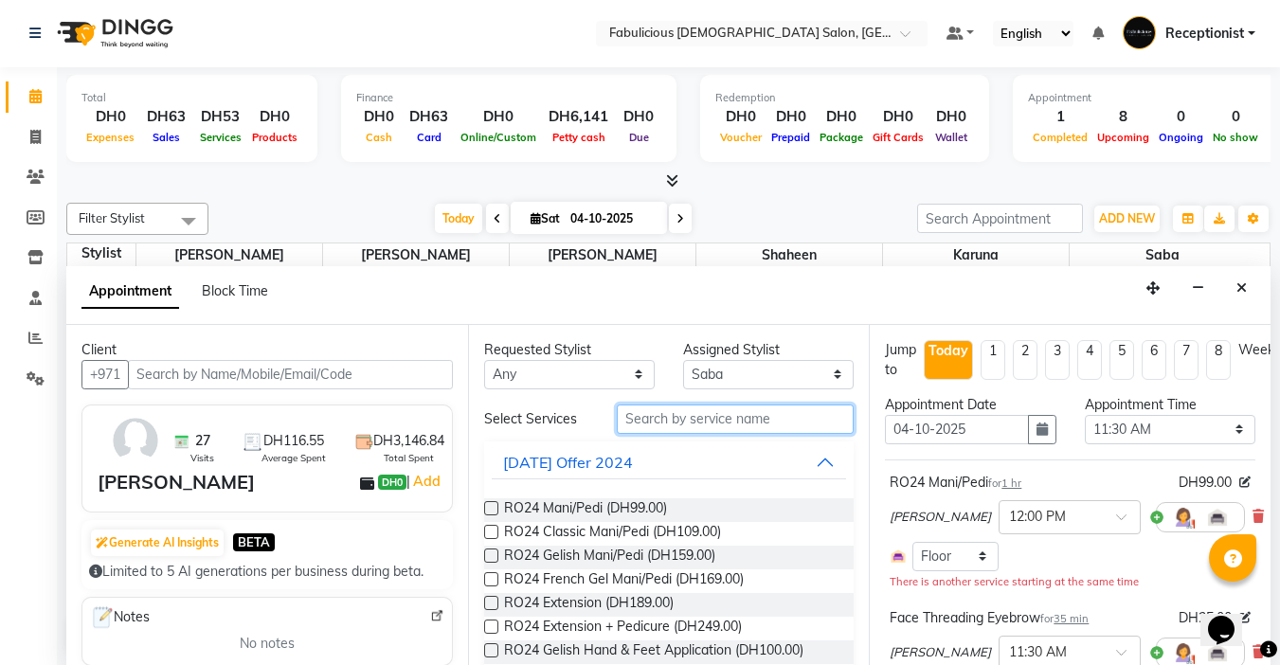
click at [689, 423] on input "text" at bounding box center [735, 418] width 237 height 29
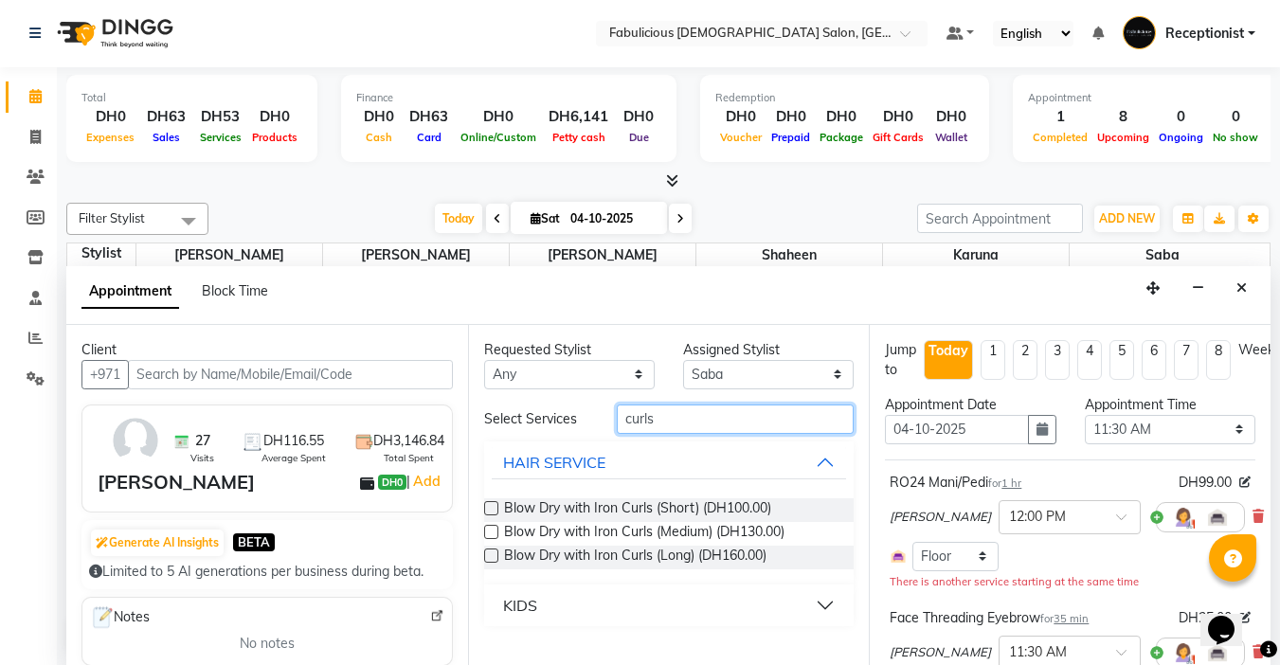
type input "curls"
click at [493, 510] on label at bounding box center [491, 508] width 14 height 14
click at [493, 510] on input "checkbox" at bounding box center [490, 510] width 12 height 12
checkbox input "false"
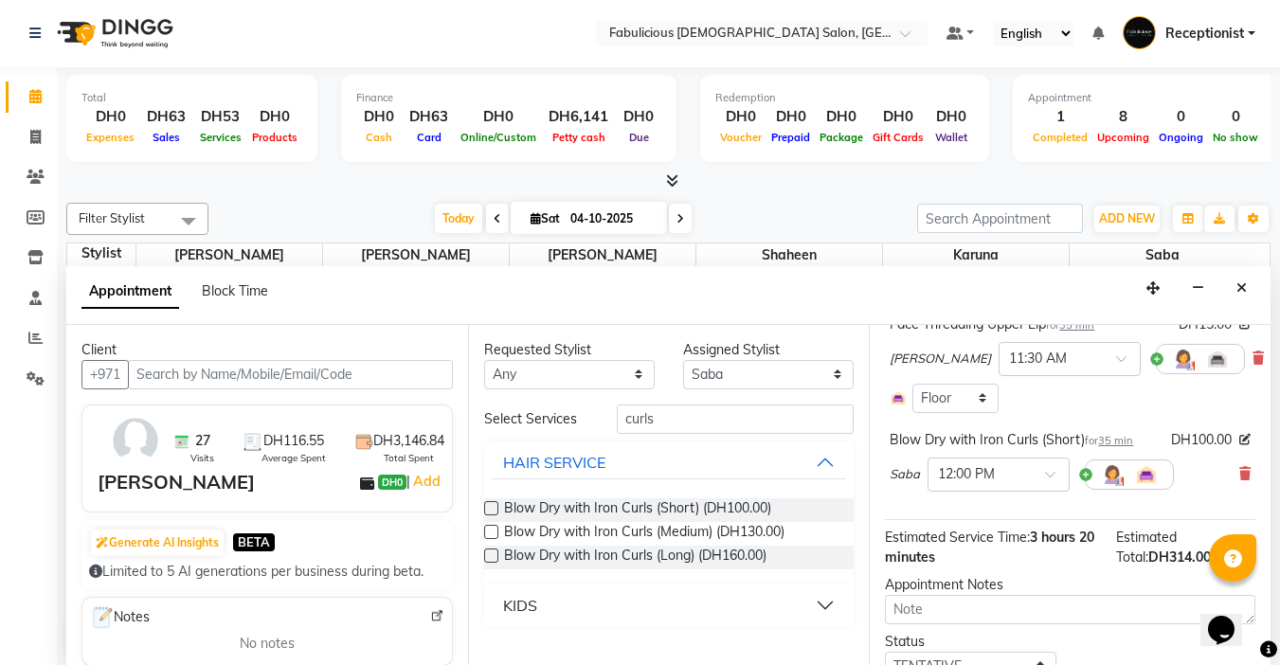
scroll to position [620, 0]
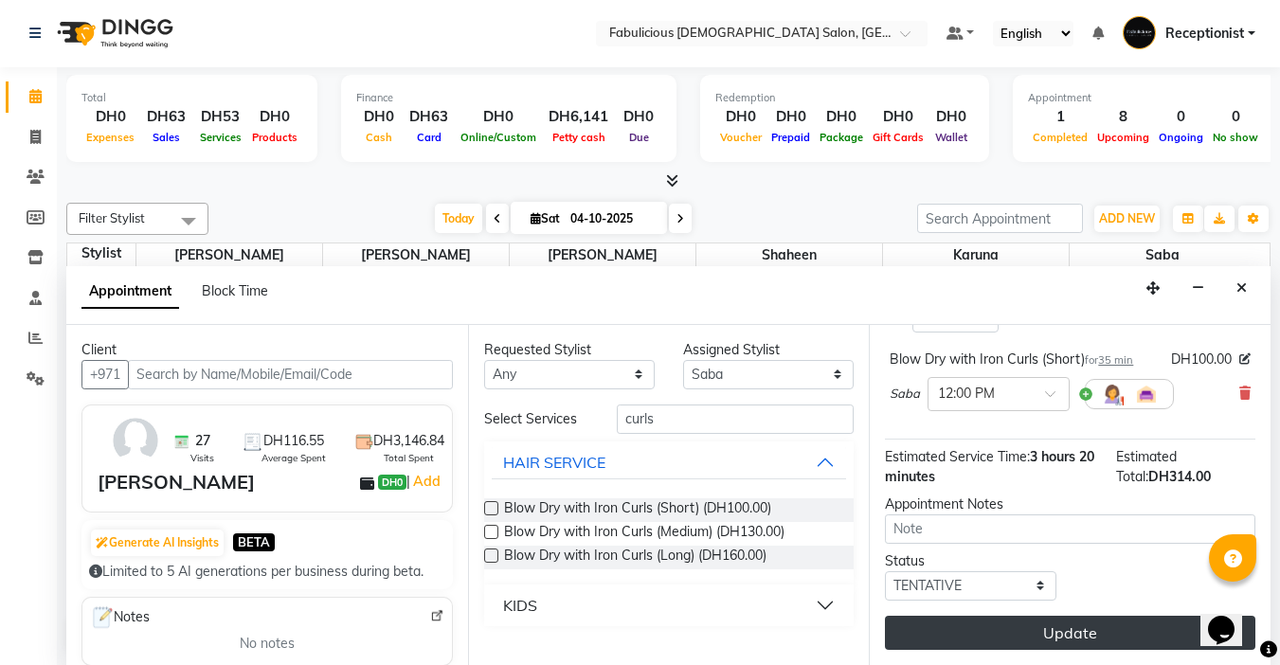
click at [1103, 617] on button "Update" at bounding box center [1070, 633] width 370 height 34
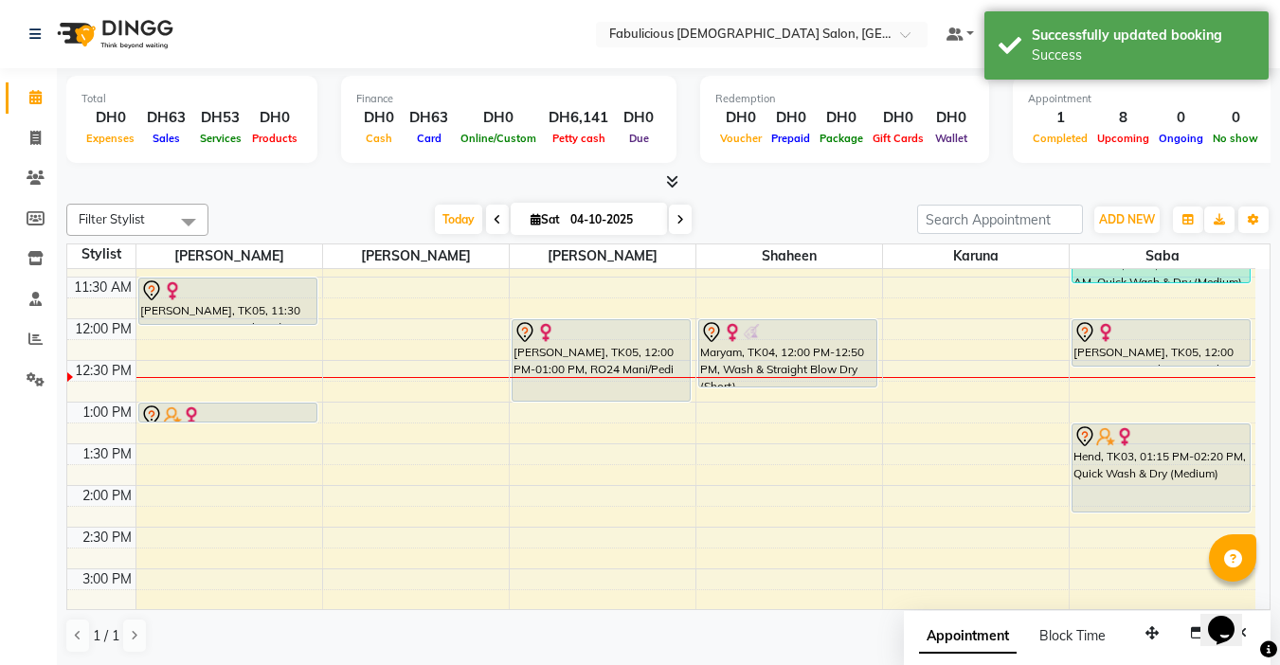
scroll to position [156, 0]
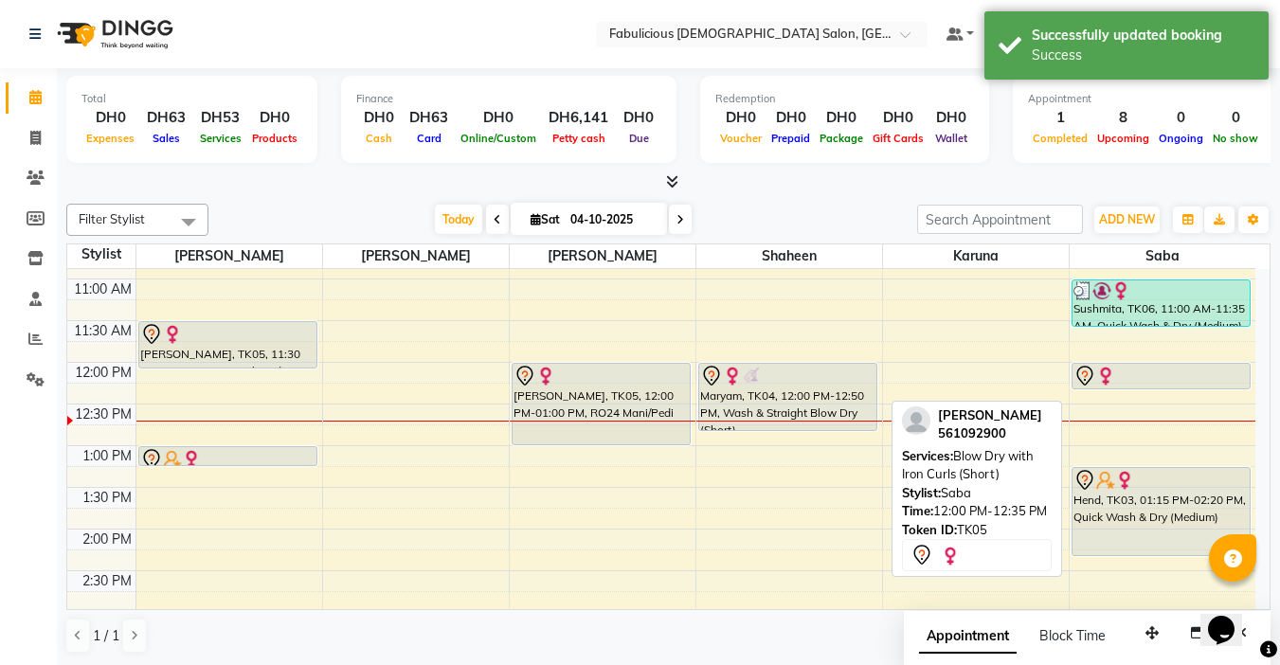
drag, startPoint x: 1171, startPoint y: 406, endPoint x: 1173, endPoint y: 390, distance: 16.2
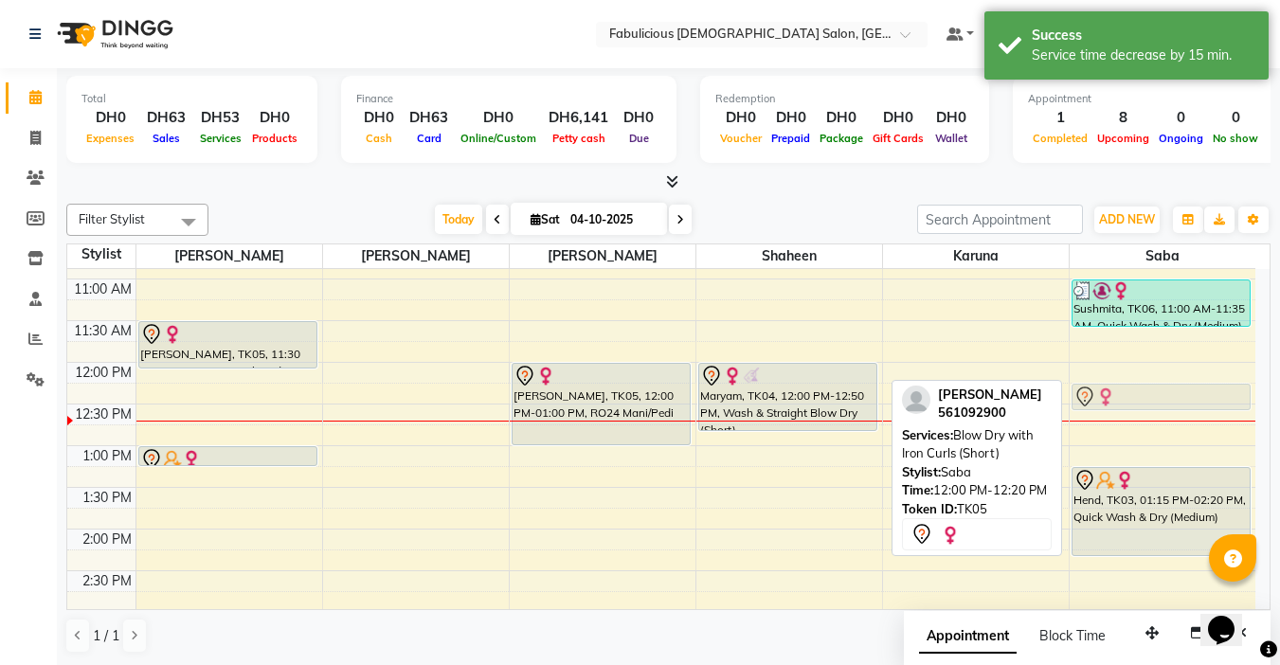
drag, startPoint x: 1163, startPoint y: 368, endPoint x: 1173, endPoint y: 387, distance: 22.0
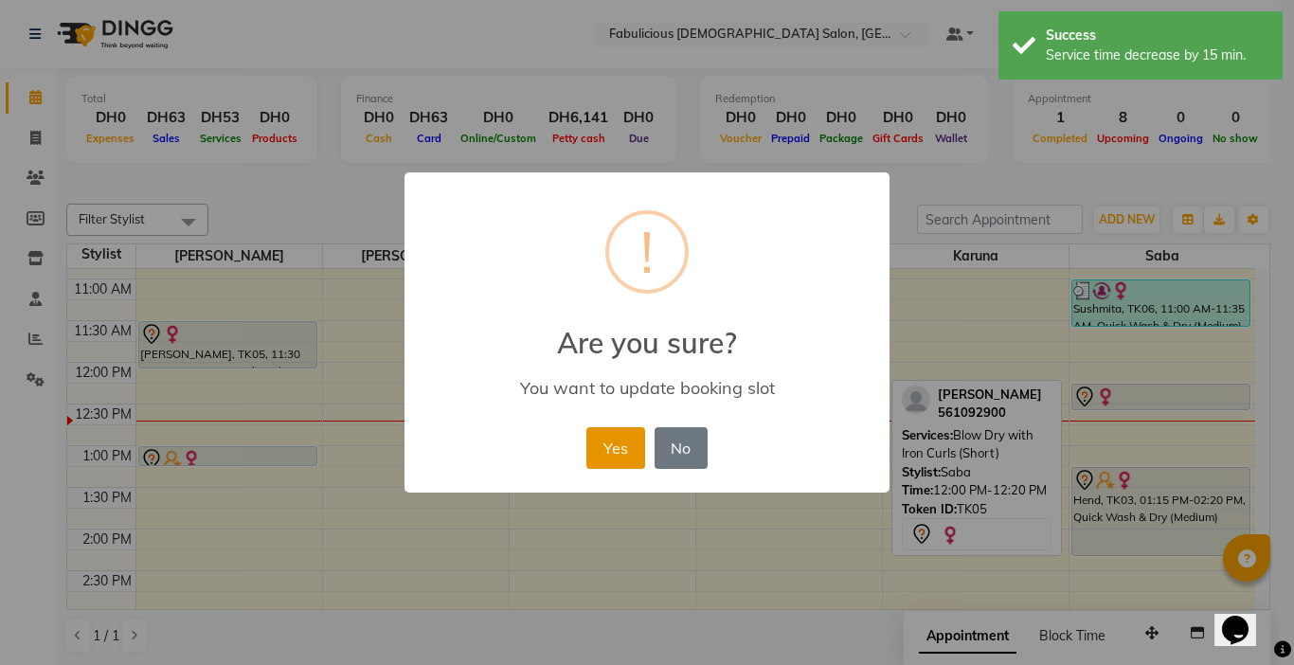
click at [618, 444] on button "Yes" at bounding box center [615, 448] width 58 height 42
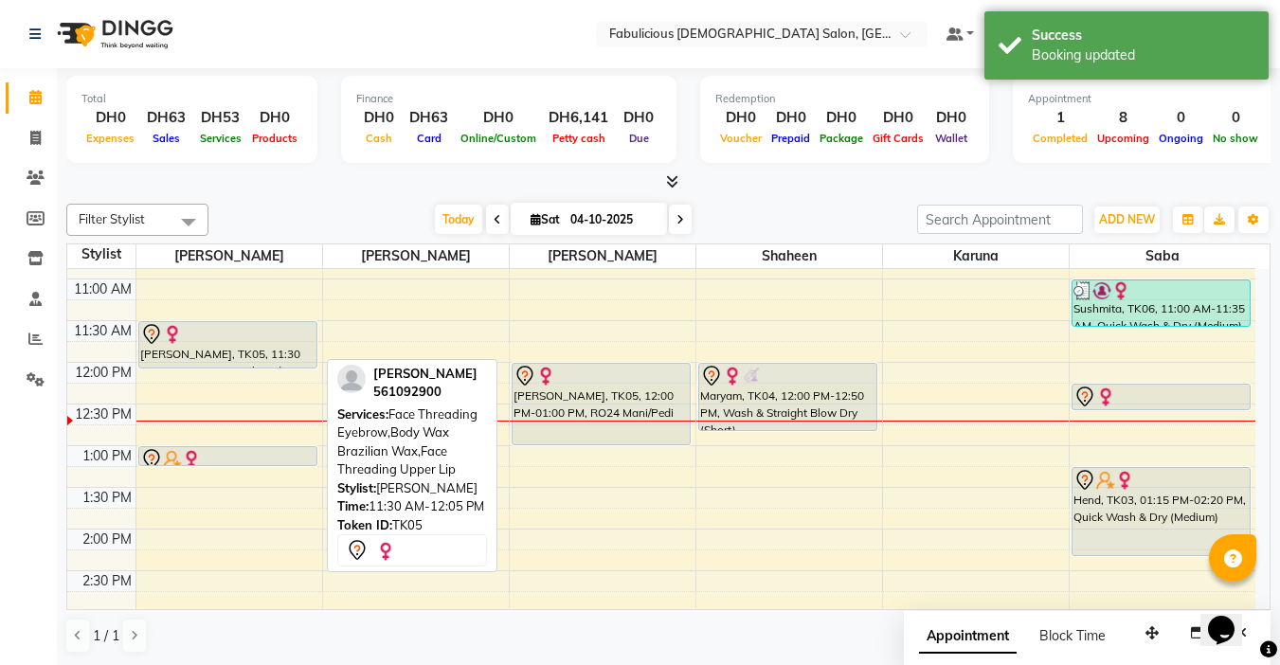
click at [270, 340] on div at bounding box center [227, 334] width 175 height 23
click at [266, 341] on div at bounding box center [227, 334] width 175 height 23
select select "7"
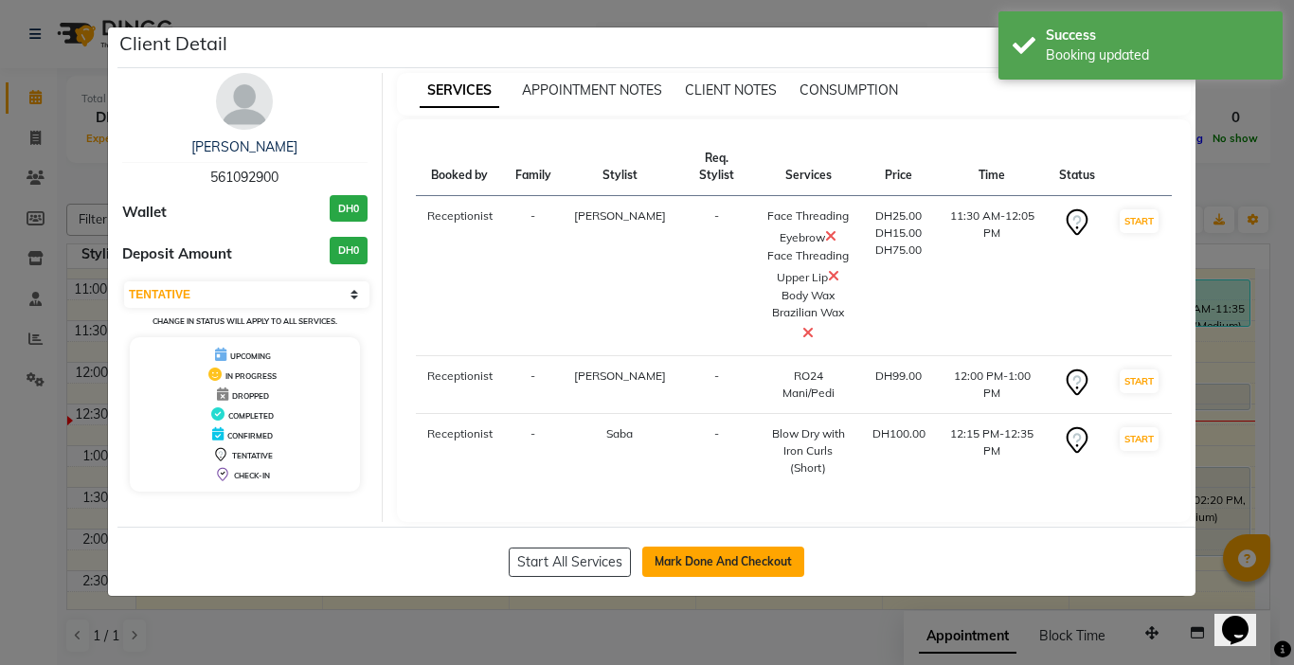
click at [664, 547] on button "Mark Done And Checkout" at bounding box center [723, 562] width 162 height 30
select select "service"
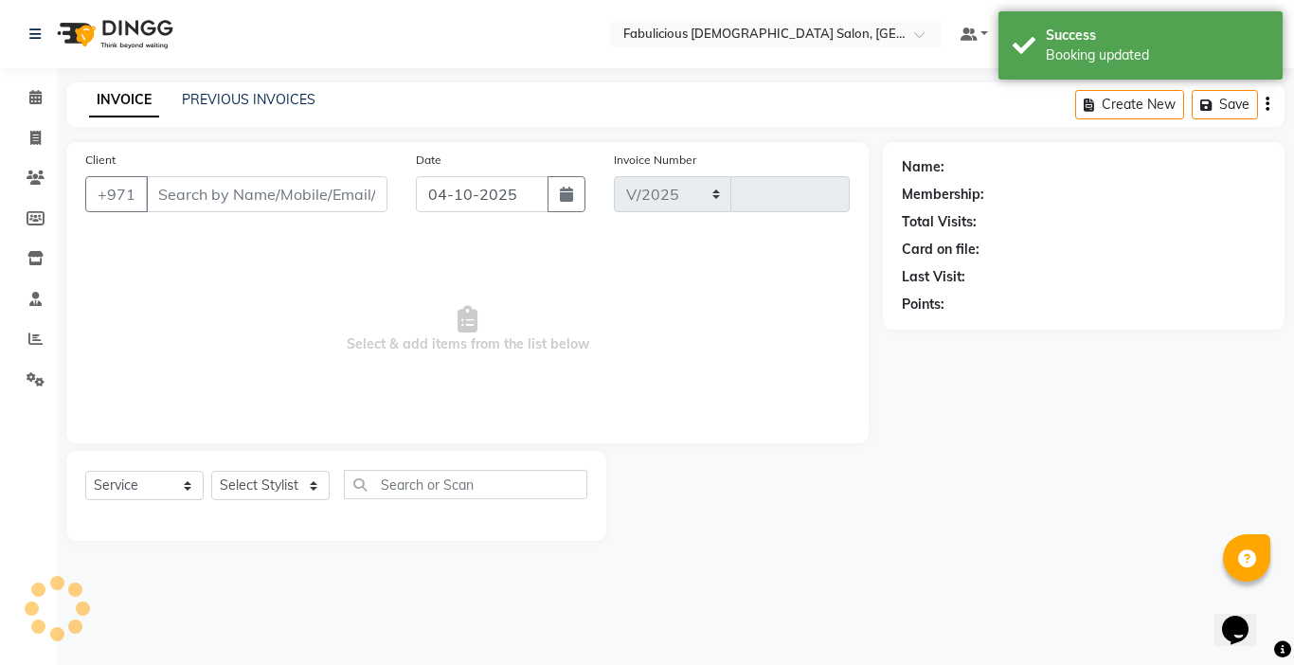
select select "738"
type input "2467"
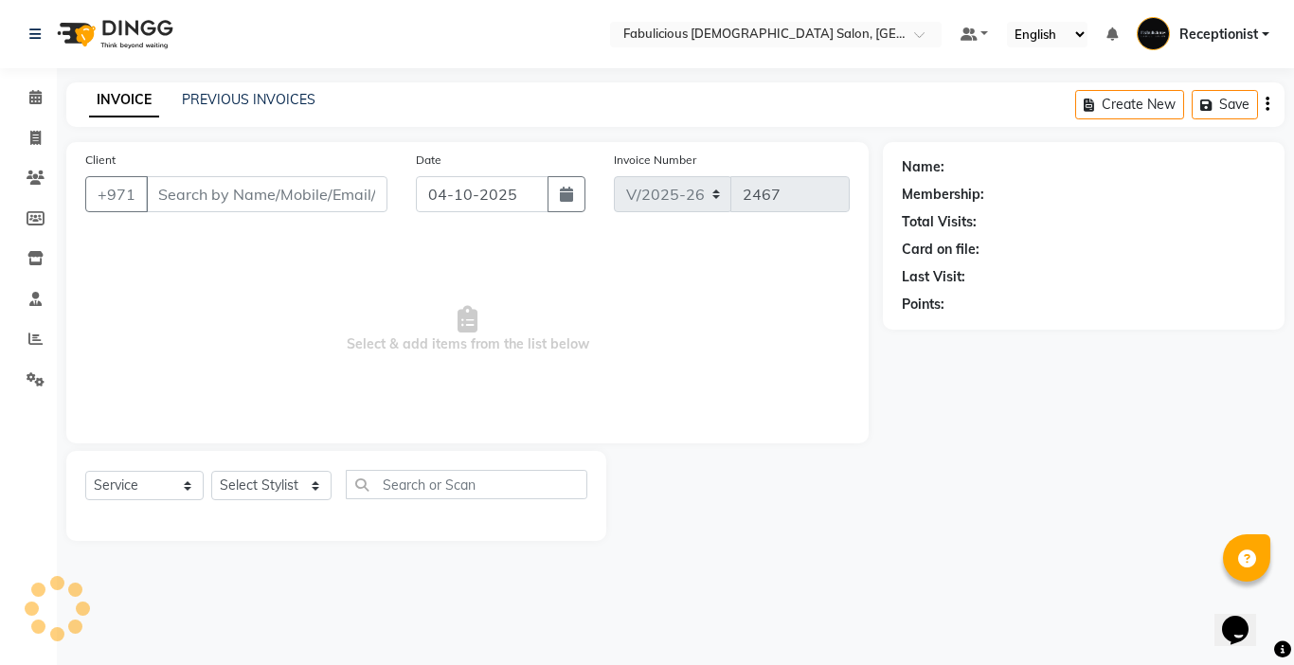
type input "561092900"
select select "33271"
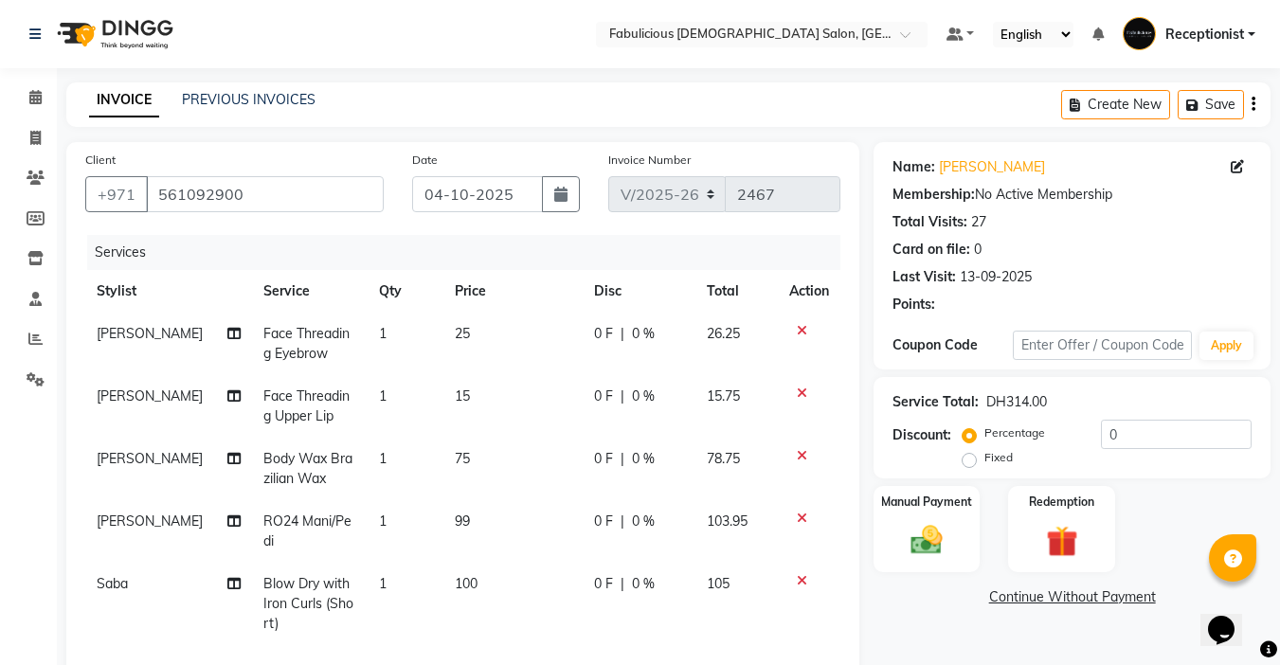
click at [478, 466] on td "75" at bounding box center [512, 469] width 139 height 63
select select "11627"
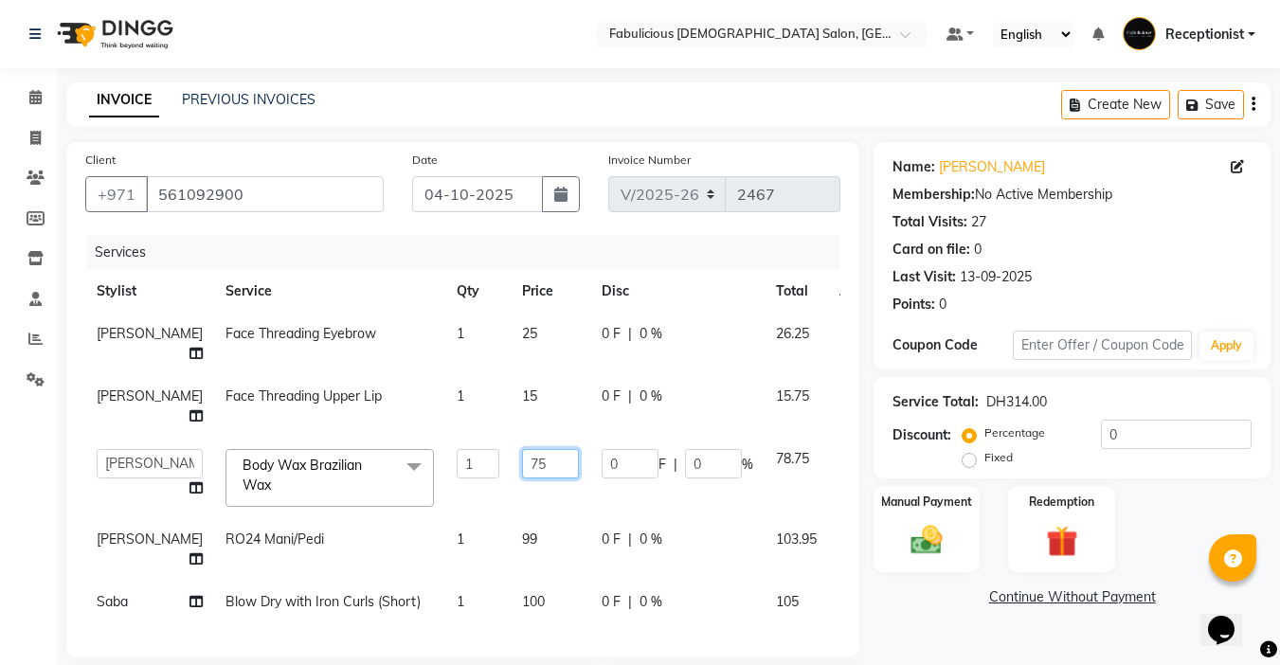
click at [522, 449] on input "75" at bounding box center [550, 463] width 57 height 29
type input "7"
type input "9"
type input "60"
click at [511, 464] on td "60" at bounding box center [551, 478] width 80 height 81
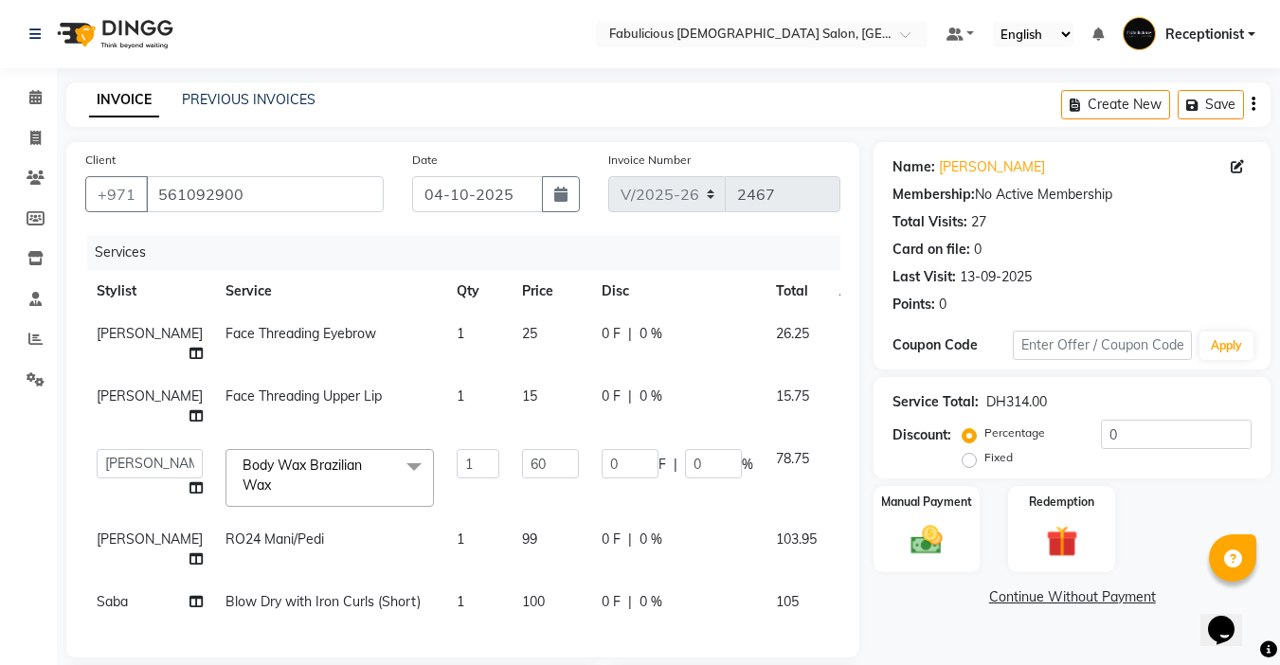
select select "11627"
click at [511, 518] on td "99" at bounding box center [551, 549] width 80 height 63
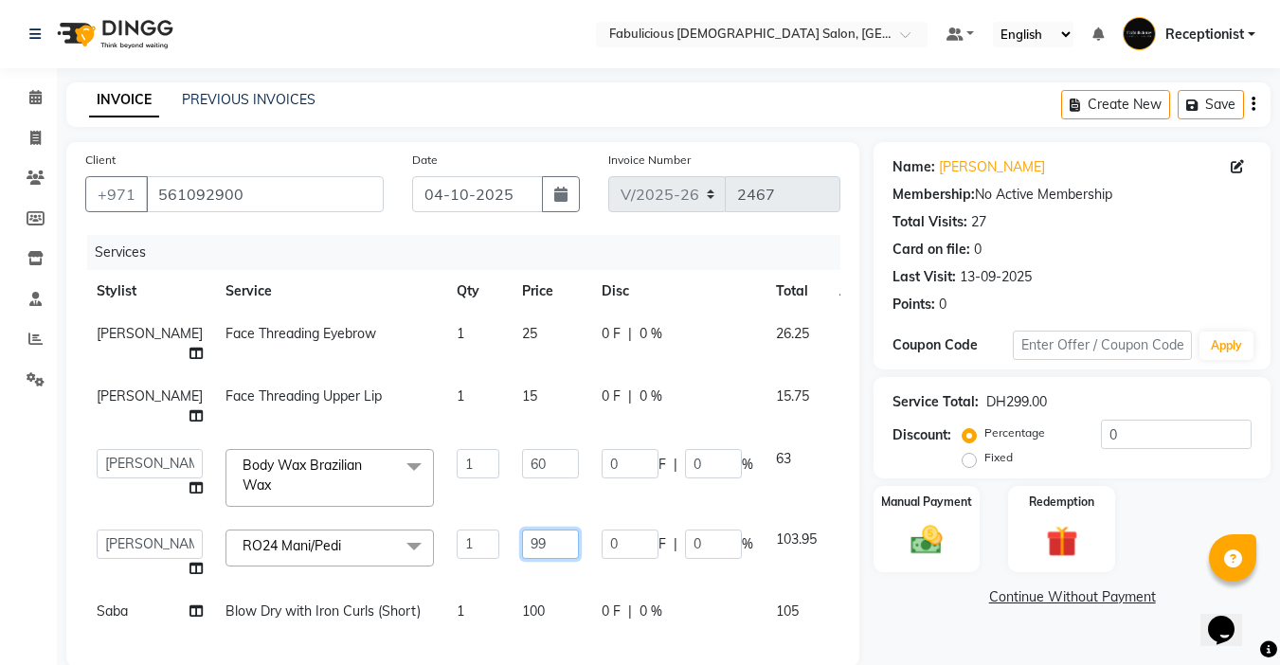
click at [522, 530] on input "99" at bounding box center [550, 544] width 57 height 29
type input "9"
type input "100"
click at [511, 590] on td "100" at bounding box center [551, 611] width 80 height 43
select select "33271"
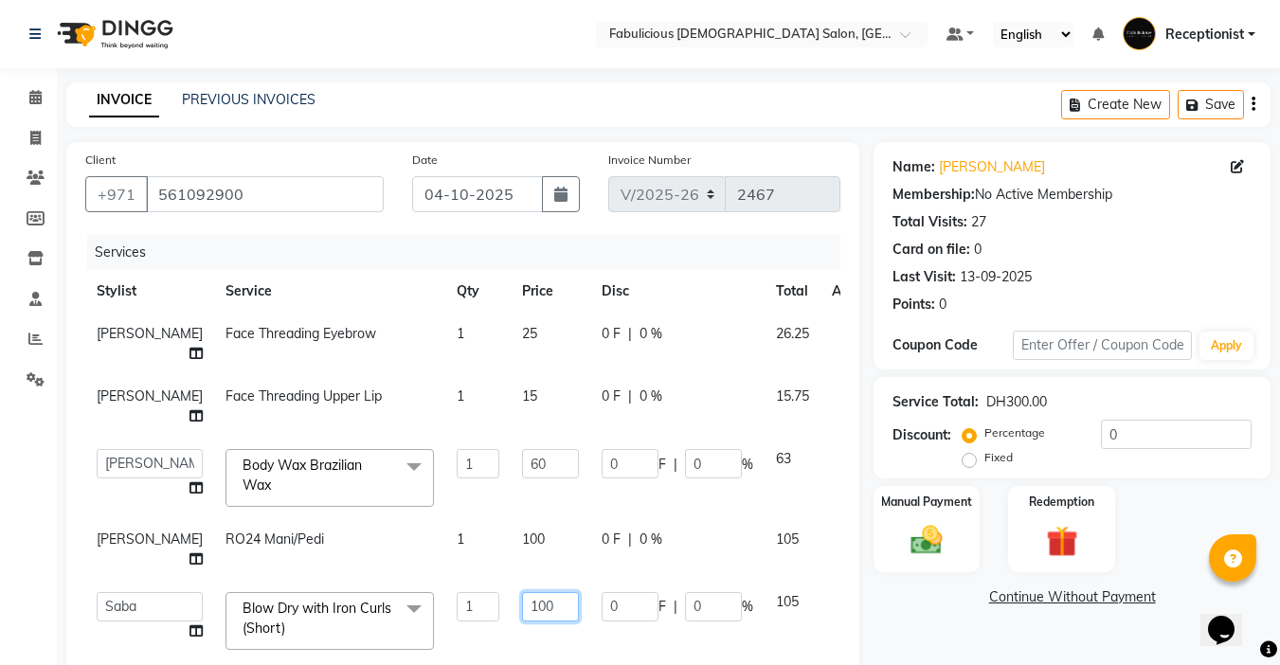
click at [522, 592] on input "100" at bounding box center [550, 606] width 57 height 29
type input "1"
type input "3"
type input "30"
click at [513, 607] on div "Services Stylist Service Qty Price Disc Total Action Raj Face Threading Eyebrow…" at bounding box center [462, 437] width 755 height 404
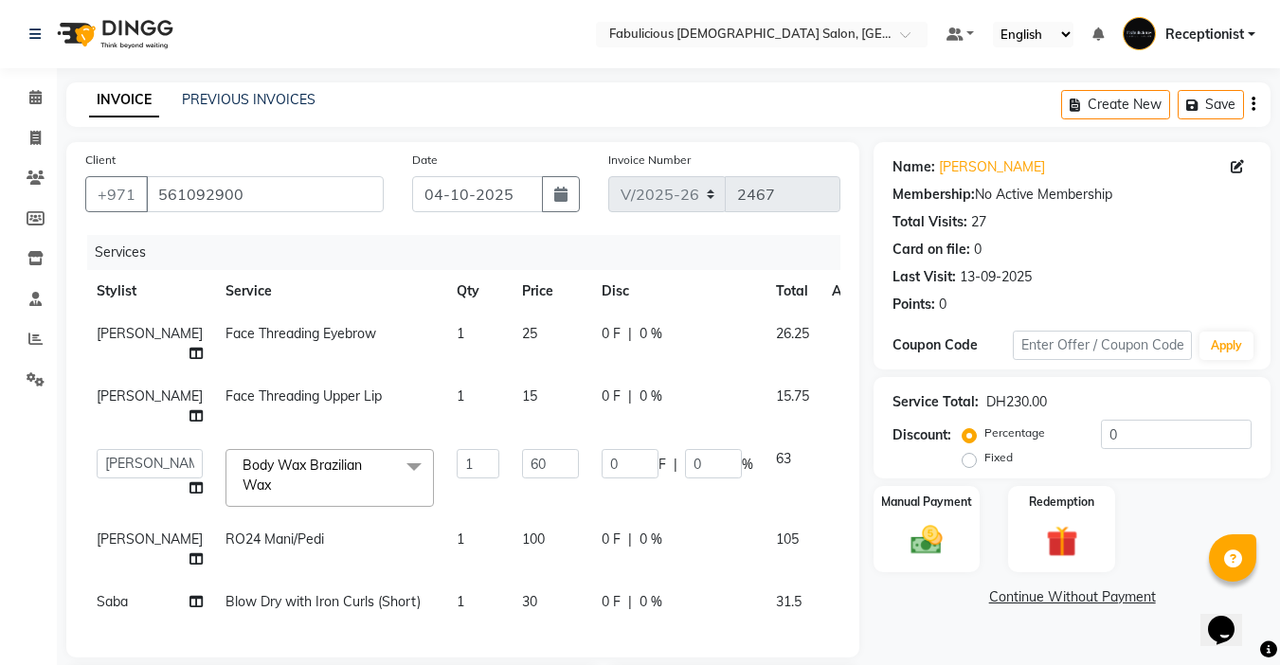
scroll to position [282, 0]
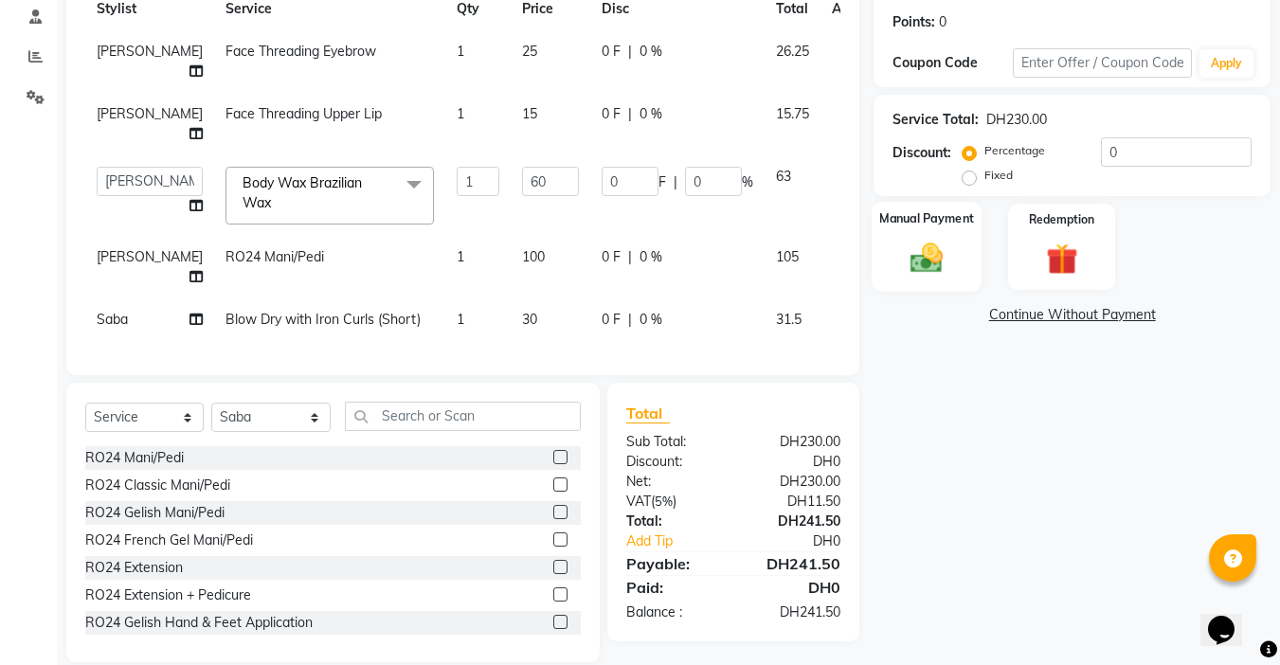
click at [931, 264] on img at bounding box center [926, 258] width 53 height 38
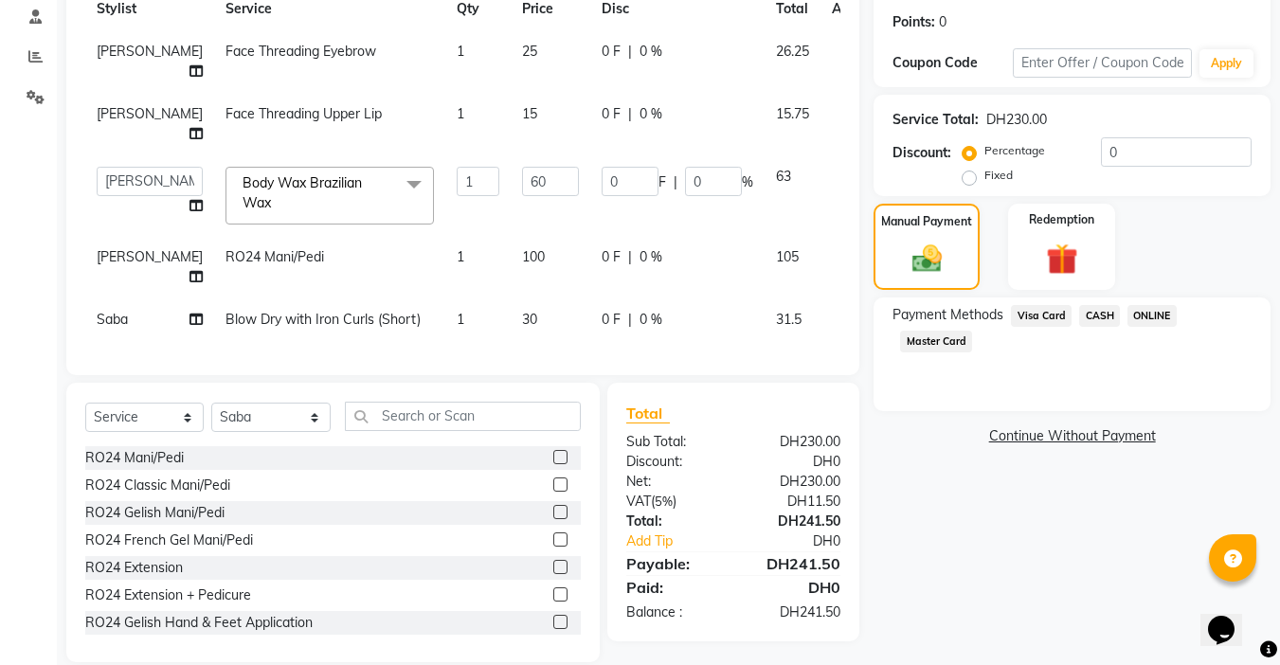
click at [926, 343] on span "Master Card" at bounding box center [936, 342] width 72 height 22
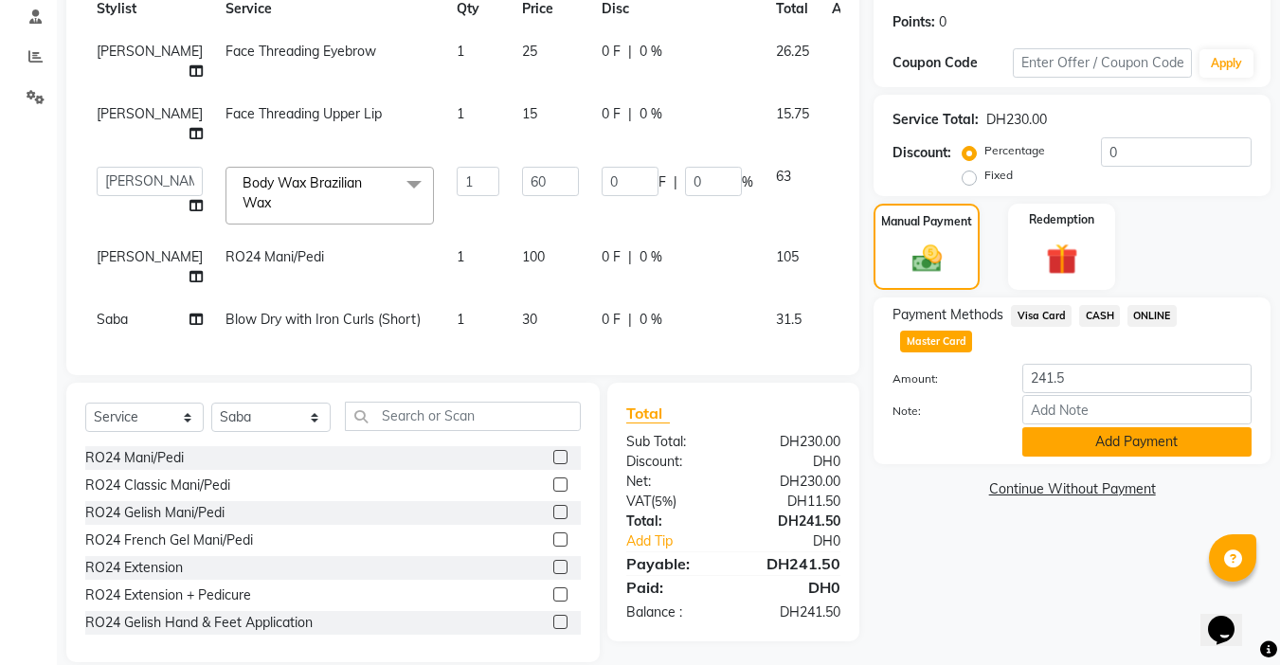
click at [1097, 435] on button "Add Payment" at bounding box center [1136, 441] width 229 height 29
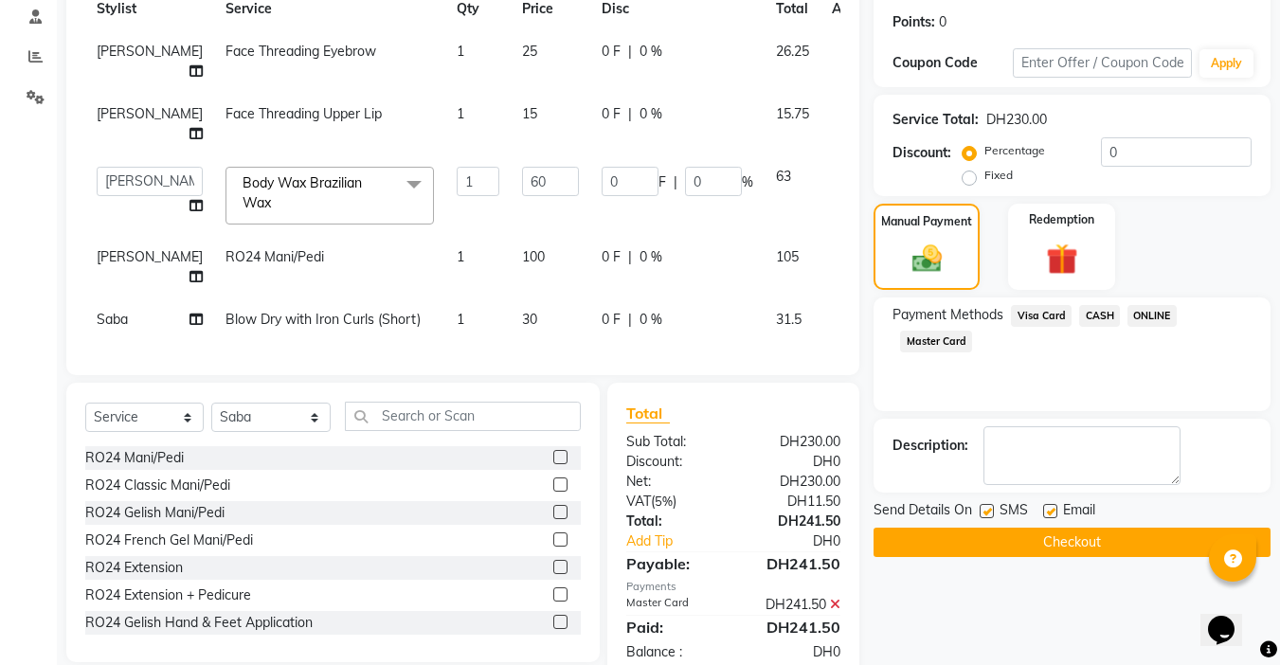
scroll to position [301, 0]
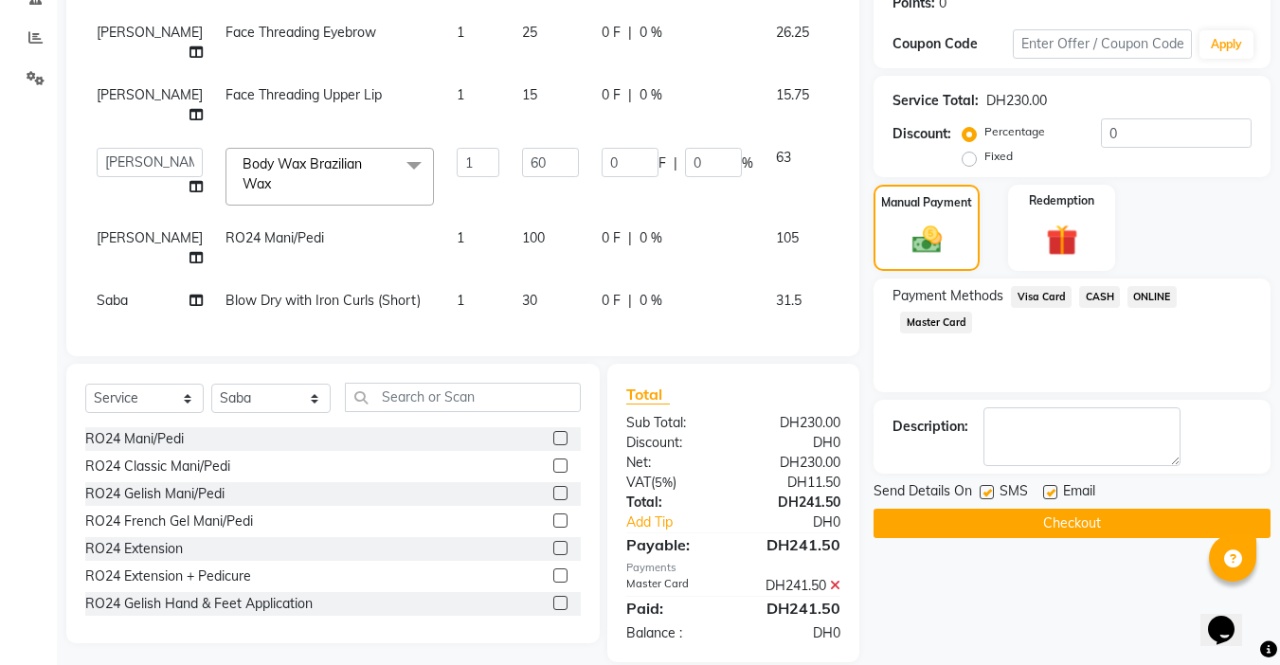
click at [1051, 514] on button "Checkout" at bounding box center [1071, 523] width 397 height 29
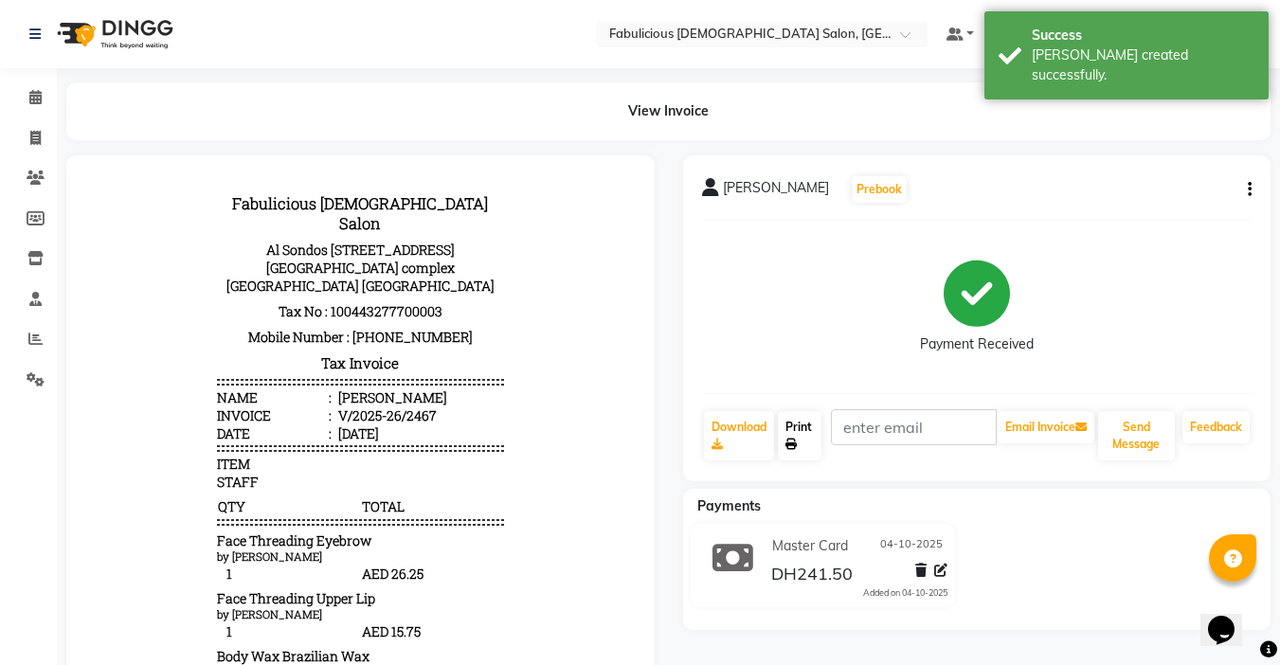
click at [784, 421] on link "Print" at bounding box center [800, 435] width 44 height 49
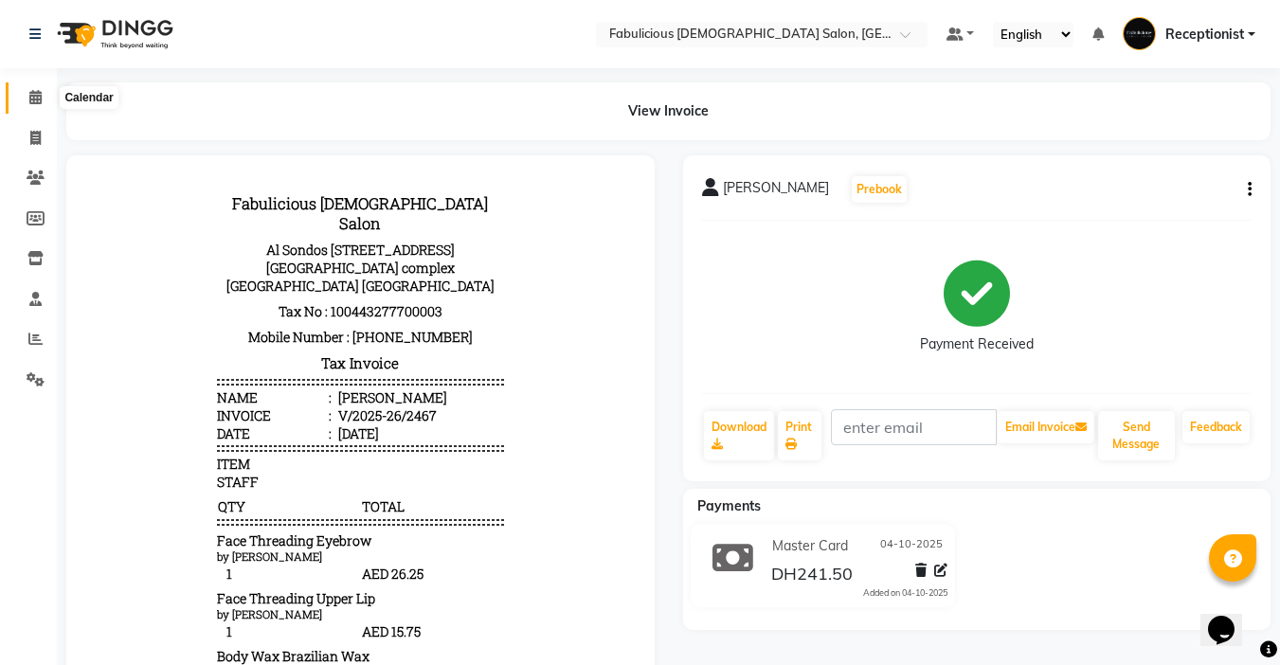
click at [29, 93] on icon at bounding box center [35, 97] width 12 height 14
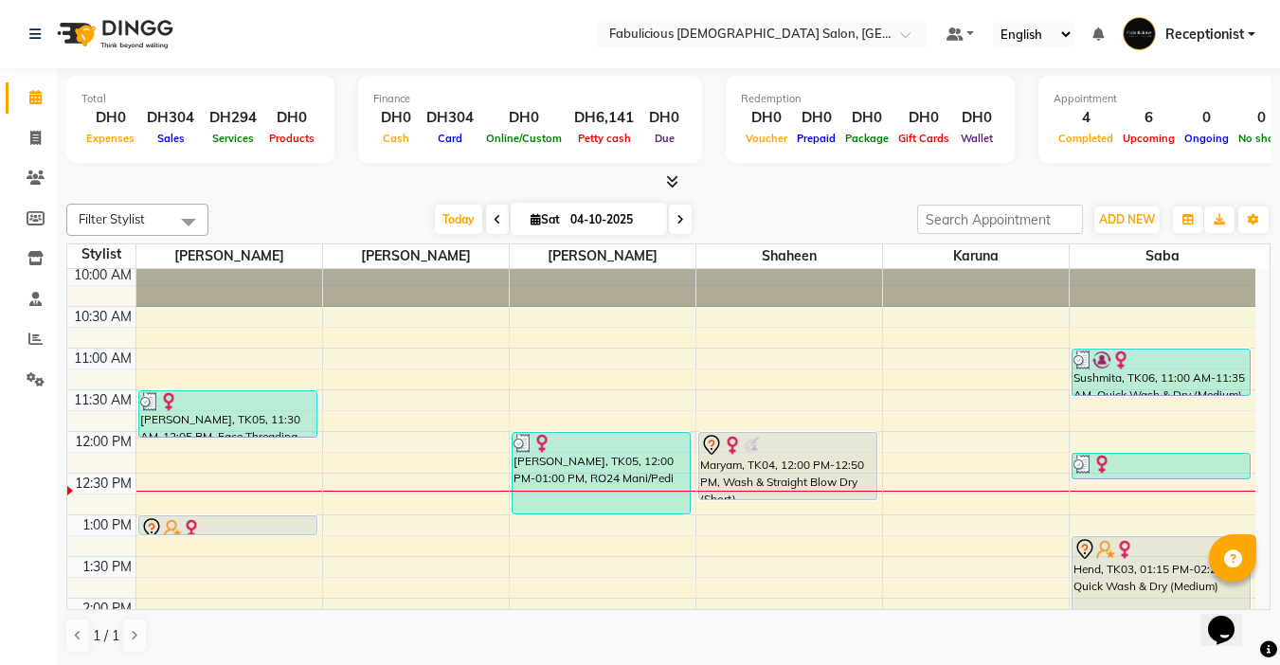
scroll to position [95, 0]
